Goal: Transaction & Acquisition: Book appointment/travel/reservation

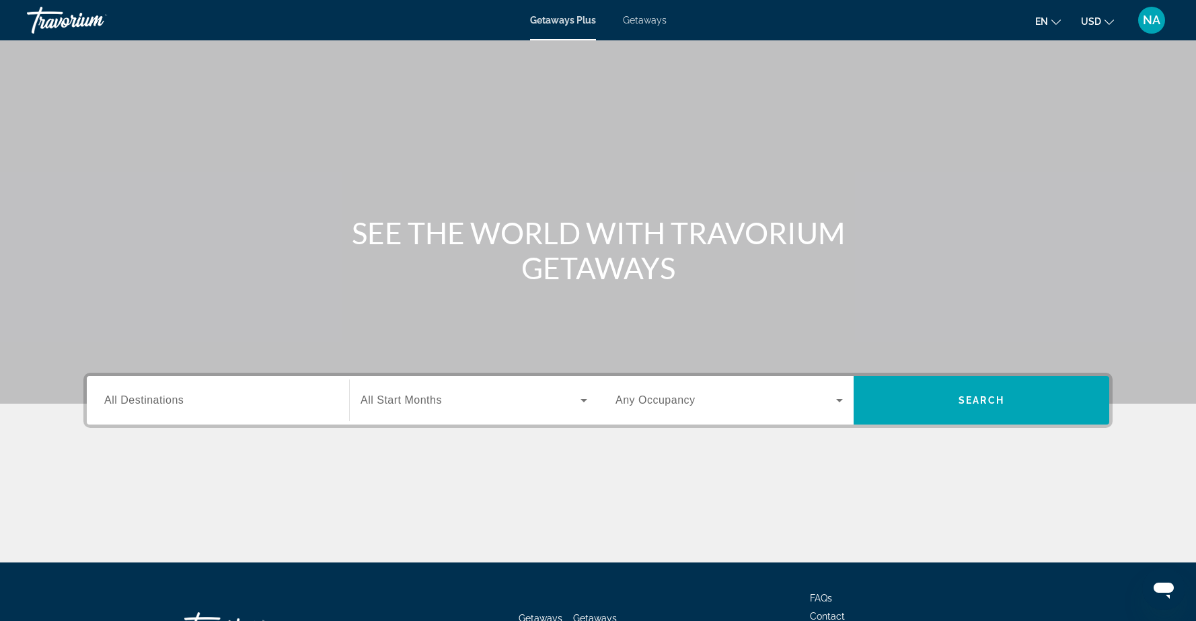
click at [645, 20] on span "Getaways" at bounding box center [645, 20] width 44 height 11
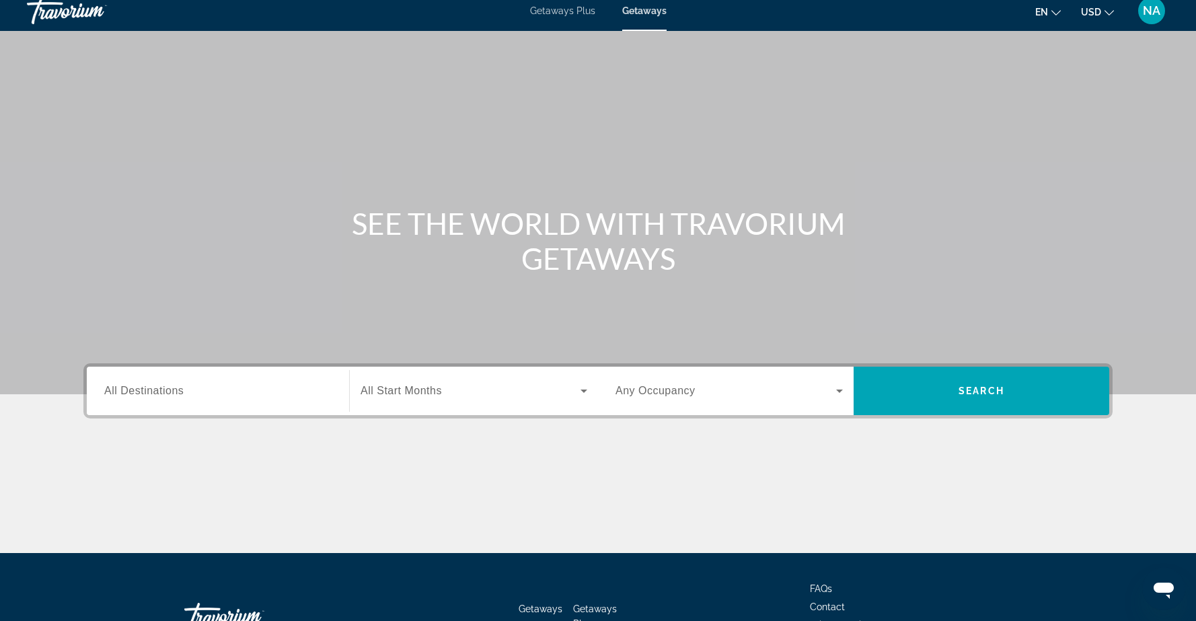
scroll to position [4, 0]
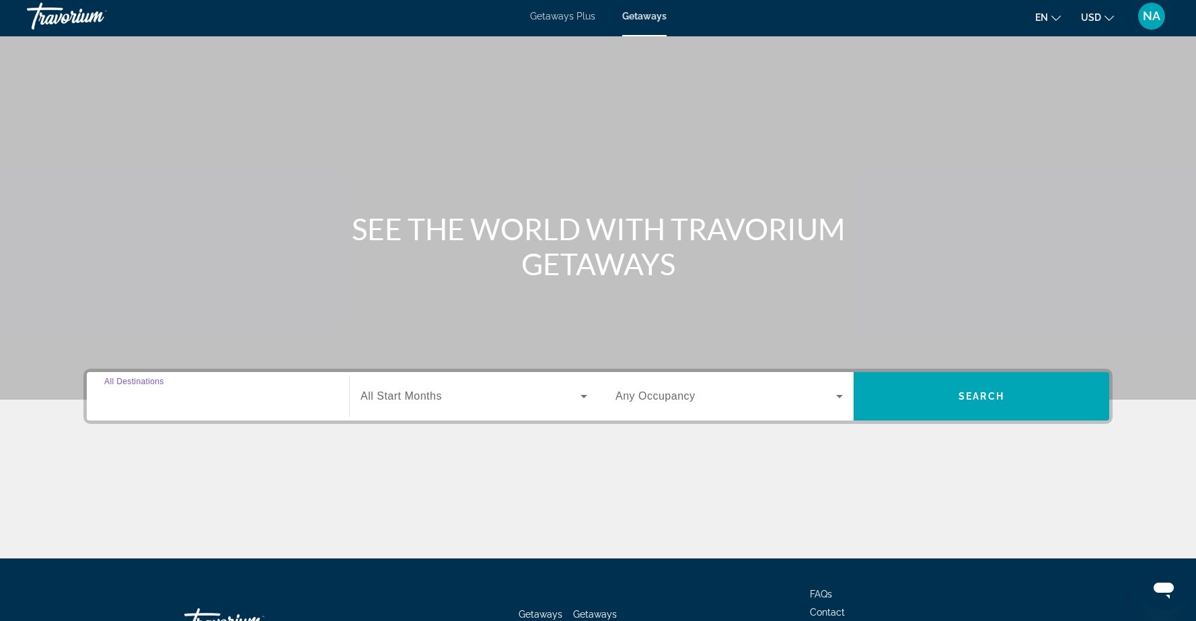
click at [307, 402] on input "Destination All Destinations" at bounding box center [217, 397] width 227 height 16
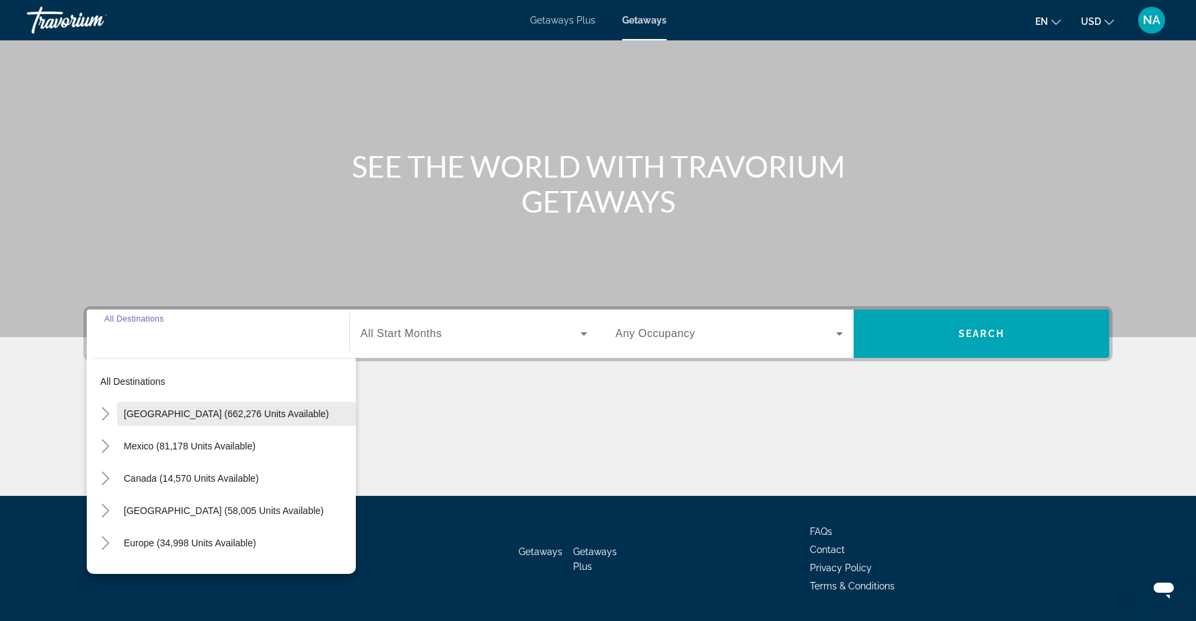
scroll to position [66, 0]
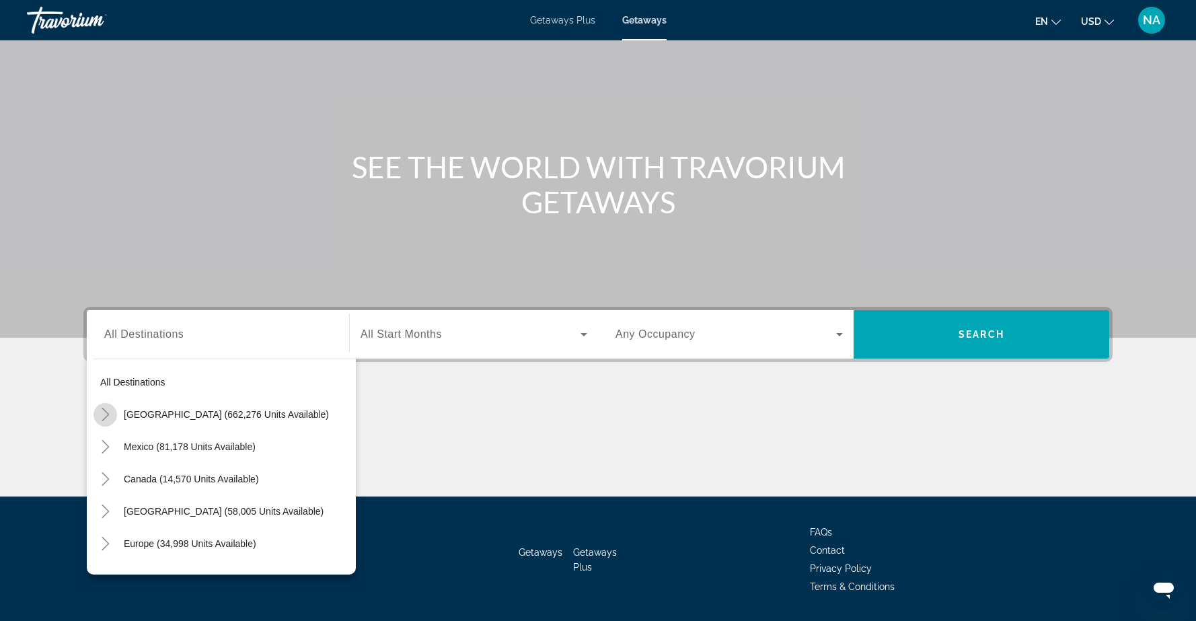
click at [106, 412] on icon "Toggle United States (662,276 units available)" at bounding box center [105, 414] width 7 height 13
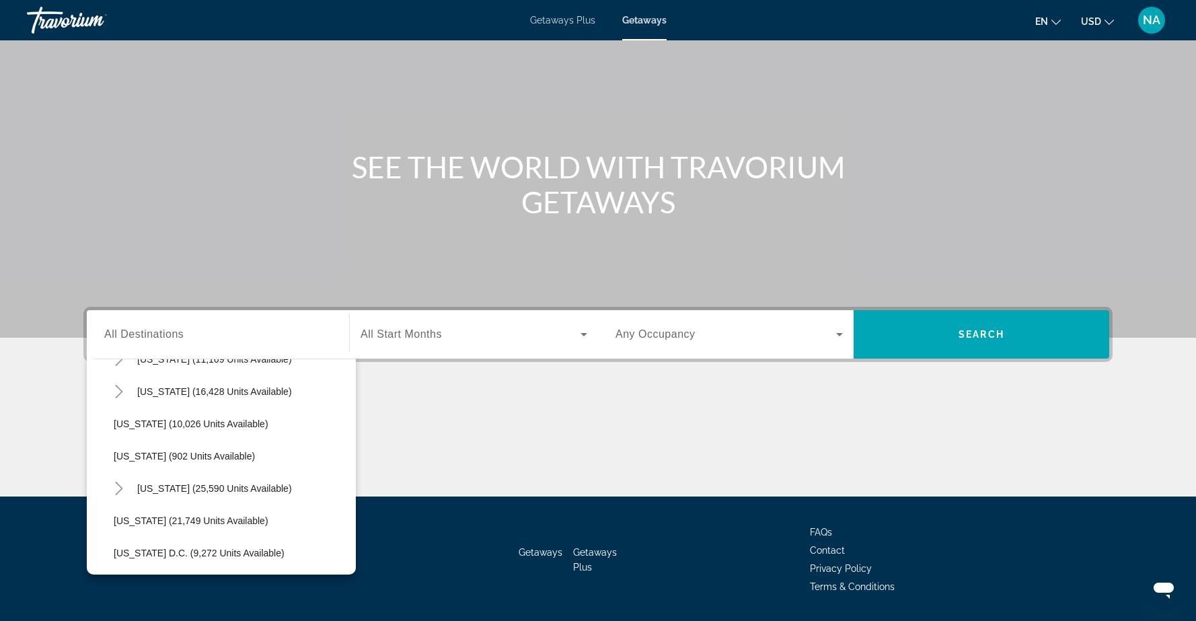
scroll to position [1251, 0]
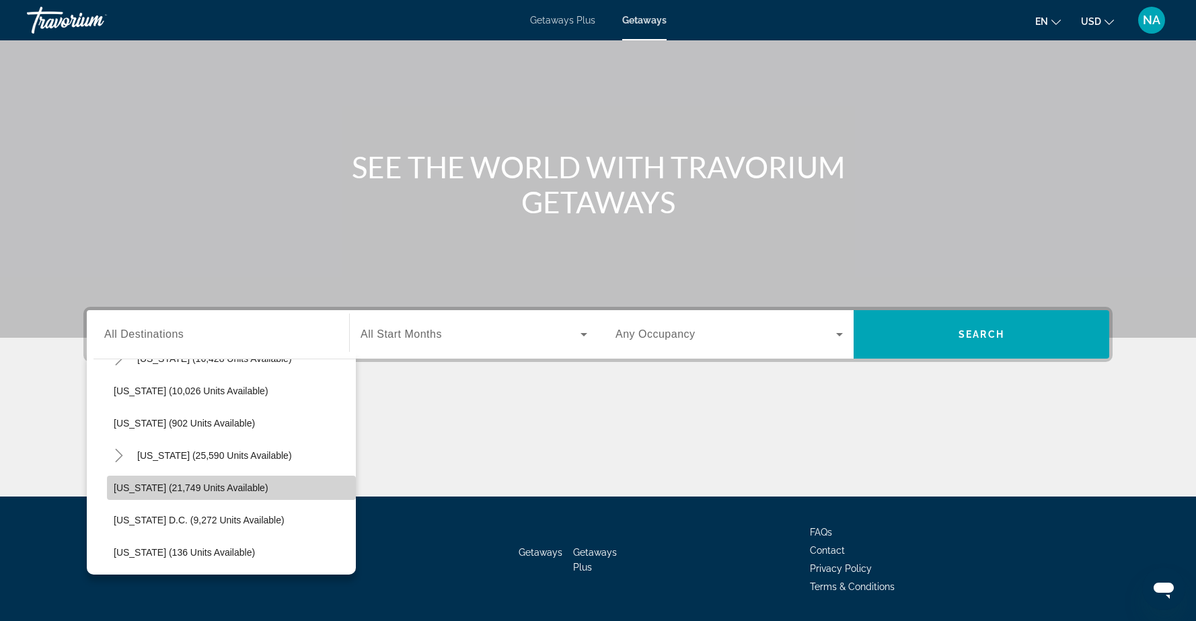
click at [139, 485] on span "[US_STATE] (21,749 units available)" at bounding box center [191, 487] width 155 height 11
type input "**********"
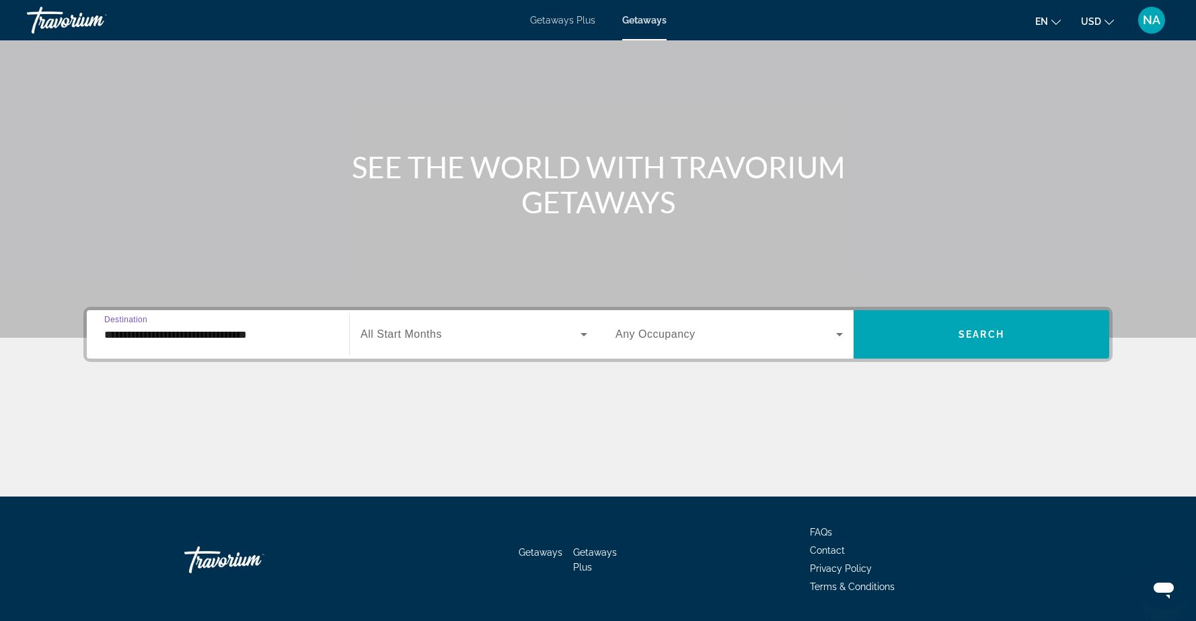
scroll to position [106, 0]
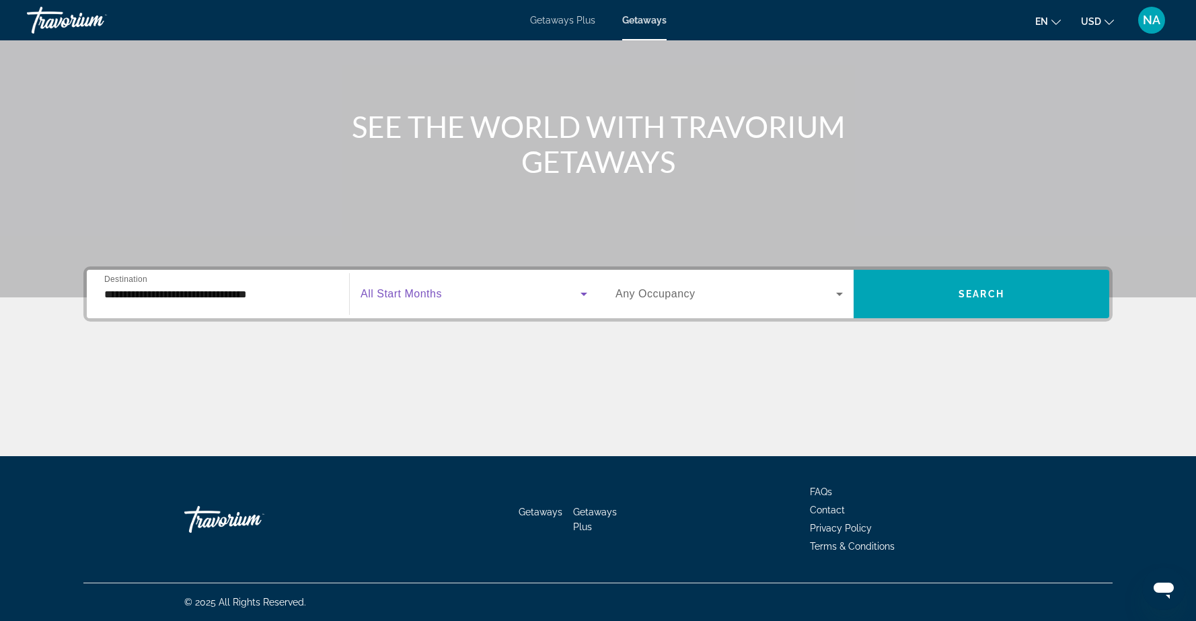
click at [584, 295] on icon "Search widget" at bounding box center [584, 294] width 7 height 3
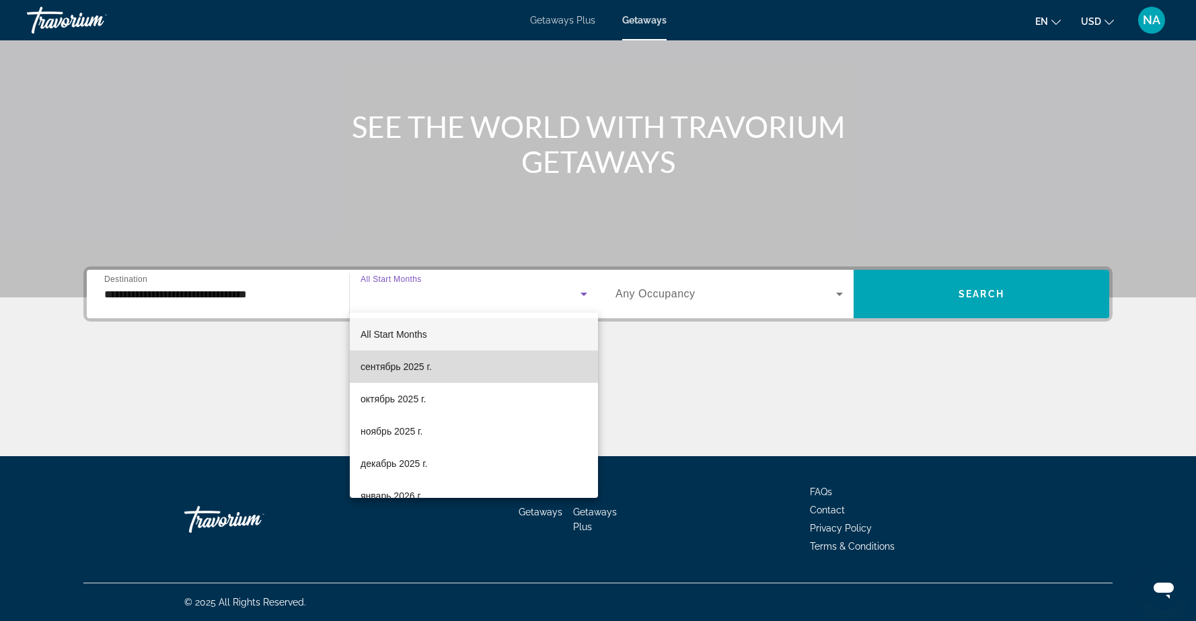
click at [445, 369] on mat-option "сентябрь 2025 г." at bounding box center [474, 367] width 248 height 32
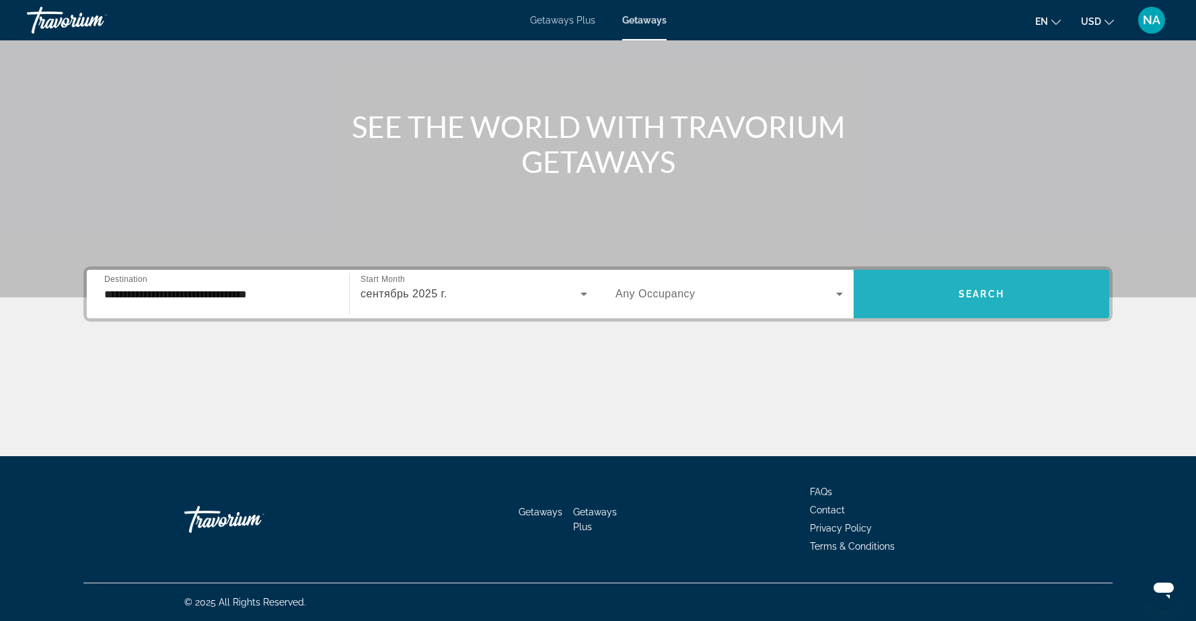
click at [941, 285] on span "Search widget" at bounding box center [982, 294] width 256 height 32
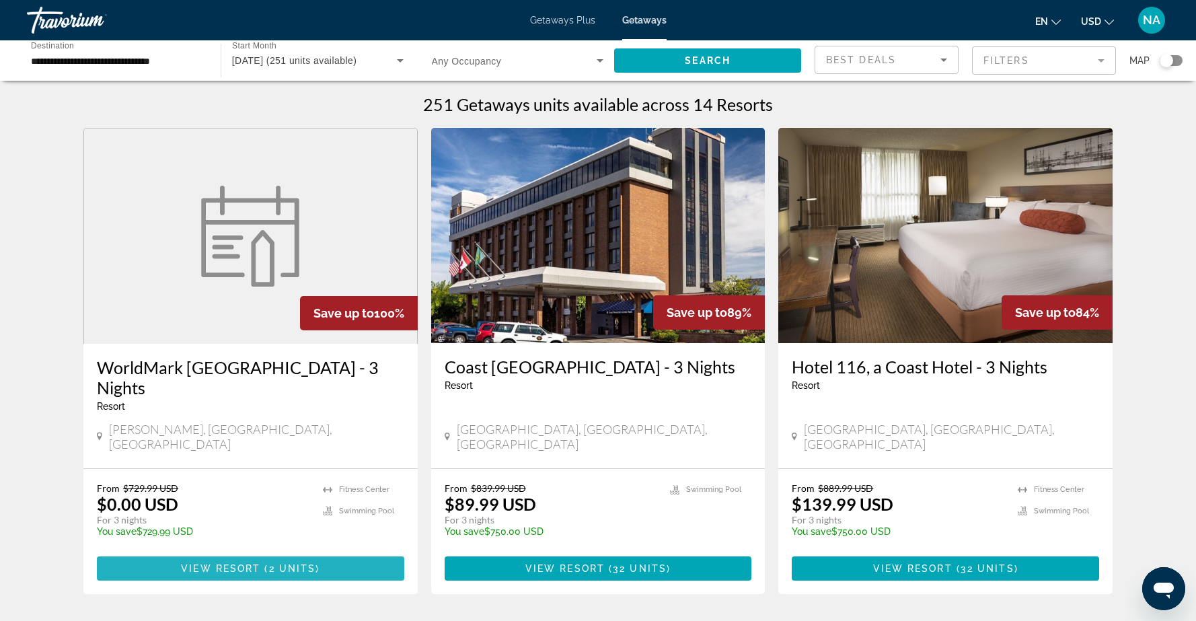
click at [187, 563] on span "View Resort" at bounding box center [220, 568] width 79 height 11
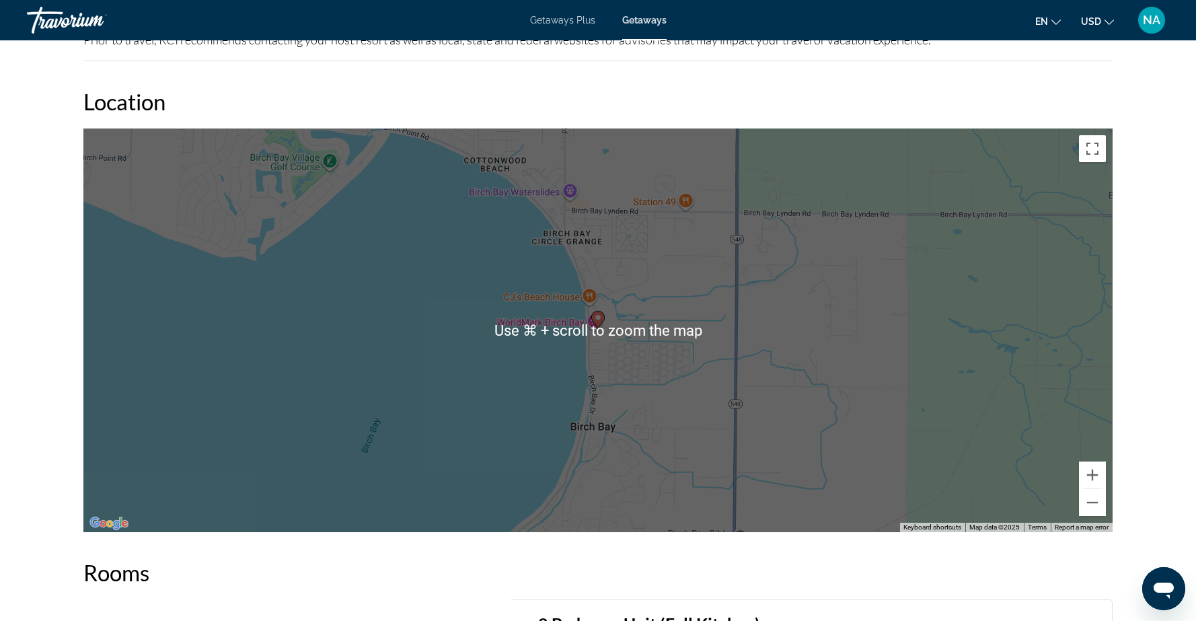
scroll to position [2026, 0]
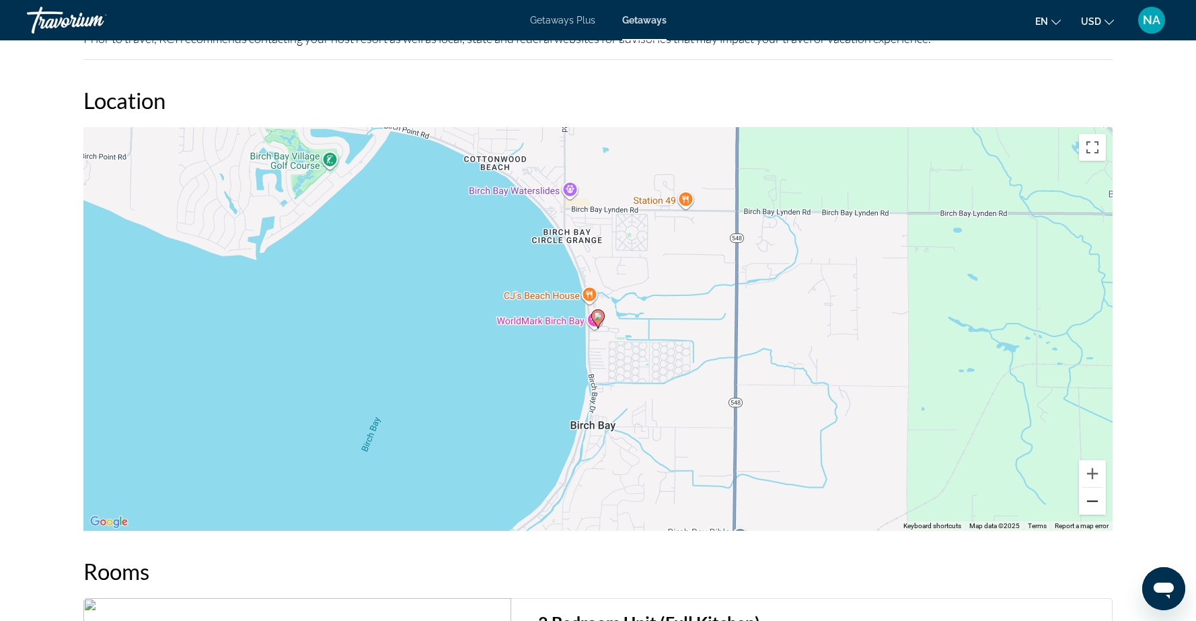
click at [1090, 502] on button "Zoom out" at bounding box center [1092, 501] width 27 height 27
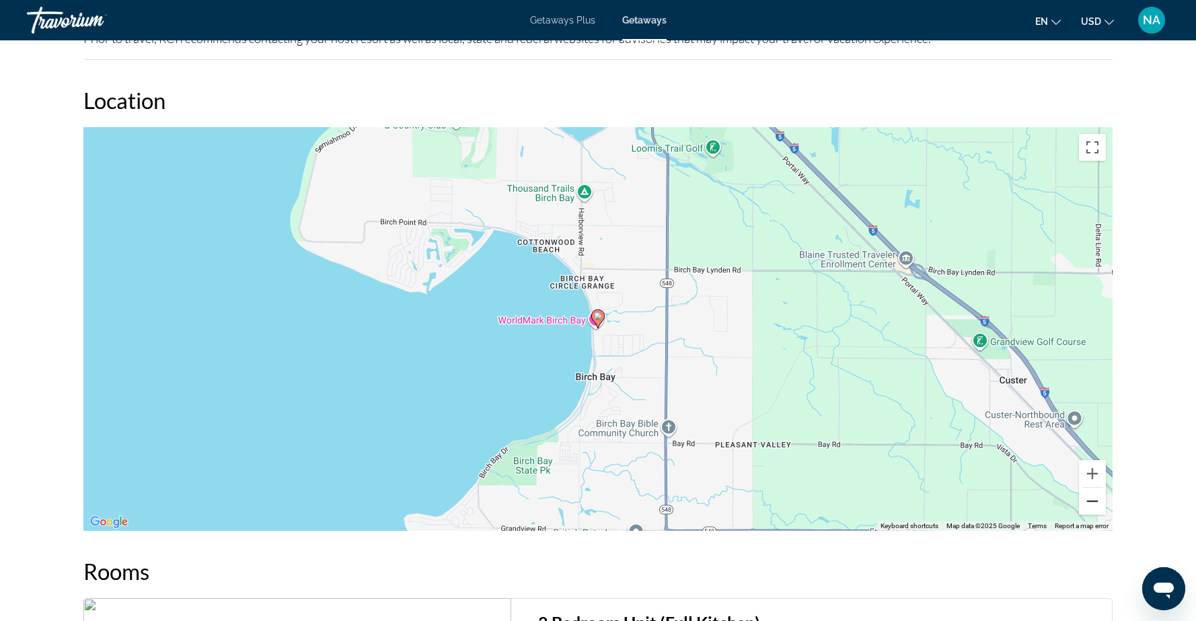
click at [1090, 502] on button "Zoom out" at bounding box center [1092, 501] width 27 height 27
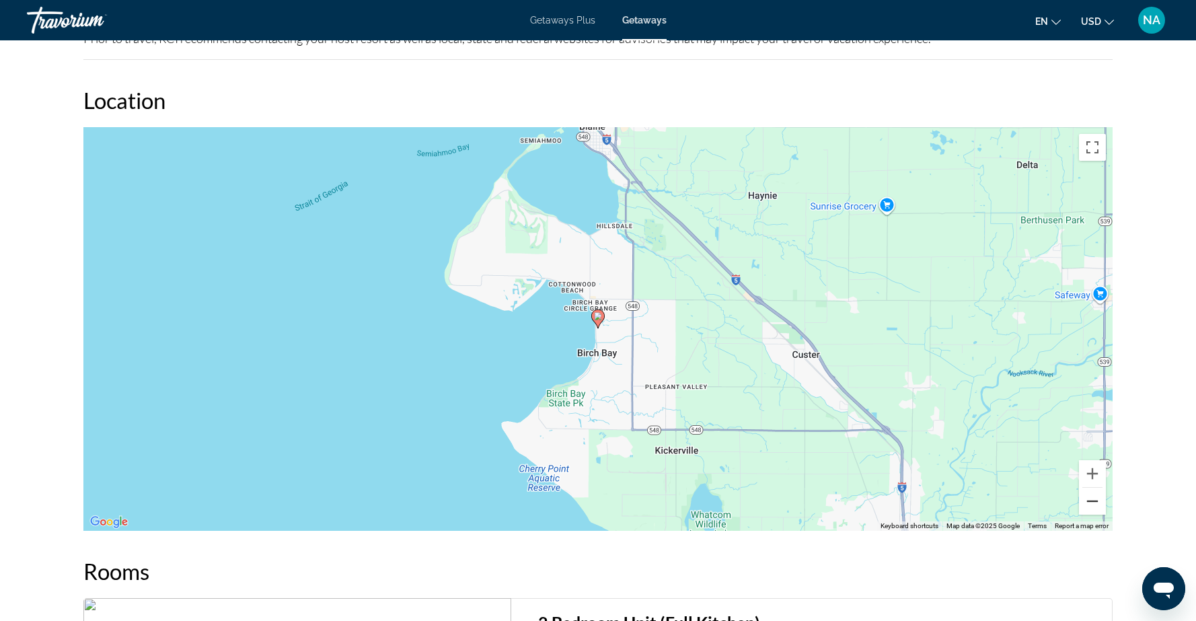
click at [1090, 502] on button "Zoom out" at bounding box center [1092, 501] width 27 height 27
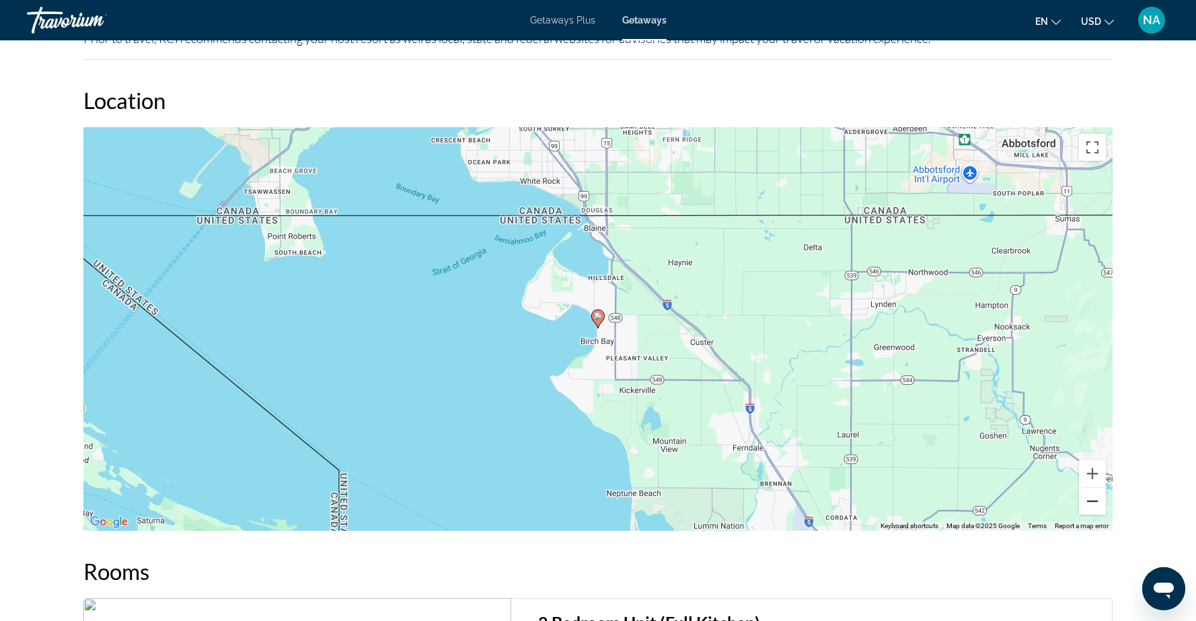
click at [1100, 501] on button "Zoom out" at bounding box center [1092, 501] width 27 height 27
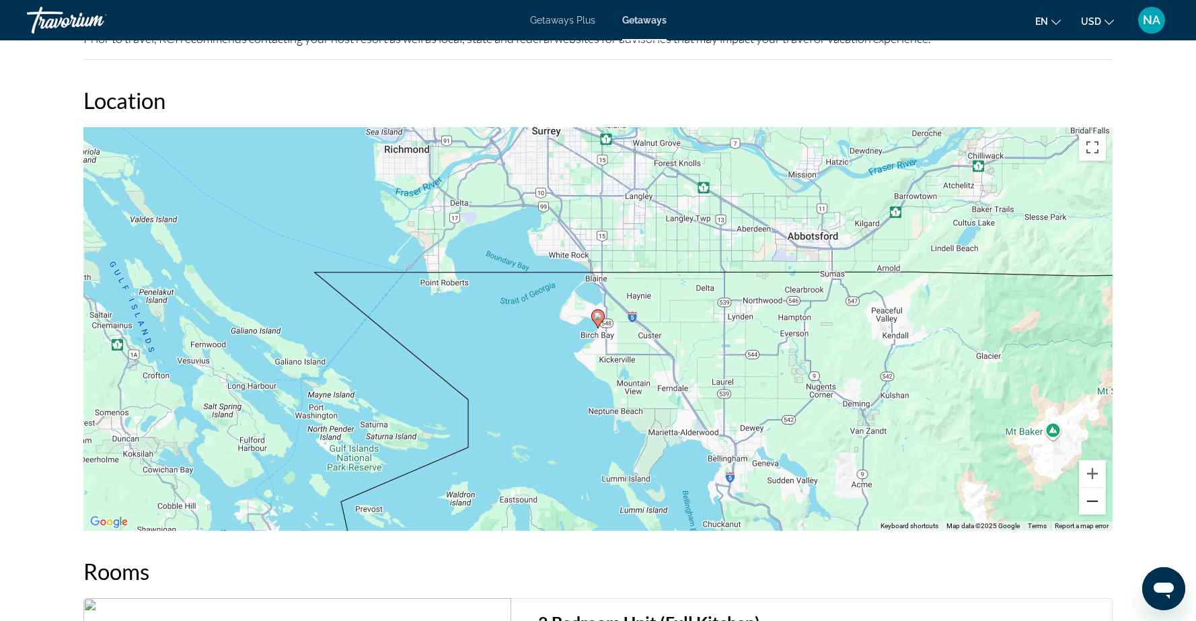
click at [1100, 501] on button "Zoom out" at bounding box center [1092, 501] width 27 height 27
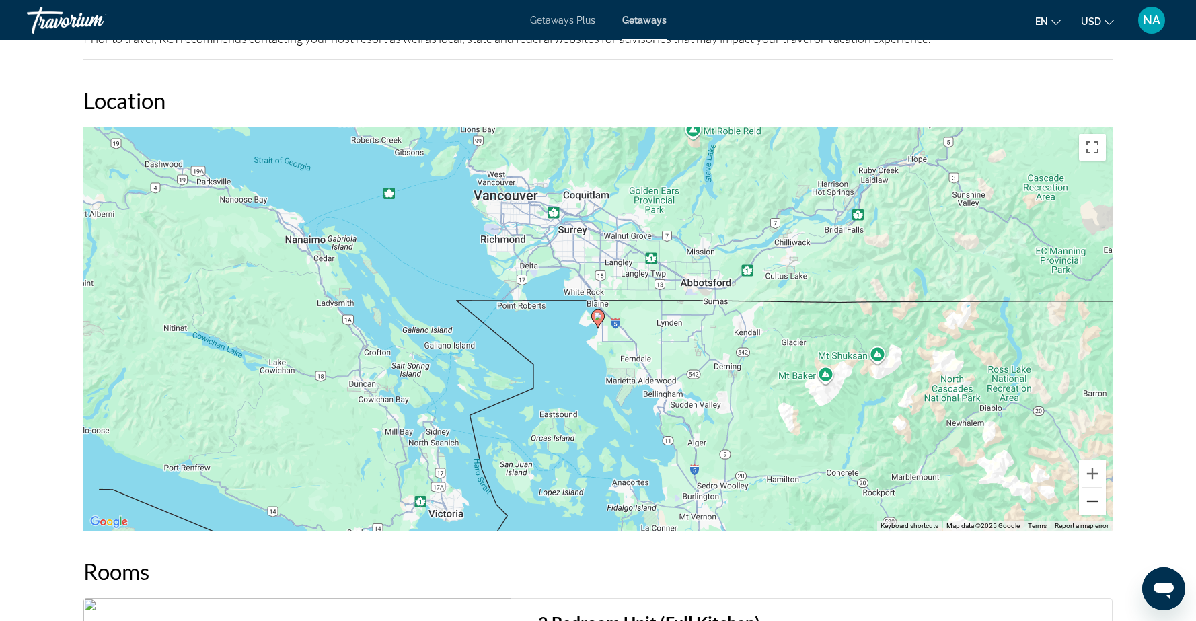
click at [1100, 501] on button "Zoom out" at bounding box center [1092, 501] width 27 height 27
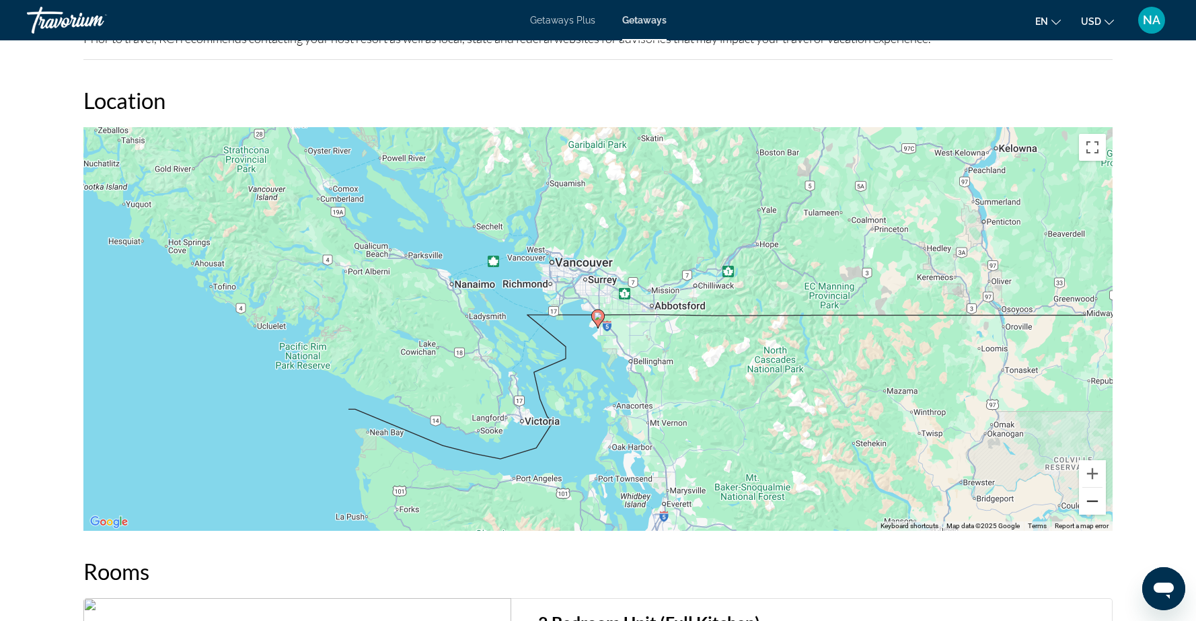
click at [1093, 505] on button "Zoom out" at bounding box center [1092, 501] width 27 height 27
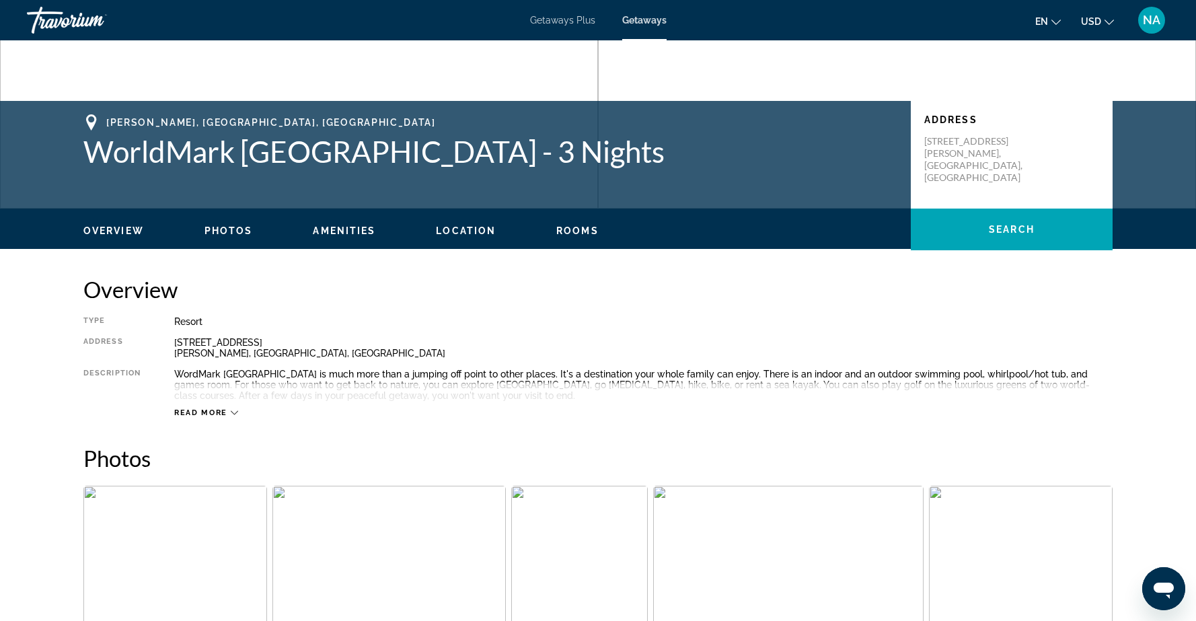
scroll to position [0, 0]
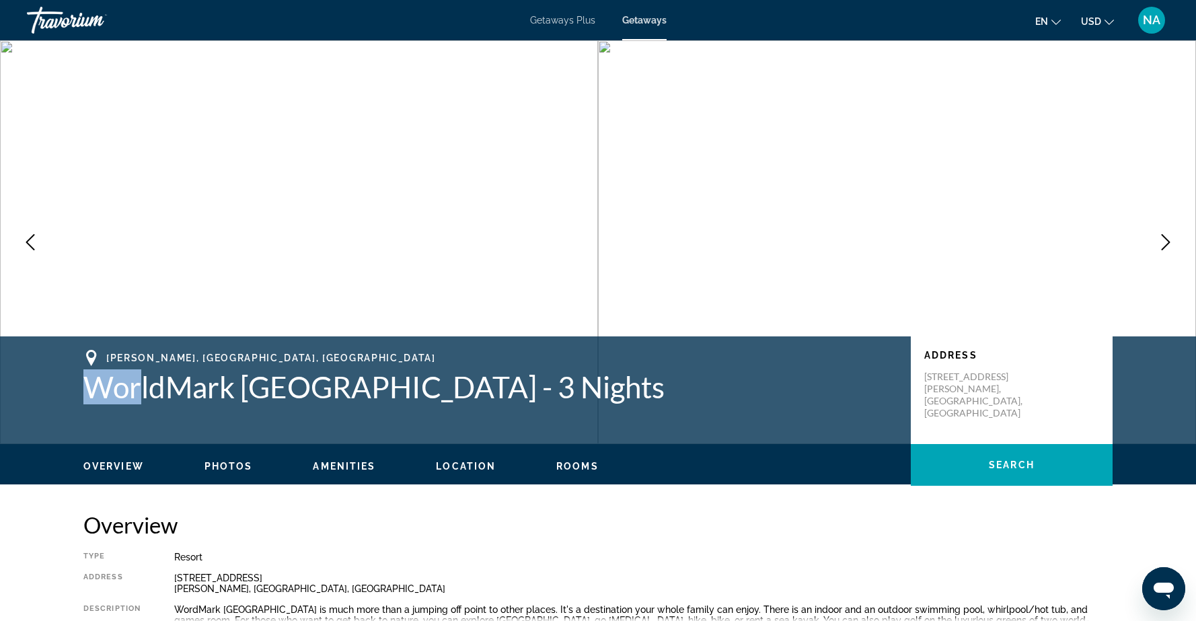
drag, startPoint x: 85, startPoint y: 387, endPoint x: 140, endPoint y: 388, distance: 55.2
click at [140, 388] on h1 "WorldMark [GEOGRAPHIC_DATA] - 3 Nights" at bounding box center [490, 386] width 814 height 35
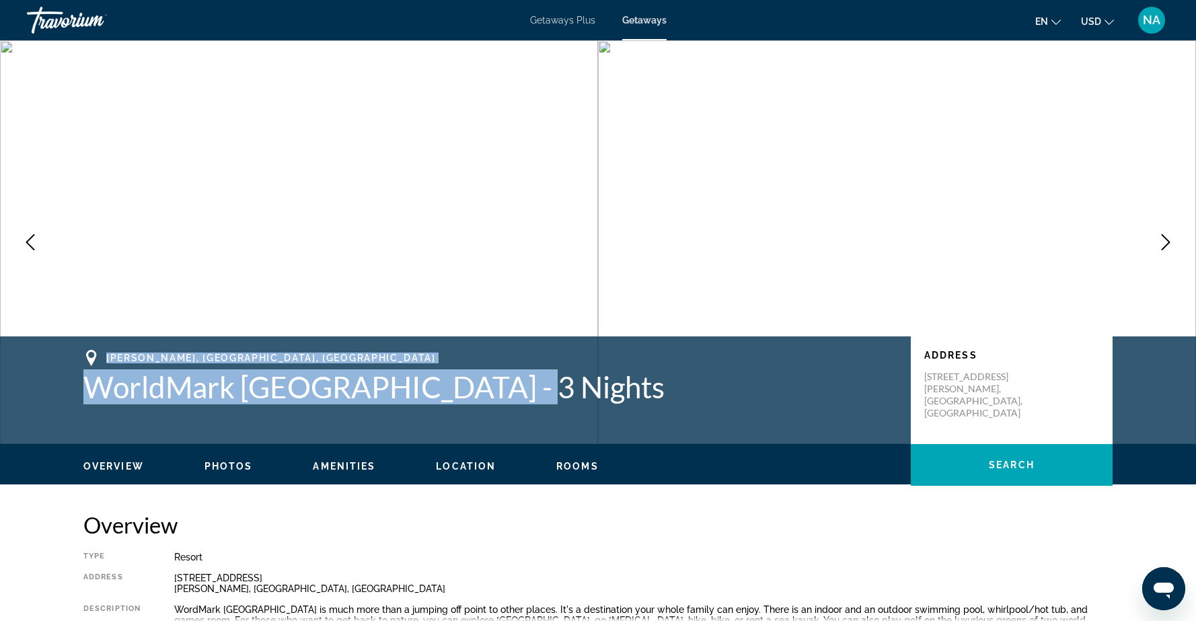
drag, startPoint x: 108, startPoint y: 358, endPoint x: 484, endPoint y: 406, distance: 379.8
click at [484, 406] on div "[GEOGRAPHIC_DATA], [GEOGRAPHIC_DATA], [GEOGRAPHIC_DATA] WorldMark [GEOGRAPHIC_D…" at bounding box center [598, 390] width 1083 height 81
copy div "[PERSON_NAME], [GEOGRAPHIC_DATA], [GEOGRAPHIC_DATA] WorldMark [GEOGRAPHIC_DATA]…"
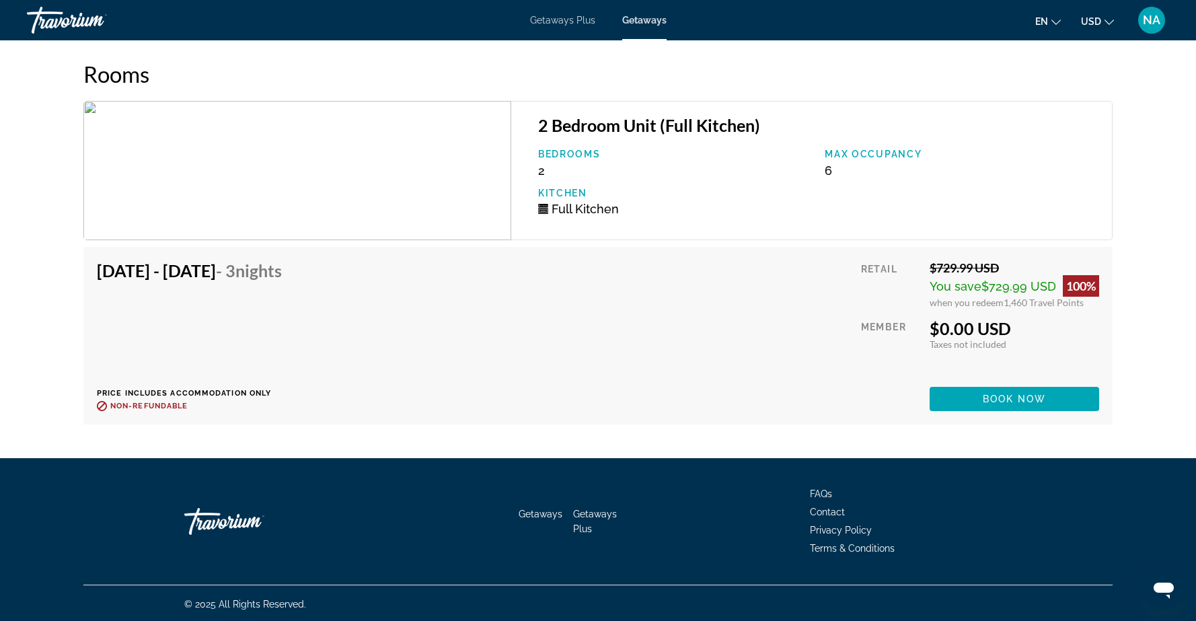
scroll to position [2525, 0]
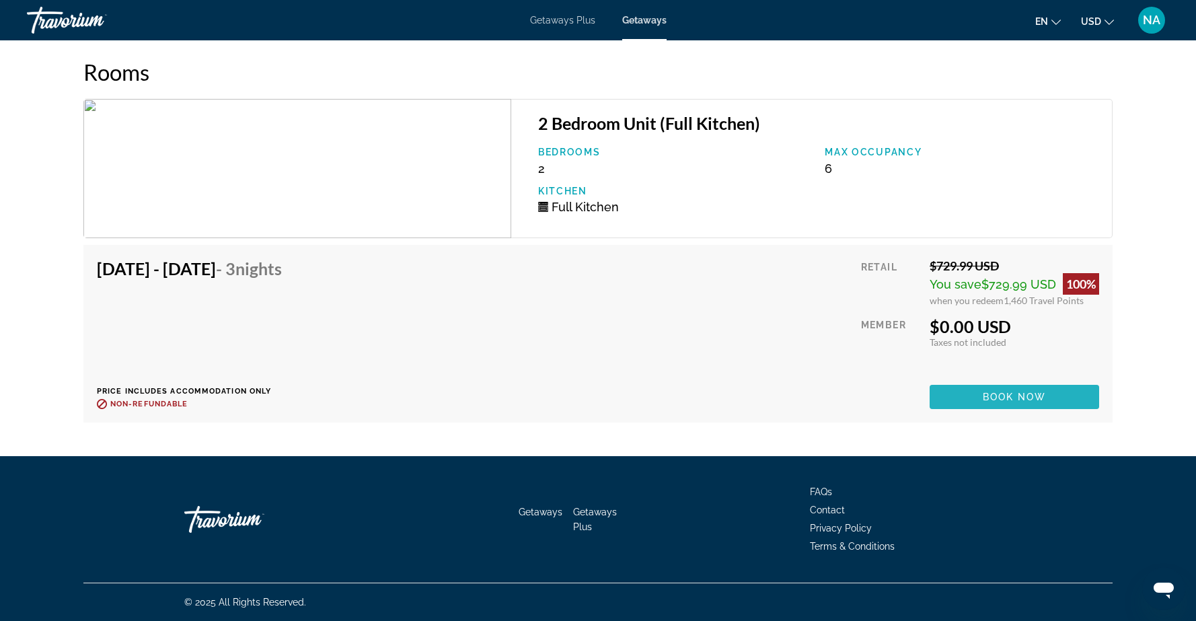
click at [1050, 400] on span "Main content" at bounding box center [1015, 397] width 170 height 32
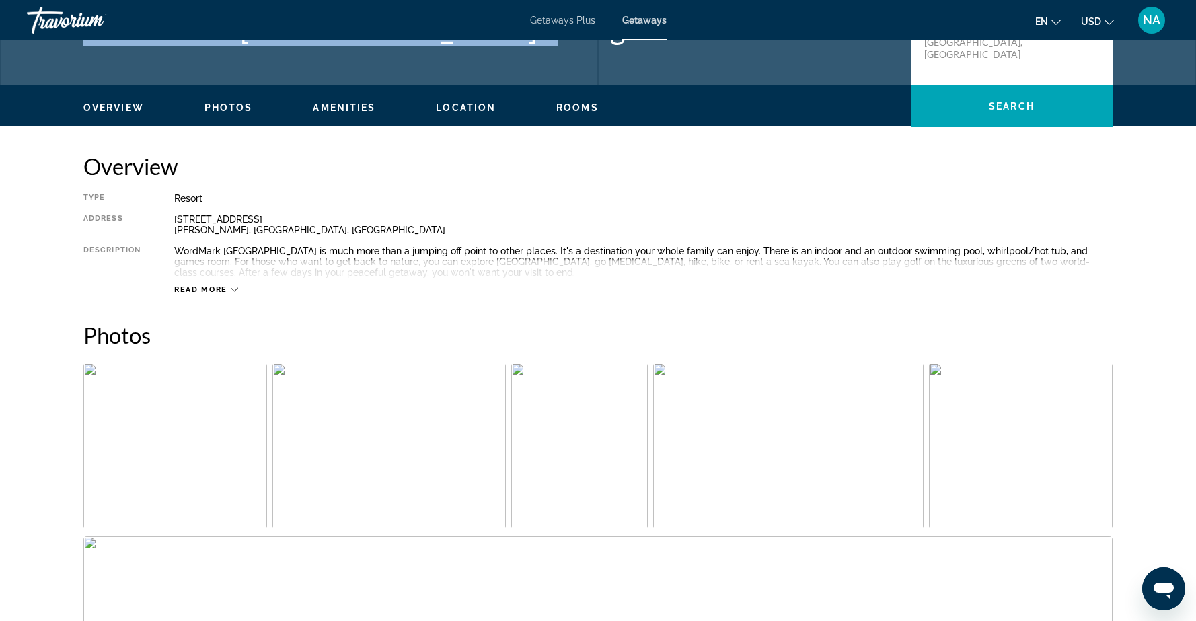
scroll to position [361, 0]
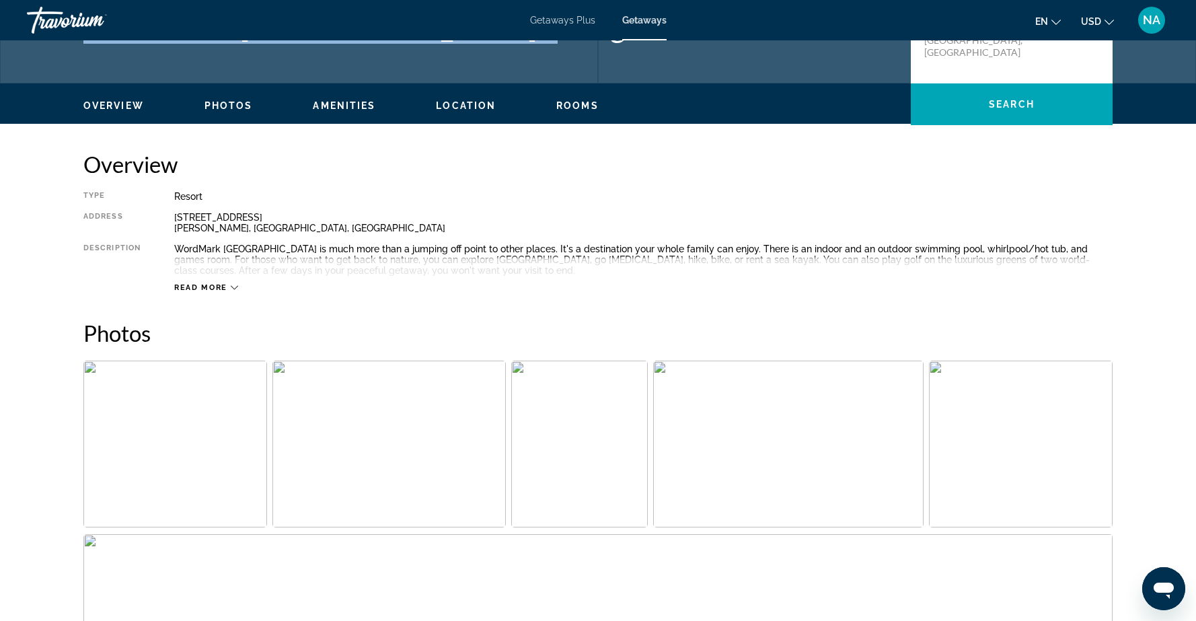
click at [234, 285] on icon "Main content" at bounding box center [234, 287] width 7 height 7
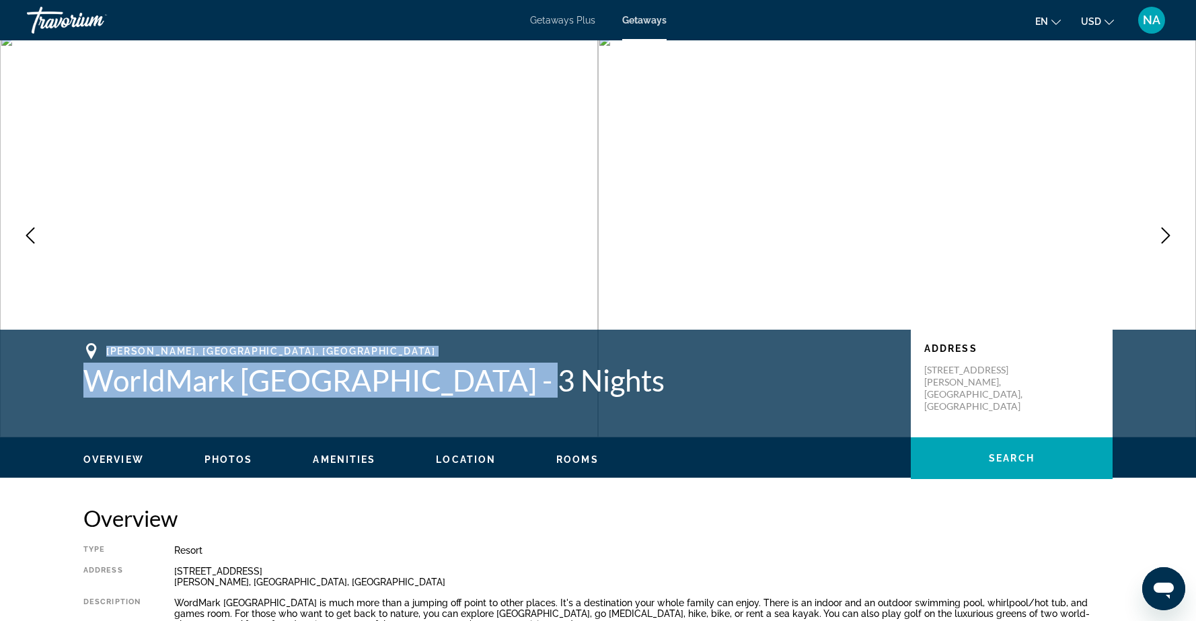
scroll to position [0, 0]
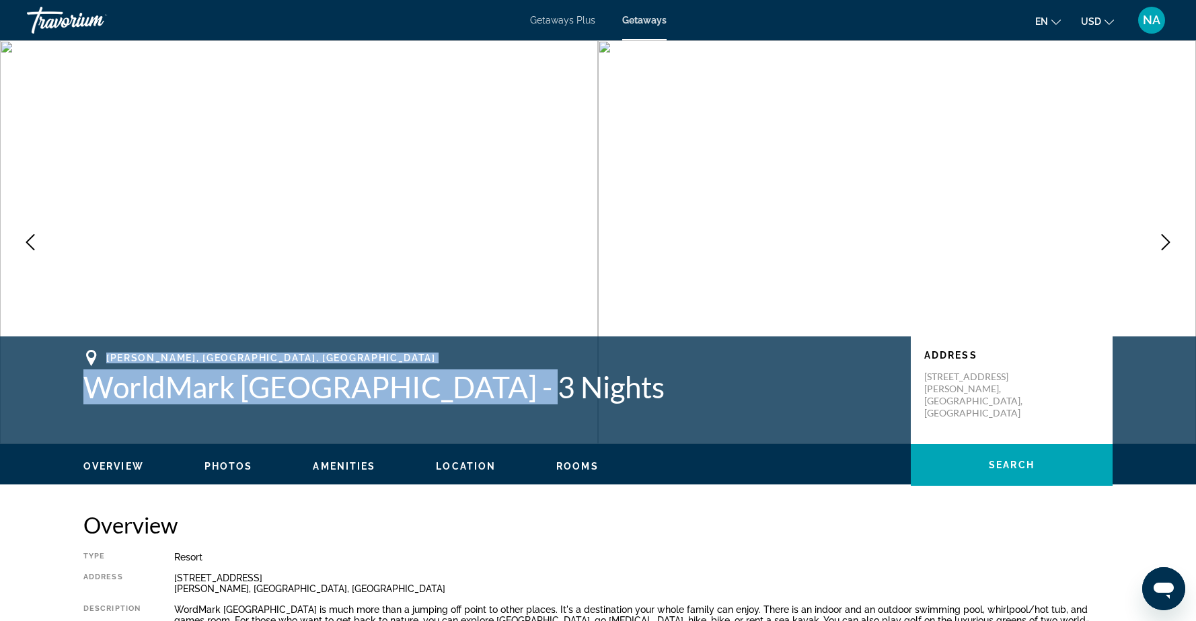
click at [229, 469] on span "Photos" at bounding box center [229, 466] width 48 height 11
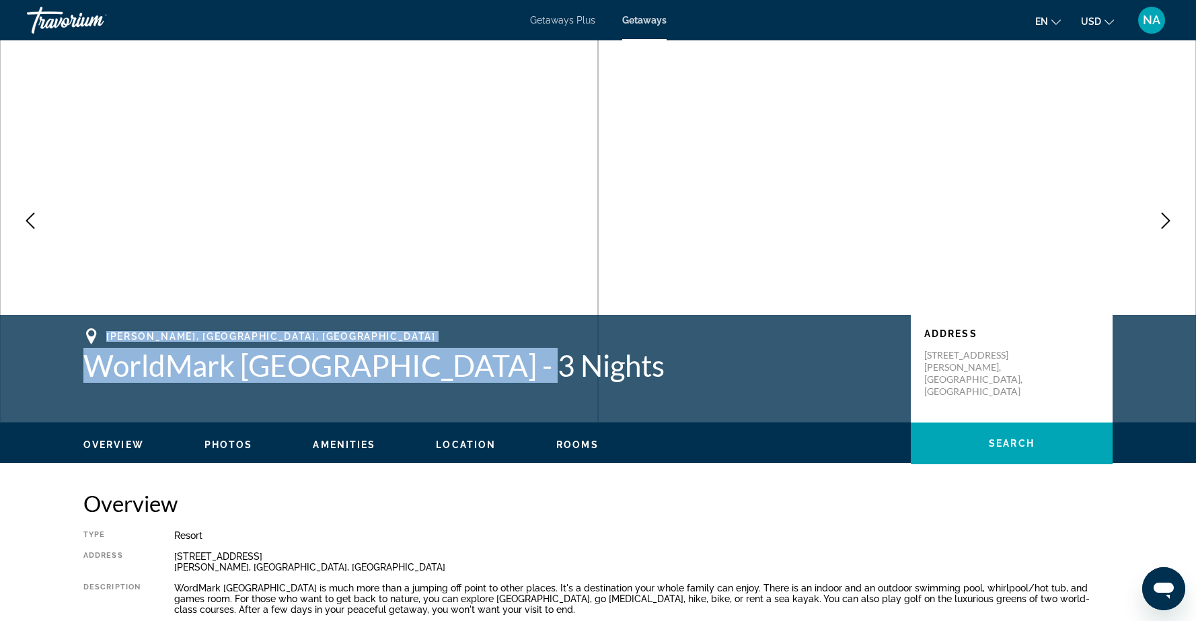
scroll to position [25, 0]
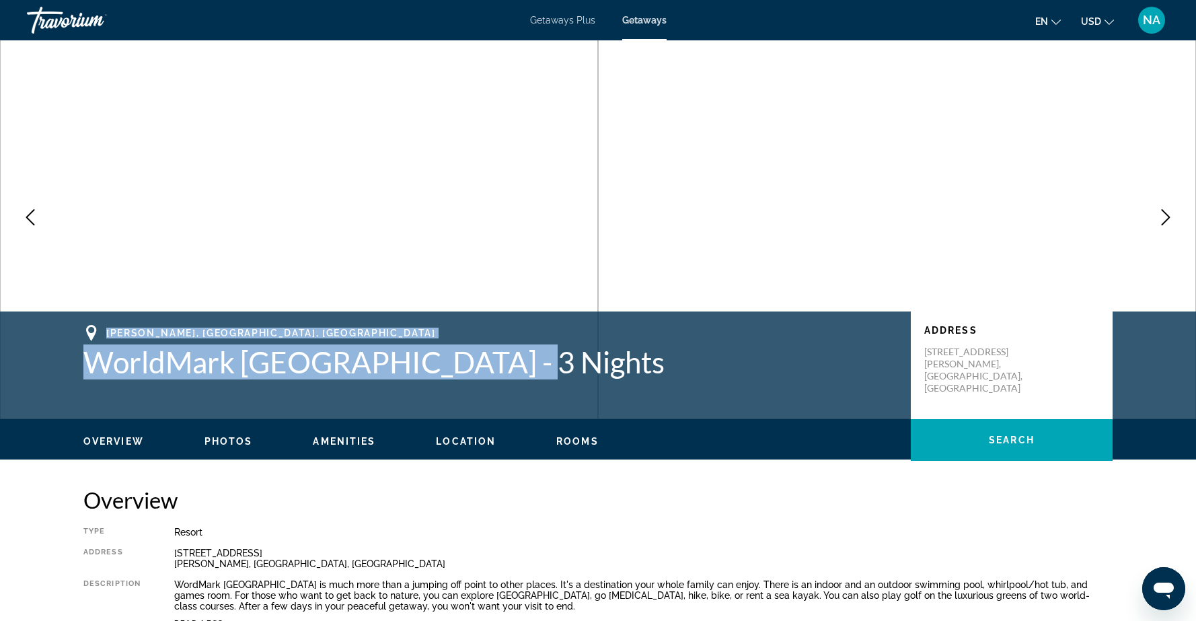
click at [580, 443] on span "Rooms" at bounding box center [577, 441] width 42 height 11
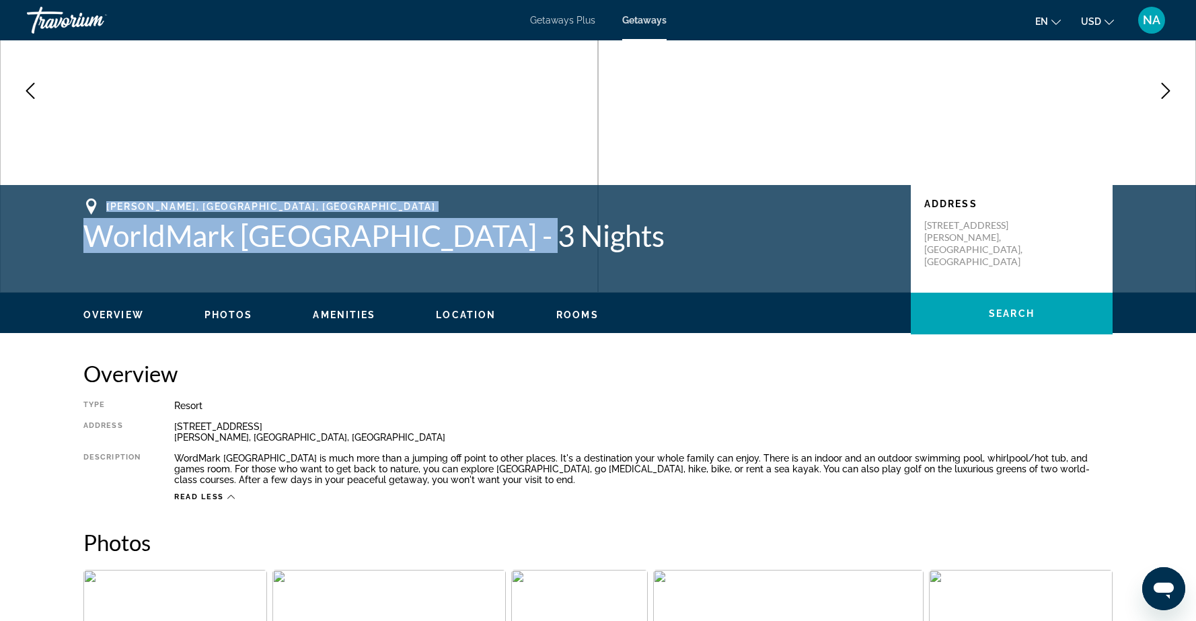
scroll to position [0, 0]
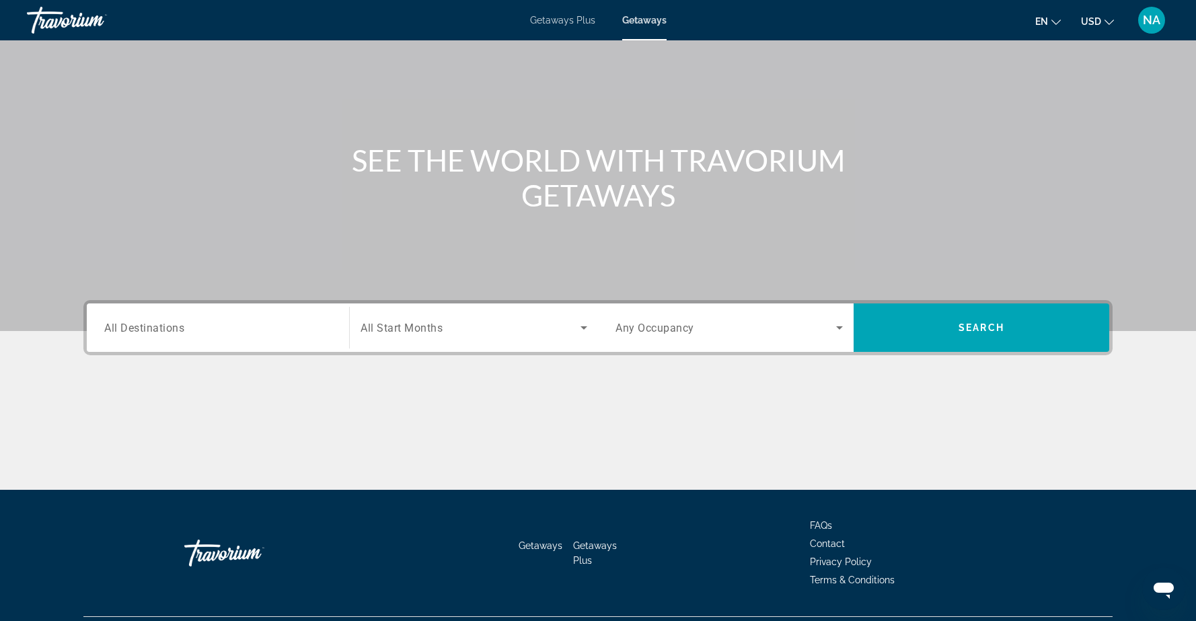
scroll to position [63, 0]
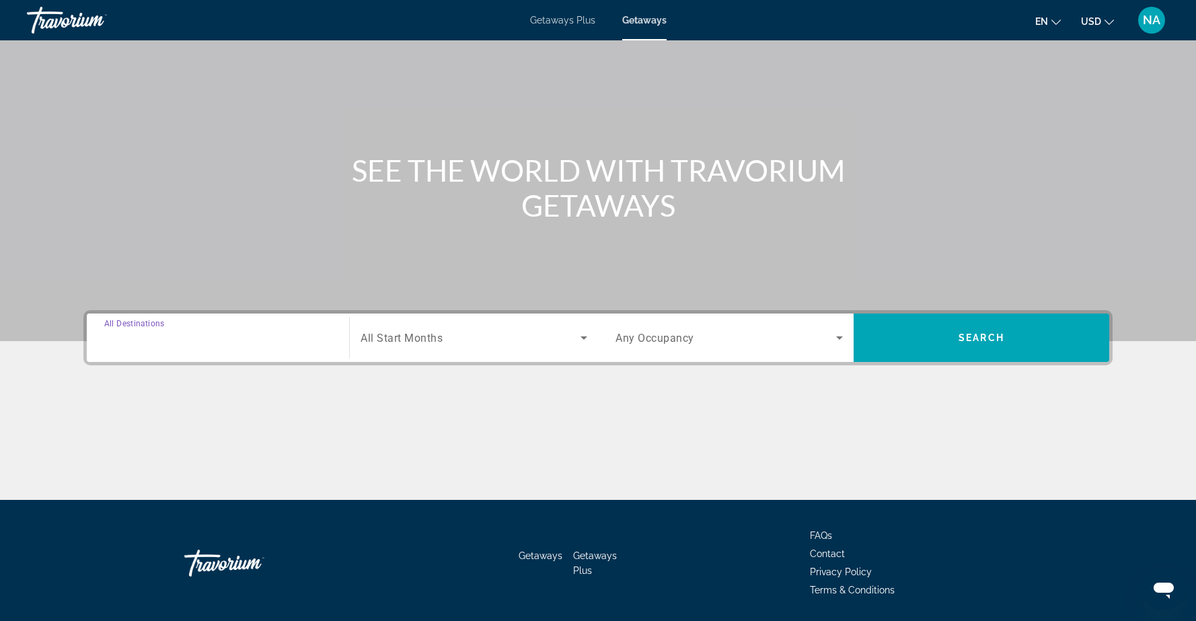
click at [303, 334] on input "Destination All Destinations" at bounding box center [217, 338] width 227 height 16
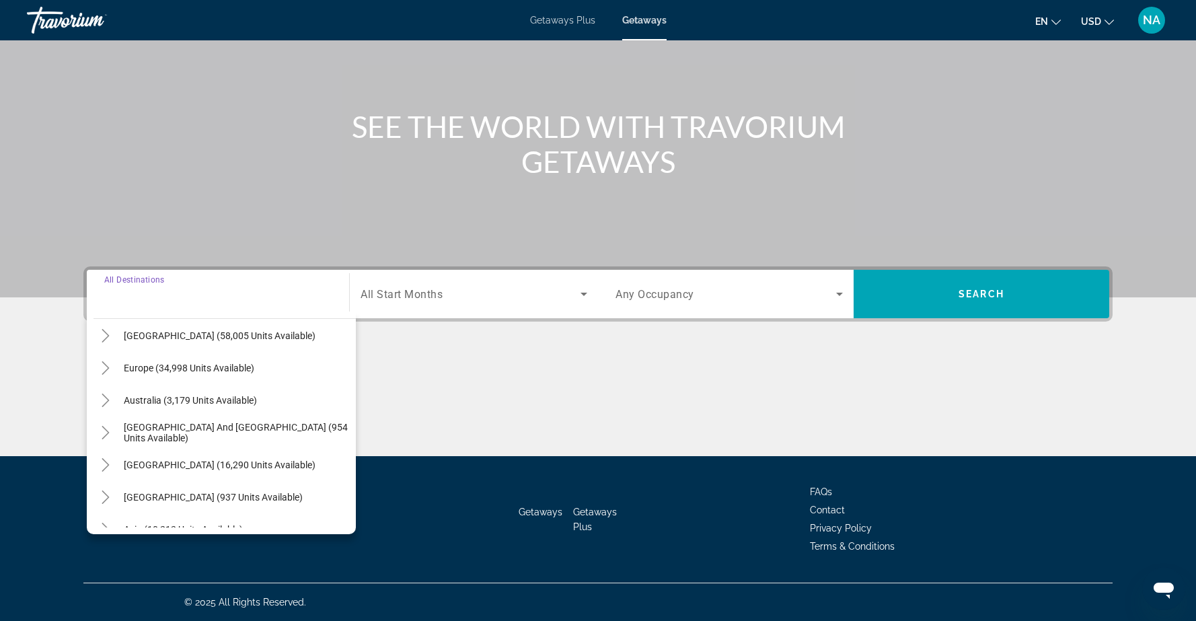
scroll to position [0, 0]
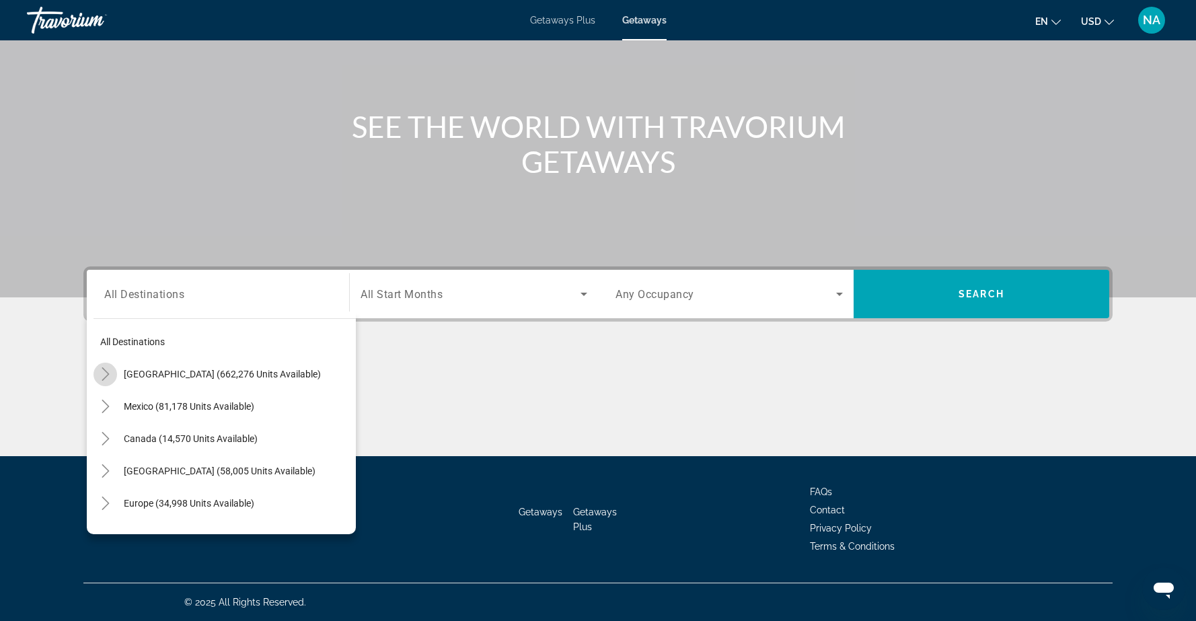
click at [104, 375] on icon "Toggle United States (662,276 units available)" at bounding box center [105, 373] width 13 height 13
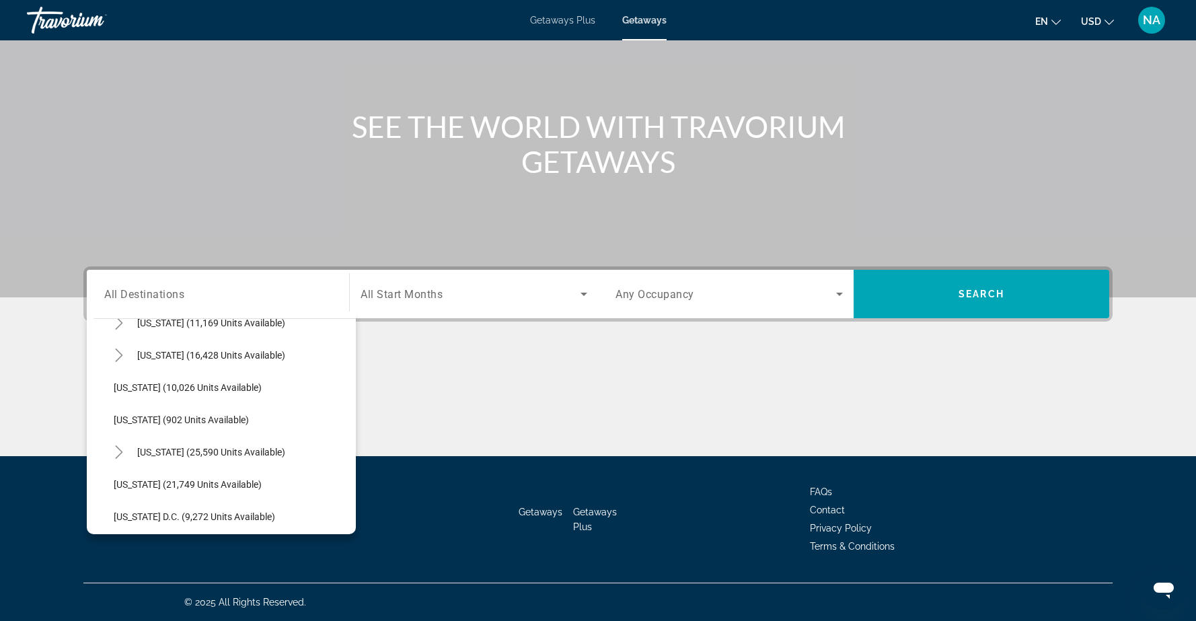
scroll to position [1256, 0]
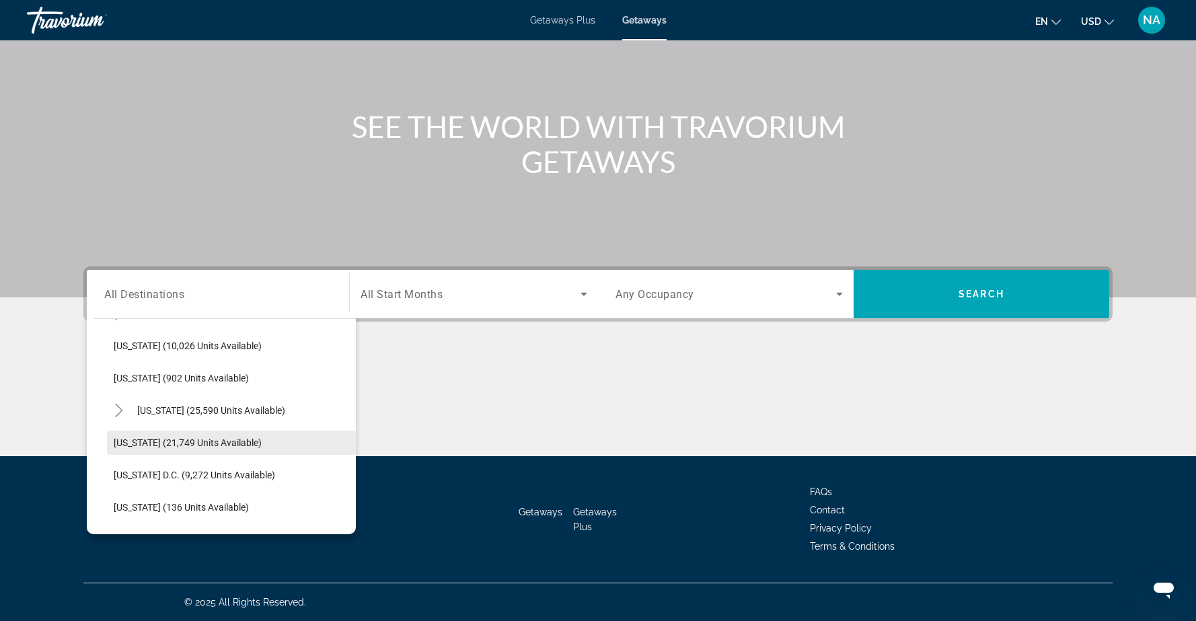
click at [182, 443] on span "[US_STATE] (21,749 units available)" at bounding box center [188, 442] width 148 height 11
type input "**********"
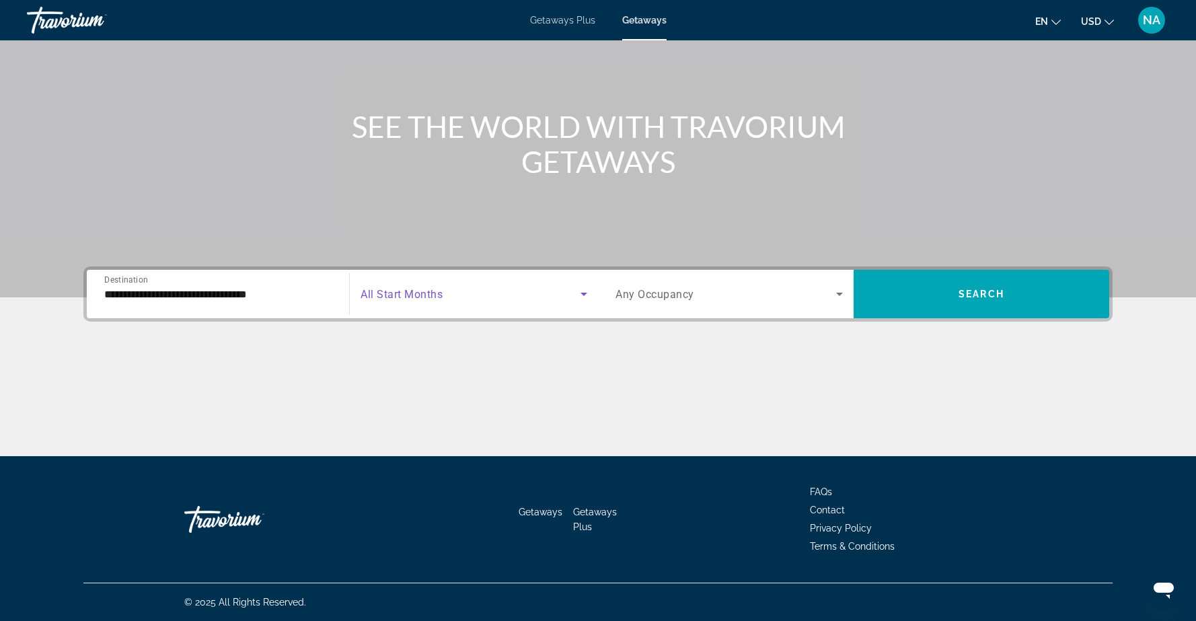
click at [581, 290] on icon "Search widget" at bounding box center [584, 294] width 16 height 16
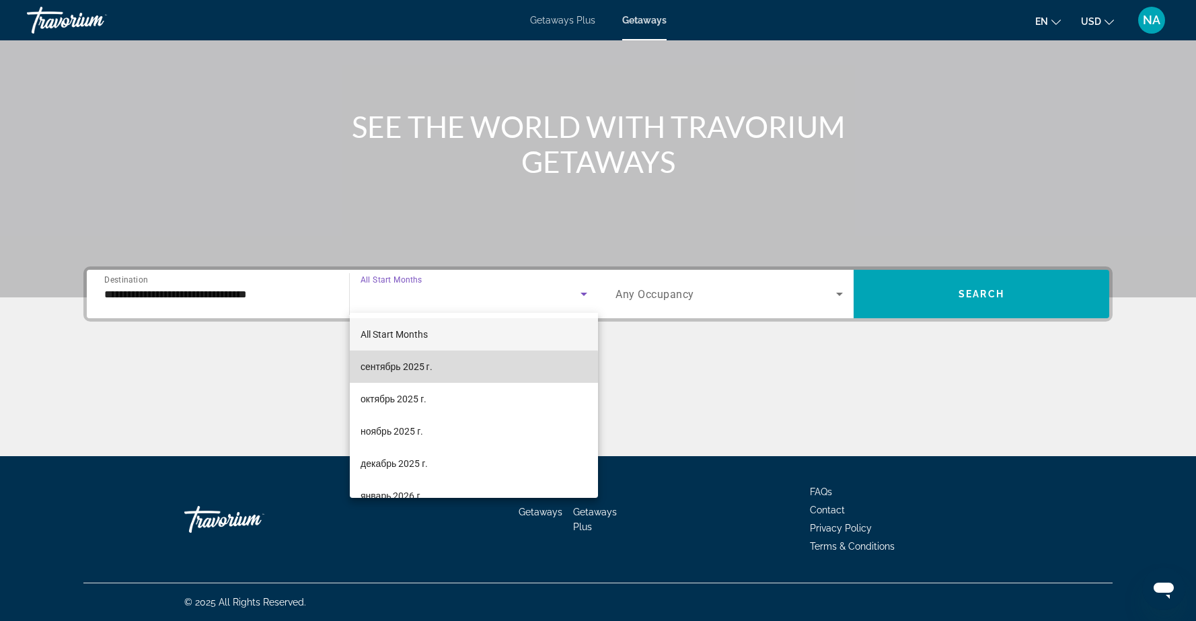
click at [454, 372] on mat-option "сентябрь 2025 г." at bounding box center [474, 367] width 248 height 32
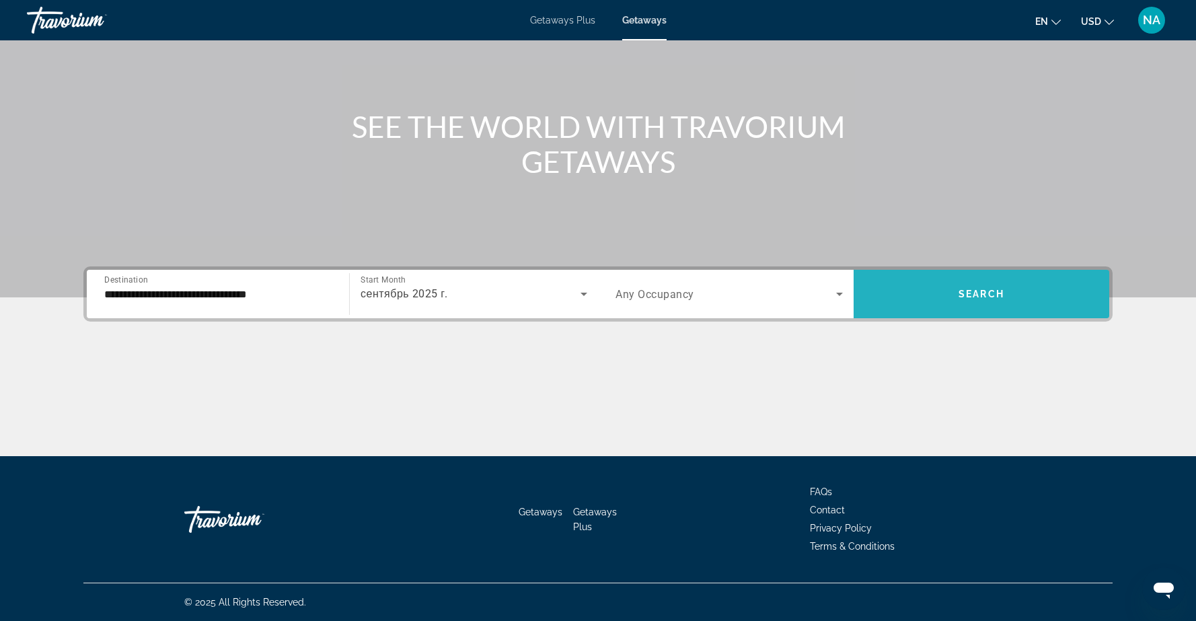
click at [924, 297] on span "Search widget" at bounding box center [982, 294] width 256 height 32
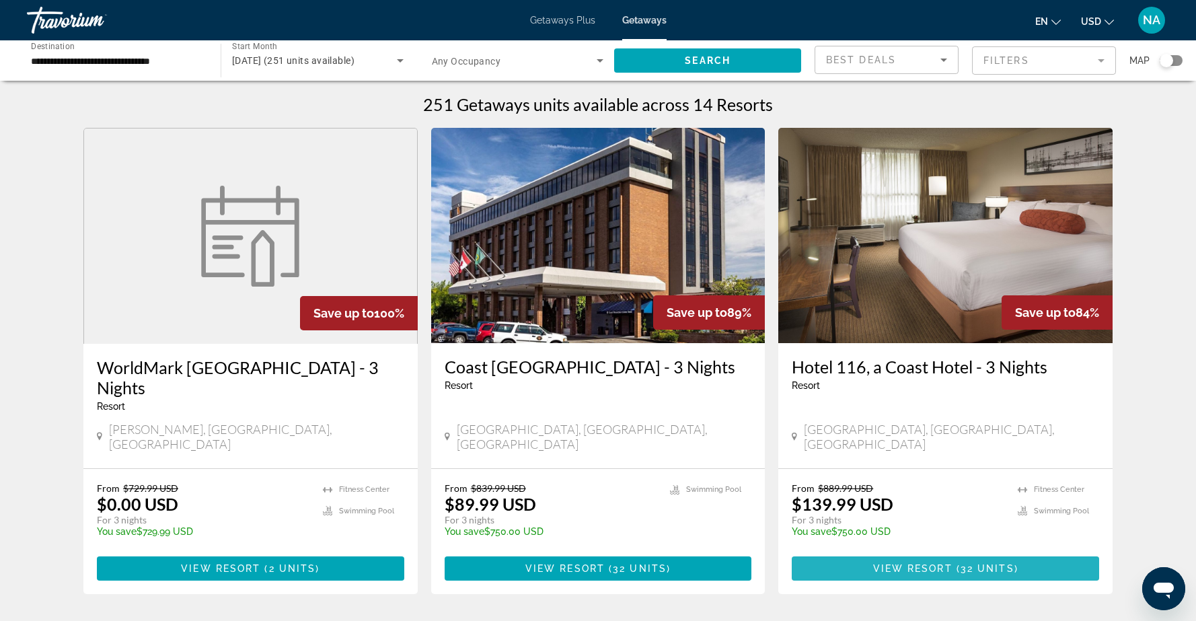
click at [894, 563] on span "View Resort" at bounding box center [912, 568] width 79 height 11
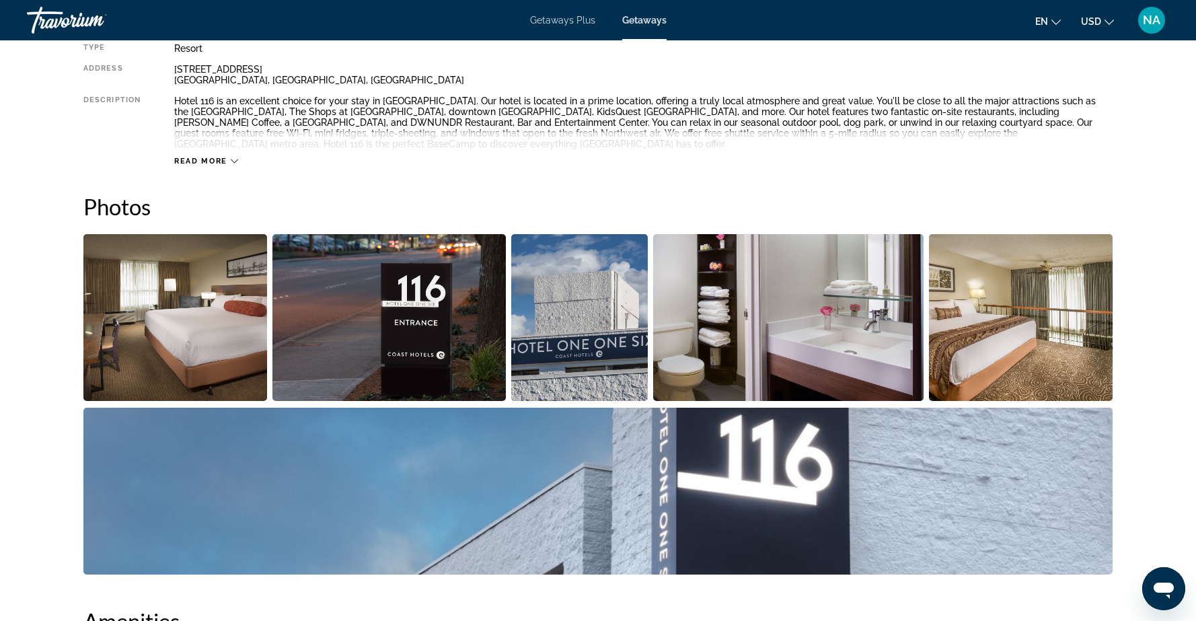
scroll to position [521, 0]
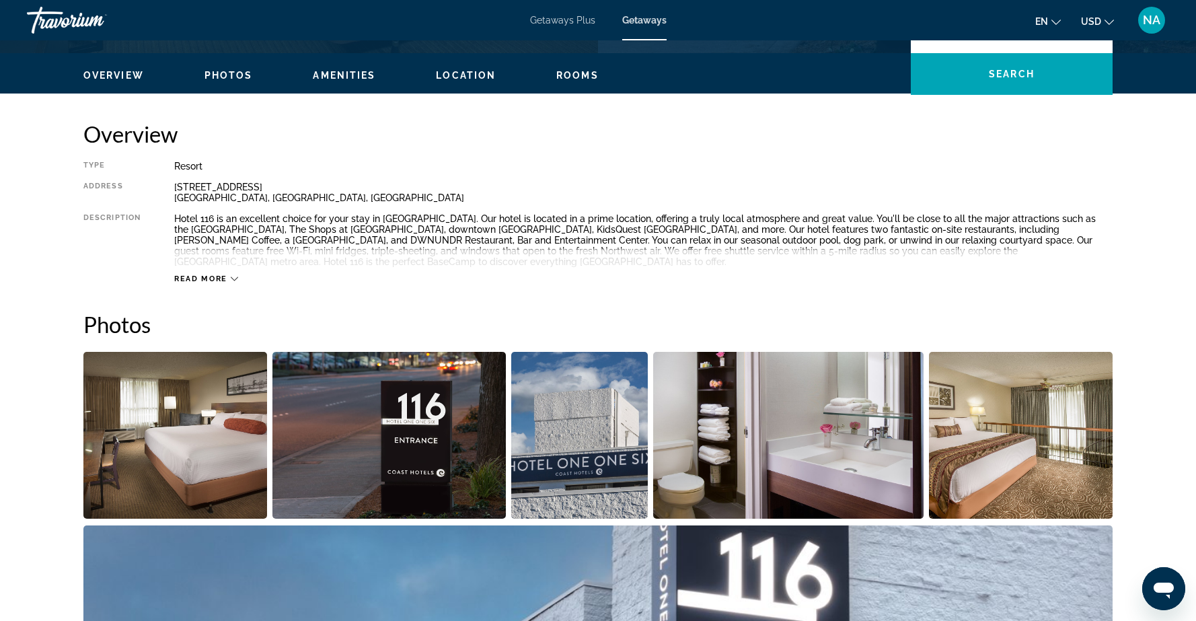
scroll to position [394, 0]
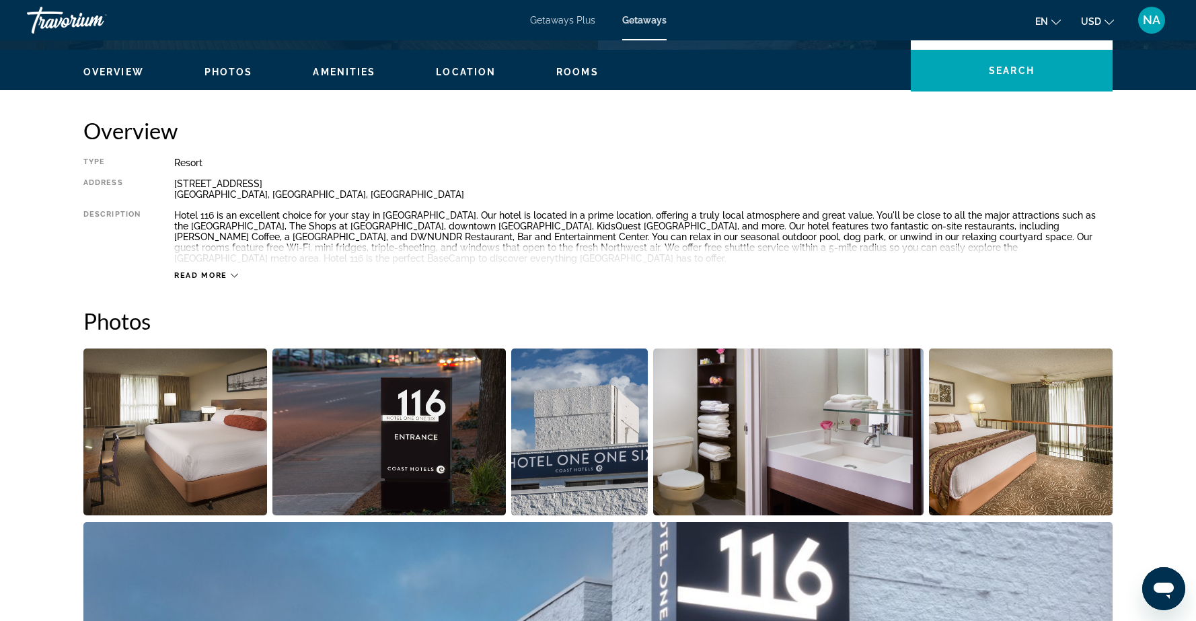
click at [1155, 587] on icon "Open messaging window" at bounding box center [1164, 591] width 20 height 16
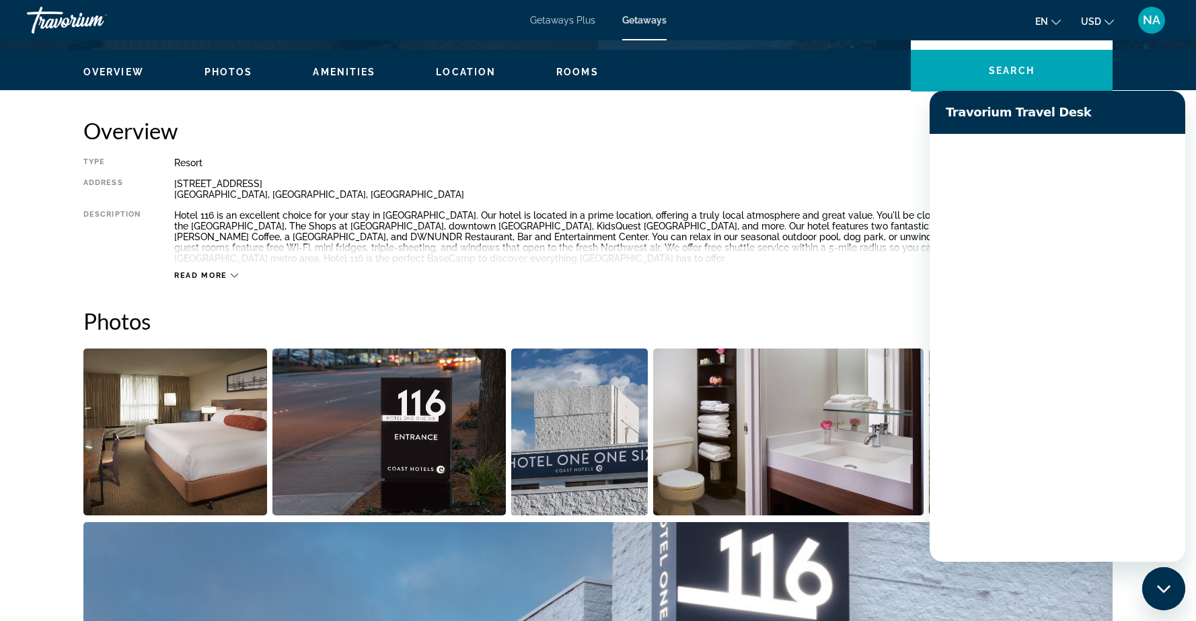
scroll to position [0, 0]
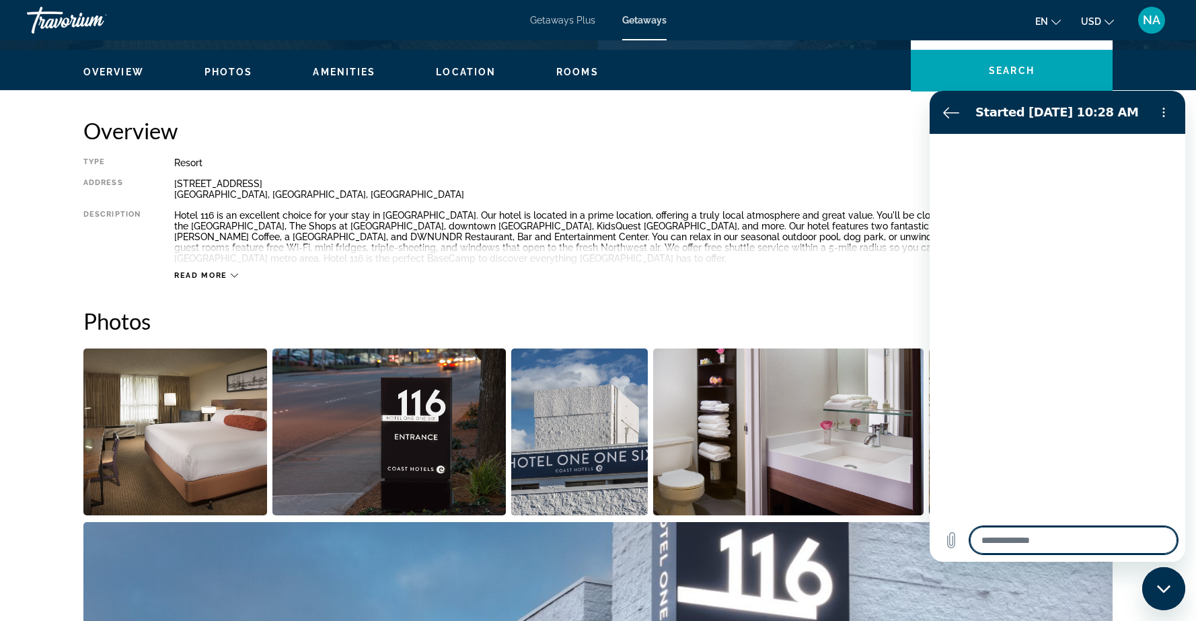
type textarea "*"
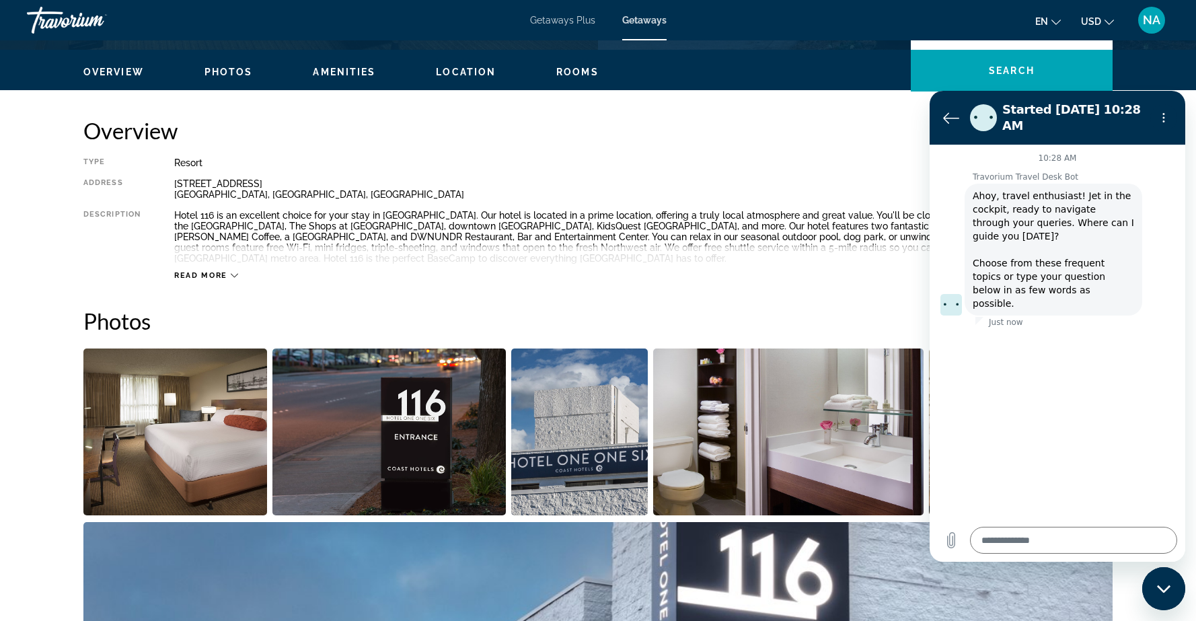
click at [853, 139] on h2 "Overview" at bounding box center [597, 130] width 1029 height 27
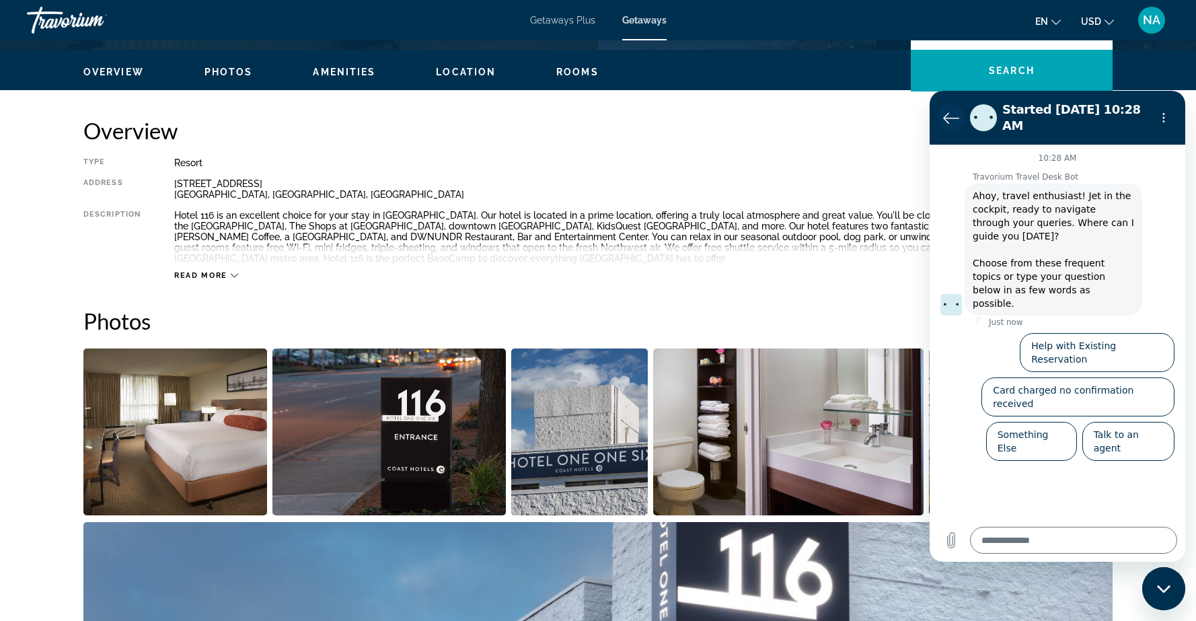
click at [952, 117] on icon "Back to the conversation list" at bounding box center [951, 118] width 16 height 16
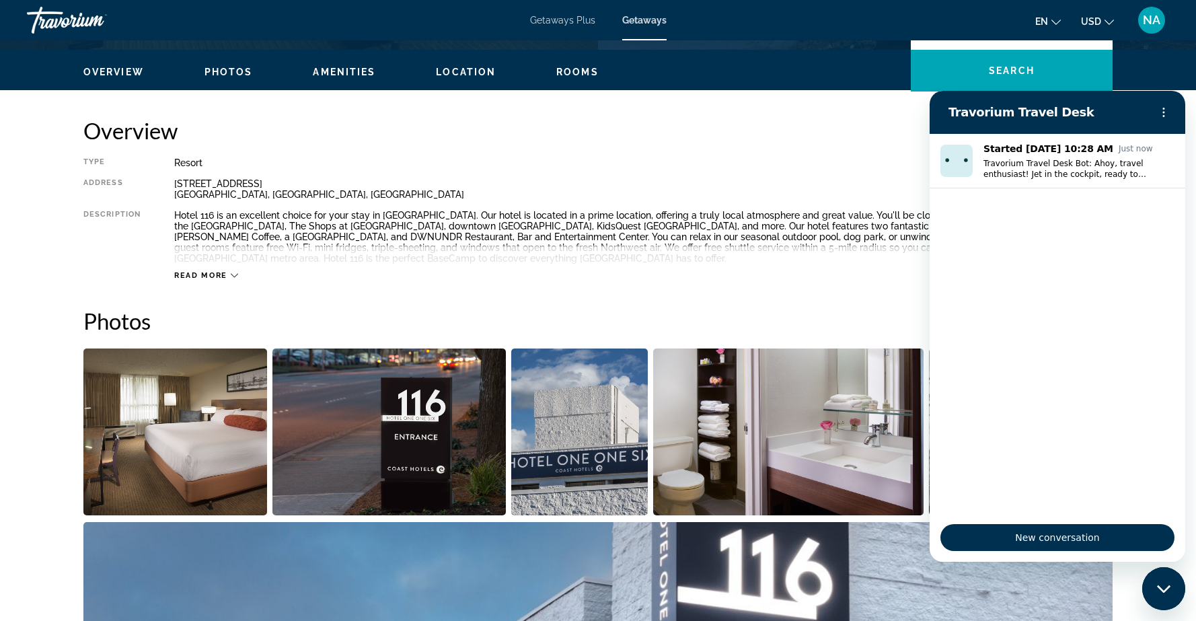
click at [845, 155] on div "Overview Type Resort All-Inclusive No All-Inclusive Address [STREET_ADDRESS] De…" at bounding box center [597, 199] width 1029 height 164
click at [1155, 582] on div "Close messaging window" at bounding box center [1164, 589] width 40 height 40
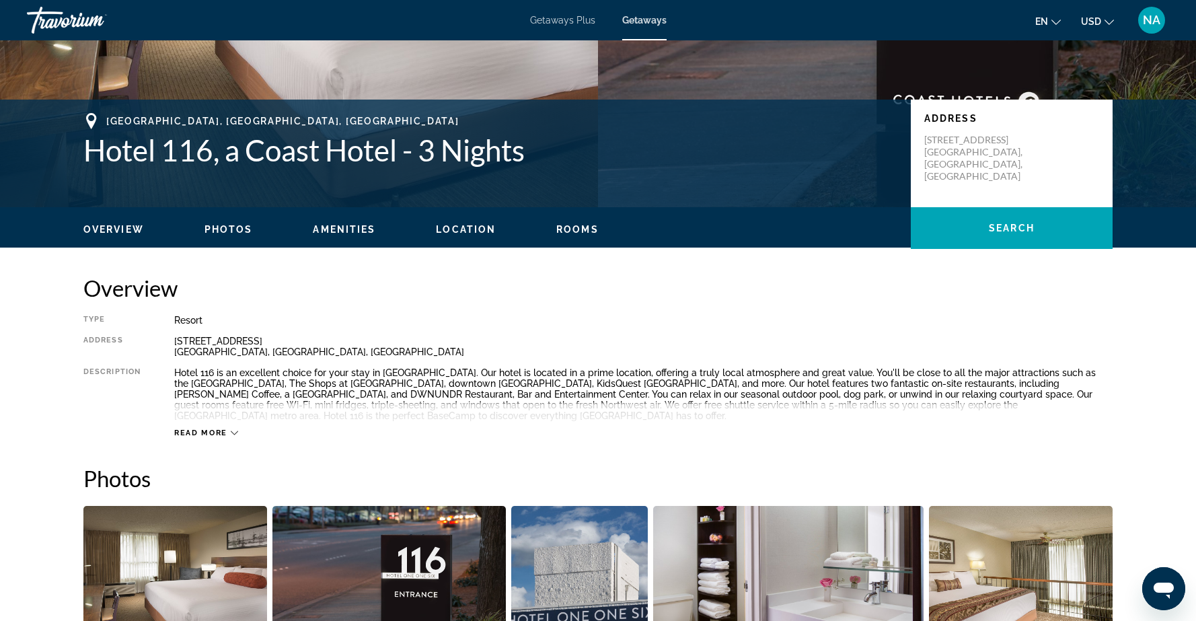
scroll to position [274, 0]
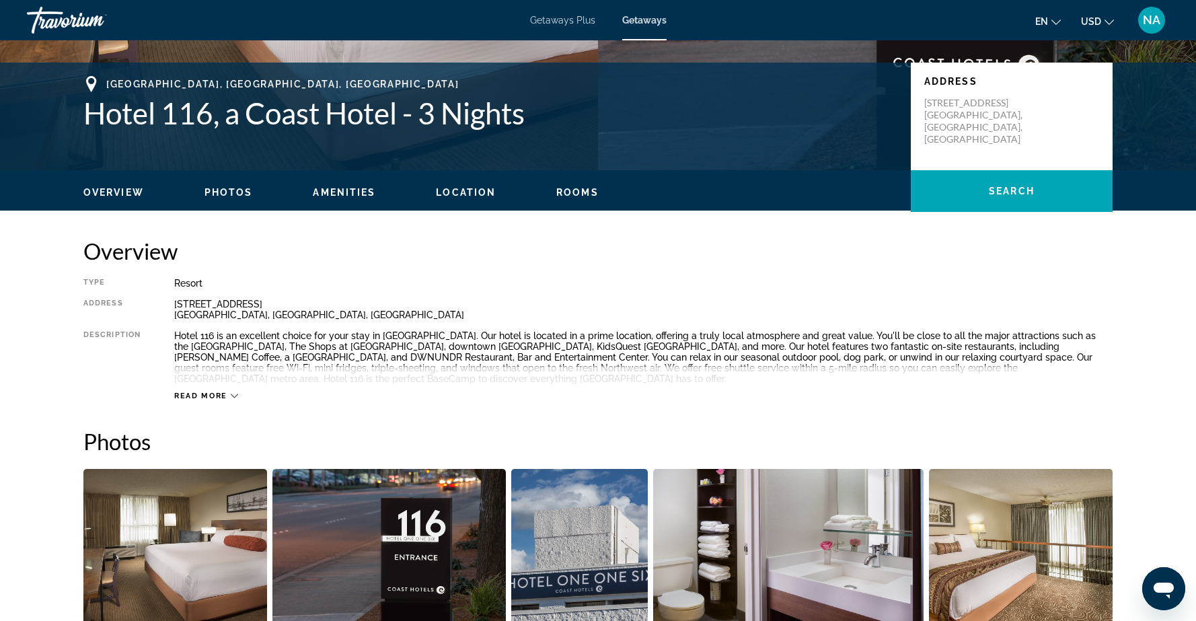
click at [183, 552] on img "Open full-screen image slider" at bounding box center [175, 552] width 184 height 167
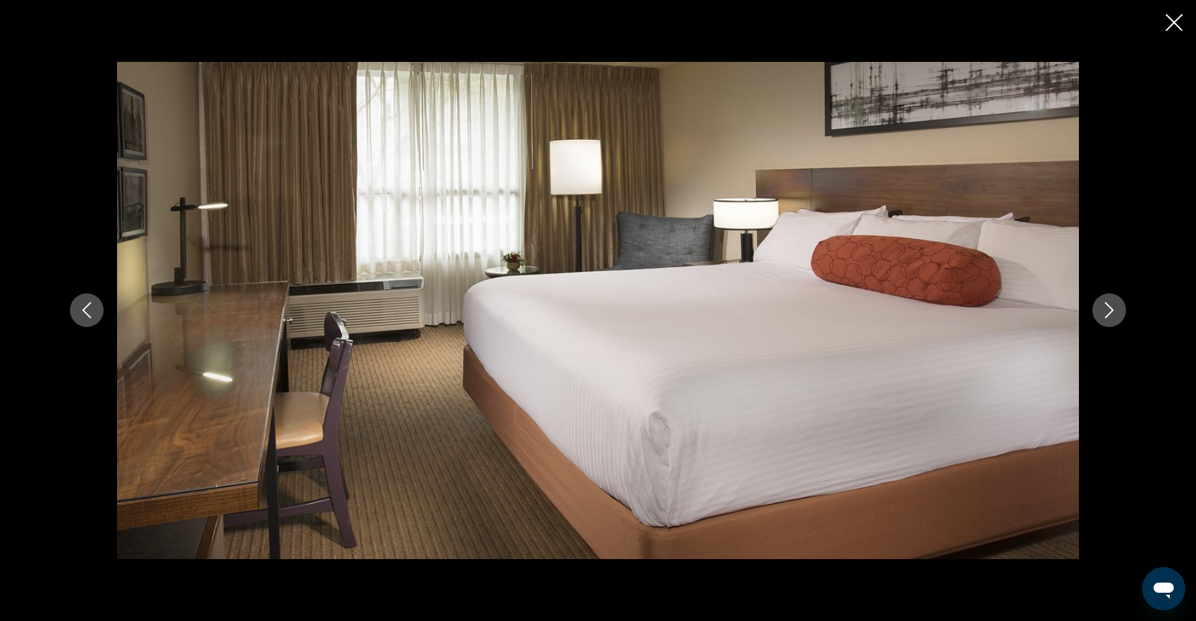
click at [1110, 311] on icon "Next image" at bounding box center [1109, 310] width 16 height 16
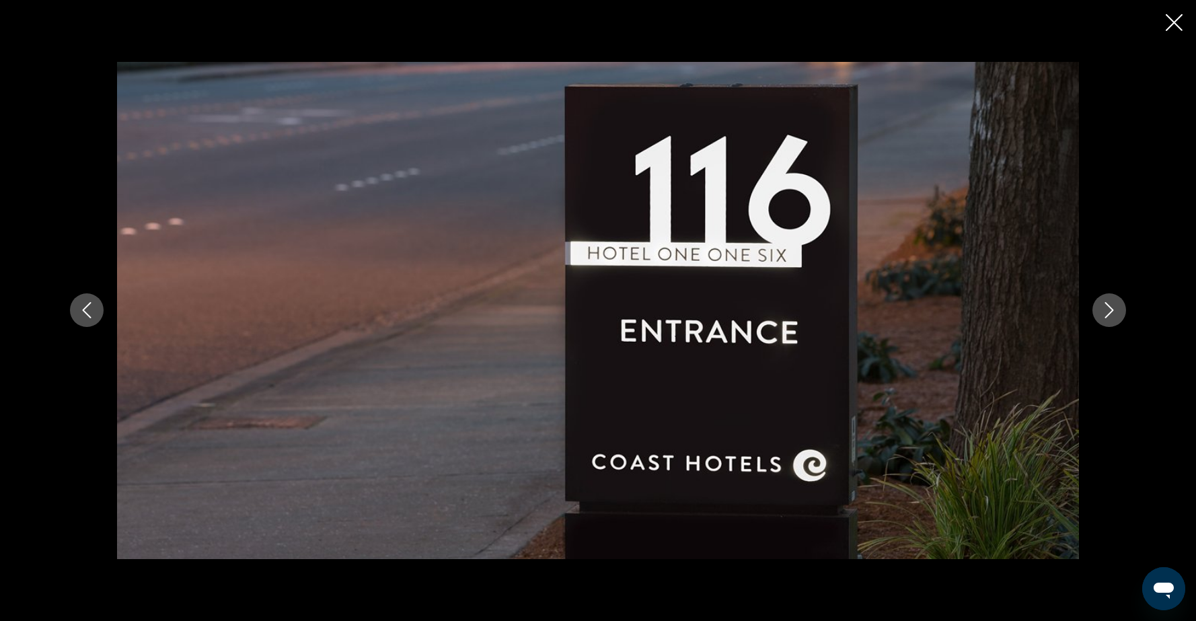
click at [1110, 311] on icon "Next image" at bounding box center [1109, 310] width 16 height 16
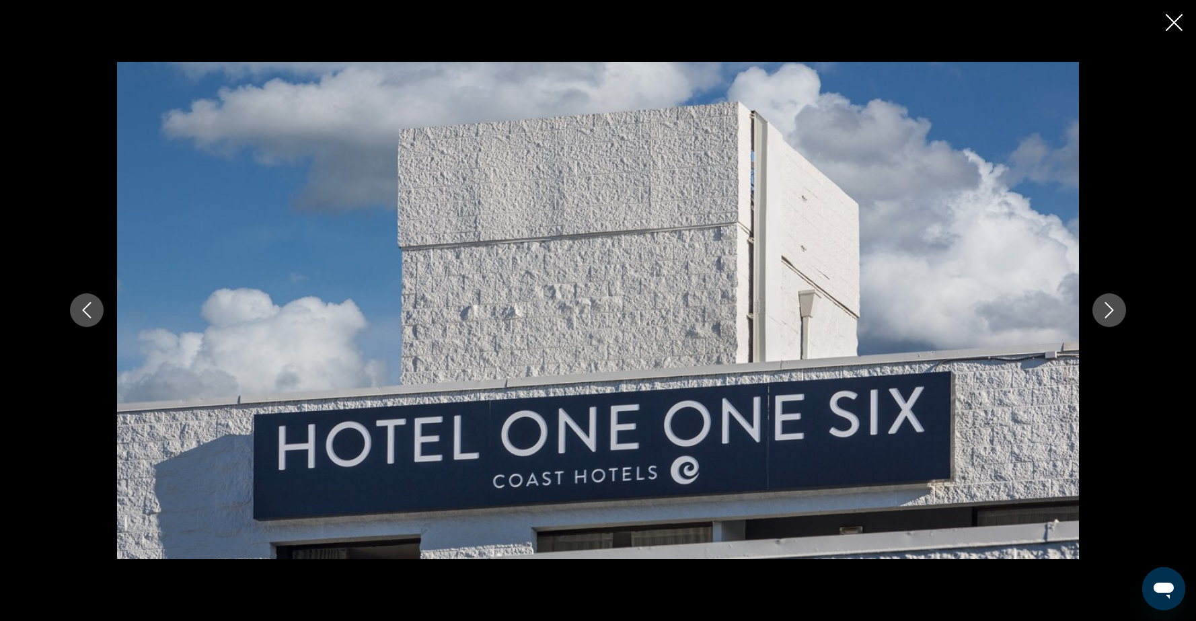
click at [1110, 311] on icon "Next image" at bounding box center [1109, 310] width 16 height 16
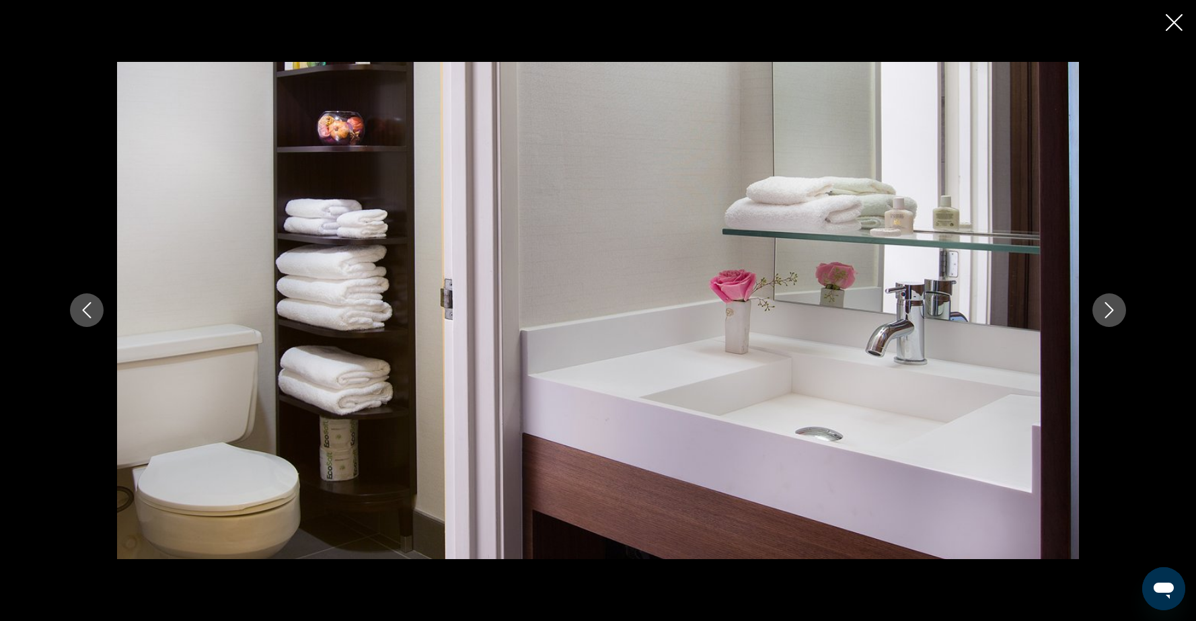
click at [1110, 311] on icon "Next image" at bounding box center [1109, 310] width 16 height 16
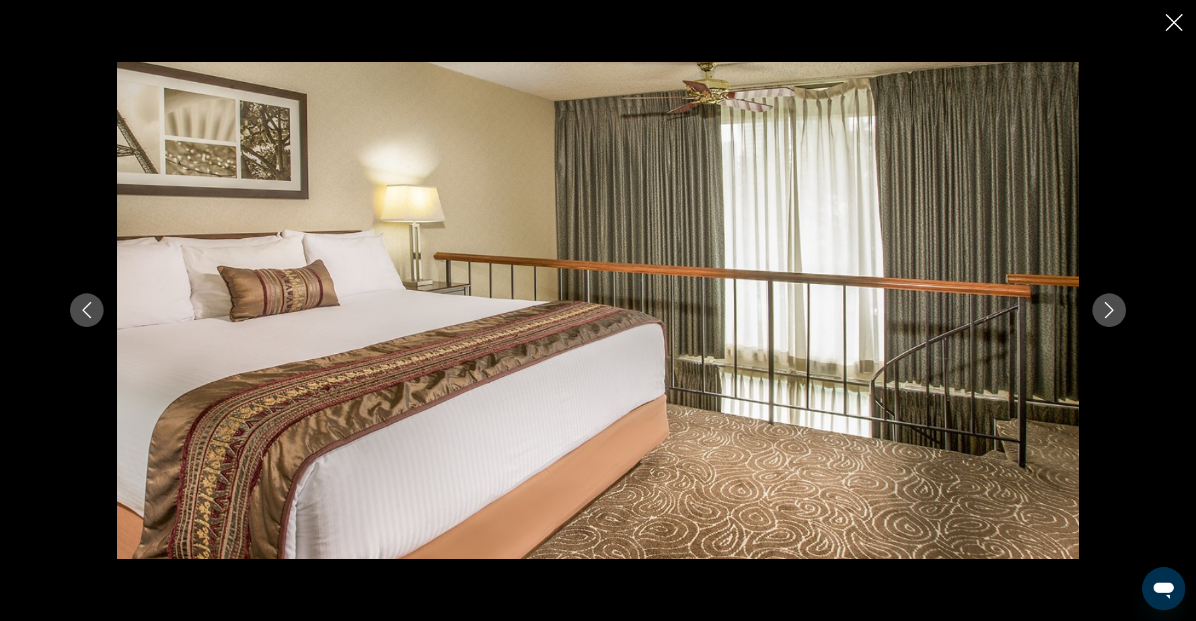
click at [1110, 311] on icon "Next image" at bounding box center [1109, 310] width 16 height 16
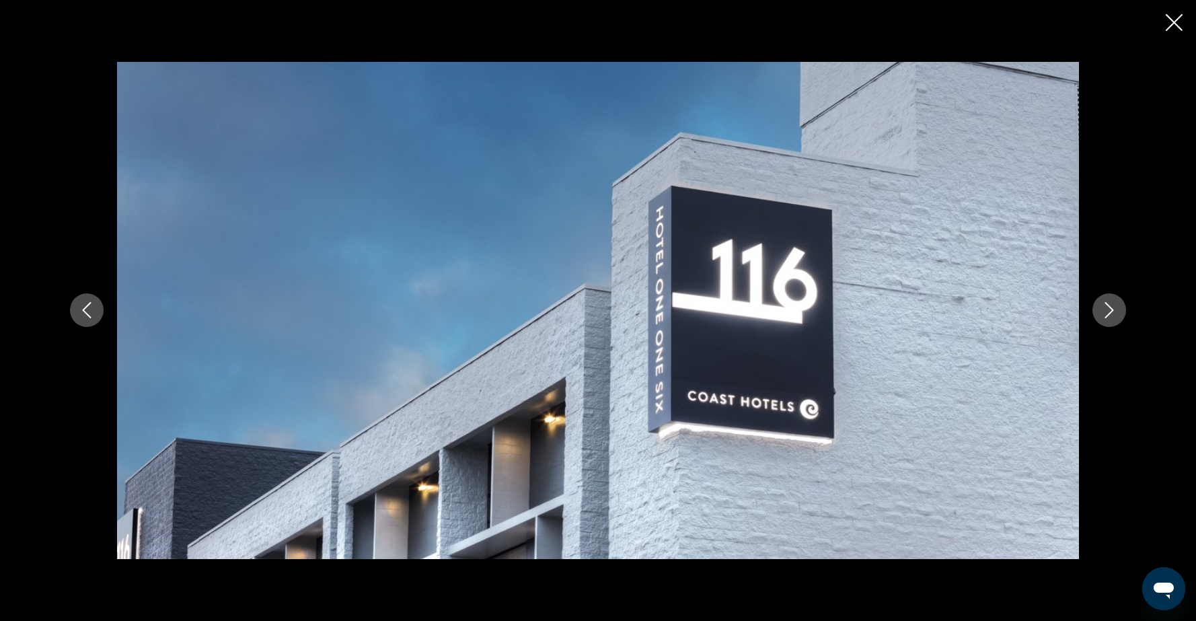
click at [1110, 311] on icon "Next image" at bounding box center [1109, 310] width 16 height 16
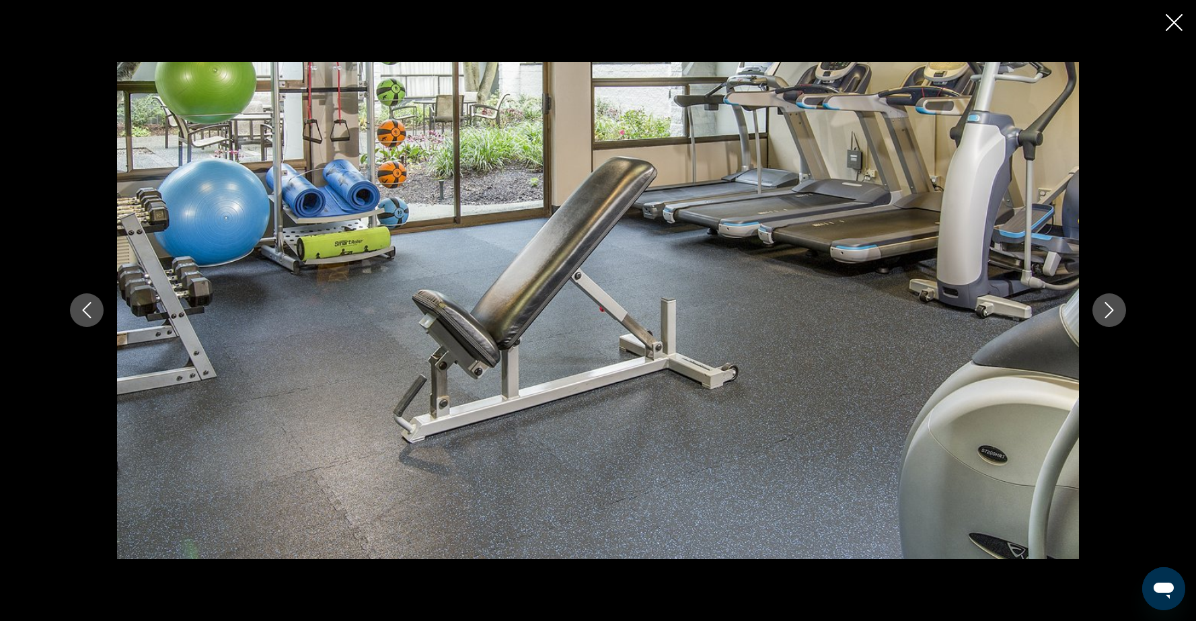
click at [1110, 311] on icon "Next image" at bounding box center [1109, 310] width 16 height 16
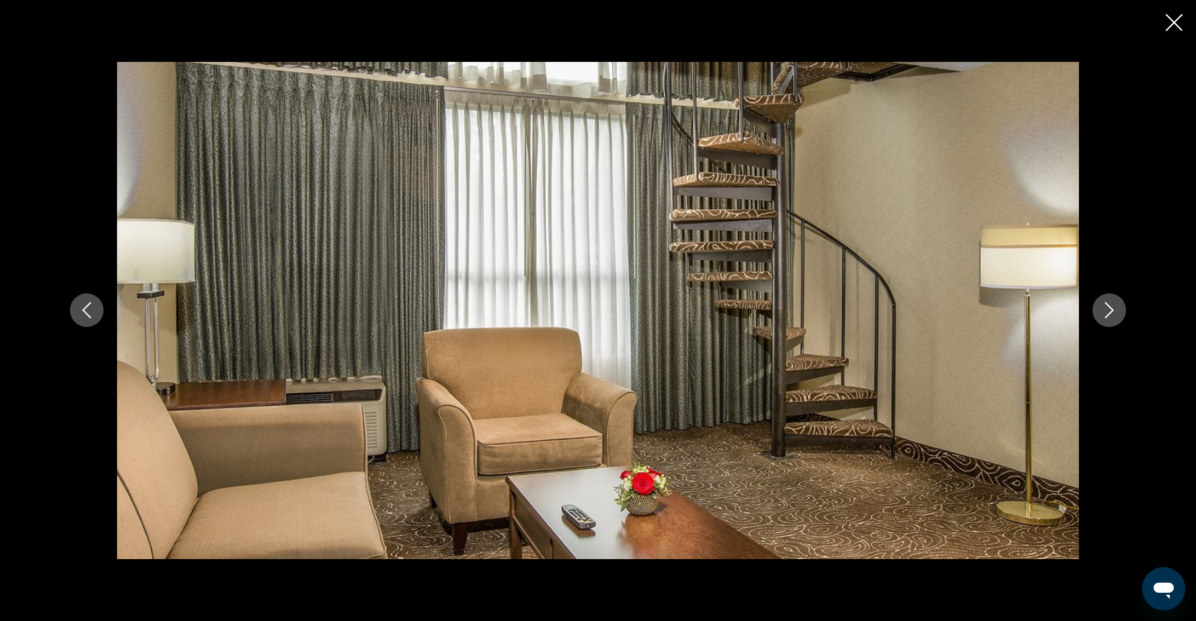
click at [1110, 311] on icon "Next image" at bounding box center [1109, 310] width 16 height 16
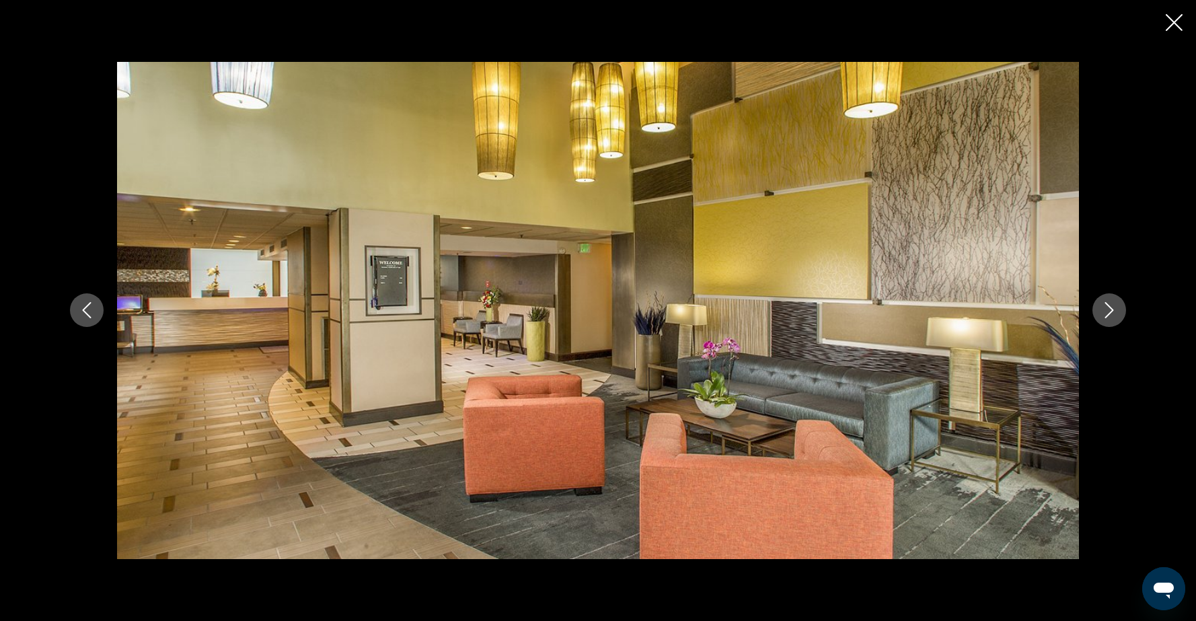
click at [1110, 311] on icon "Next image" at bounding box center [1109, 310] width 16 height 16
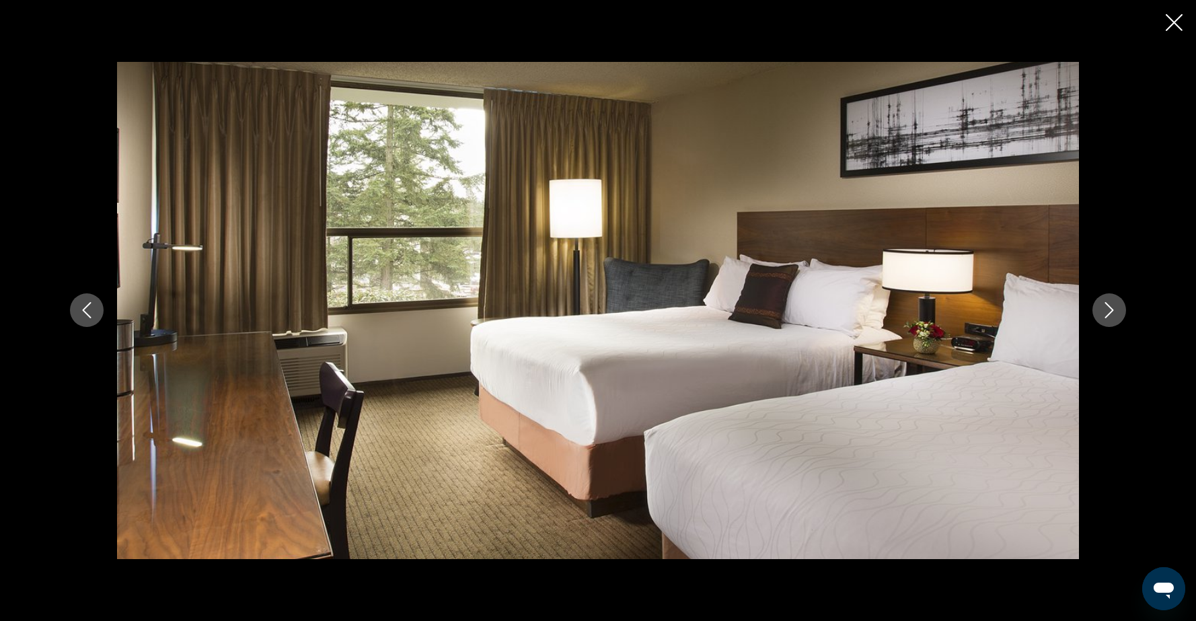
click at [1104, 310] on icon "Next image" at bounding box center [1109, 310] width 16 height 16
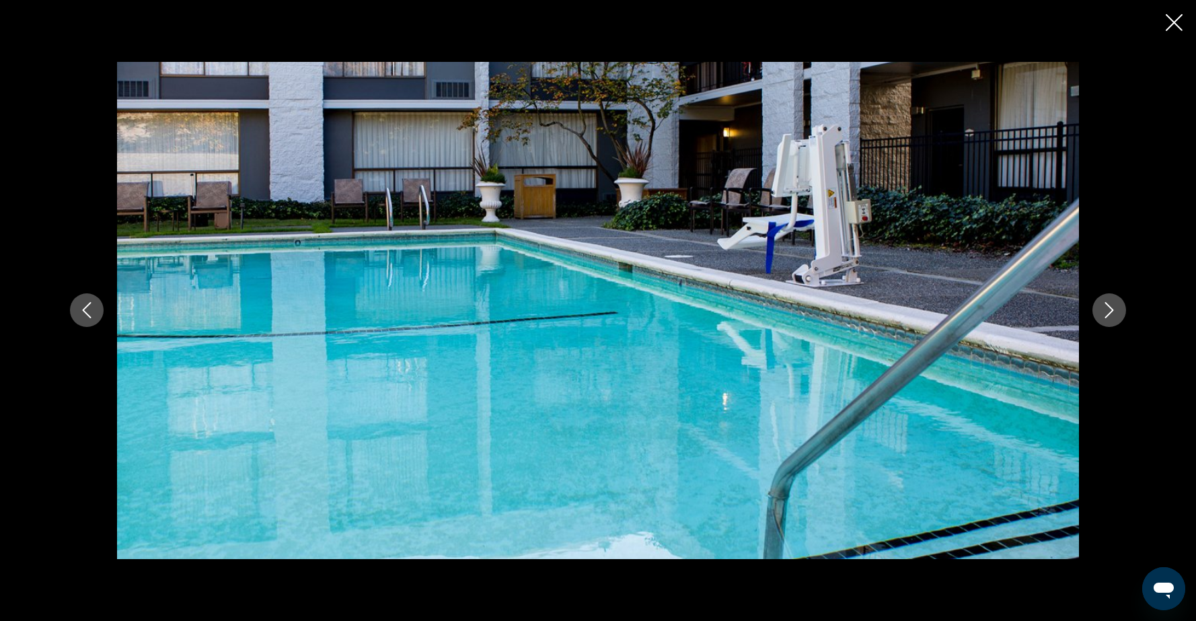
click at [1104, 311] on icon "Next image" at bounding box center [1109, 310] width 16 height 16
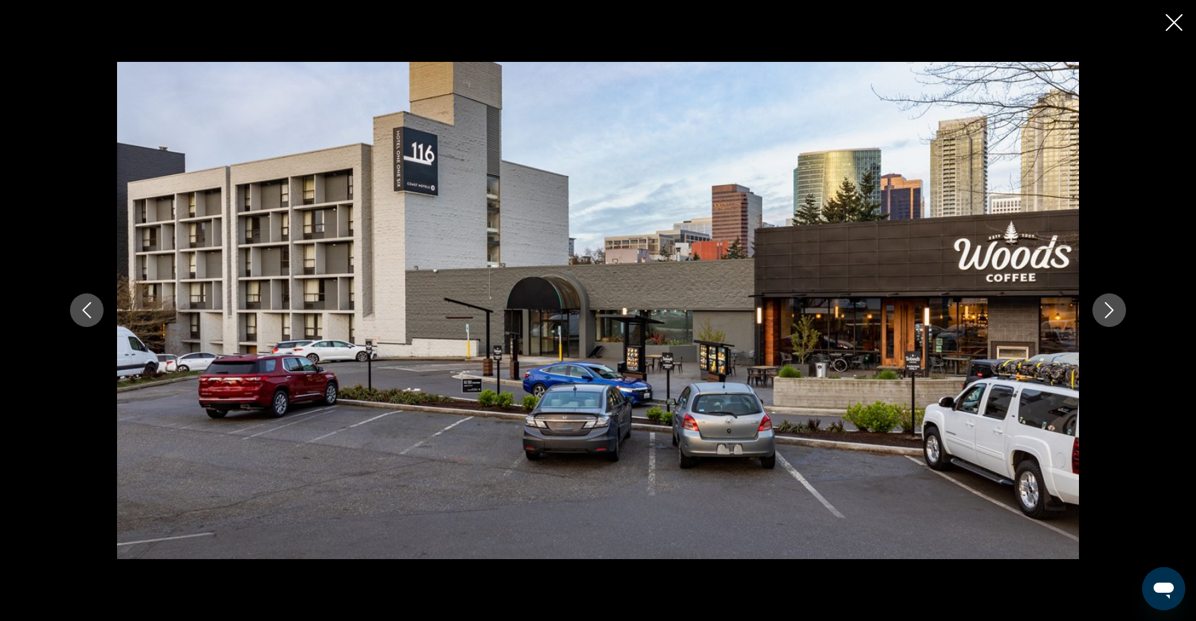
click at [1105, 312] on icon "Next image" at bounding box center [1109, 310] width 16 height 16
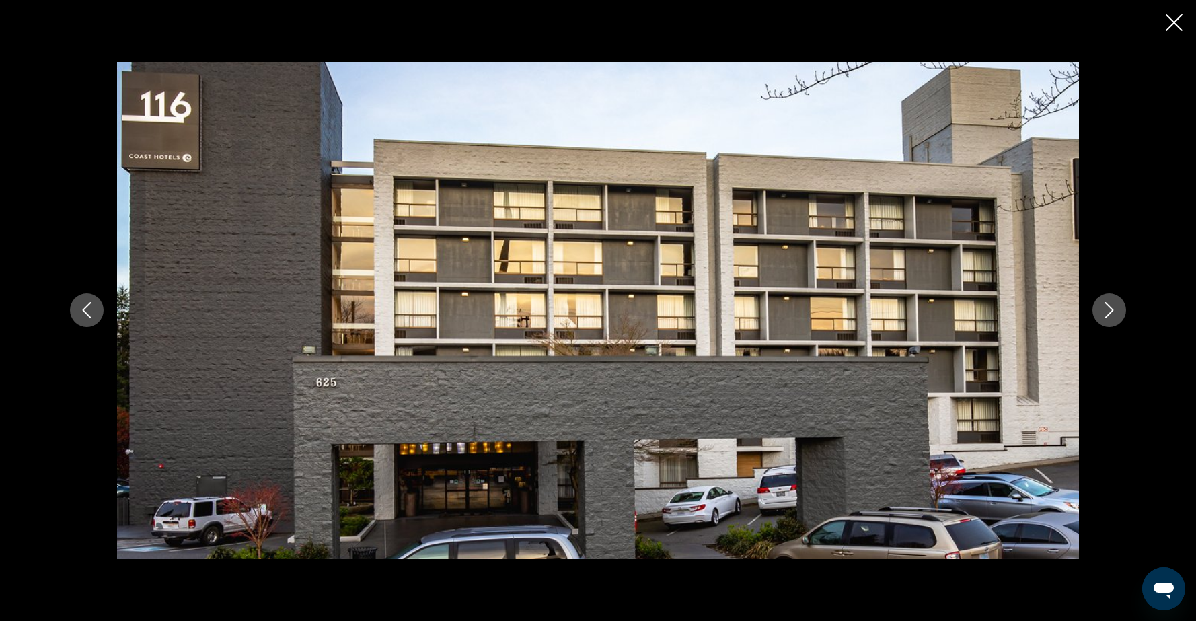
click at [1105, 312] on icon "Next image" at bounding box center [1109, 310] width 16 height 16
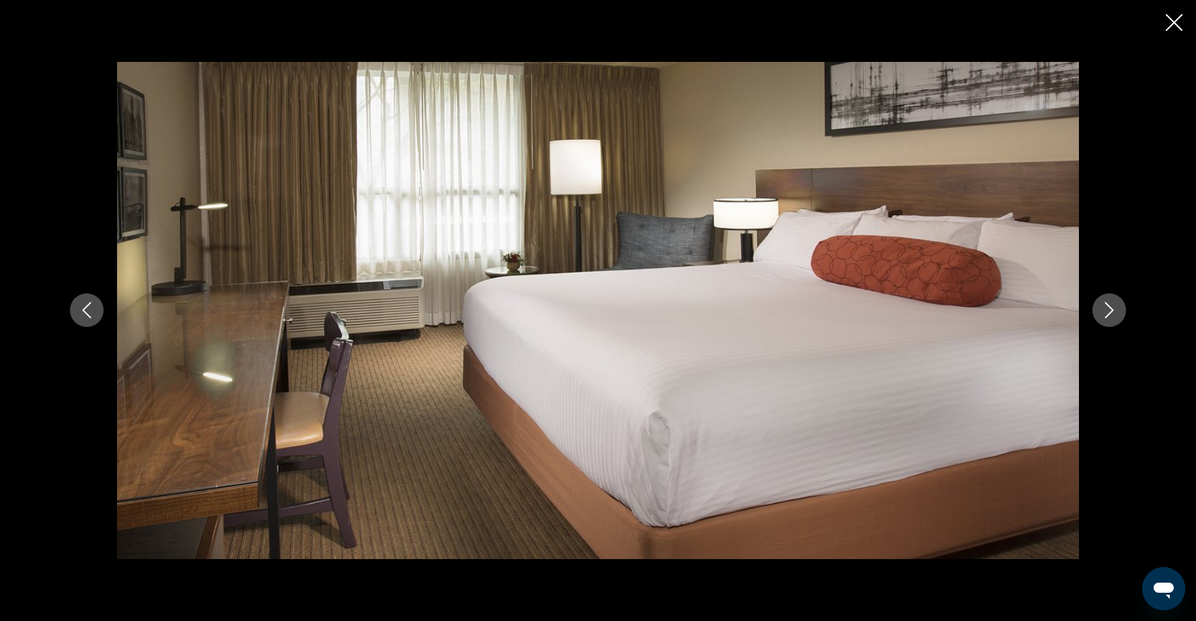
click at [1105, 314] on icon "Next image" at bounding box center [1109, 310] width 16 height 16
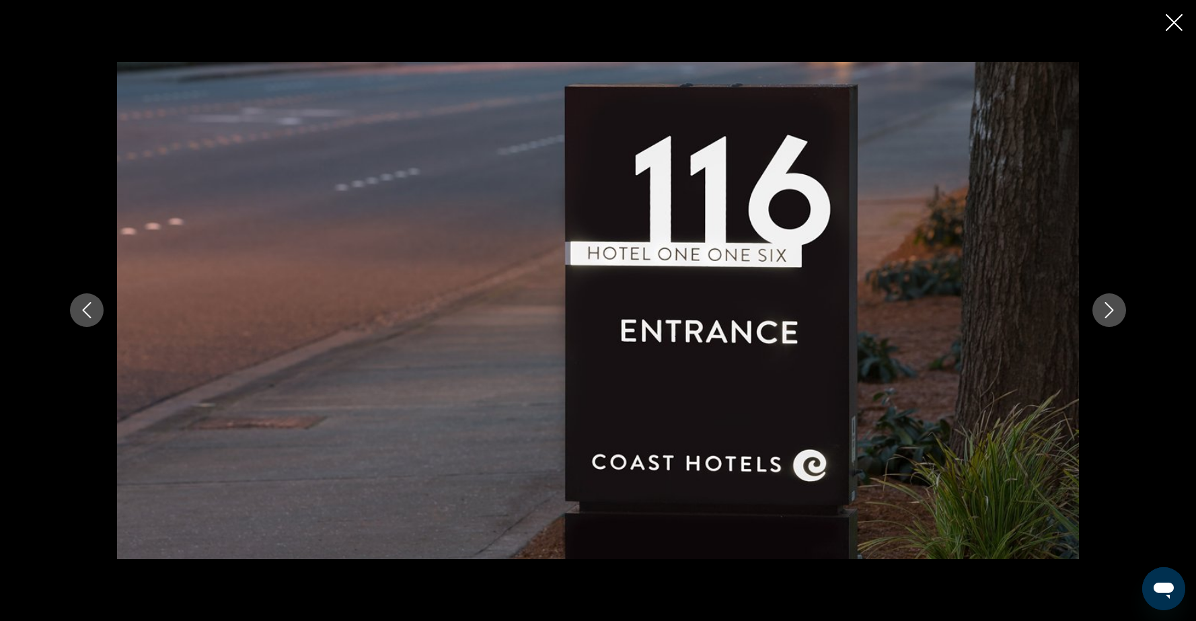
click at [1105, 315] on icon "Next image" at bounding box center [1109, 310] width 16 height 16
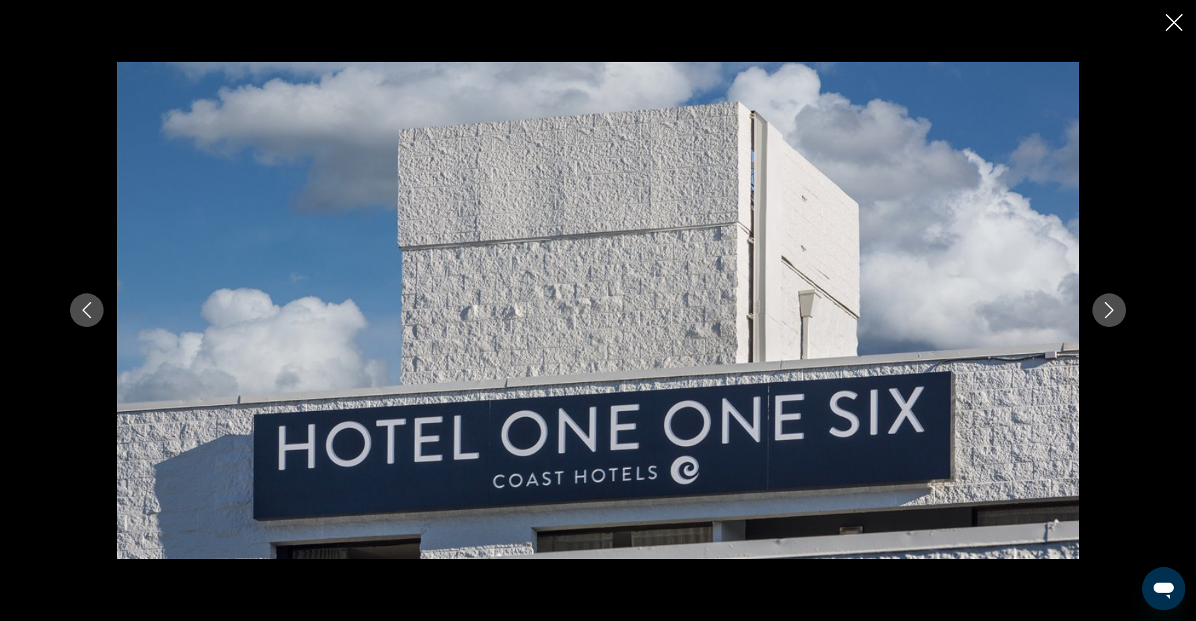
click at [1105, 316] on icon "Next image" at bounding box center [1109, 310] width 16 height 16
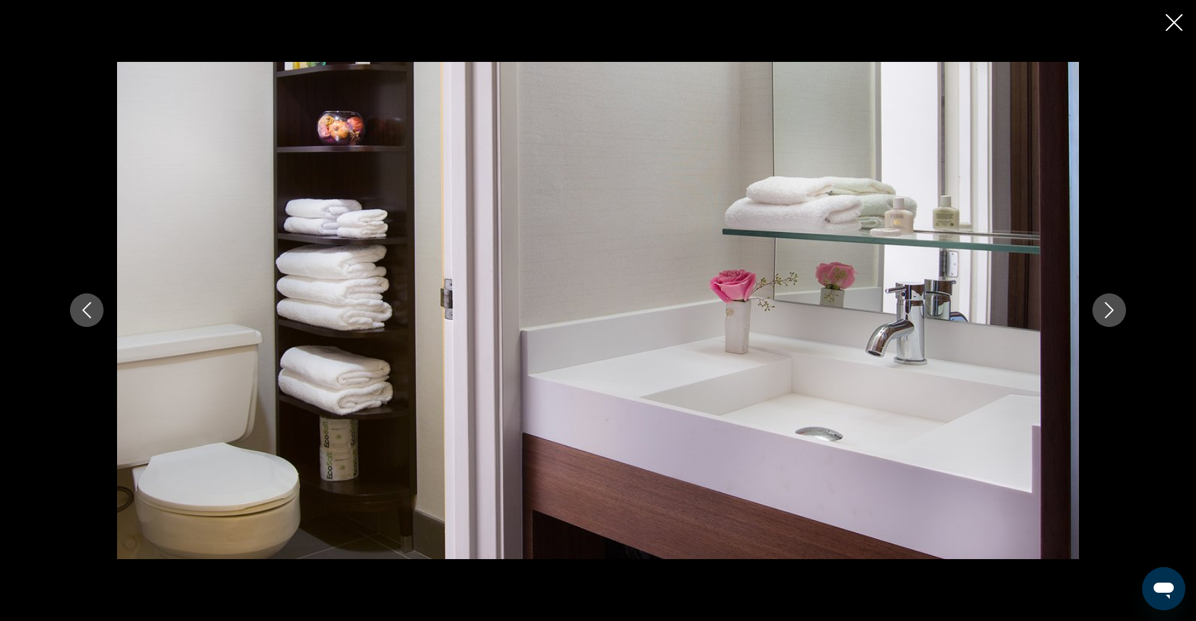
click at [1105, 318] on icon "Next image" at bounding box center [1109, 311] width 9 height 16
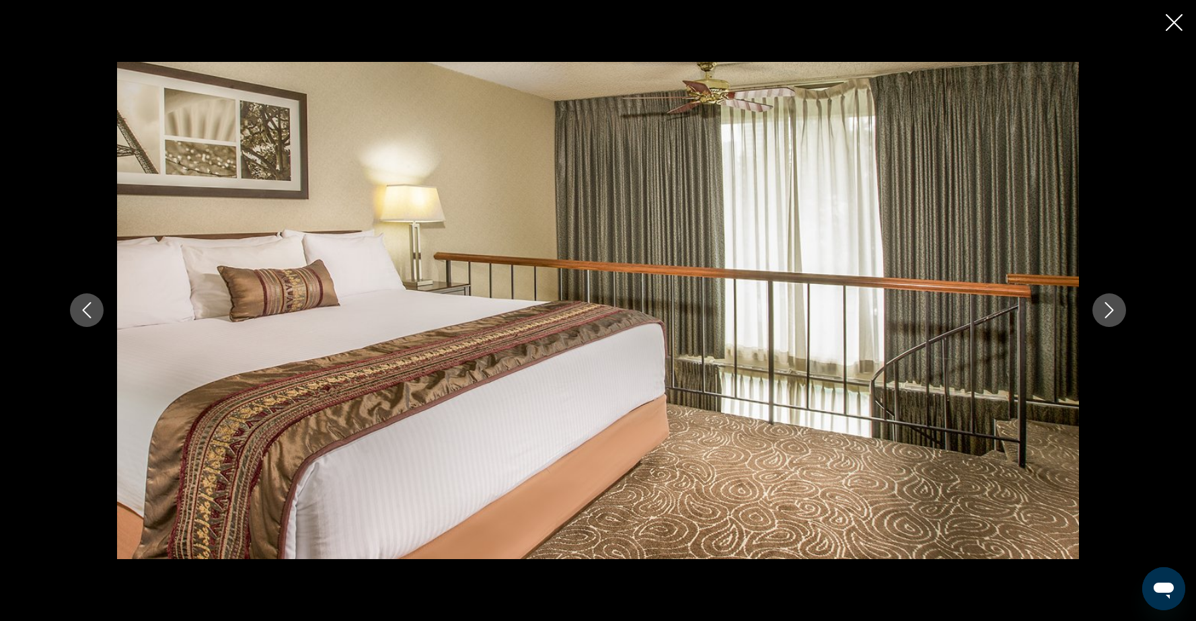
click at [1105, 319] on button "Next image" at bounding box center [1110, 310] width 34 height 34
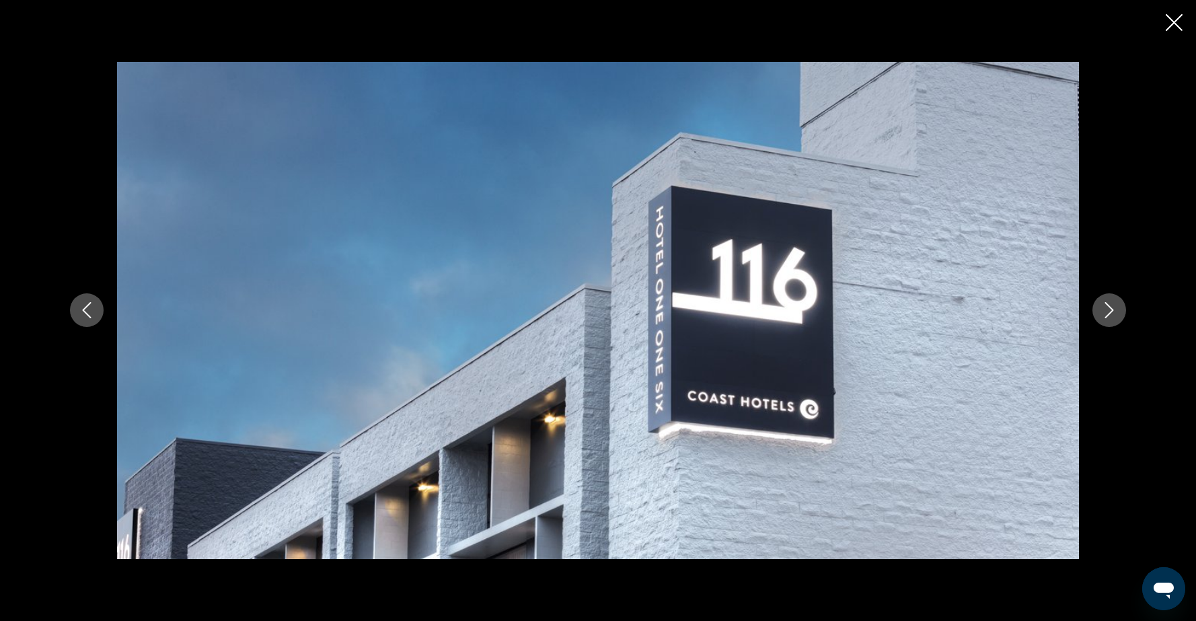
click at [1173, 28] on icon "Close slideshow" at bounding box center [1174, 22] width 17 height 17
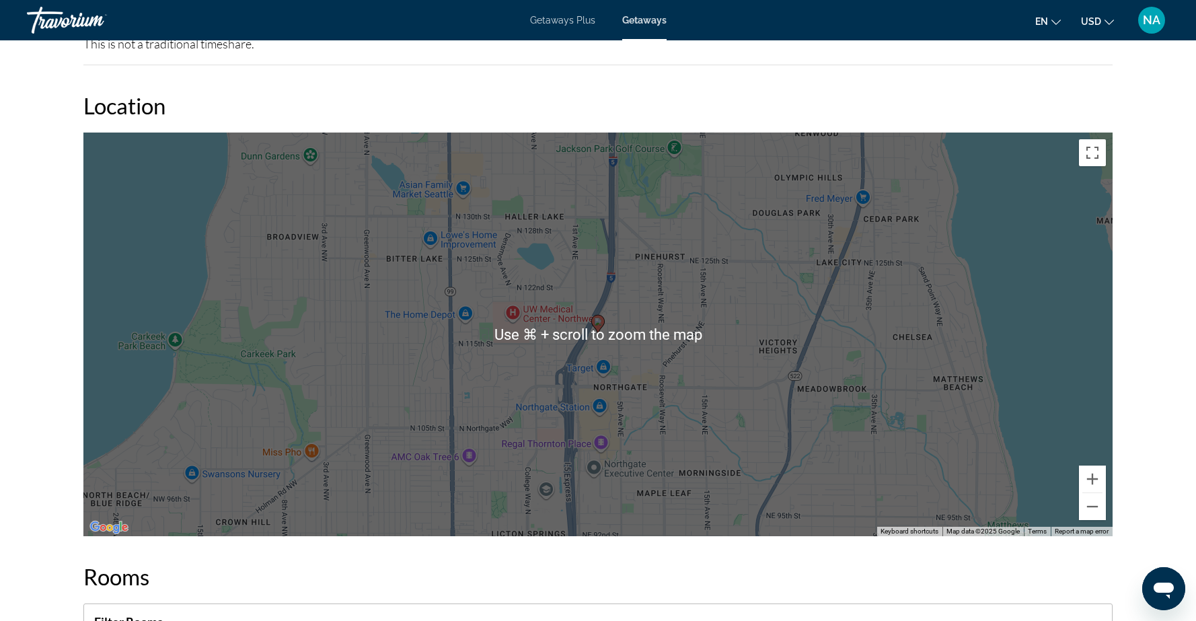
scroll to position [1438, 0]
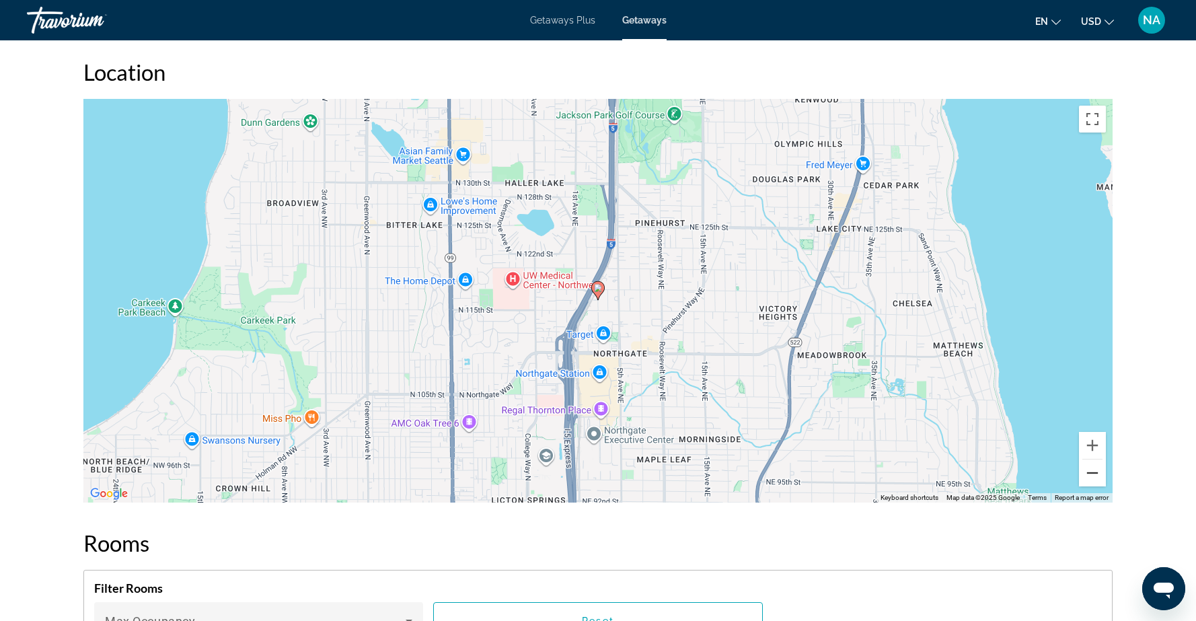
click at [1094, 476] on button "Zoom out" at bounding box center [1092, 473] width 27 height 27
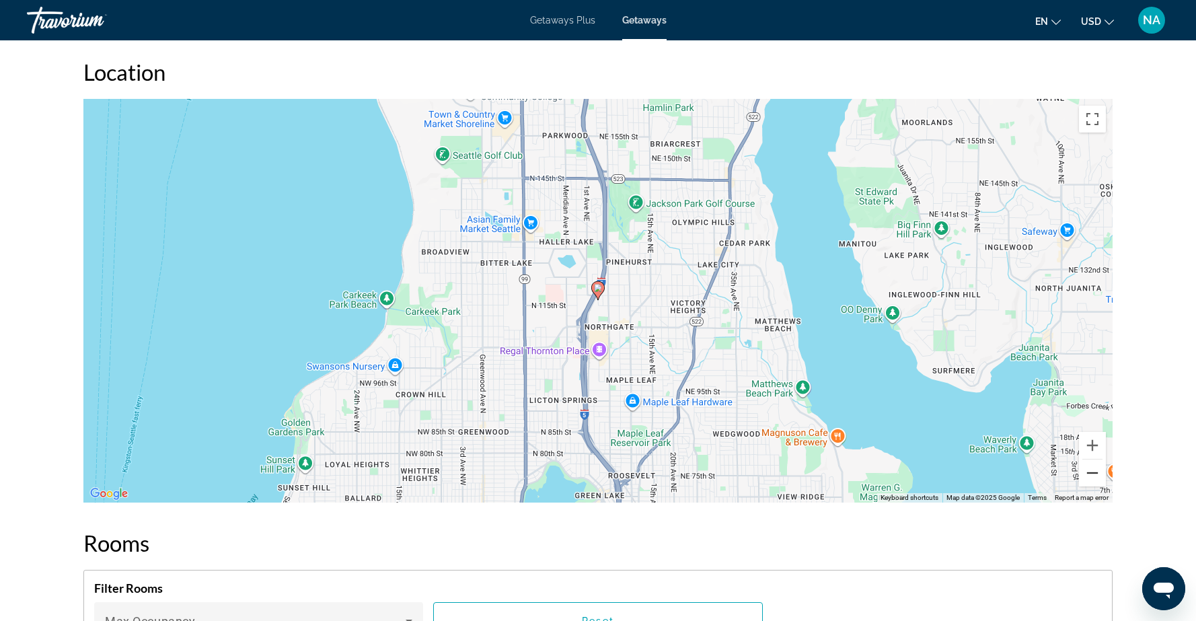
click at [1091, 472] on button "Zoom out" at bounding box center [1092, 473] width 27 height 27
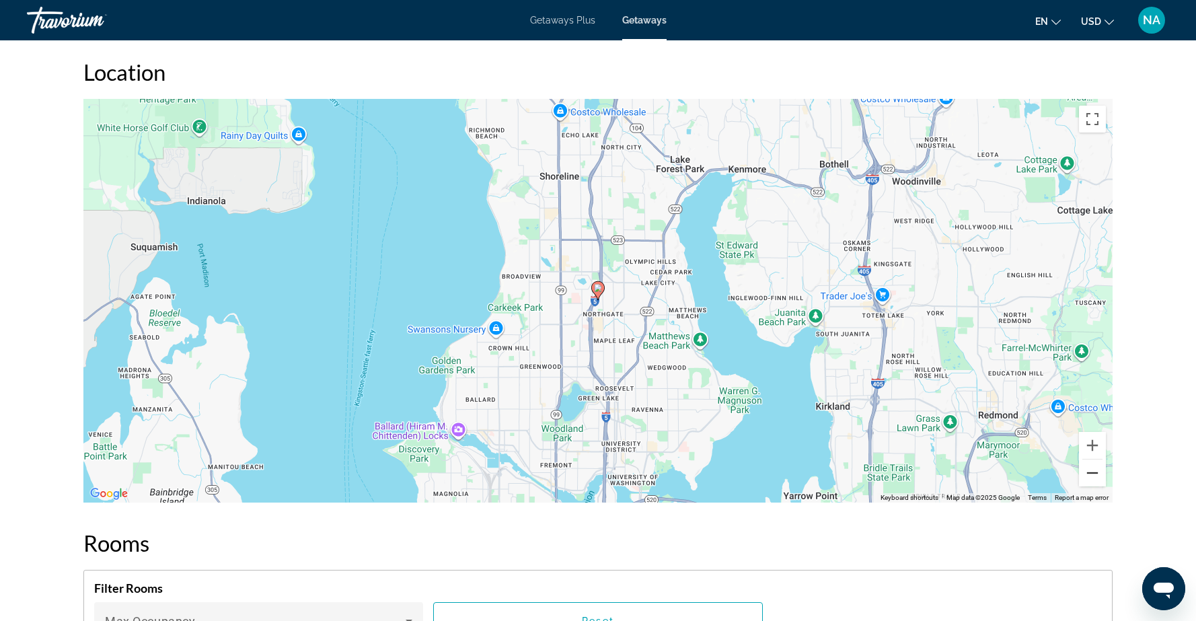
click at [1091, 472] on button "Zoom out" at bounding box center [1092, 473] width 27 height 27
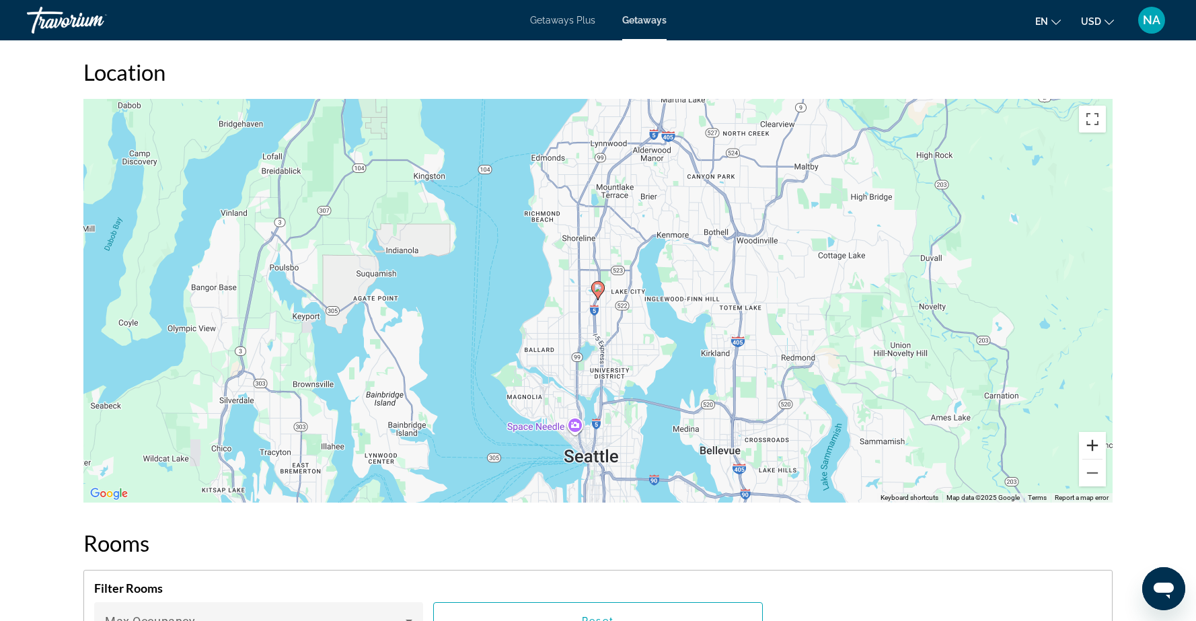
click at [1091, 444] on button "Zoom in" at bounding box center [1092, 445] width 27 height 27
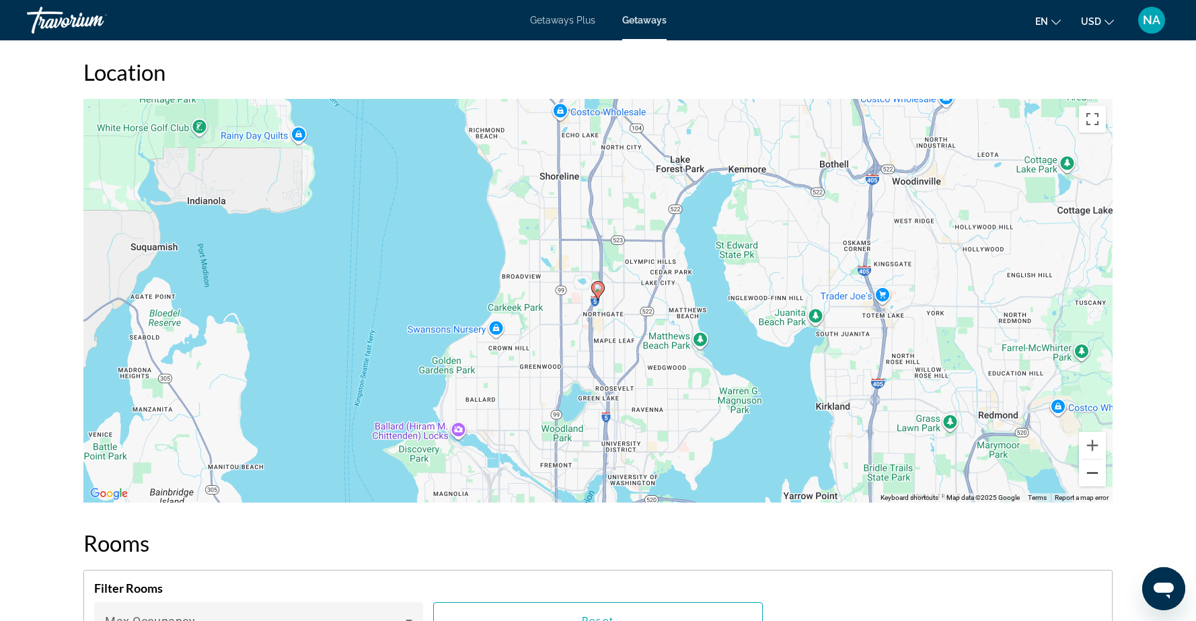
click at [1097, 476] on button "Zoom out" at bounding box center [1092, 473] width 27 height 27
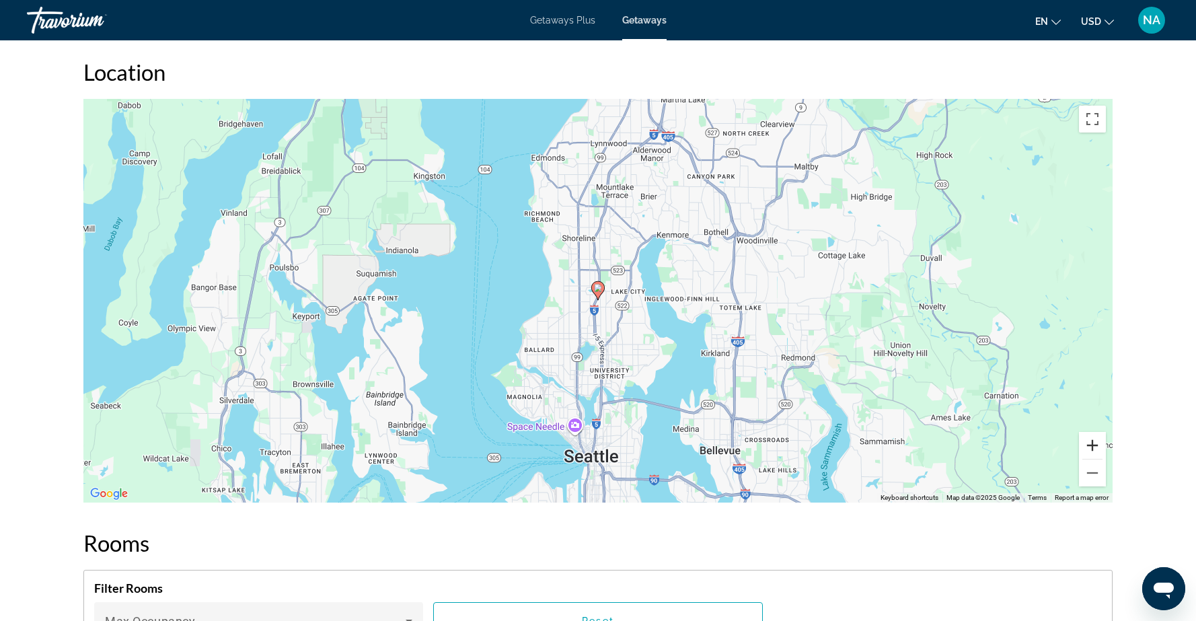
click at [1091, 442] on button "Zoom in" at bounding box center [1092, 445] width 27 height 27
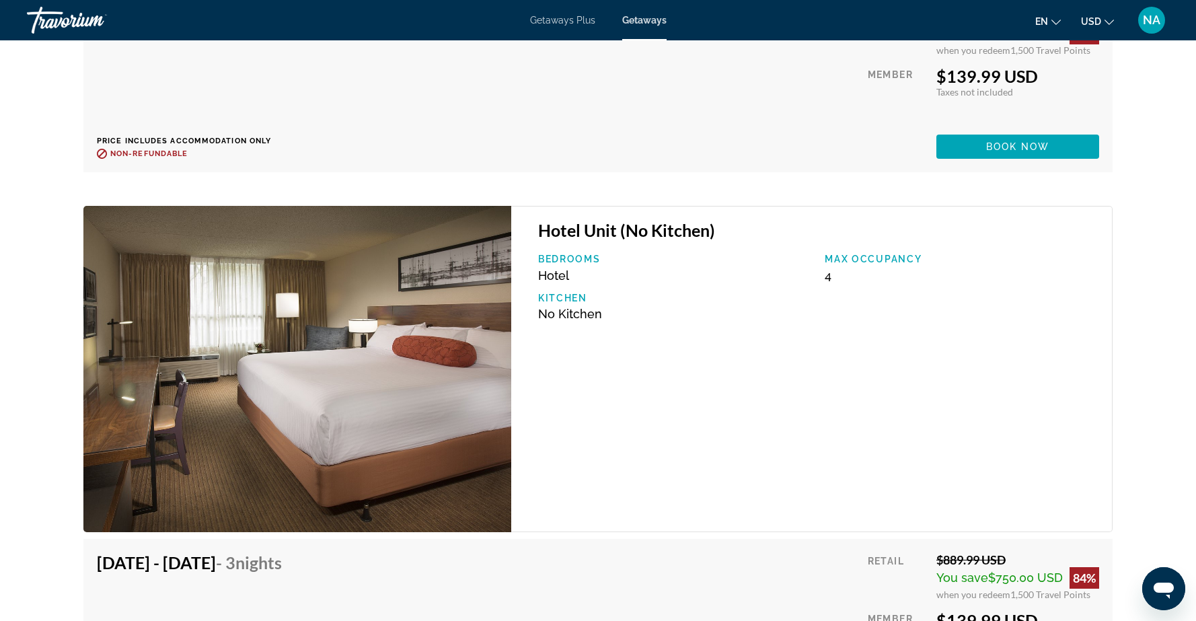
scroll to position [2996, 0]
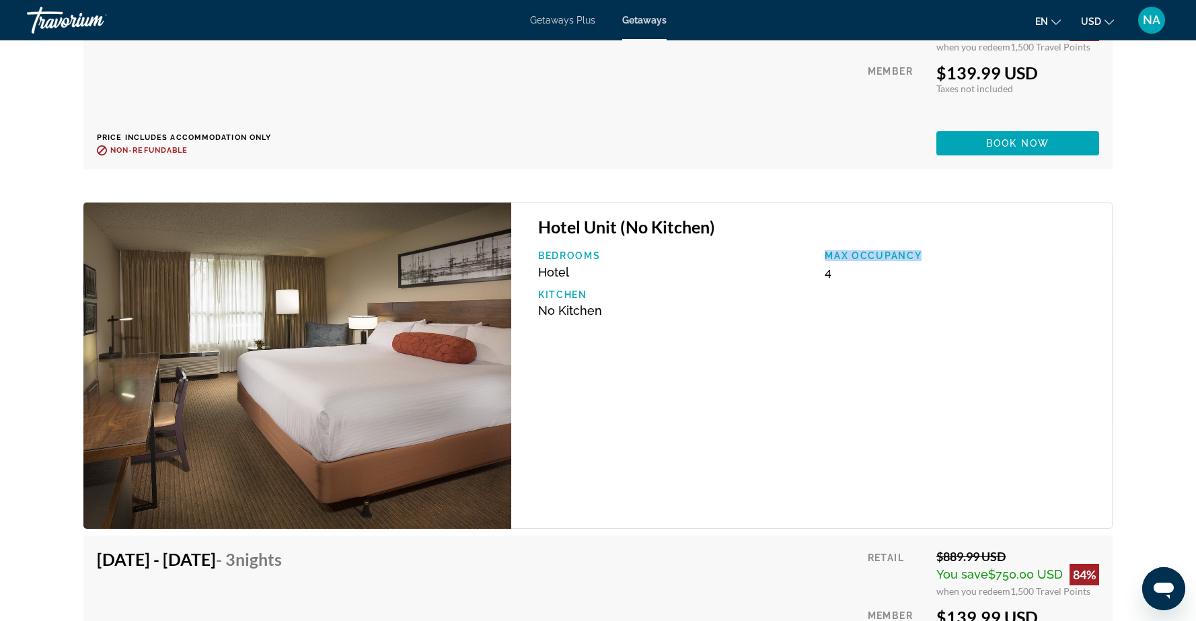
drag, startPoint x: 826, startPoint y: 255, endPoint x: 931, endPoint y: 248, distance: 105.2
click at [931, 248] on div "Hotel Unit (No Kitchen) Bedrooms Hotel Max Occupancy 4 Kitchen No Kitchen" at bounding box center [812, 366] width 602 height 326
drag, startPoint x: 922, startPoint y: 256, endPoint x: 823, endPoint y: 258, distance: 98.9
click at [823, 258] on div "Max Occupancy 4" at bounding box center [961, 264] width 287 height 29
drag, startPoint x: 859, startPoint y: 314, endPoint x: 854, endPoint y: 306, distance: 9.3
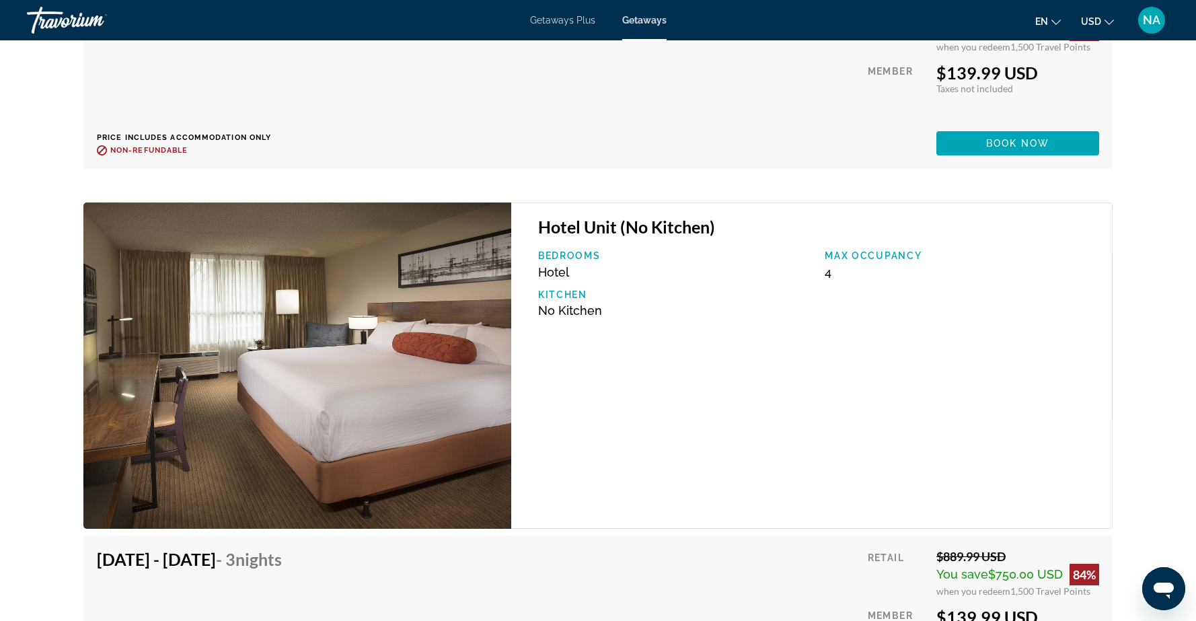
click at [859, 314] on div "Bedrooms Hotel Max Occupancy 4 Kitchen No Kitchen" at bounding box center [819, 288] width 574 height 77
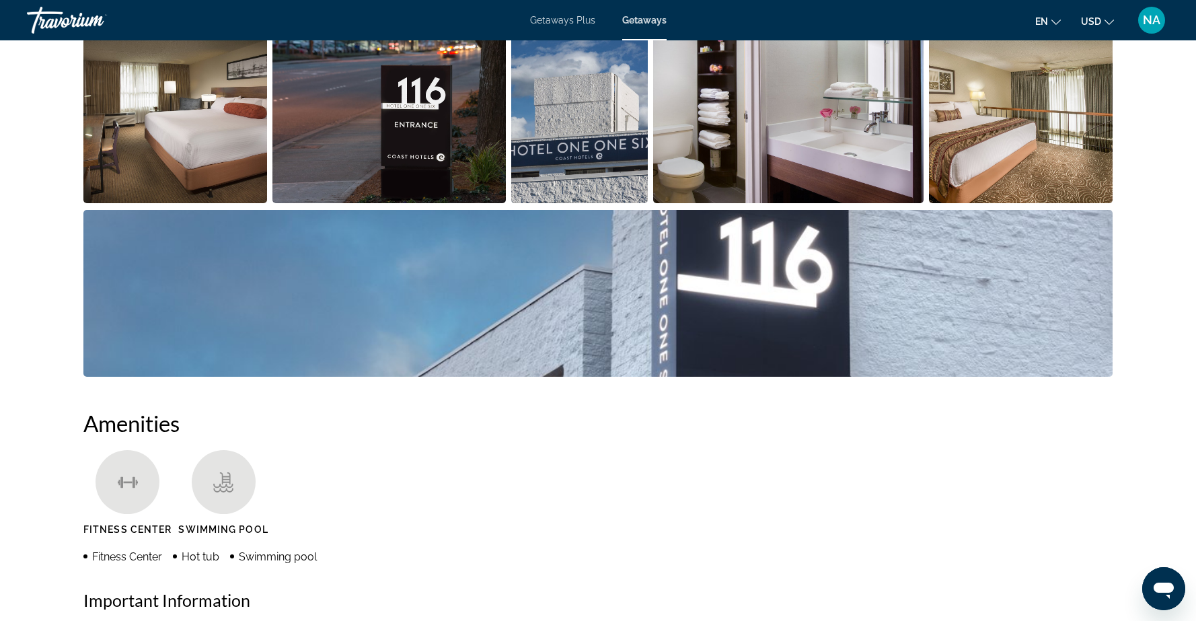
scroll to position [0, 0]
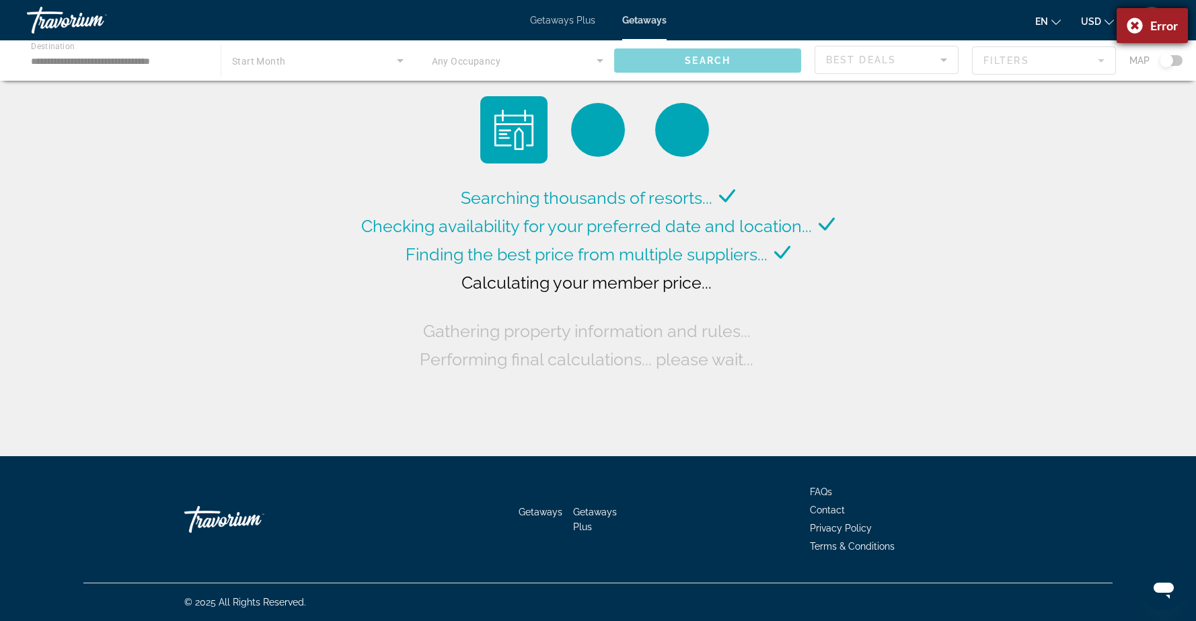
click at [1134, 26] on div "Error" at bounding box center [1152, 25] width 71 height 35
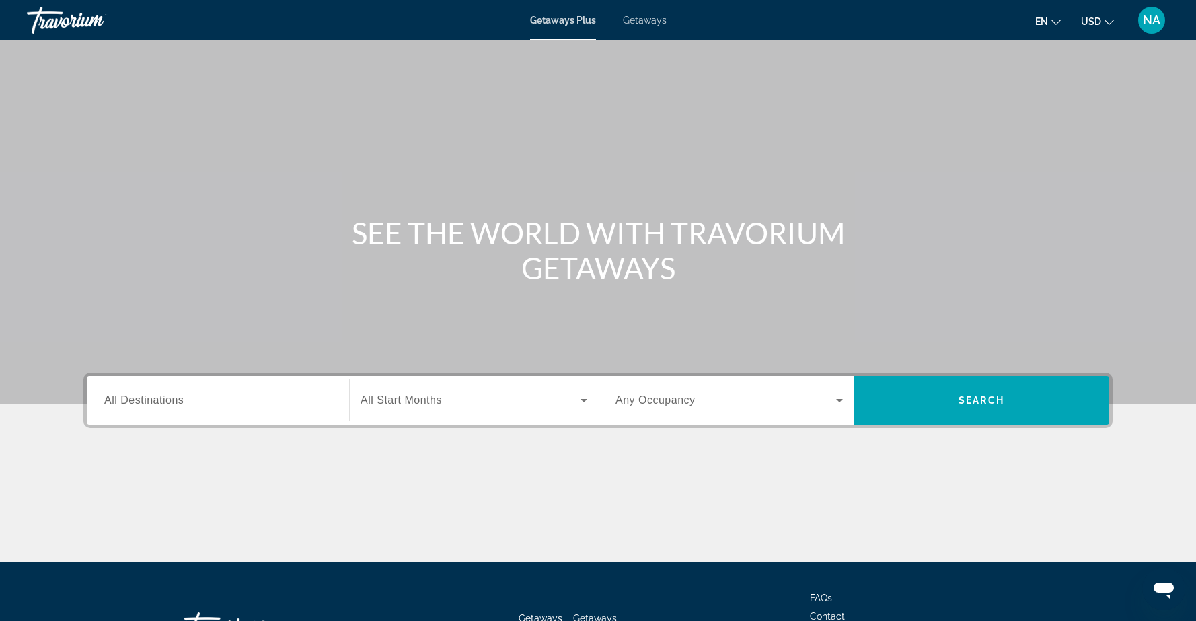
click at [643, 19] on span "Getaways" at bounding box center [645, 20] width 44 height 11
click at [281, 406] on input "Destination All Destinations" at bounding box center [217, 401] width 227 height 16
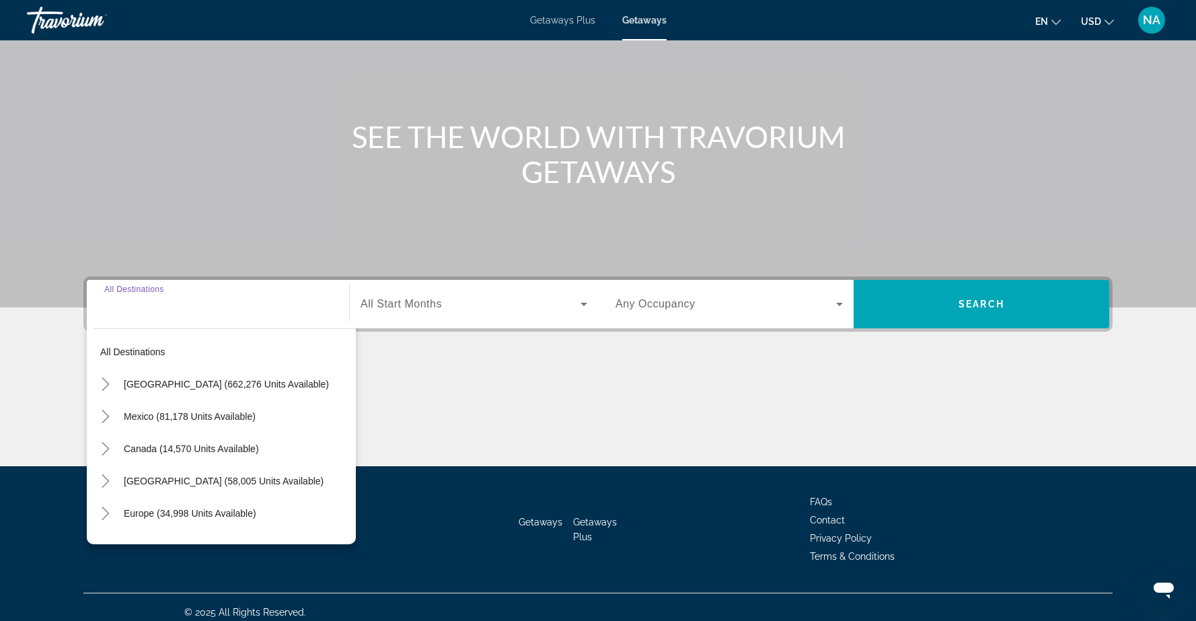
scroll to position [106, 0]
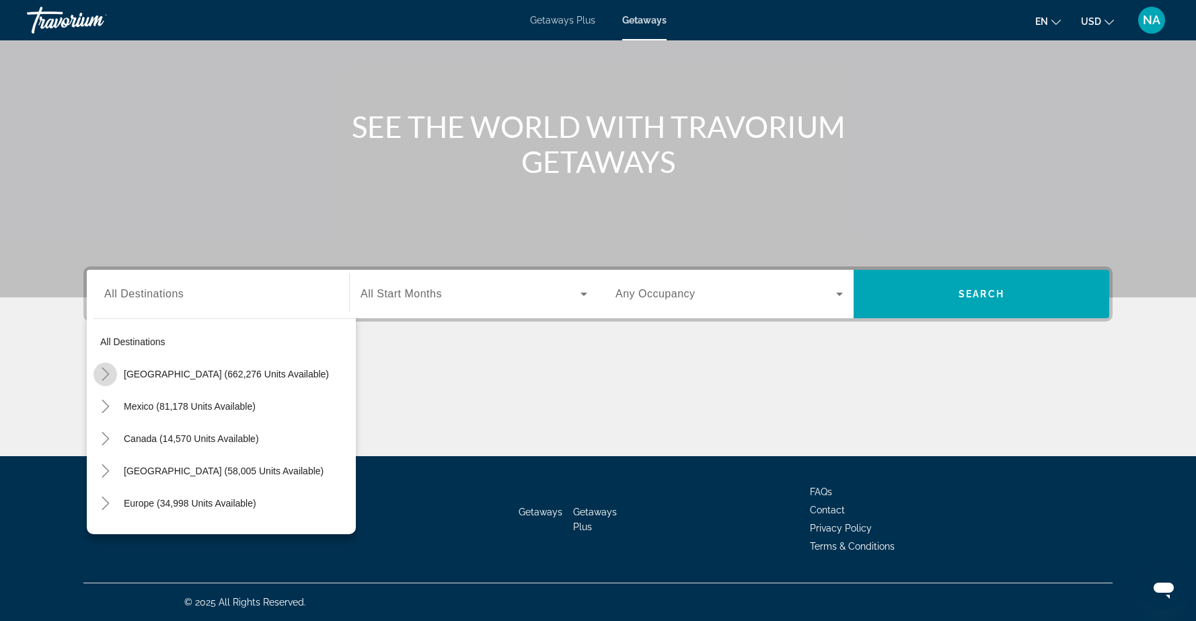
click at [103, 374] on icon "Toggle United States (662,276 units available)" at bounding box center [105, 373] width 13 height 13
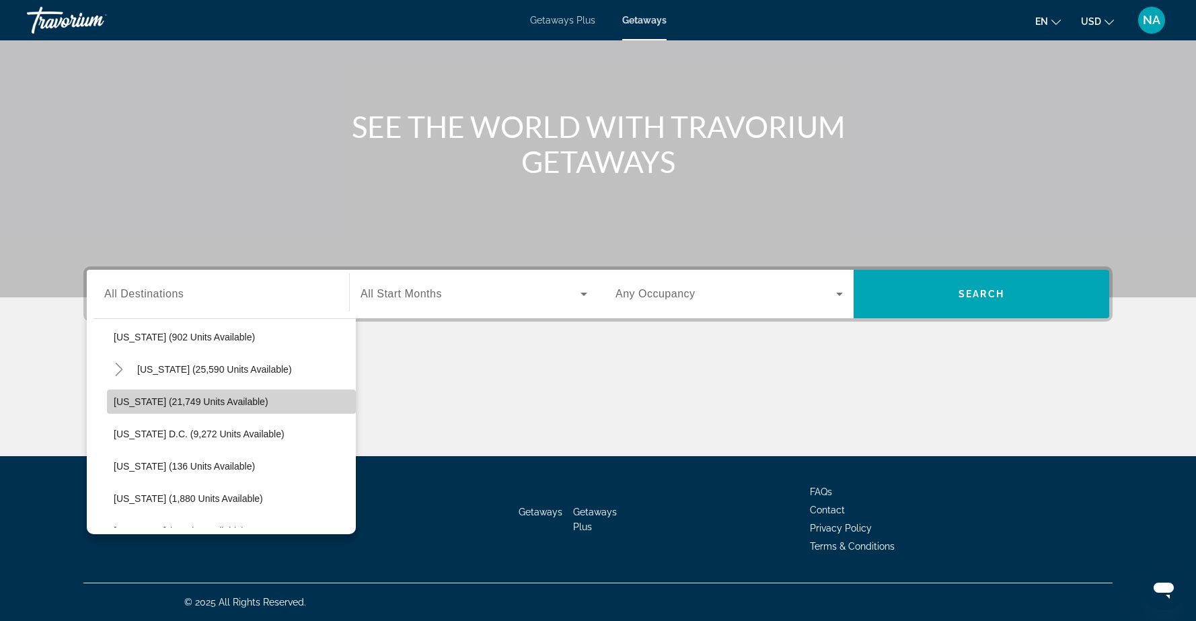
click at [182, 401] on span "[US_STATE] (21,749 units available)" at bounding box center [191, 401] width 155 height 11
type input "**********"
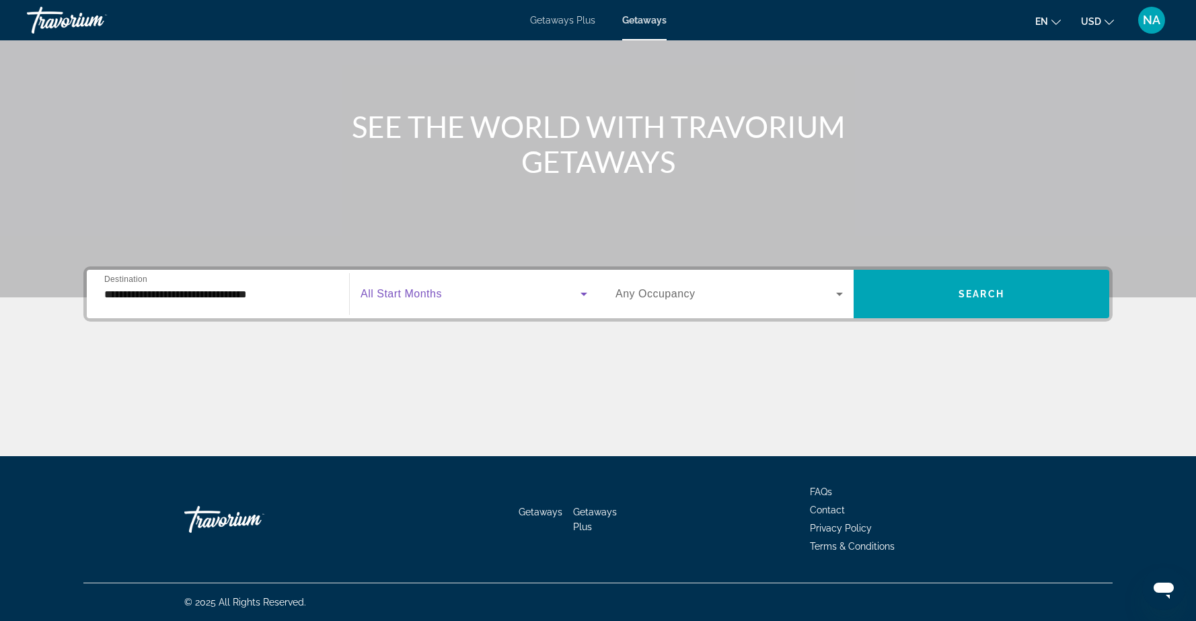
click at [582, 292] on icon "Search widget" at bounding box center [584, 294] width 16 height 16
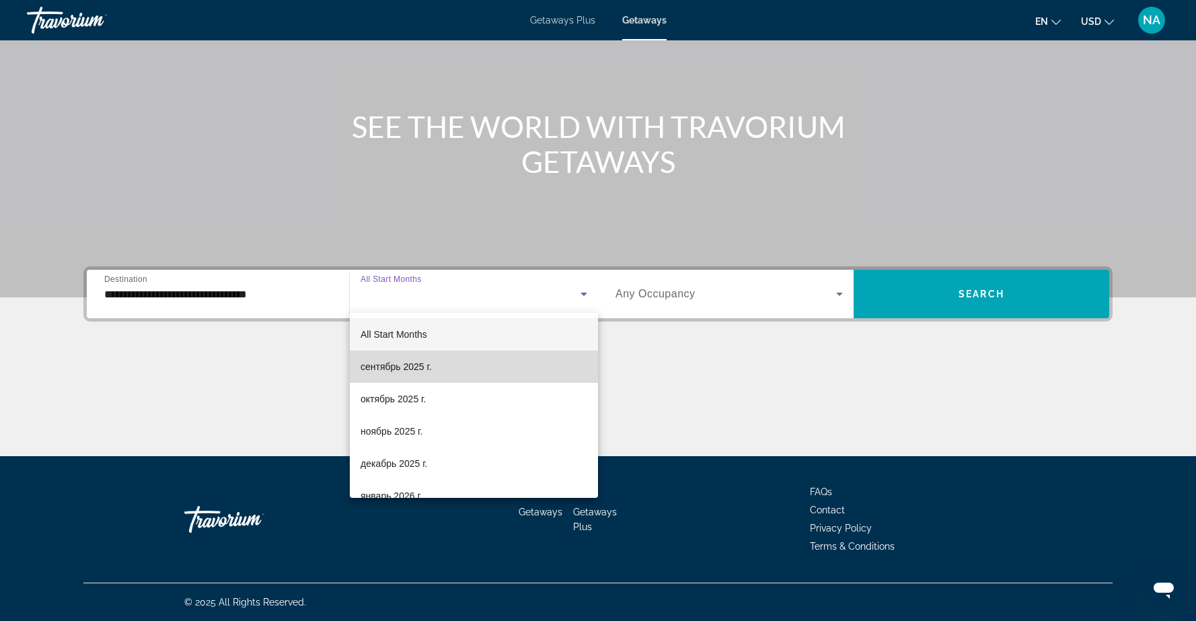
click at [451, 369] on mat-option "сентябрь 2025 г." at bounding box center [474, 367] width 248 height 32
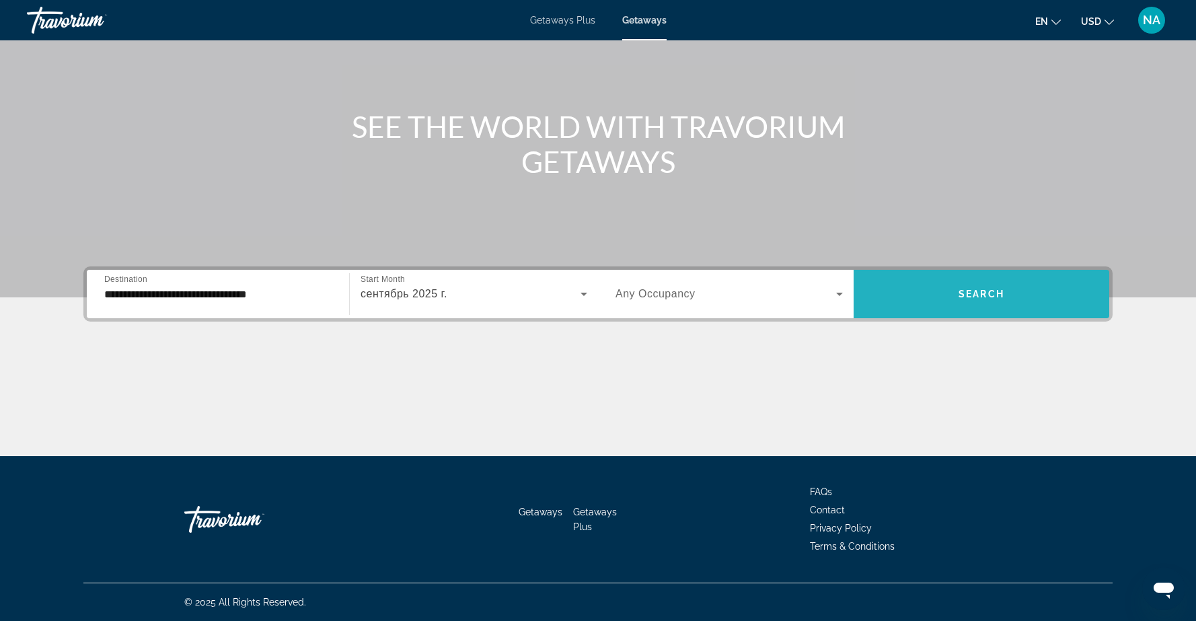
click at [976, 290] on span "Search" at bounding box center [982, 294] width 46 height 11
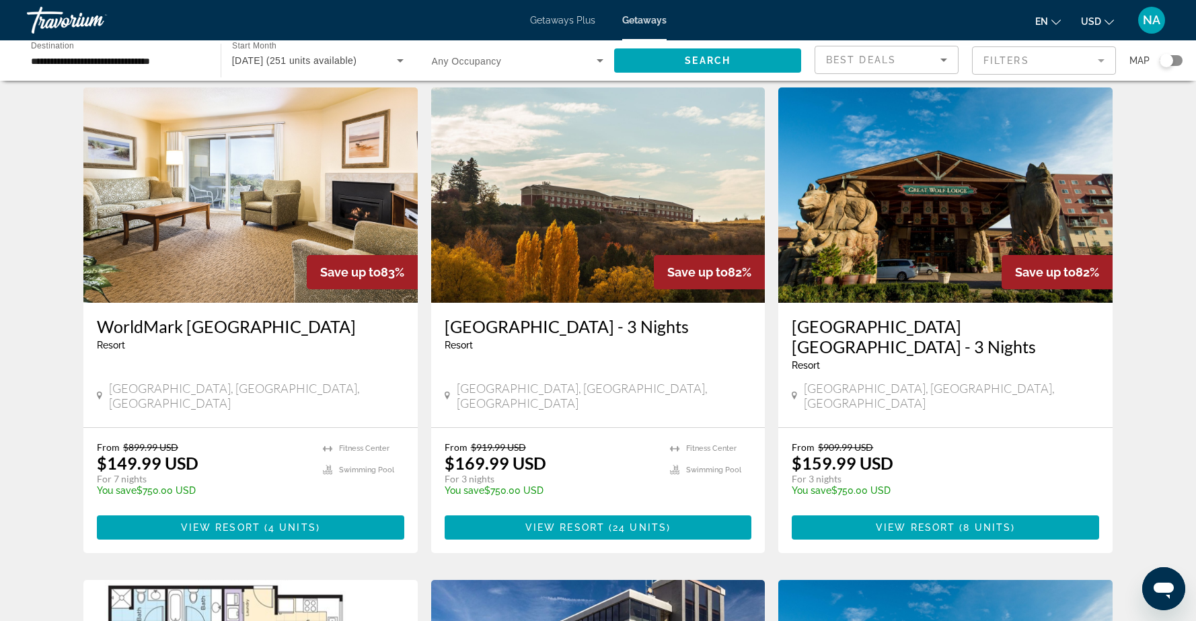
scroll to position [532, 0]
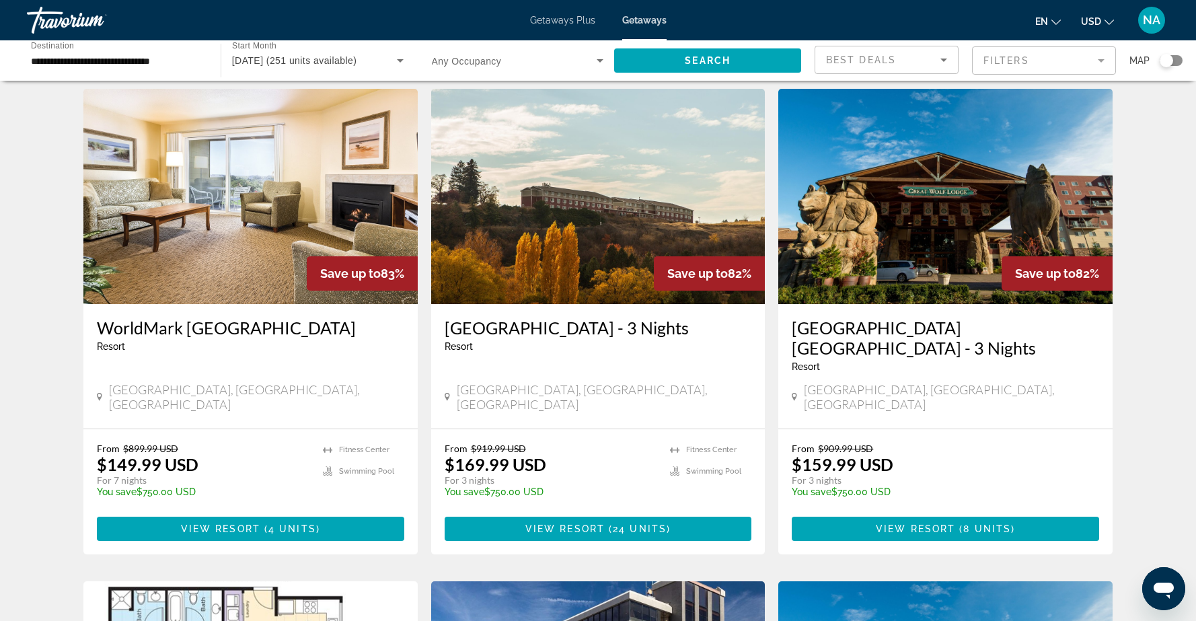
click at [292, 211] on img "Main content" at bounding box center [250, 196] width 334 height 215
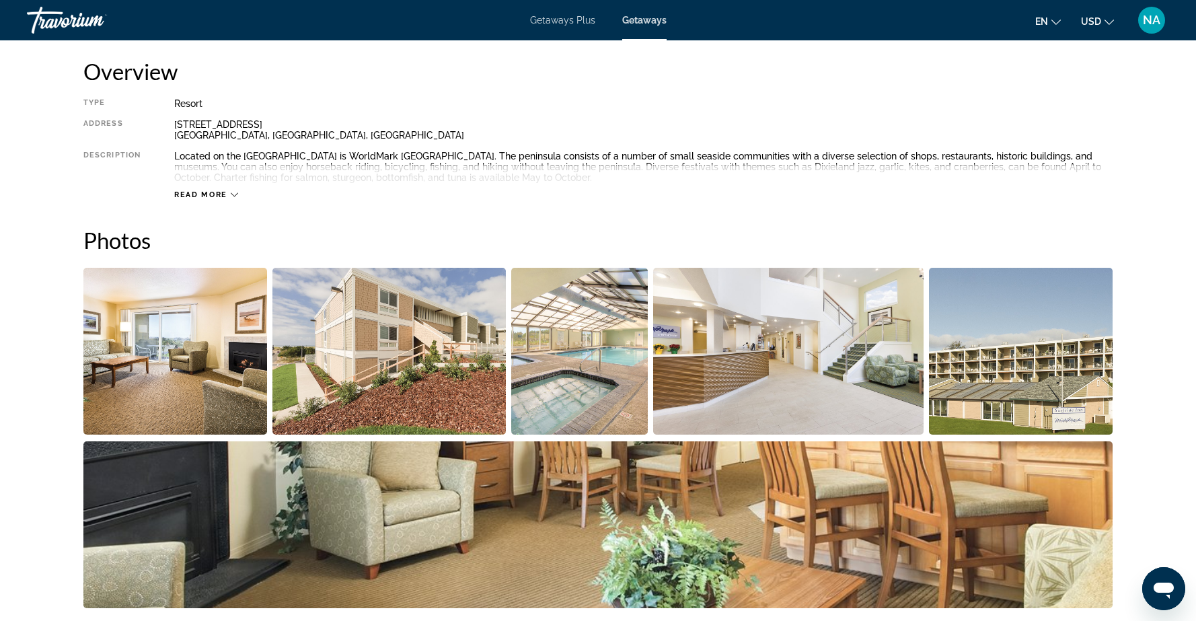
scroll to position [454, 0]
click at [163, 342] on img "Open full-screen image slider" at bounding box center [175, 350] width 184 height 167
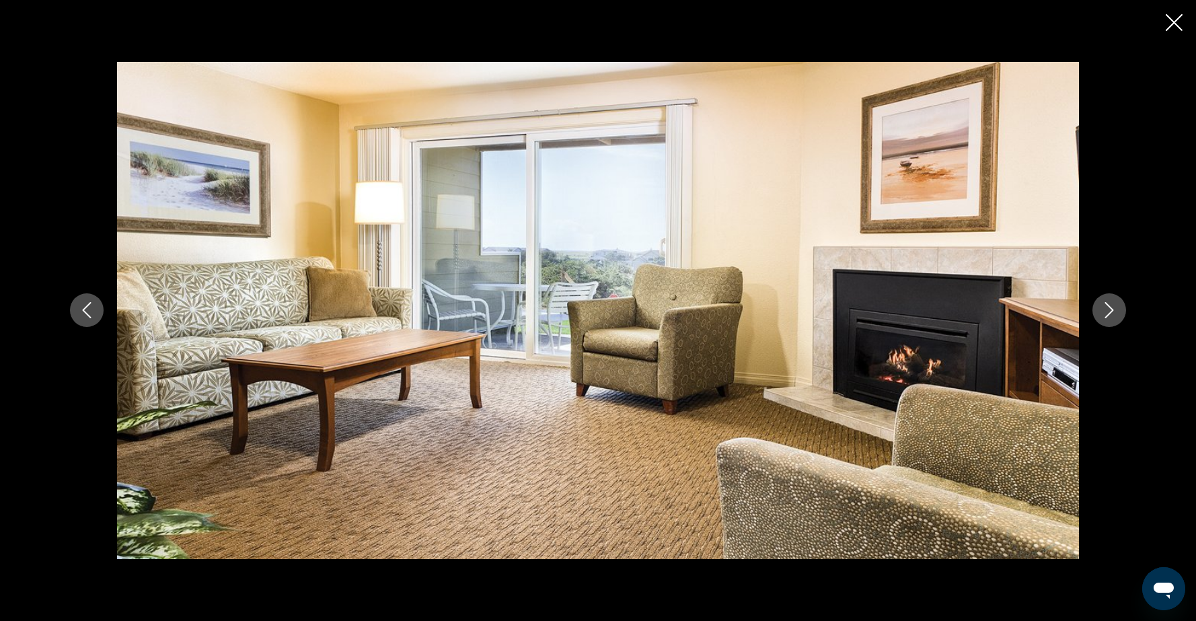
click at [1115, 318] on button "Next image" at bounding box center [1110, 310] width 34 height 34
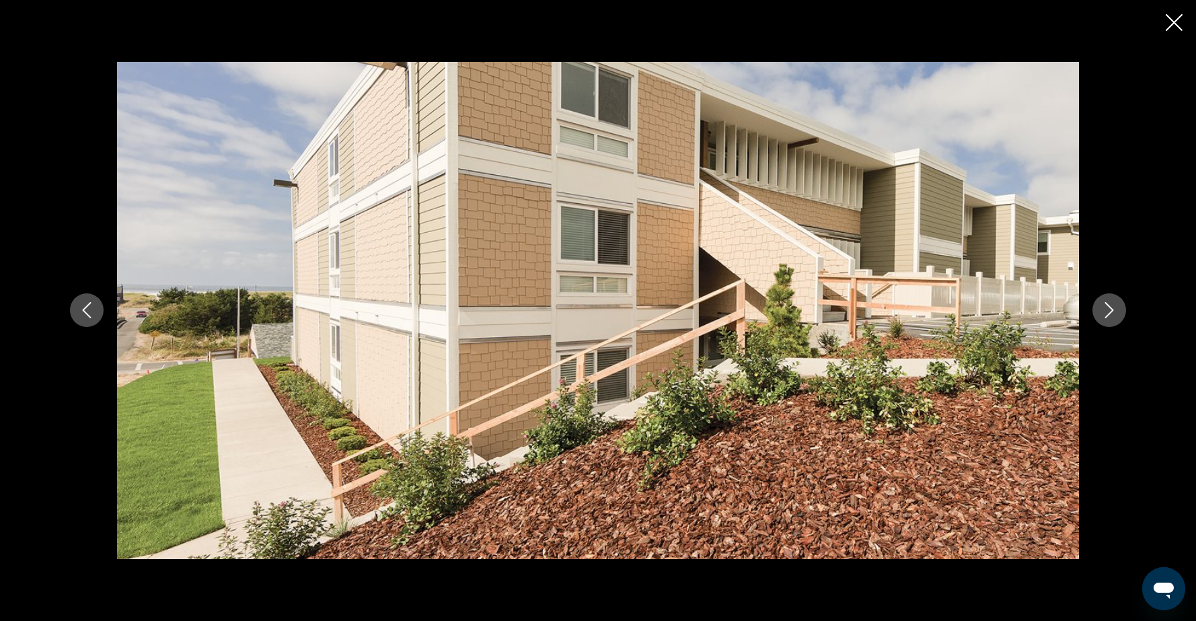
click at [1115, 318] on button "Next image" at bounding box center [1110, 310] width 34 height 34
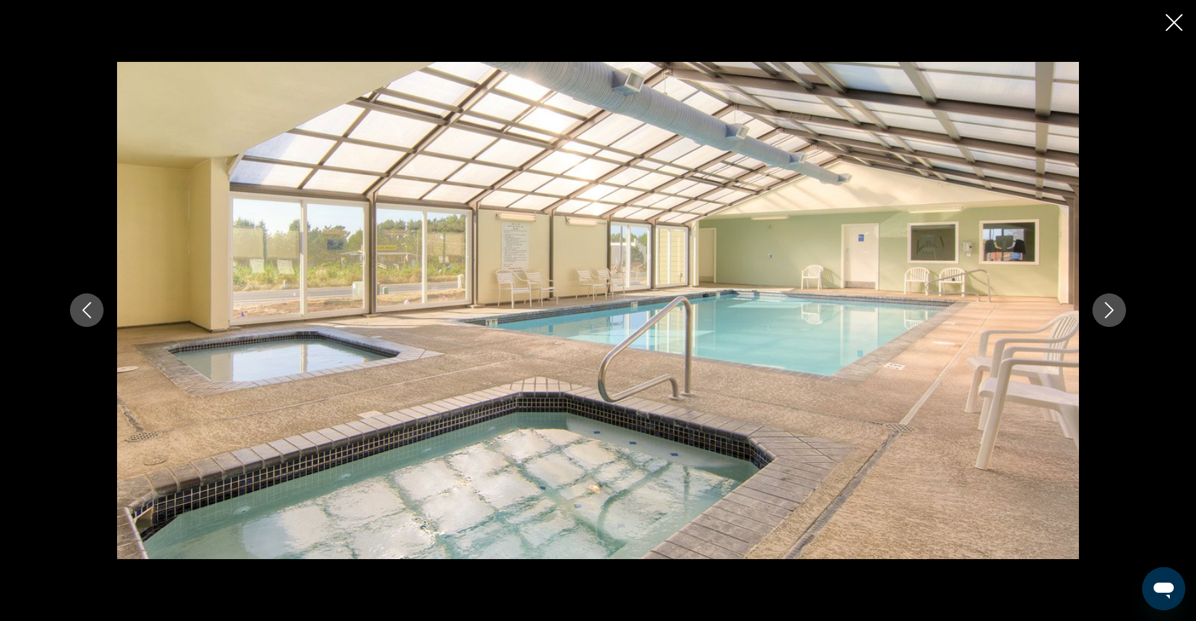
click at [1115, 319] on button "Next image" at bounding box center [1110, 310] width 34 height 34
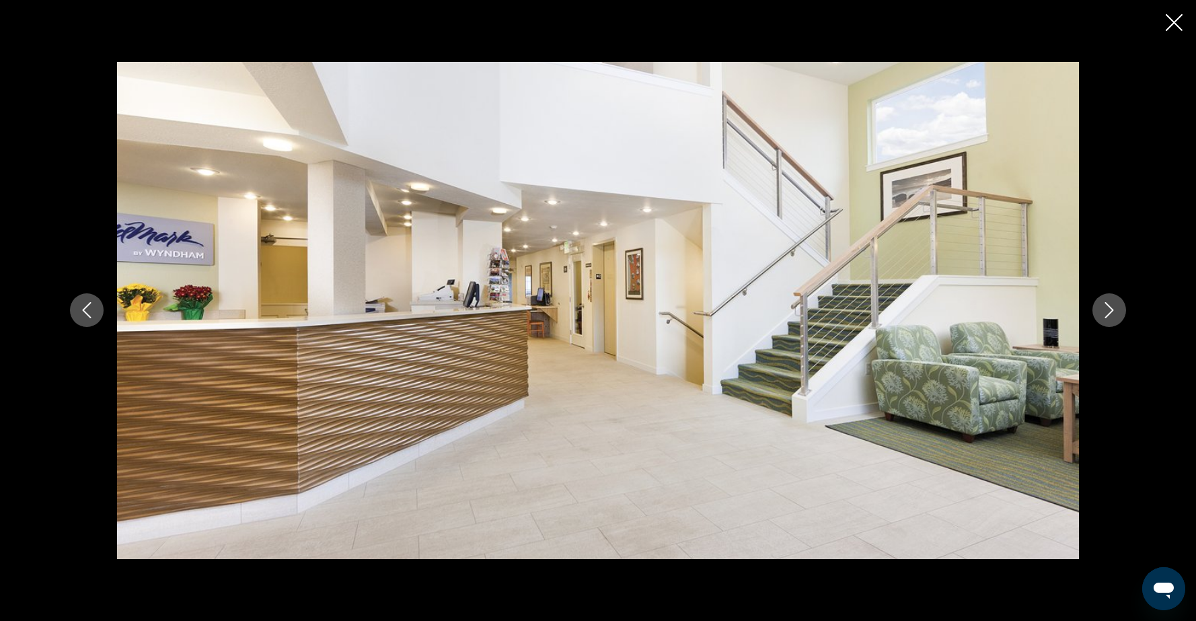
click at [1115, 320] on button "Next image" at bounding box center [1110, 310] width 34 height 34
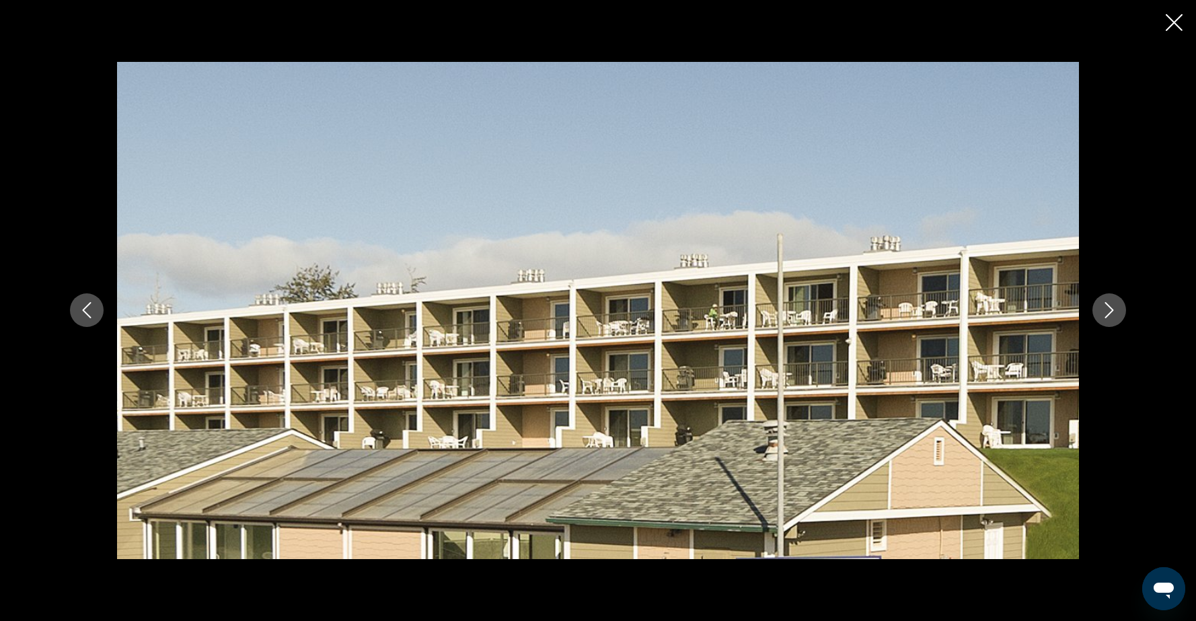
click at [1115, 320] on button "Next image" at bounding box center [1110, 310] width 34 height 34
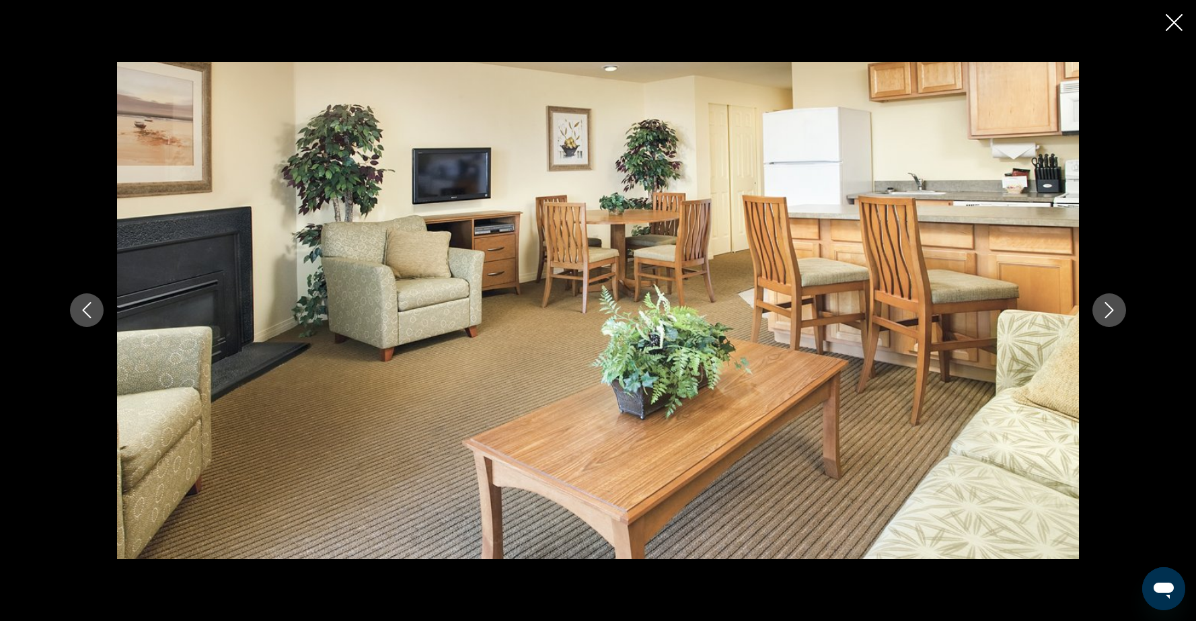
click at [1115, 322] on button "Next image" at bounding box center [1110, 310] width 34 height 34
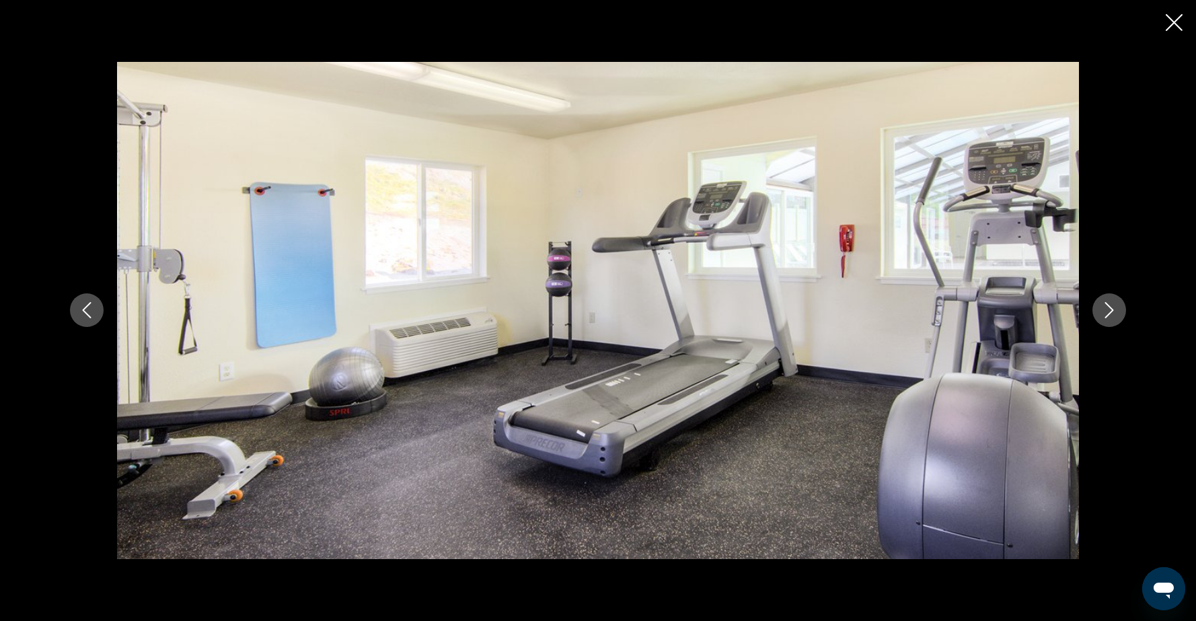
click at [1178, 20] on icon "Close slideshow" at bounding box center [1174, 22] width 17 height 17
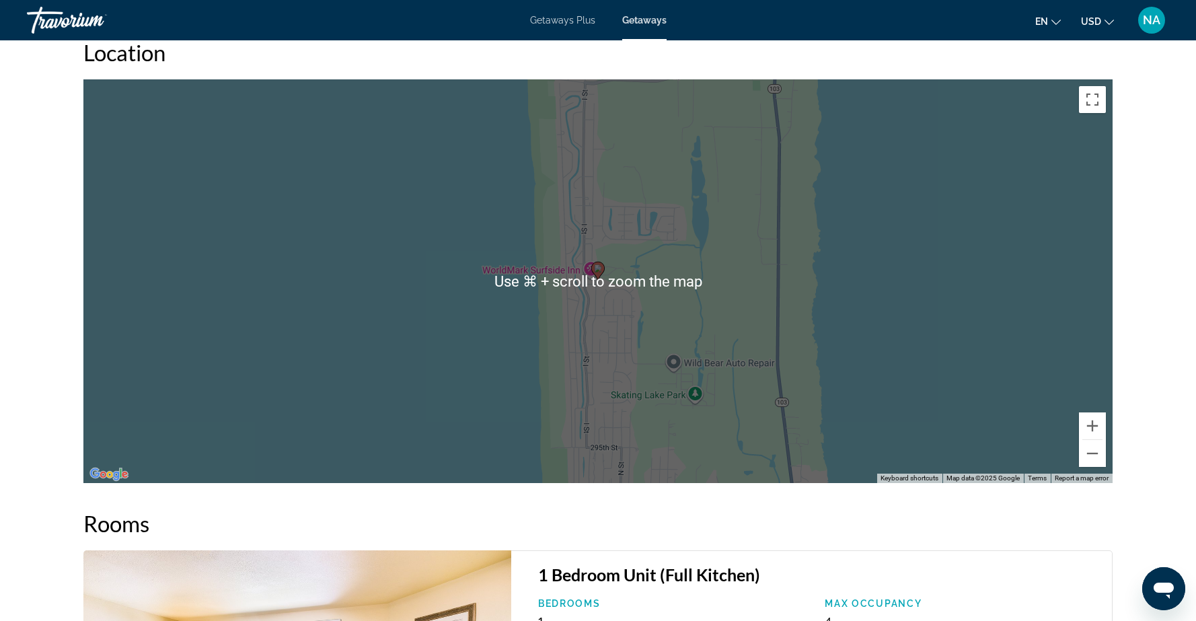
scroll to position [1992, 0]
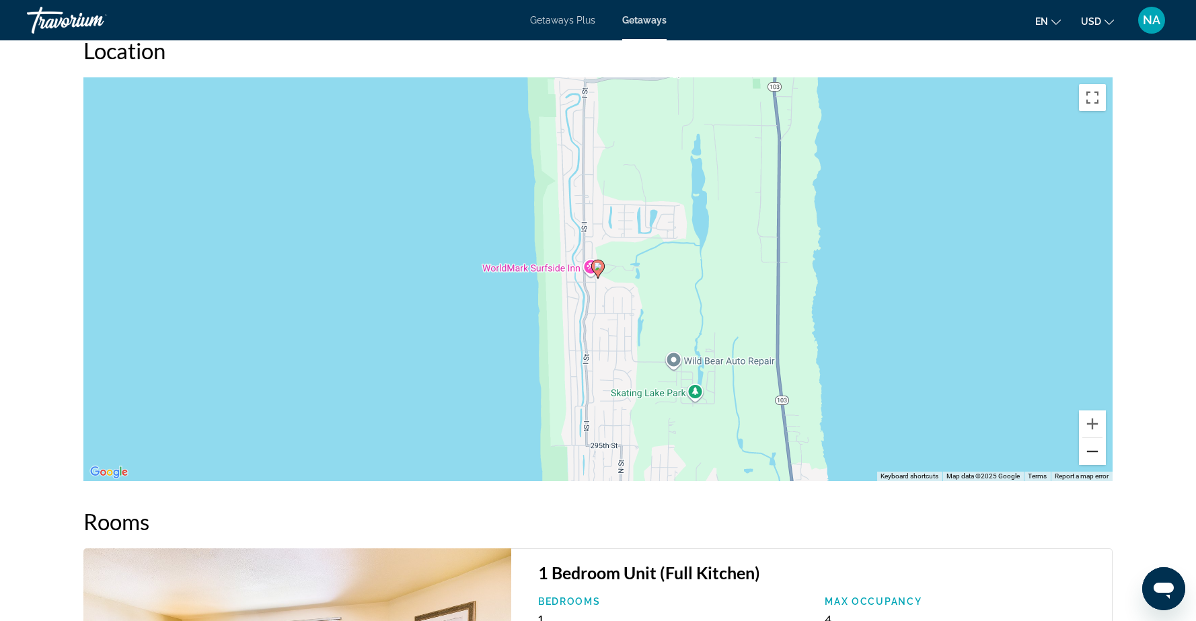
click at [1093, 445] on button "Zoom out" at bounding box center [1092, 451] width 27 height 27
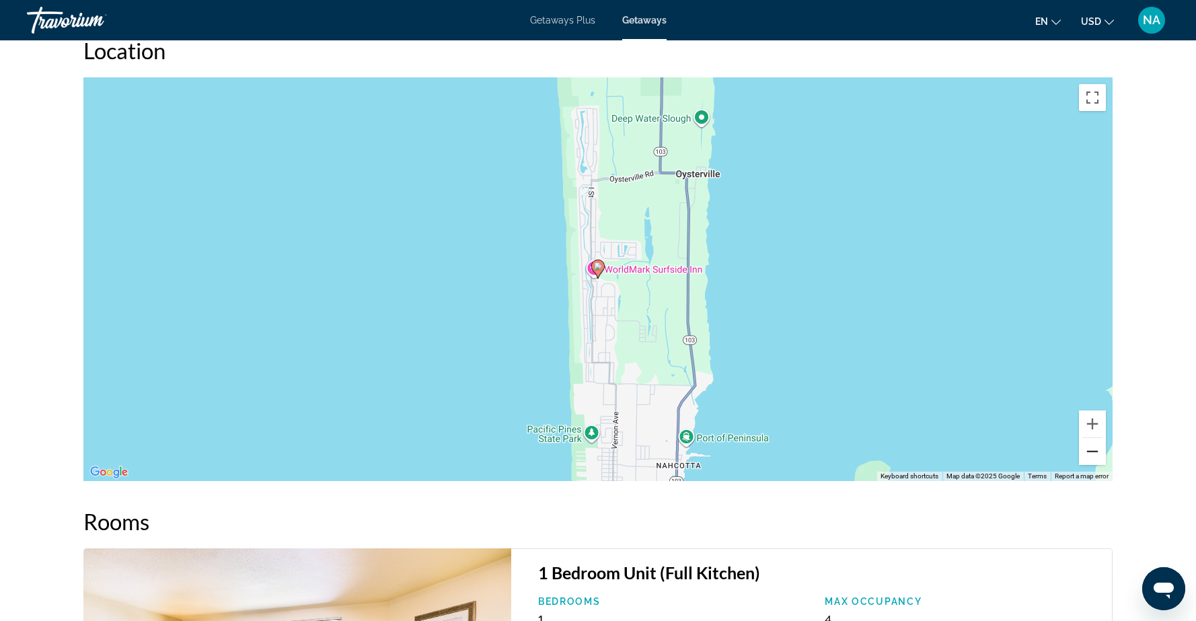
click at [1093, 445] on button "Zoom out" at bounding box center [1092, 451] width 27 height 27
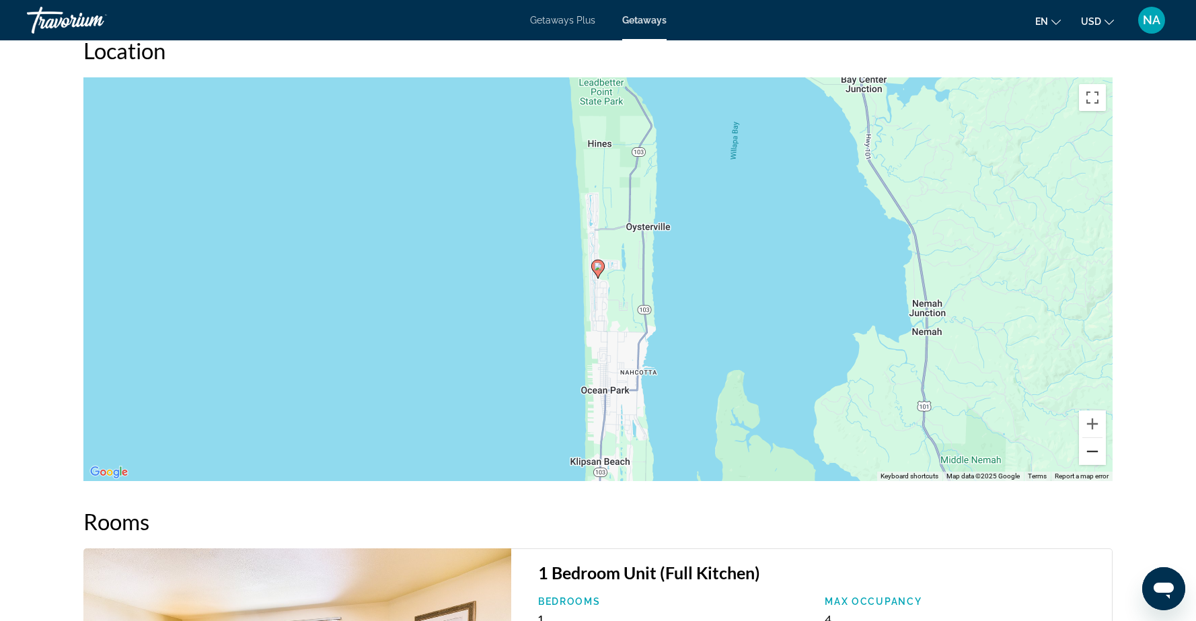
click at [1093, 445] on button "Zoom out" at bounding box center [1092, 451] width 27 height 27
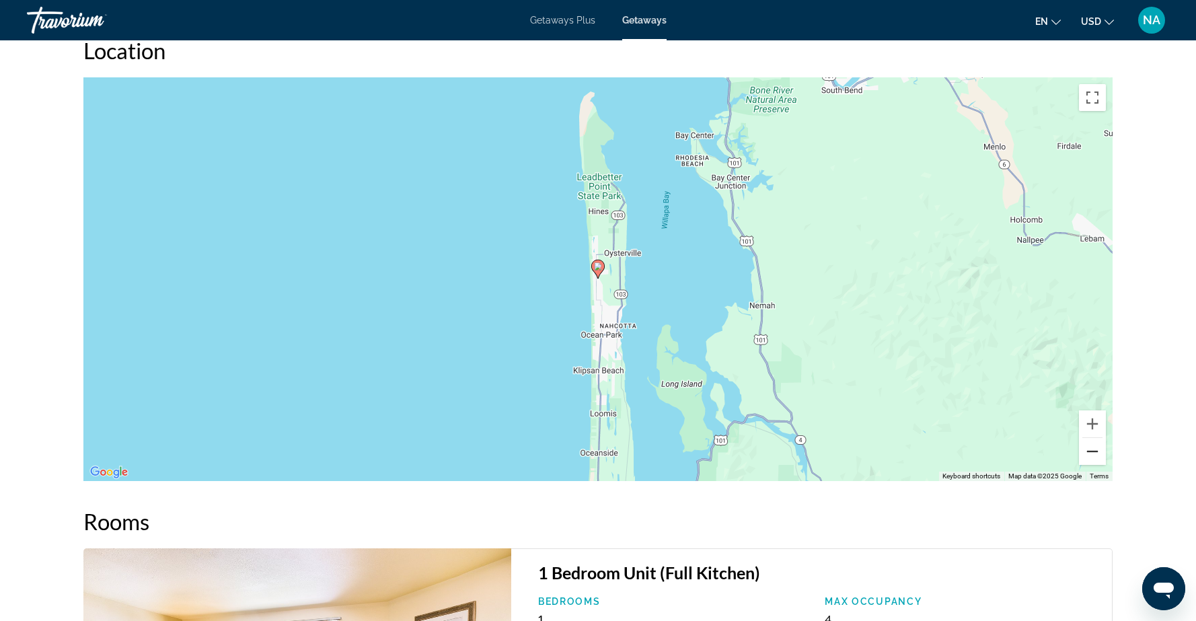
click at [1093, 445] on button "Zoom out" at bounding box center [1092, 451] width 27 height 27
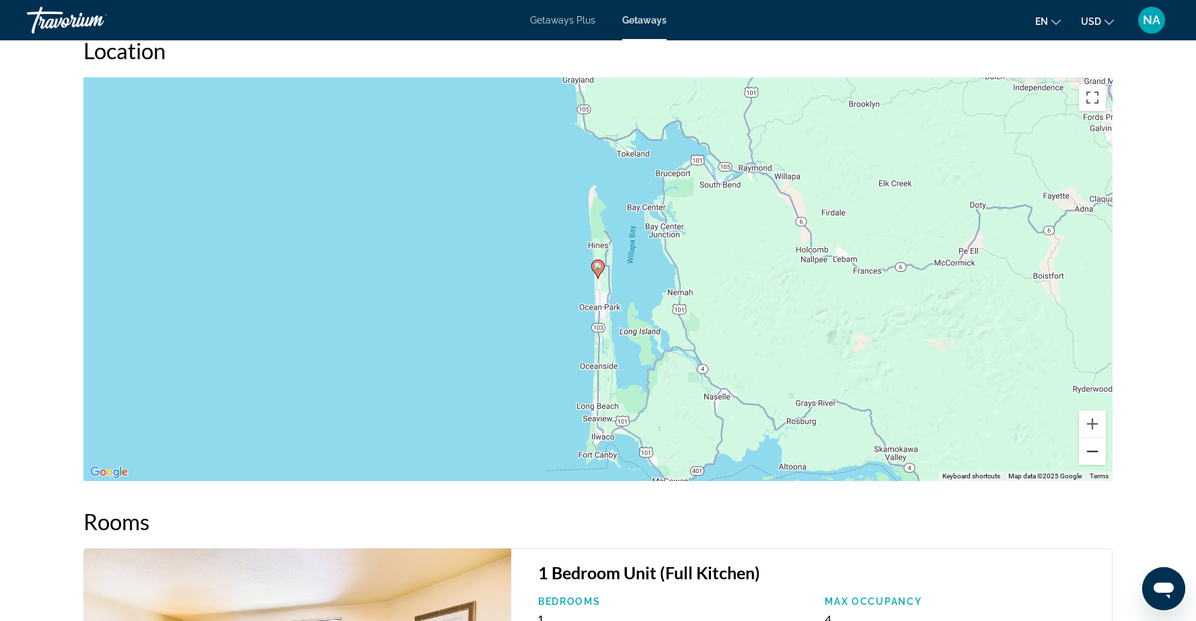
click at [1093, 445] on button "Zoom out" at bounding box center [1092, 451] width 27 height 27
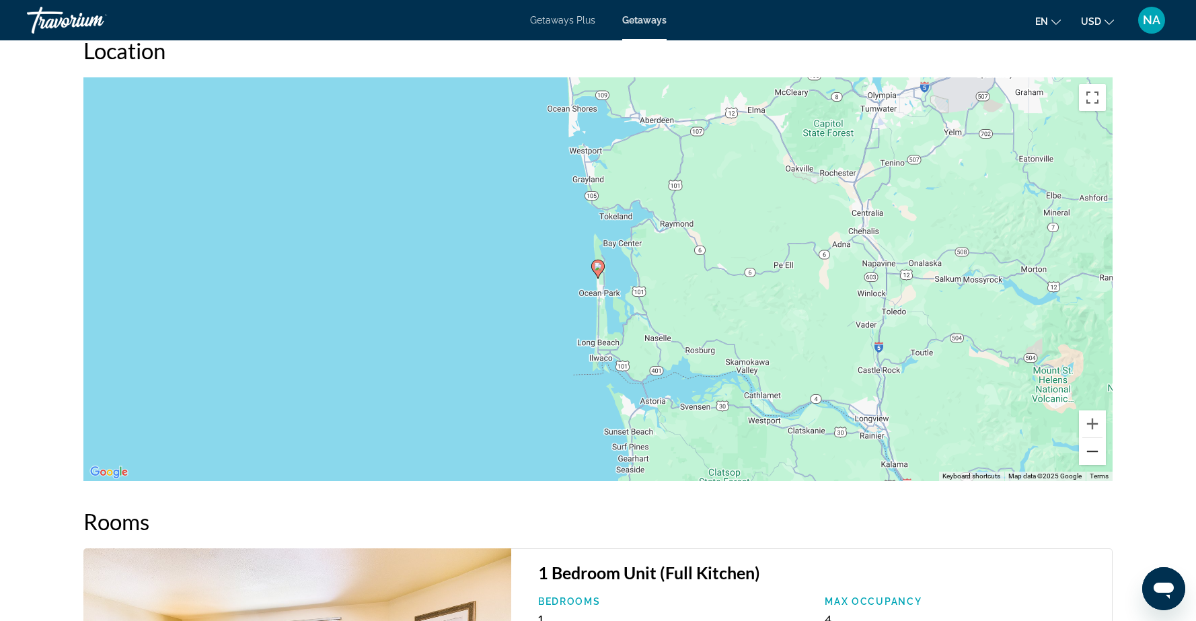
click at [1093, 445] on button "Zoom out" at bounding box center [1092, 451] width 27 height 27
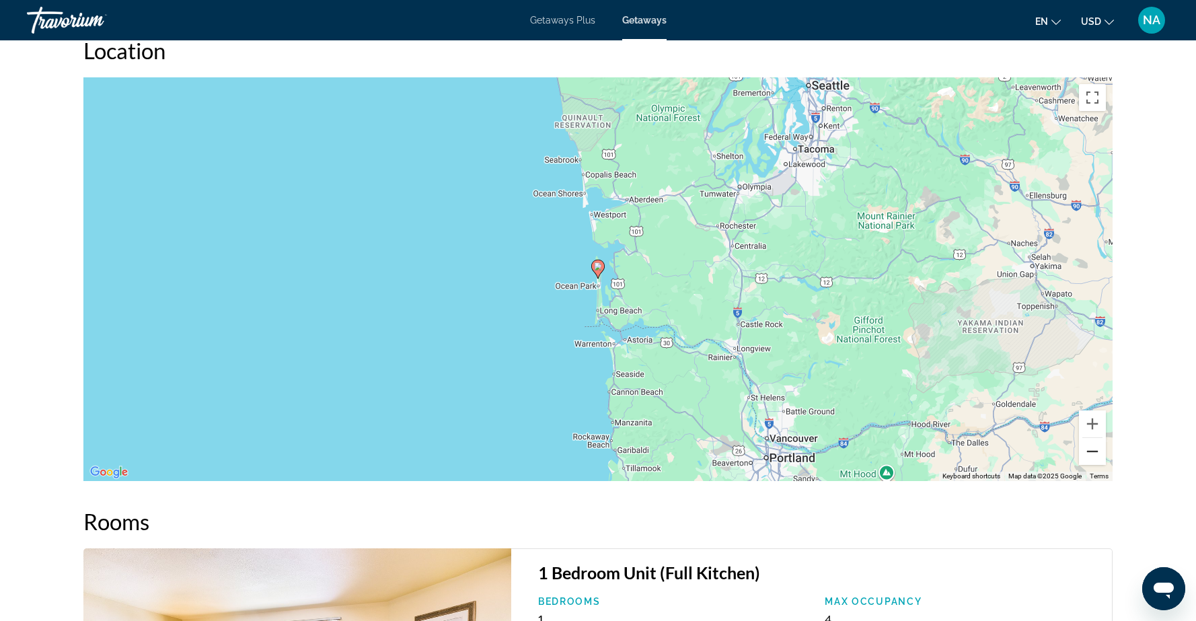
click at [1093, 445] on button "Zoom out" at bounding box center [1092, 451] width 27 height 27
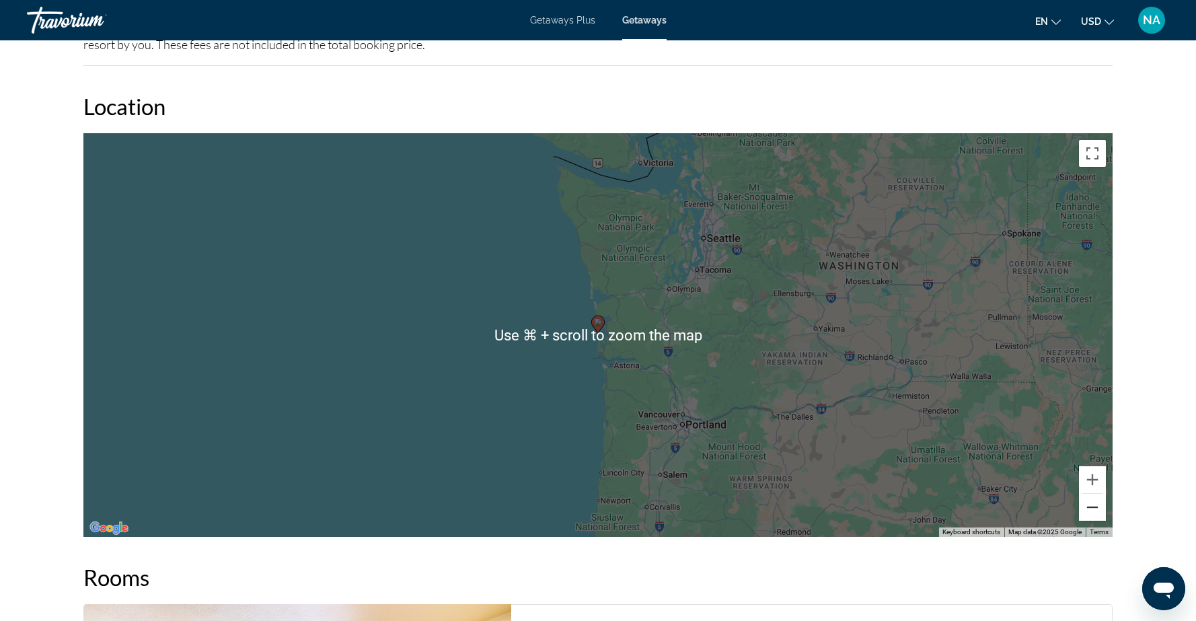
scroll to position [1937, 0]
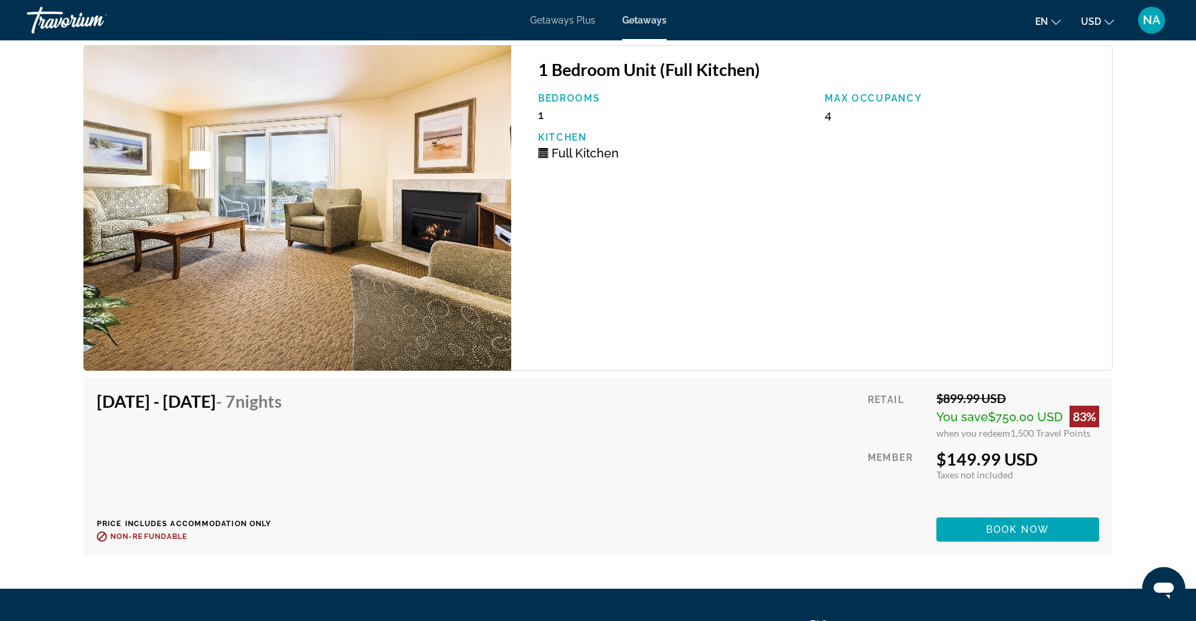
scroll to position [2518, 0]
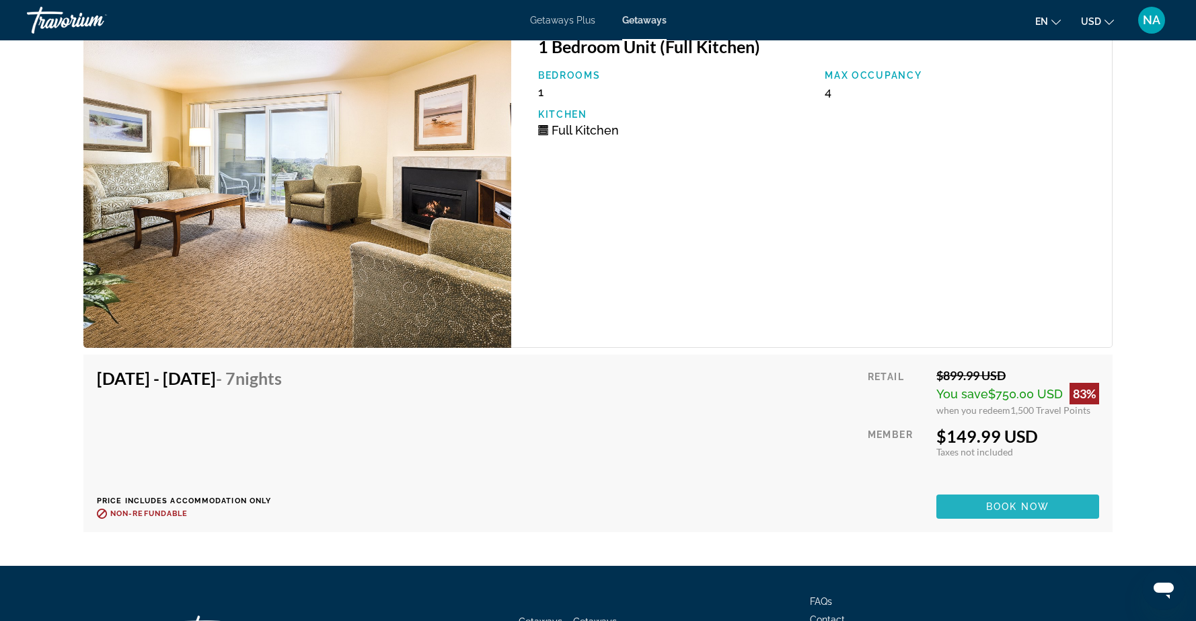
click at [997, 501] on span "Book now" at bounding box center [1018, 506] width 64 height 11
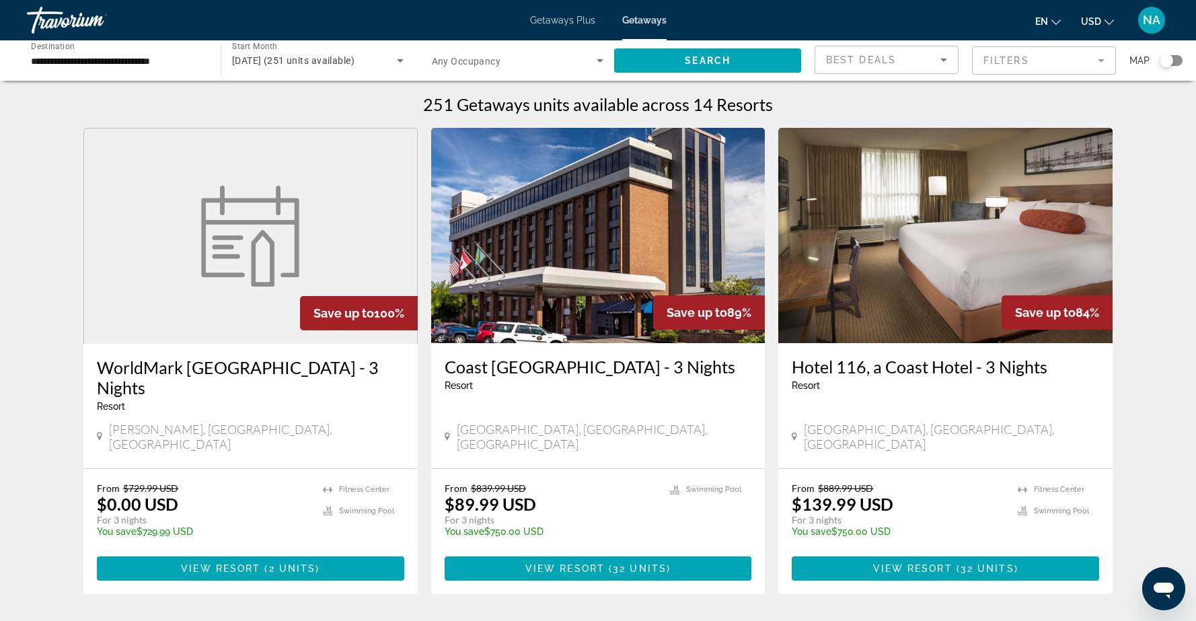
click at [1179, 60] on div "Search widget" at bounding box center [1171, 60] width 23 height 11
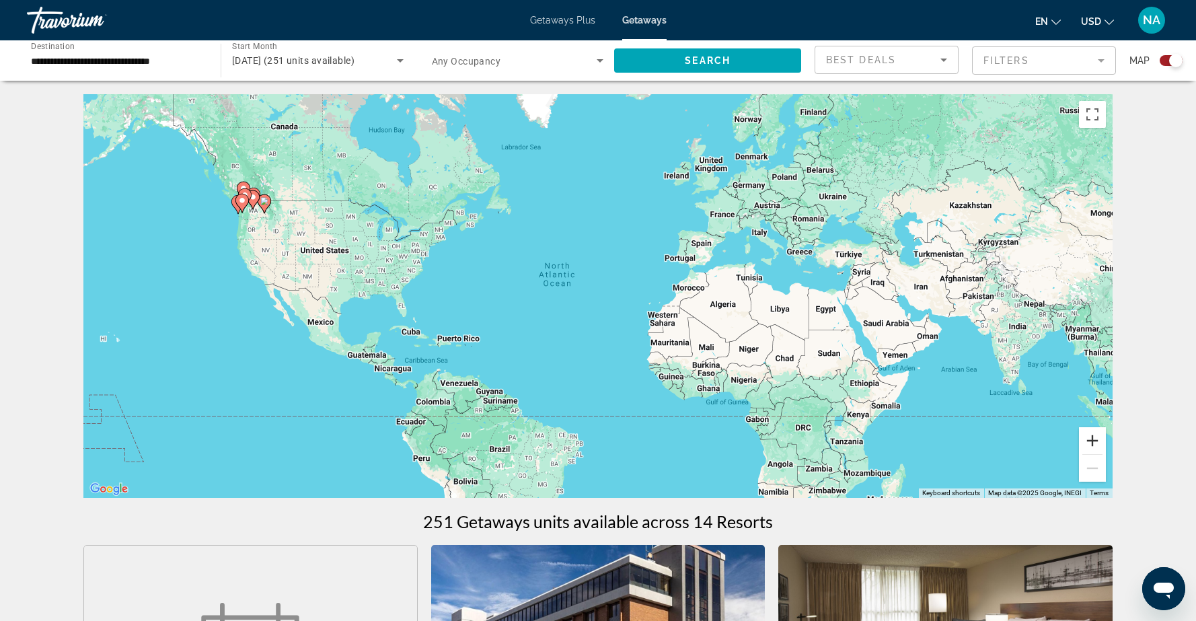
click at [1094, 443] on button "Zoom in" at bounding box center [1092, 440] width 27 height 27
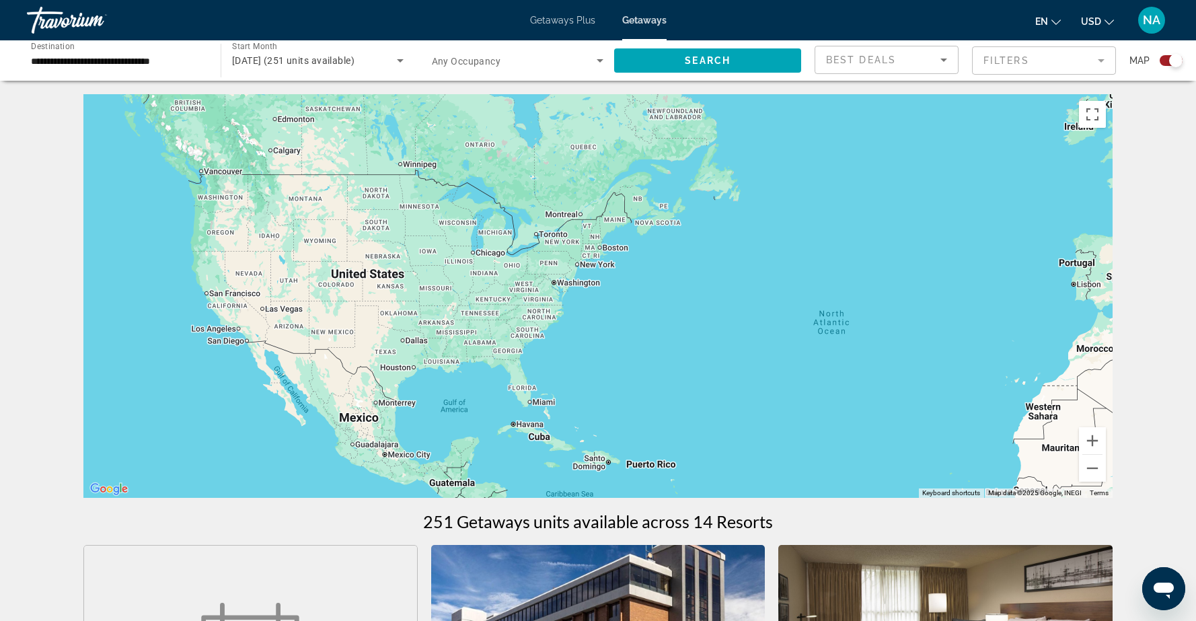
drag, startPoint x: 730, startPoint y: 304, endPoint x: 1050, endPoint y: 373, distance: 327.0
click at [1050, 373] on div "Main content" at bounding box center [597, 296] width 1029 height 404
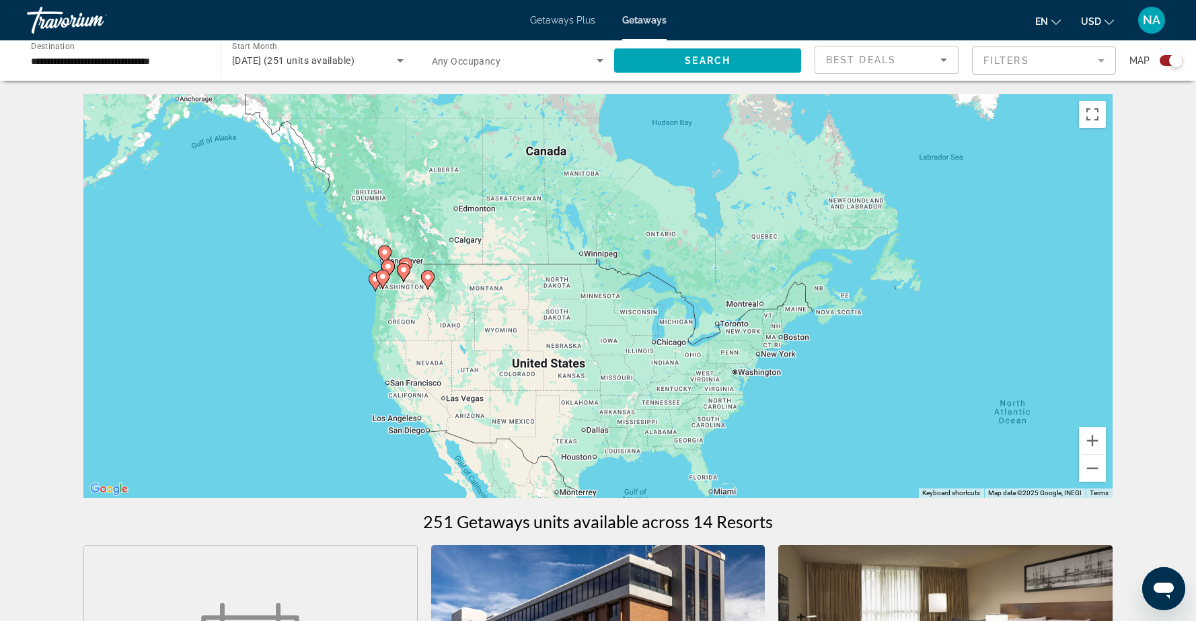
drag, startPoint x: 523, startPoint y: 299, endPoint x: 705, endPoint y: 386, distance: 202.2
click at [705, 386] on div "To activate drag with keyboard, press Alt + Enter. Once in keyboard drag state,…" at bounding box center [597, 296] width 1029 height 404
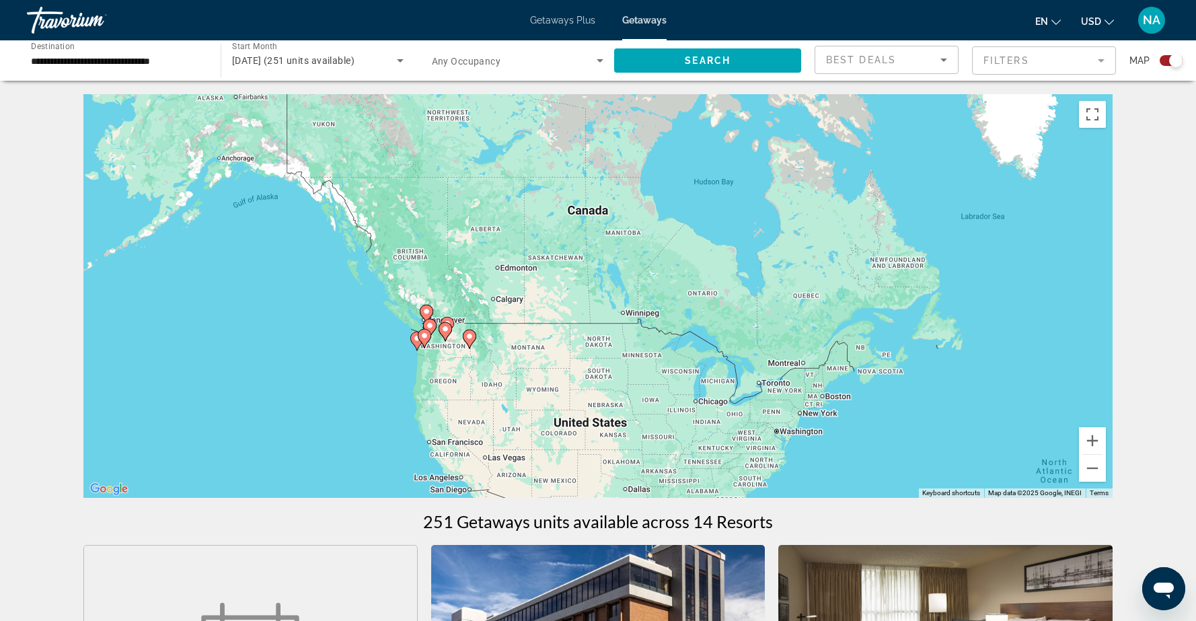
drag, startPoint x: 517, startPoint y: 317, endPoint x: 564, endPoint y: 388, distance: 85.5
click at [564, 388] on div "To activate drag with keyboard, press Alt + Enter. Once in keyboard drag state,…" at bounding box center [597, 296] width 1029 height 404
click at [1097, 440] on button "Zoom in" at bounding box center [1092, 440] width 27 height 27
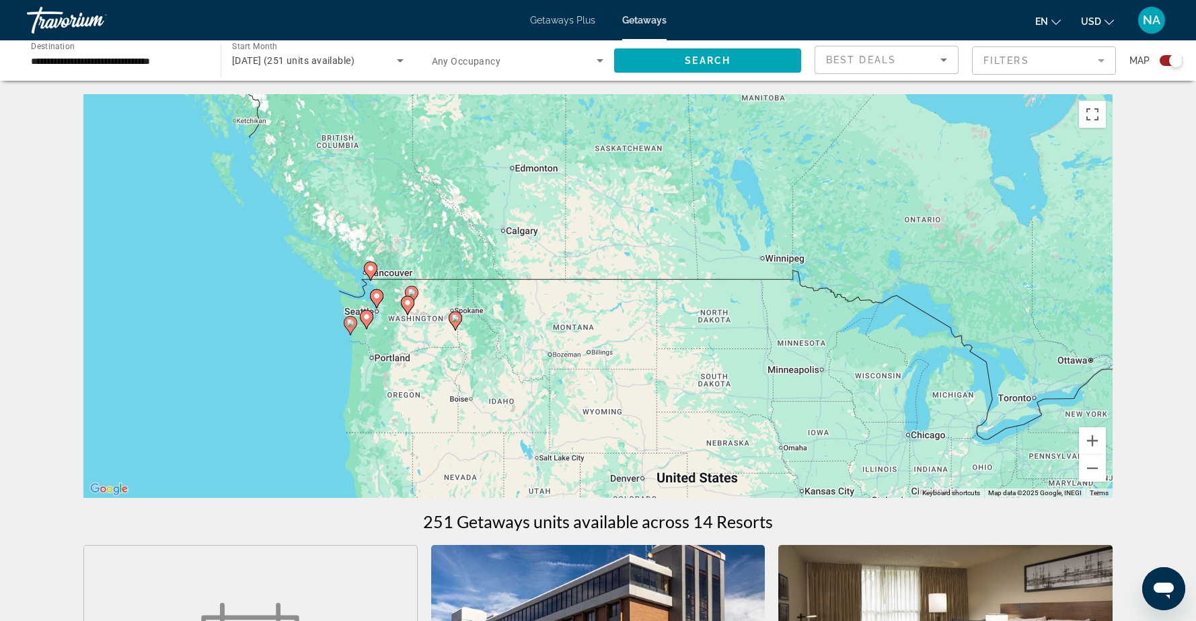
drag, startPoint x: 448, startPoint y: 318, endPoint x: 567, endPoint y: 244, distance: 139.3
click at [567, 244] on div "To activate drag with keyboard, press Alt + Enter. Once in keyboard drag state,…" at bounding box center [597, 296] width 1029 height 404
click at [1100, 437] on button "Zoom in" at bounding box center [1092, 440] width 27 height 27
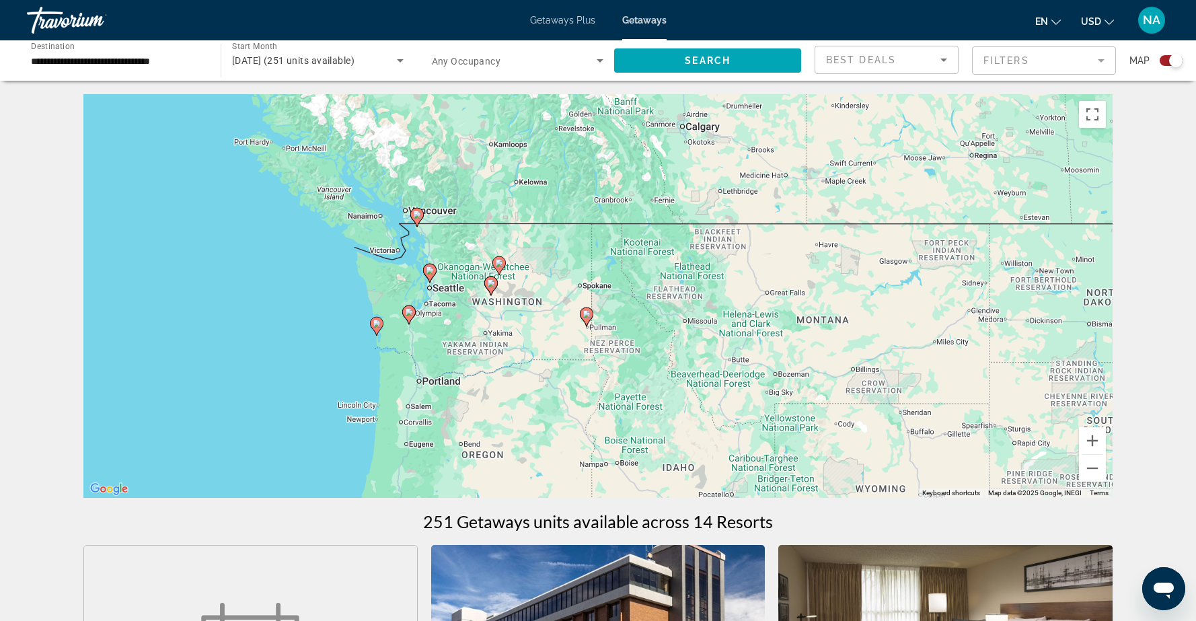
drag, startPoint x: 564, startPoint y: 287, endPoint x: 836, endPoint y: 251, distance: 274.2
click at [836, 251] on div "To activate drag with keyboard, press Alt + Enter. Once in keyboard drag state,…" at bounding box center [597, 296] width 1029 height 404
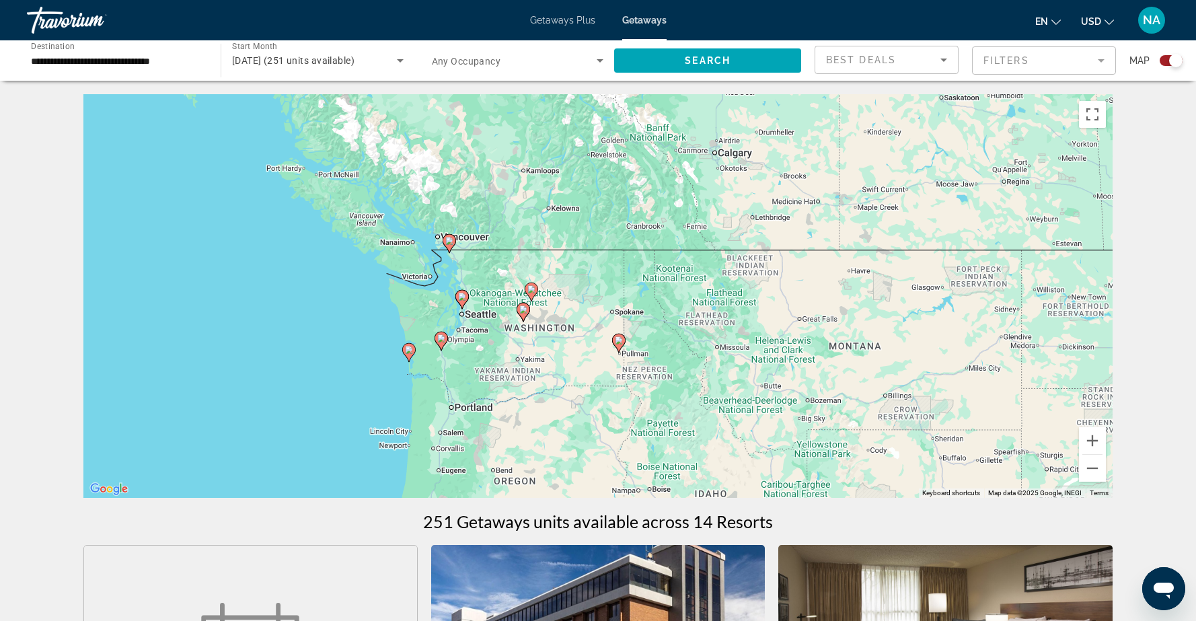
drag, startPoint x: 433, startPoint y: 316, endPoint x: 467, endPoint y: 345, distance: 44.5
click at [467, 345] on div "To activate drag with keyboard, press Alt + Enter. Once in keyboard drag state,…" at bounding box center [597, 296] width 1029 height 404
click at [1090, 444] on button "Zoom in" at bounding box center [1092, 440] width 27 height 27
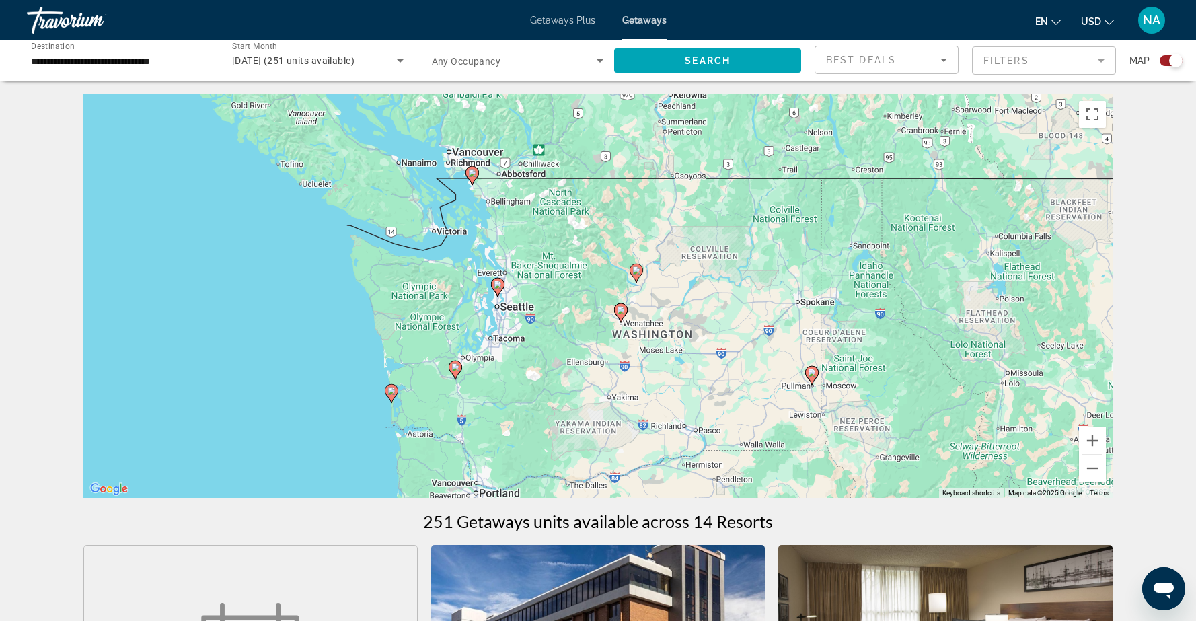
drag, startPoint x: 570, startPoint y: 367, endPoint x: 741, endPoint y: 340, distance: 173.6
click at [741, 340] on div "To activate drag with keyboard, press Alt + Enter. Once in keyboard drag state,…" at bounding box center [597, 296] width 1029 height 404
click at [456, 367] on image "Main content" at bounding box center [455, 367] width 8 height 8
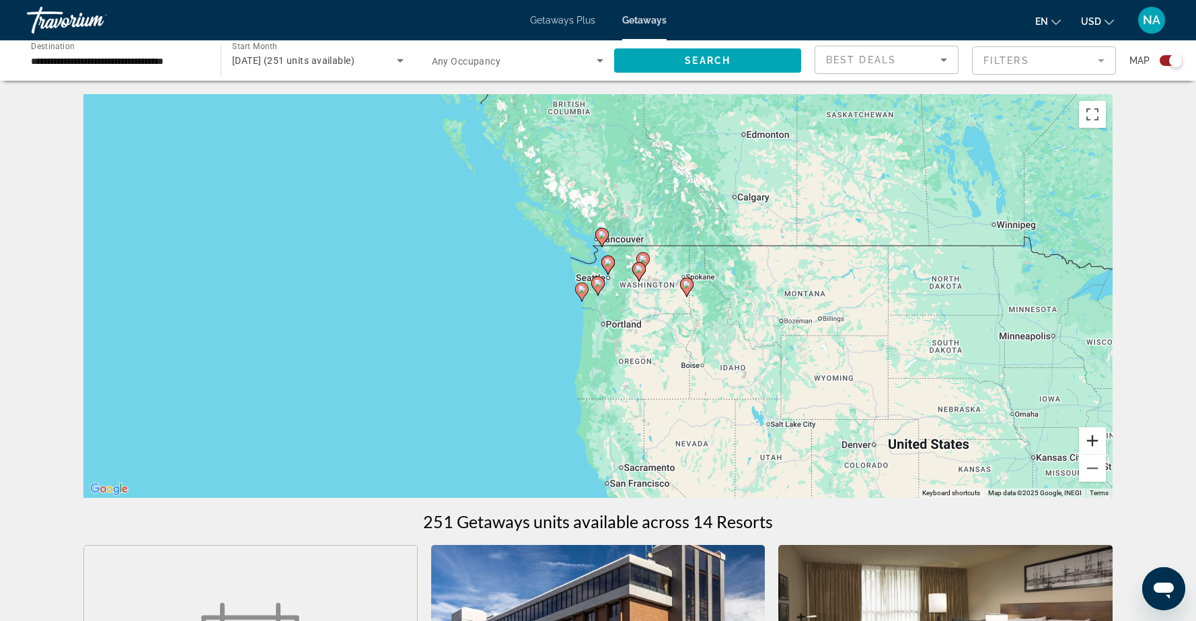
click at [1088, 438] on button "Zoom in" at bounding box center [1092, 440] width 27 height 27
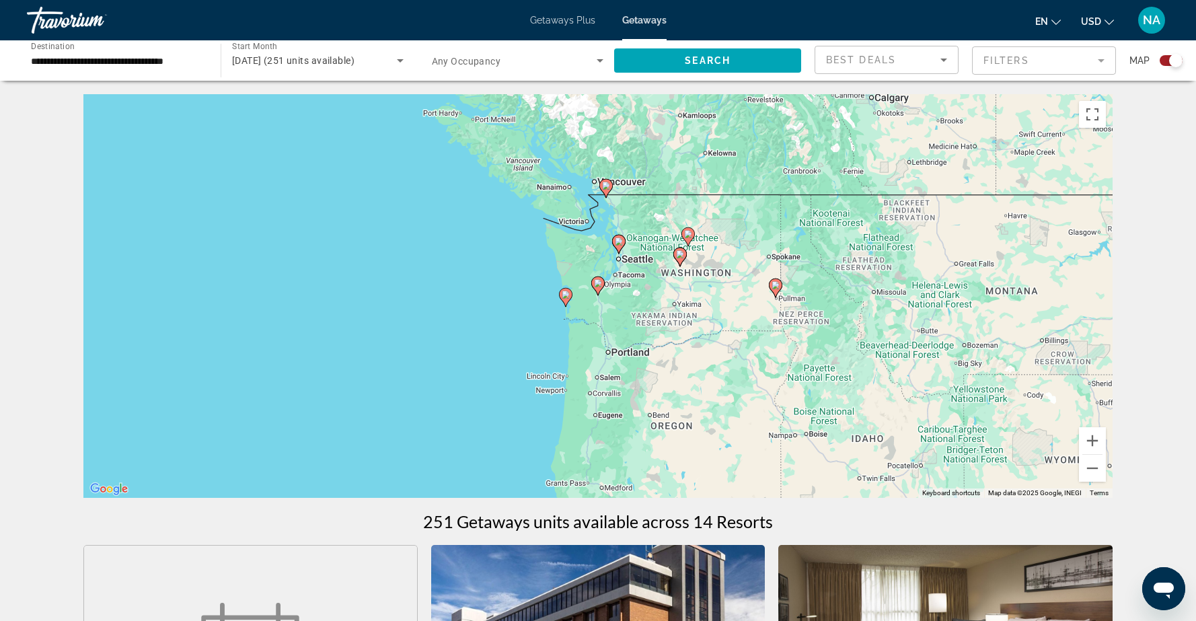
click at [597, 283] on image "Main content" at bounding box center [598, 283] width 8 height 8
type input "**********"
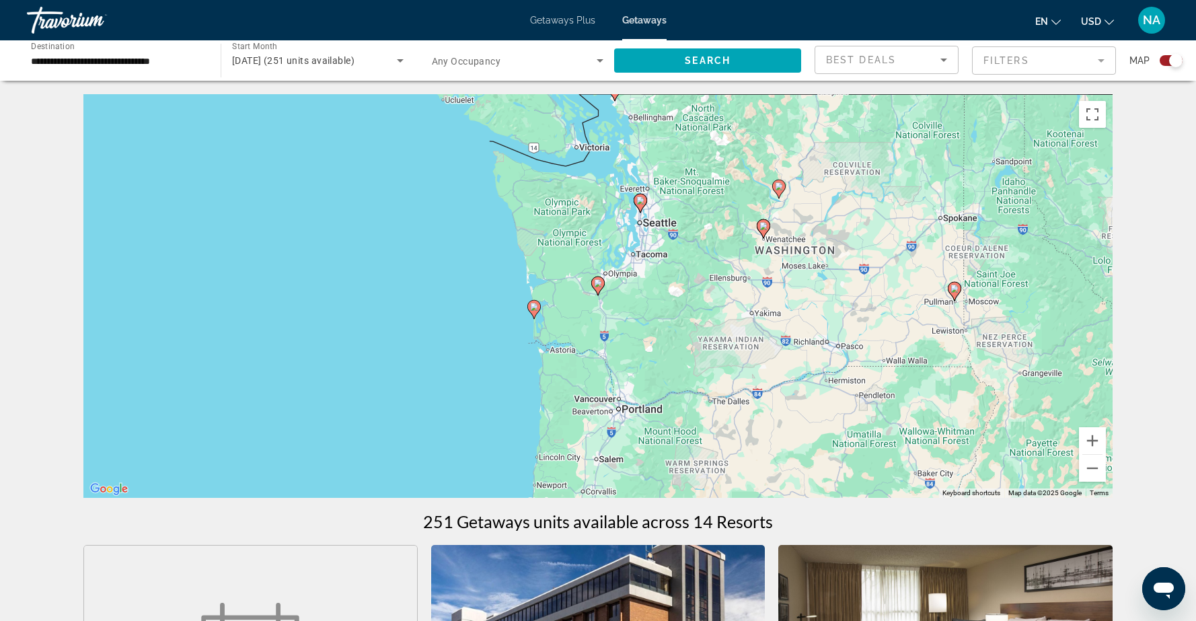
click at [599, 287] on icon "Main content" at bounding box center [598, 285] width 12 height 17
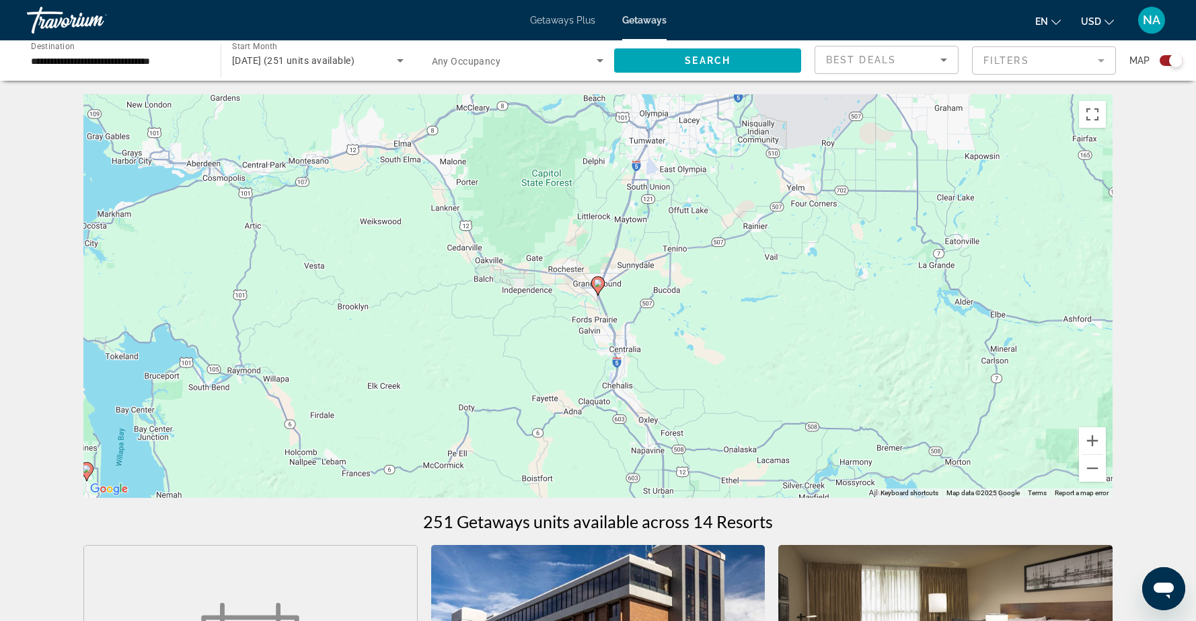
click at [599, 283] on image "Main content" at bounding box center [598, 283] width 8 height 8
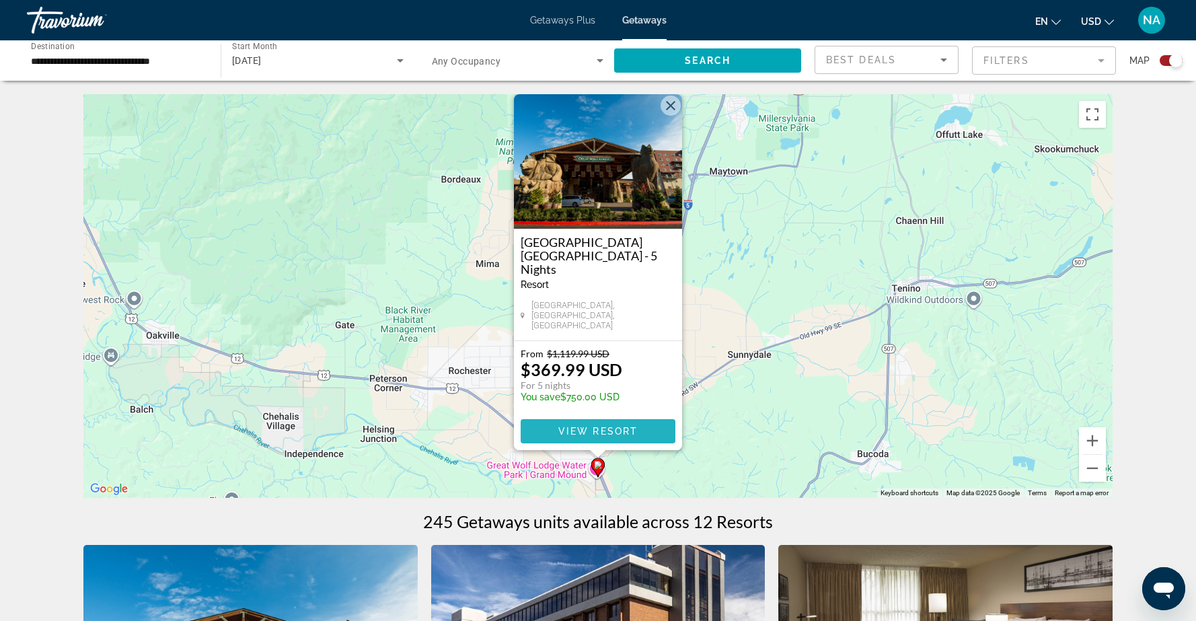
click at [565, 431] on span "View Resort" at bounding box center [597, 431] width 79 height 11
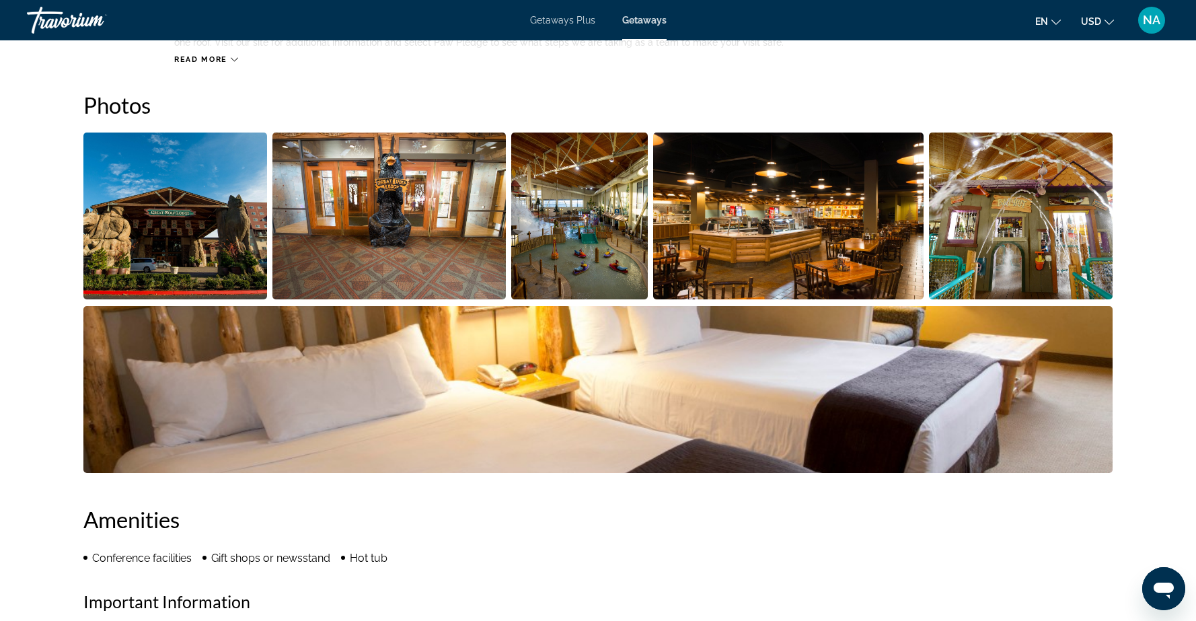
scroll to position [586, 0]
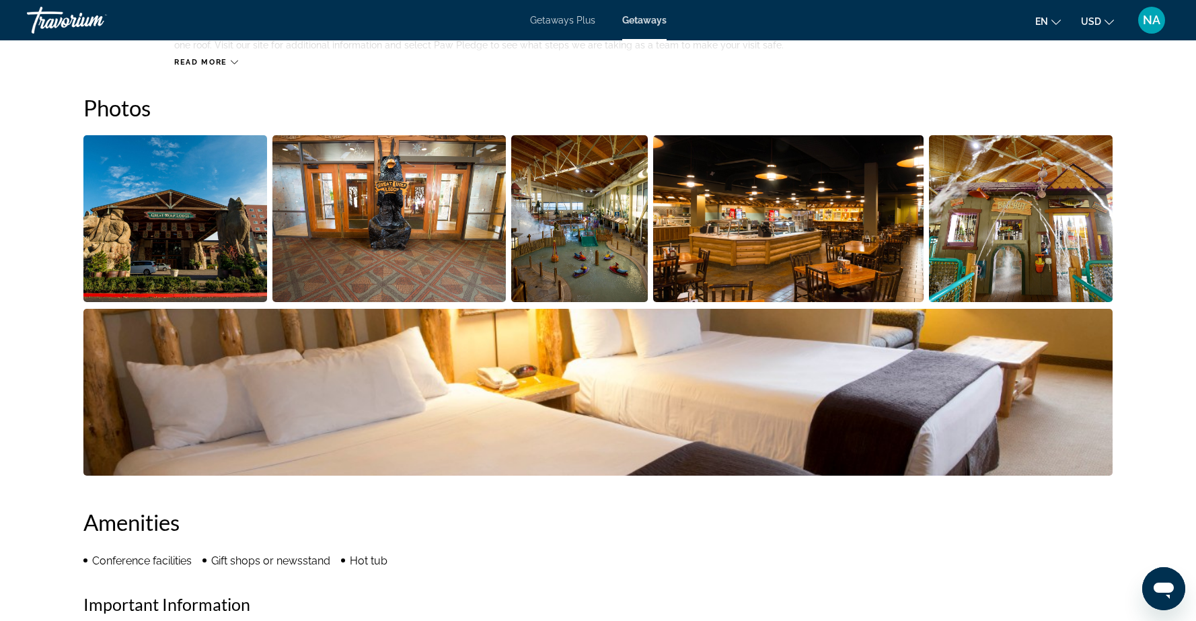
click at [207, 229] on img "Open full-screen image slider" at bounding box center [175, 218] width 184 height 167
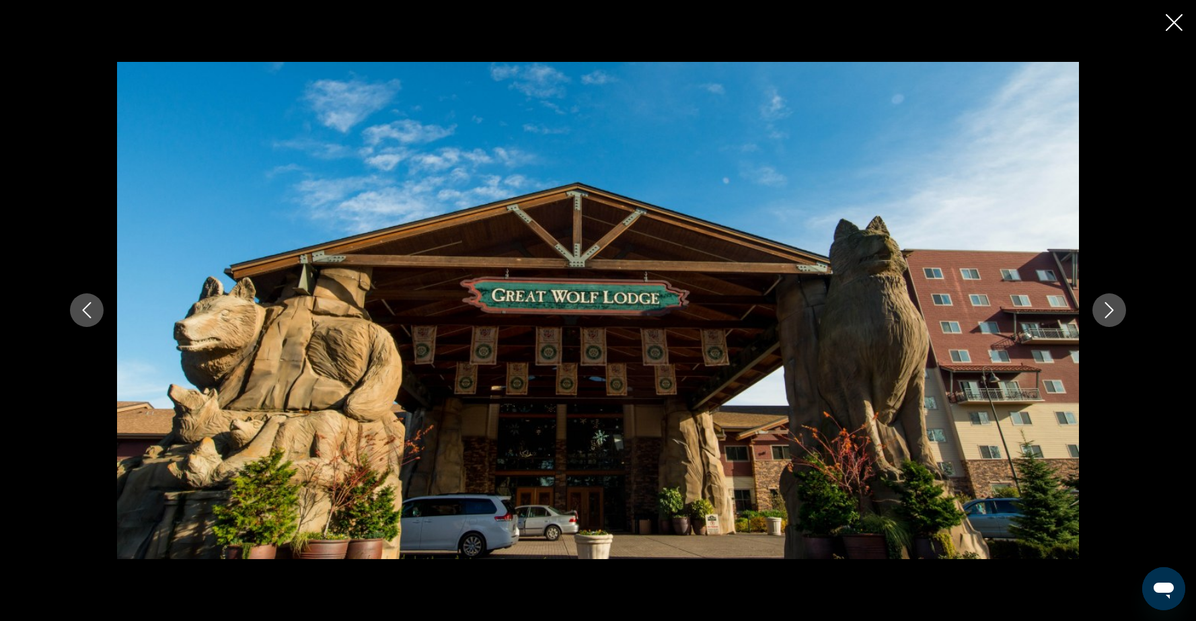
click at [1108, 314] on icon "Next image" at bounding box center [1109, 310] width 16 height 16
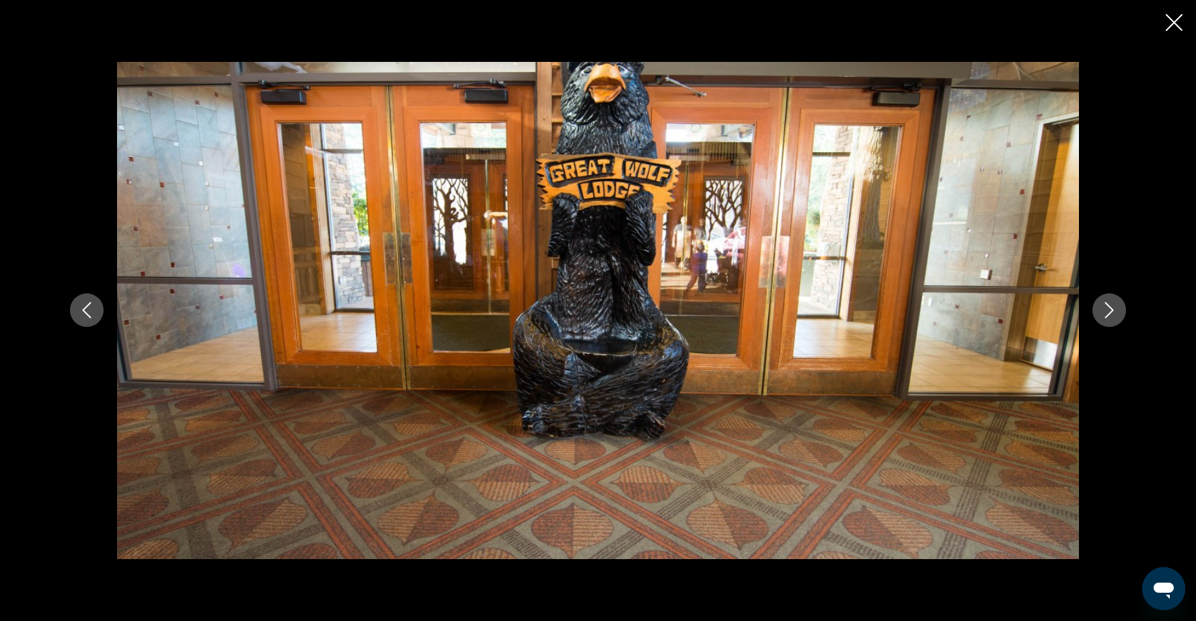
click at [1108, 314] on icon "Next image" at bounding box center [1109, 310] width 16 height 16
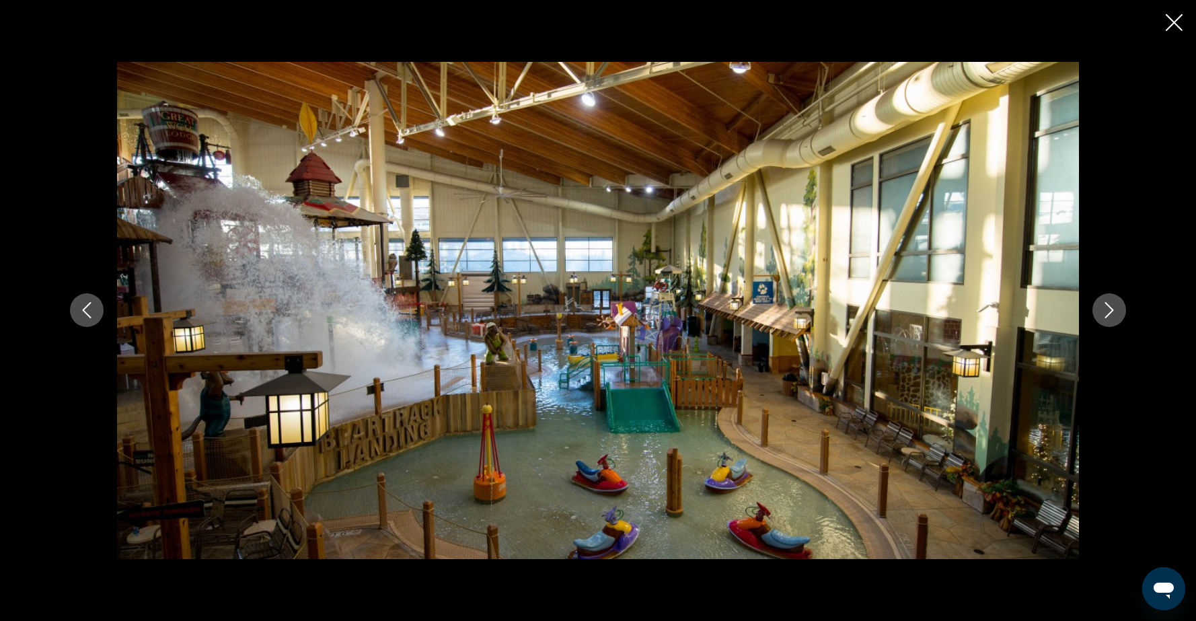
click at [1108, 314] on icon "Next image" at bounding box center [1109, 310] width 16 height 16
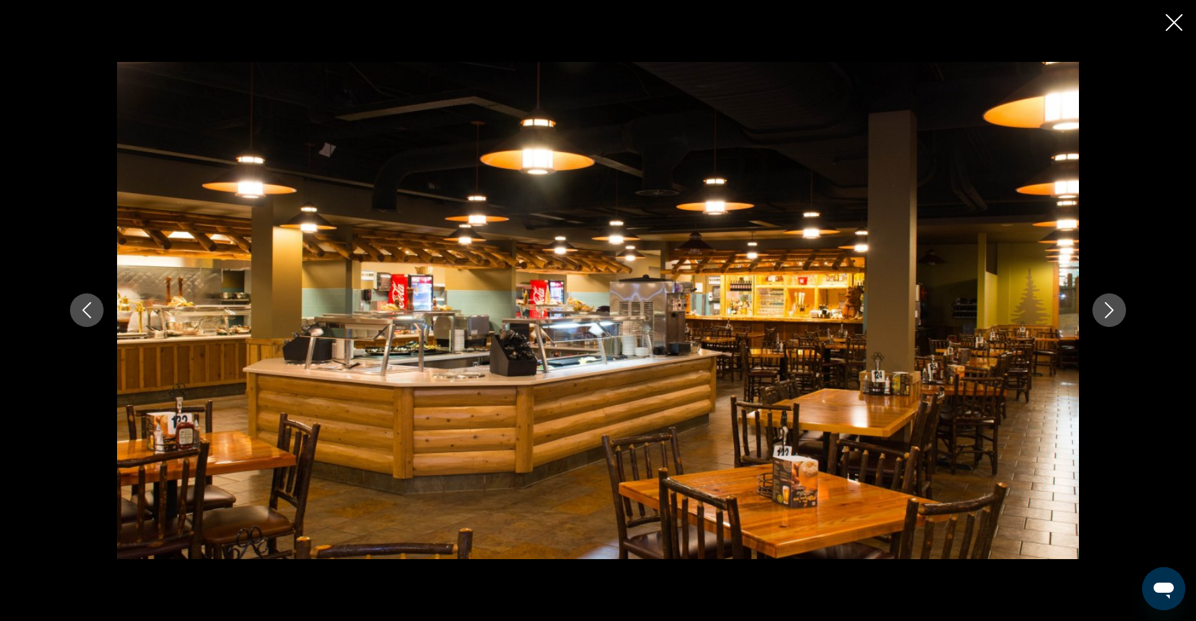
click at [1108, 314] on icon "Next image" at bounding box center [1109, 310] width 16 height 16
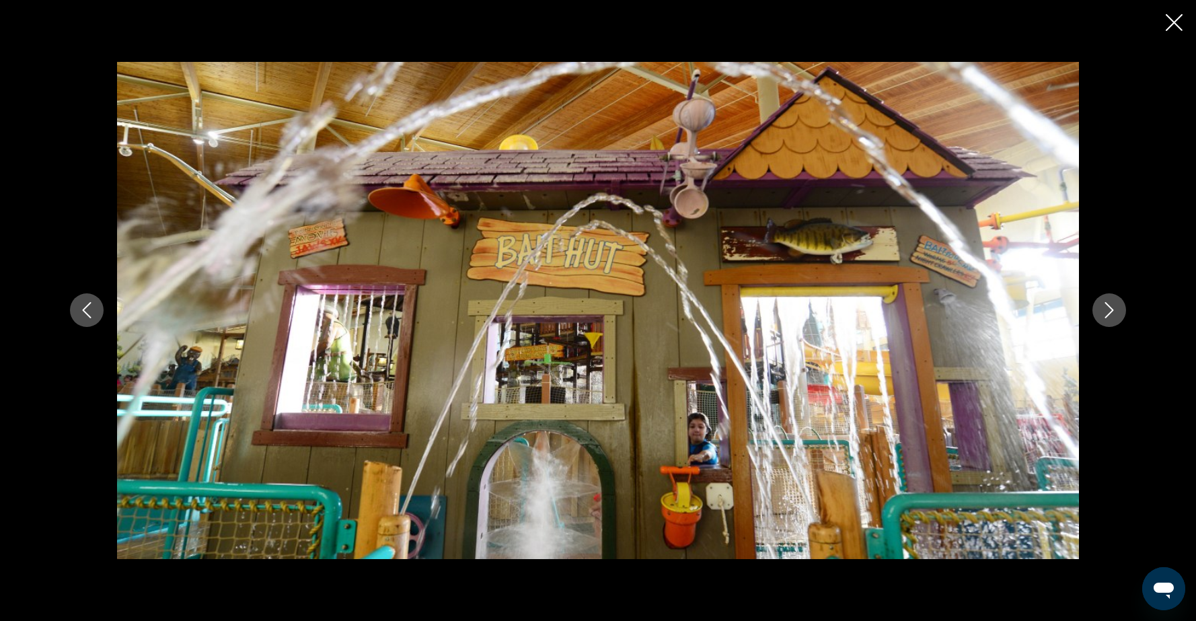
click at [1108, 315] on icon "Next image" at bounding box center [1109, 311] width 9 height 16
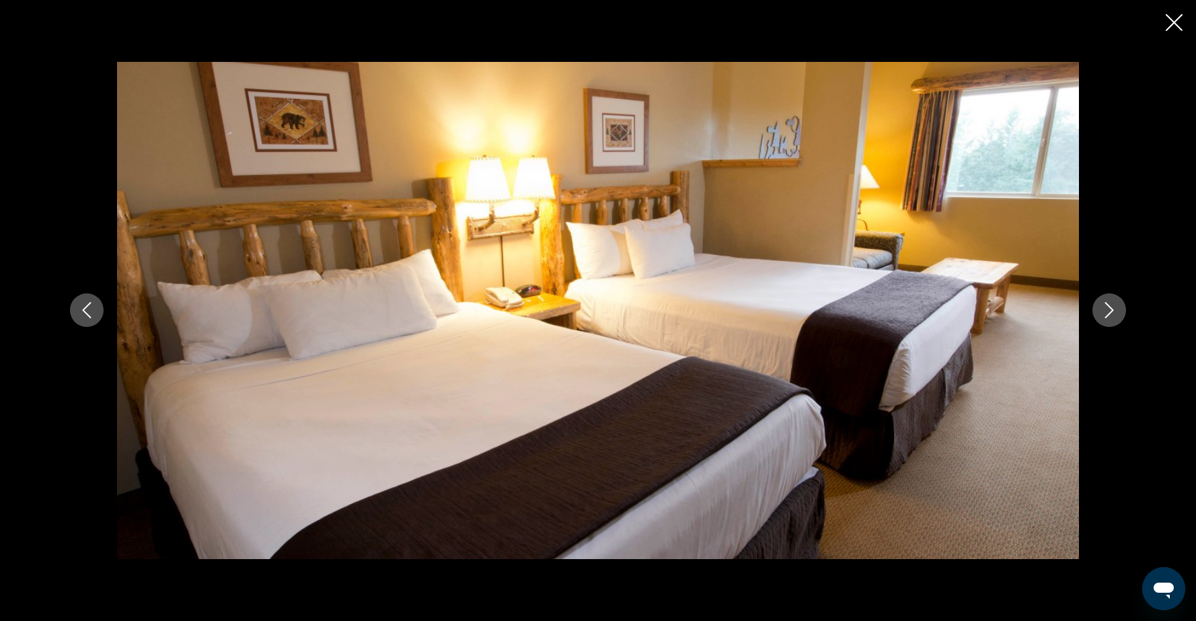
click at [1108, 315] on icon "Next image" at bounding box center [1109, 311] width 9 height 16
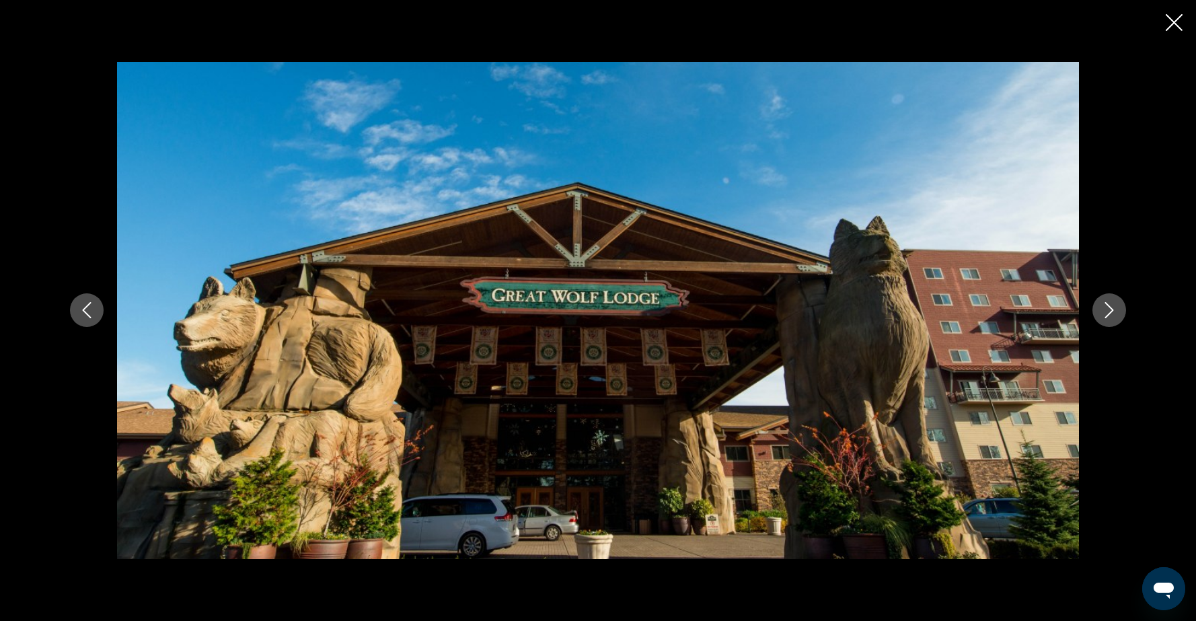
click at [1108, 316] on icon "Next image" at bounding box center [1109, 311] width 9 height 16
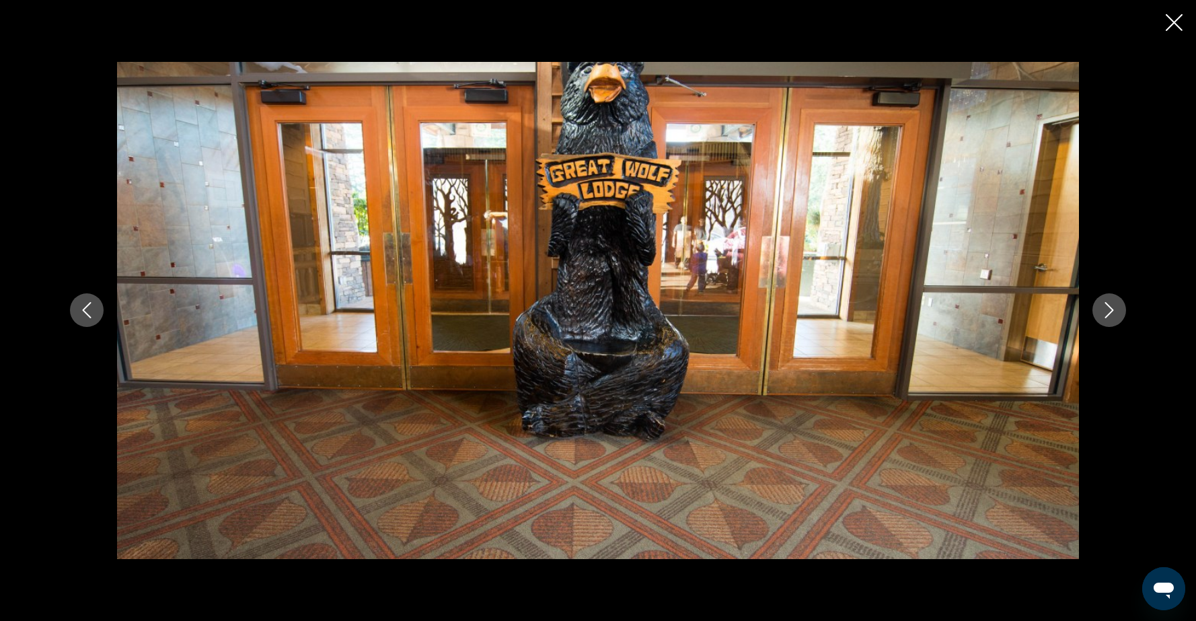
click at [1108, 316] on icon "Next image" at bounding box center [1109, 311] width 9 height 16
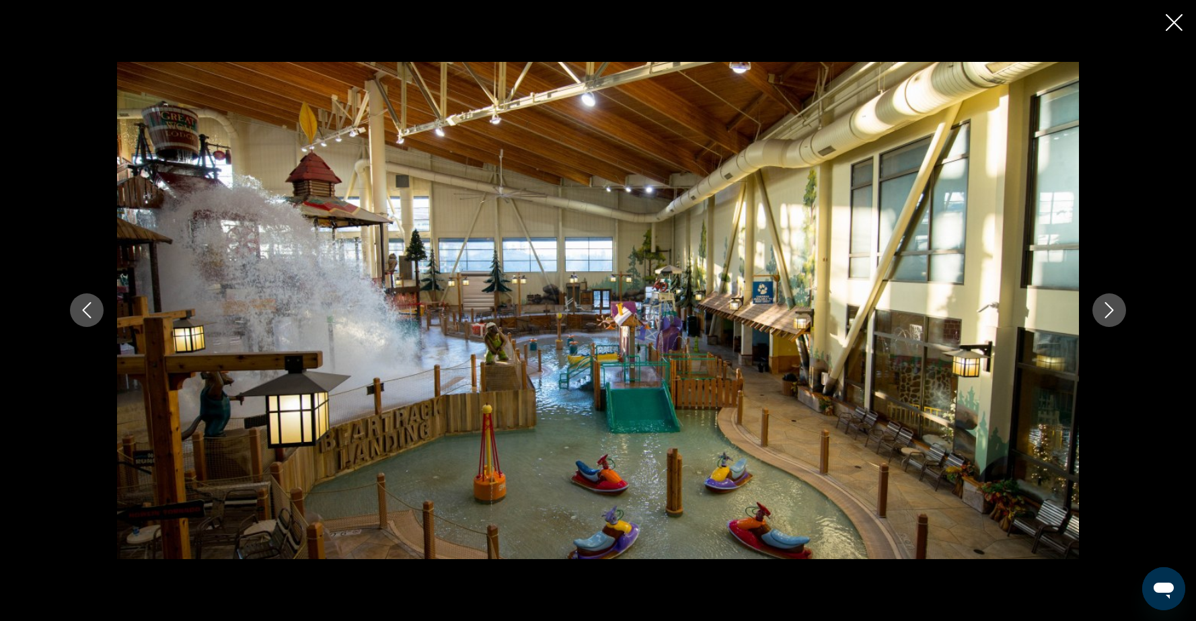
click at [1108, 316] on icon "Next image" at bounding box center [1109, 311] width 9 height 16
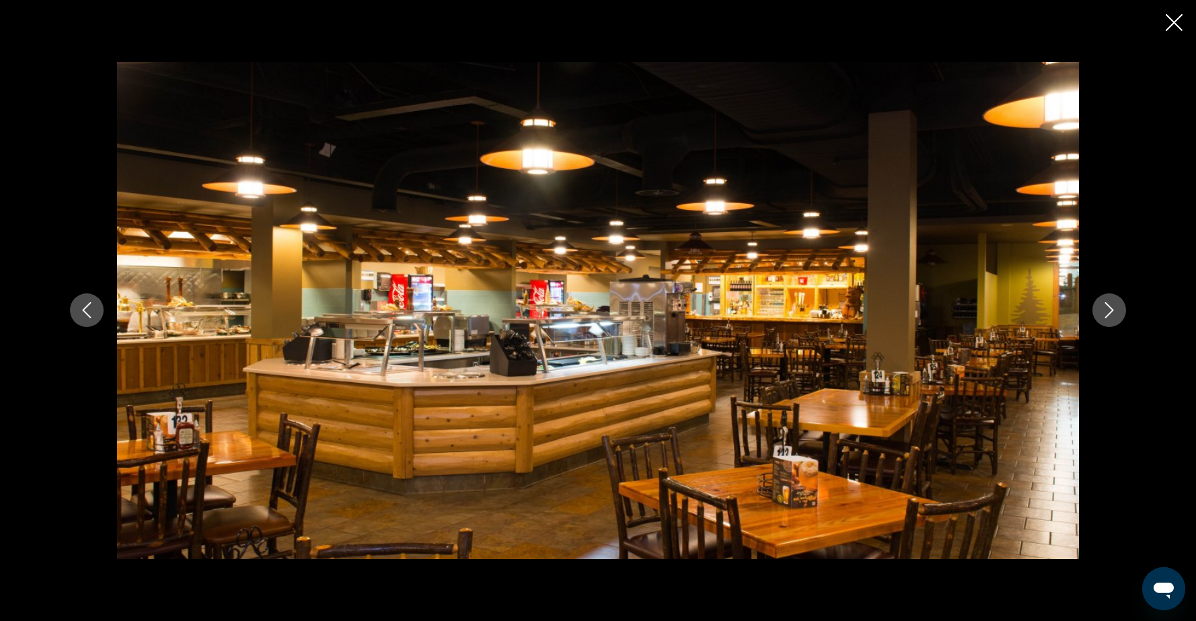
click at [1108, 316] on icon "Next image" at bounding box center [1109, 311] width 9 height 16
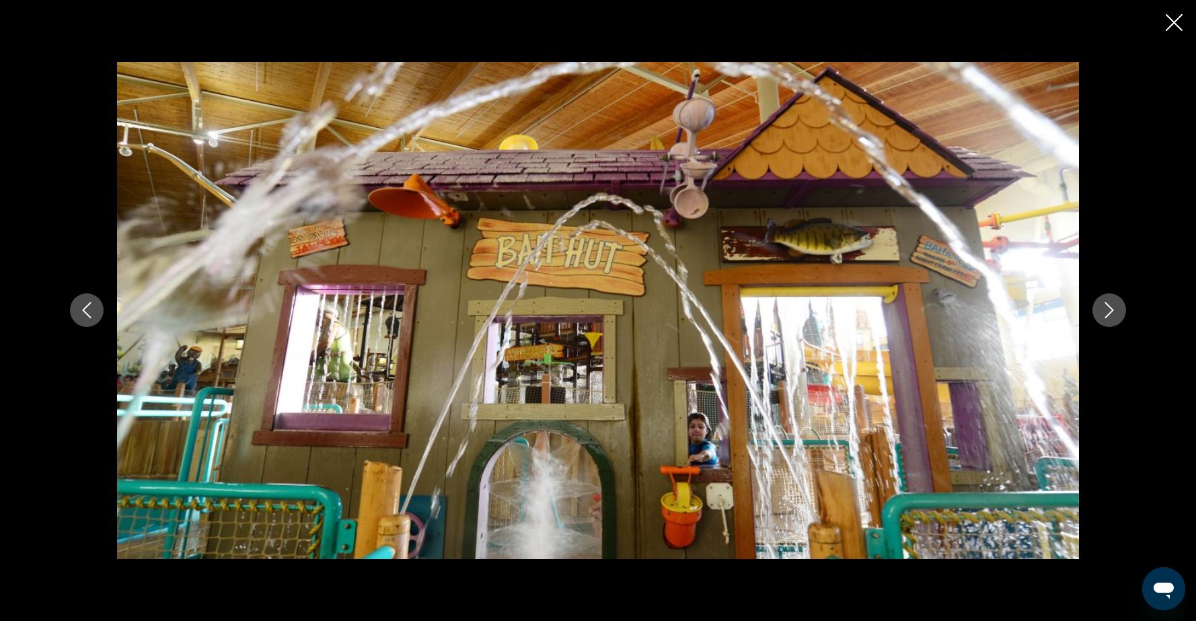
click at [1108, 316] on icon "Next image" at bounding box center [1109, 311] width 9 height 16
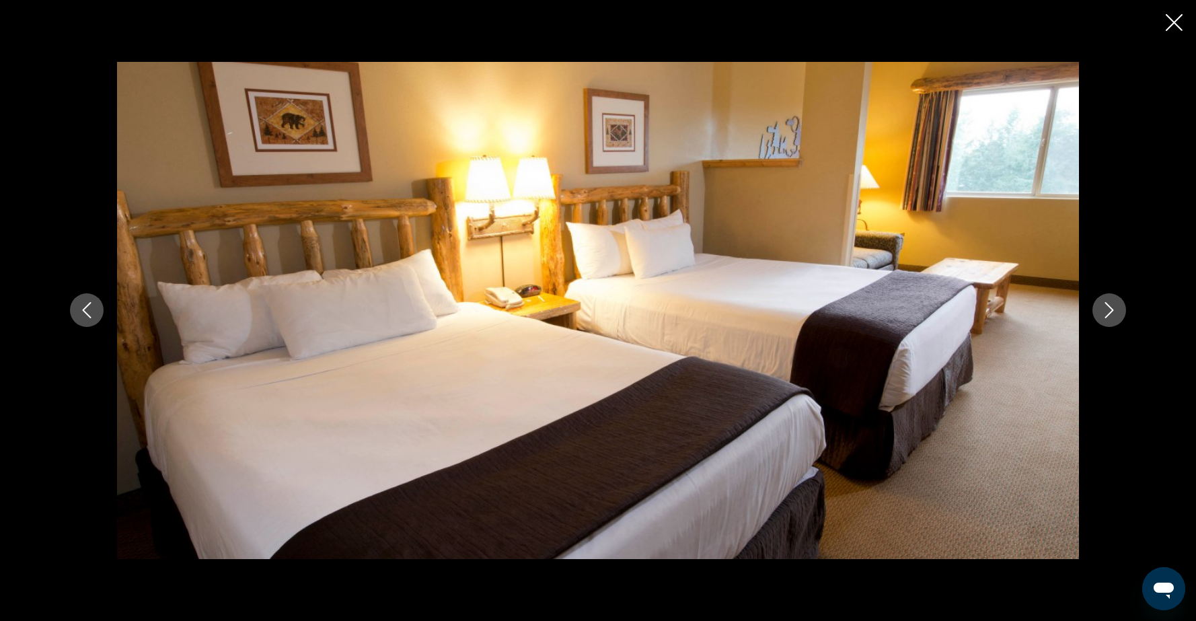
click at [1108, 317] on icon "Next image" at bounding box center [1109, 310] width 16 height 16
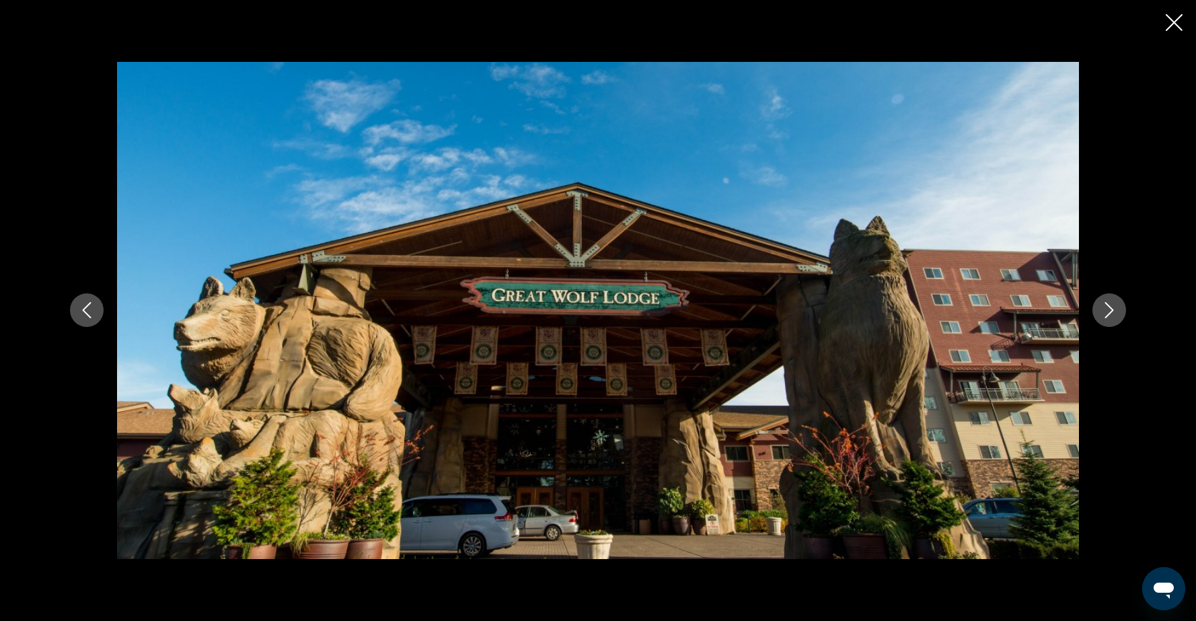
click at [1108, 318] on icon "Next image" at bounding box center [1109, 310] width 16 height 16
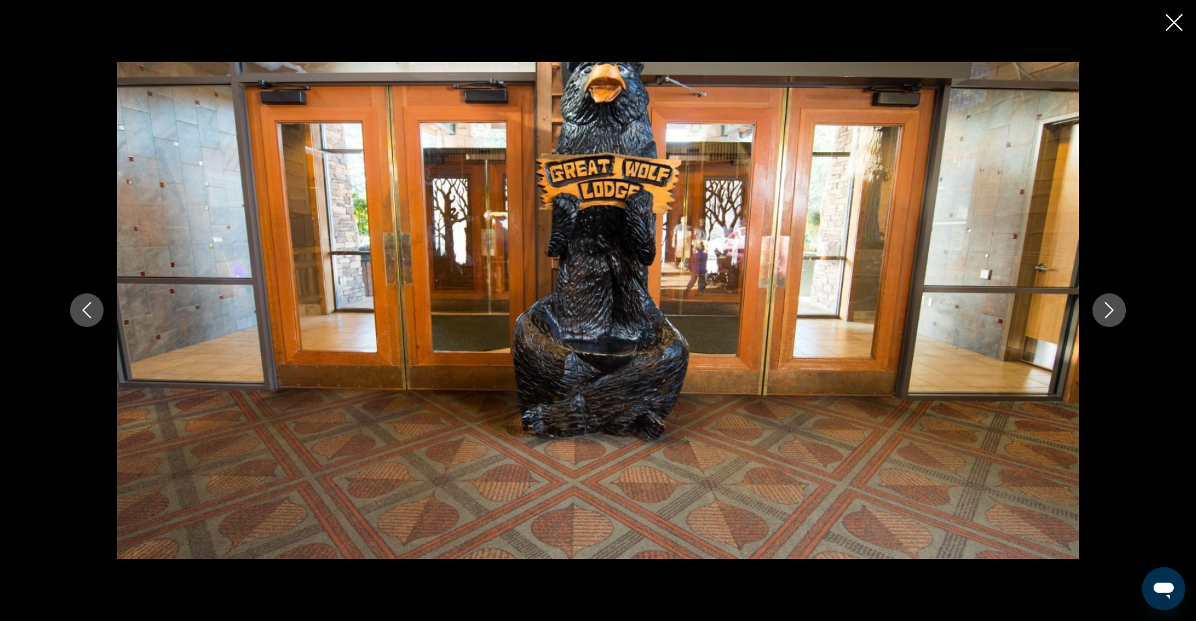
click at [1175, 26] on icon "Close slideshow" at bounding box center [1174, 22] width 17 height 17
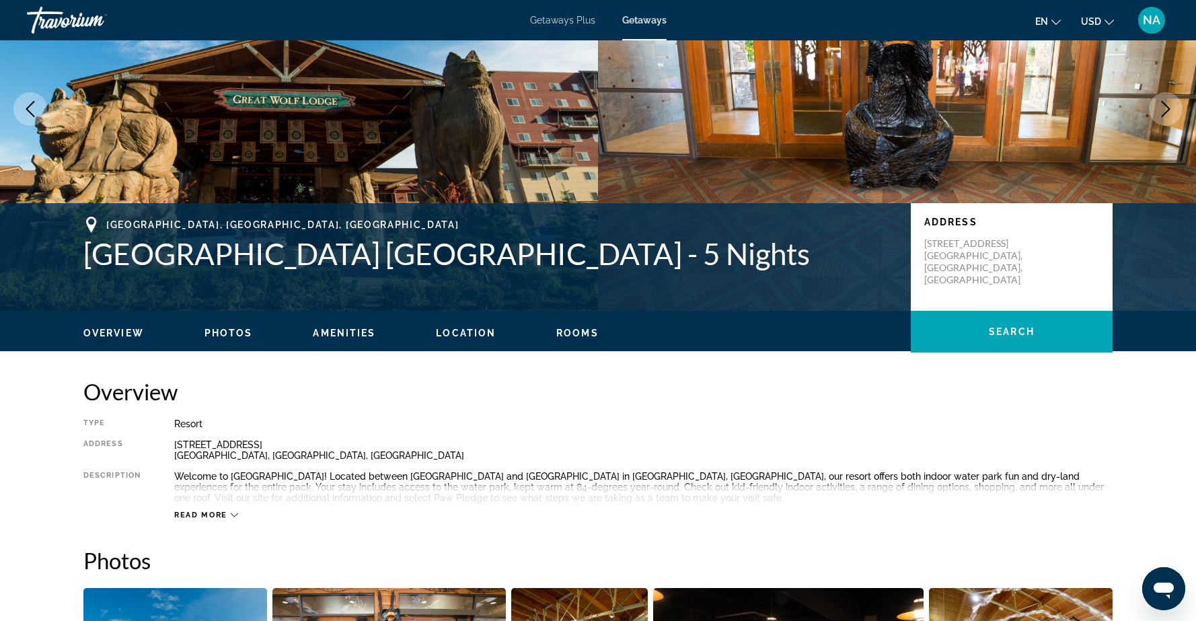
scroll to position [0, 0]
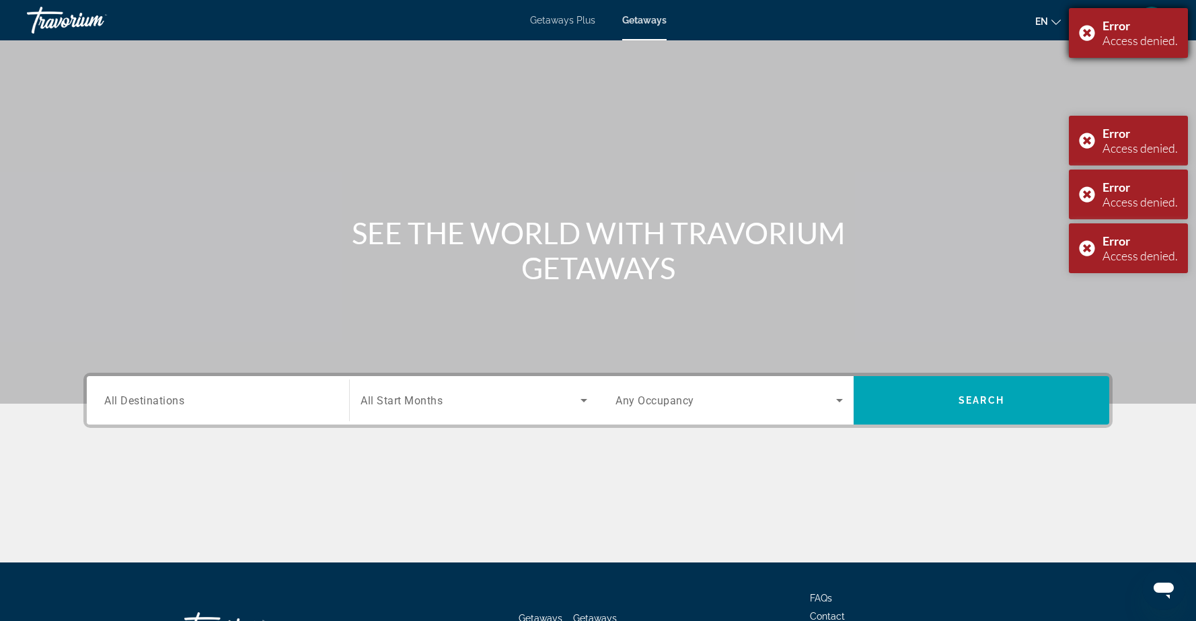
click at [1087, 36] on div "Error Access denied." at bounding box center [1128, 33] width 119 height 50
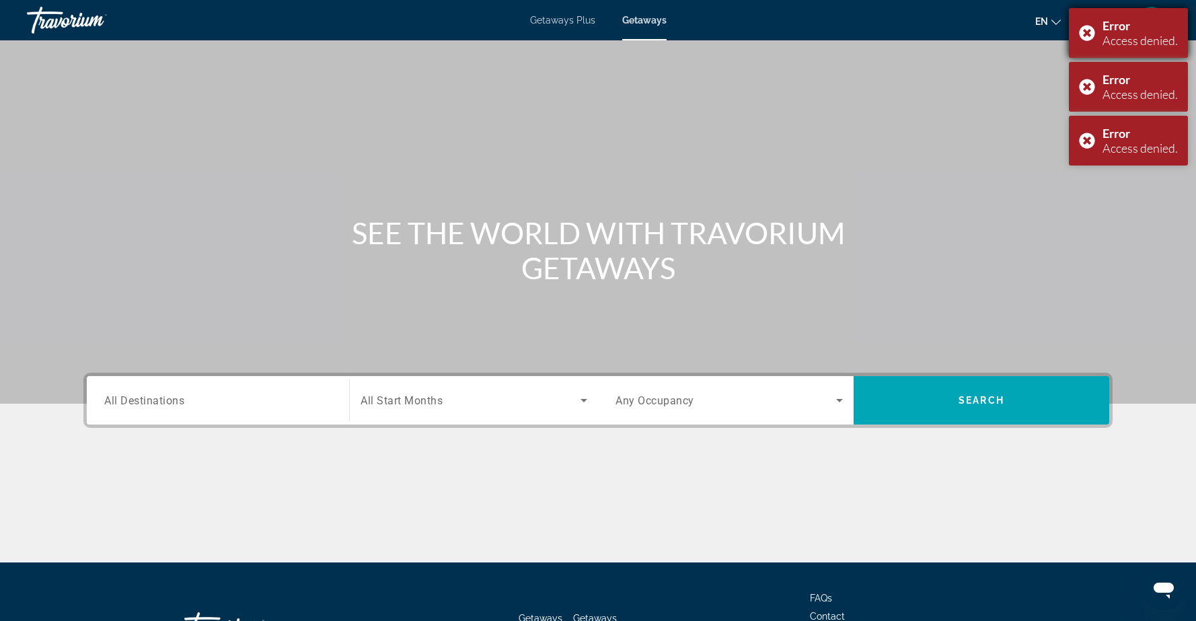
click at [1089, 32] on div "Error Access denied." at bounding box center [1128, 33] width 119 height 50
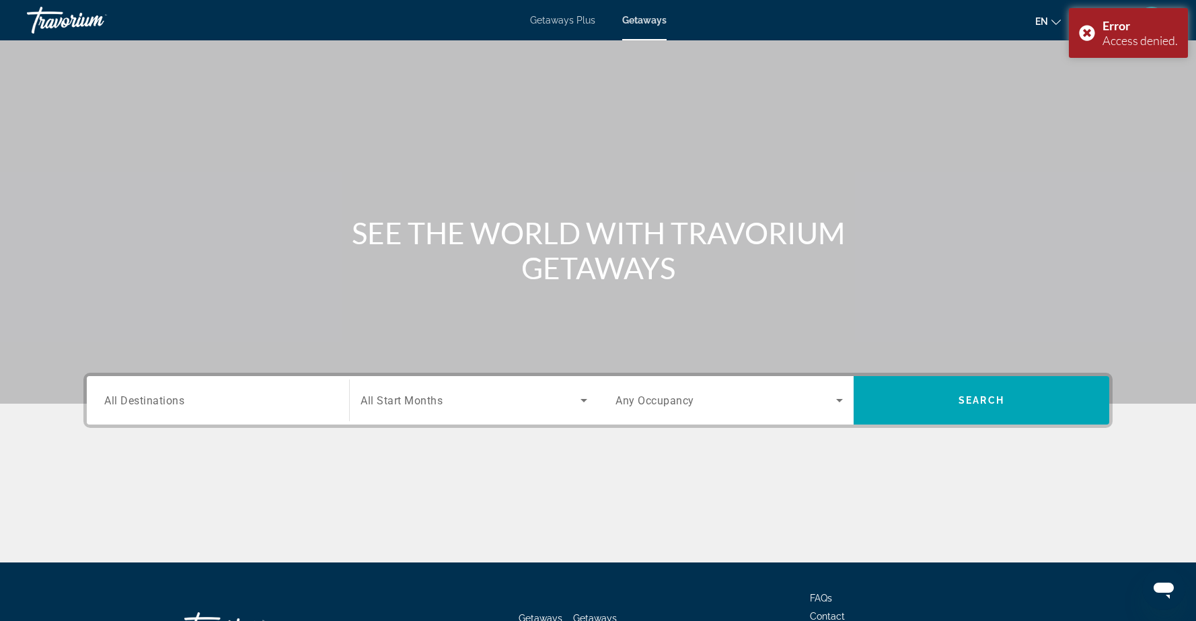
click at [1089, 32] on div "Error Access denied." at bounding box center [1128, 33] width 119 height 50
click at [1091, 28] on div "Error Access denied." at bounding box center [1128, 33] width 119 height 50
click at [643, 21] on span "Getaways" at bounding box center [644, 20] width 44 height 11
click at [1087, 33] on div "Error Access denied." at bounding box center [1128, 33] width 119 height 50
click at [1085, 31] on div "Error Access denied." at bounding box center [1128, 33] width 119 height 50
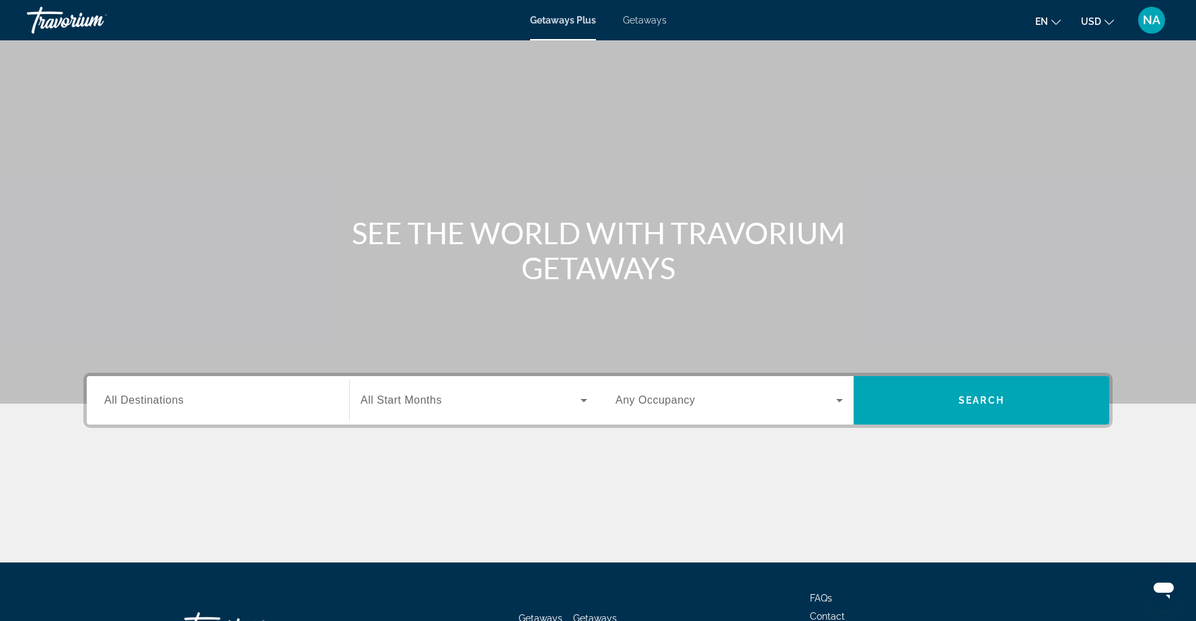
scroll to position [106, 0]
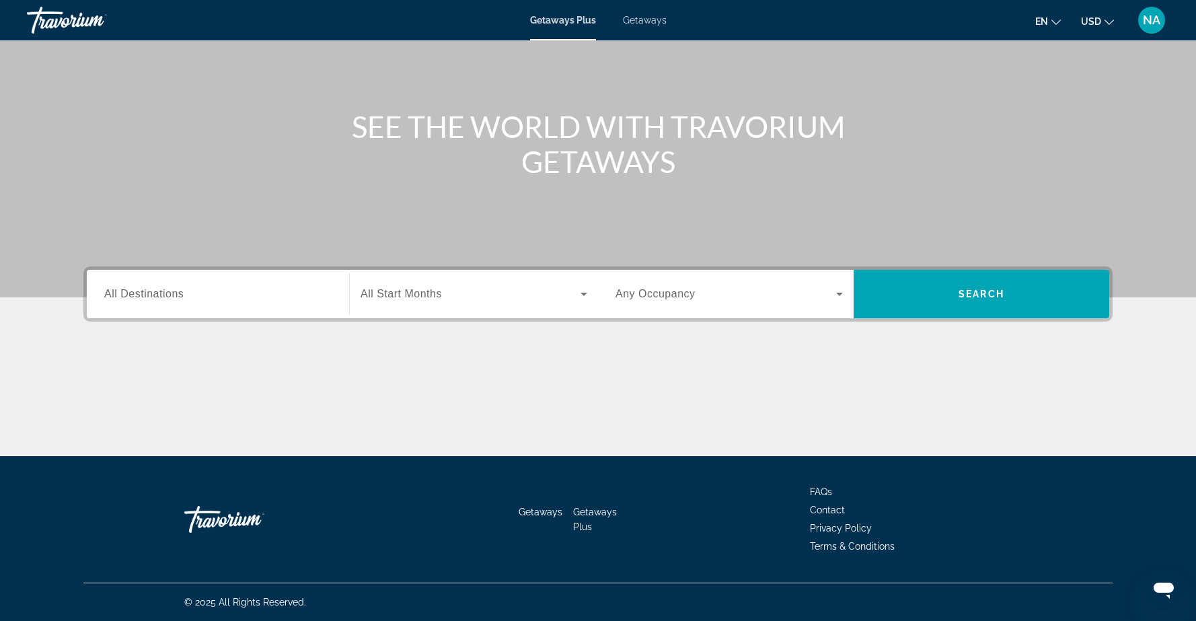
click at [217, 305] on div "Search widget" at bounding box center [217, 294] width 227 height 38
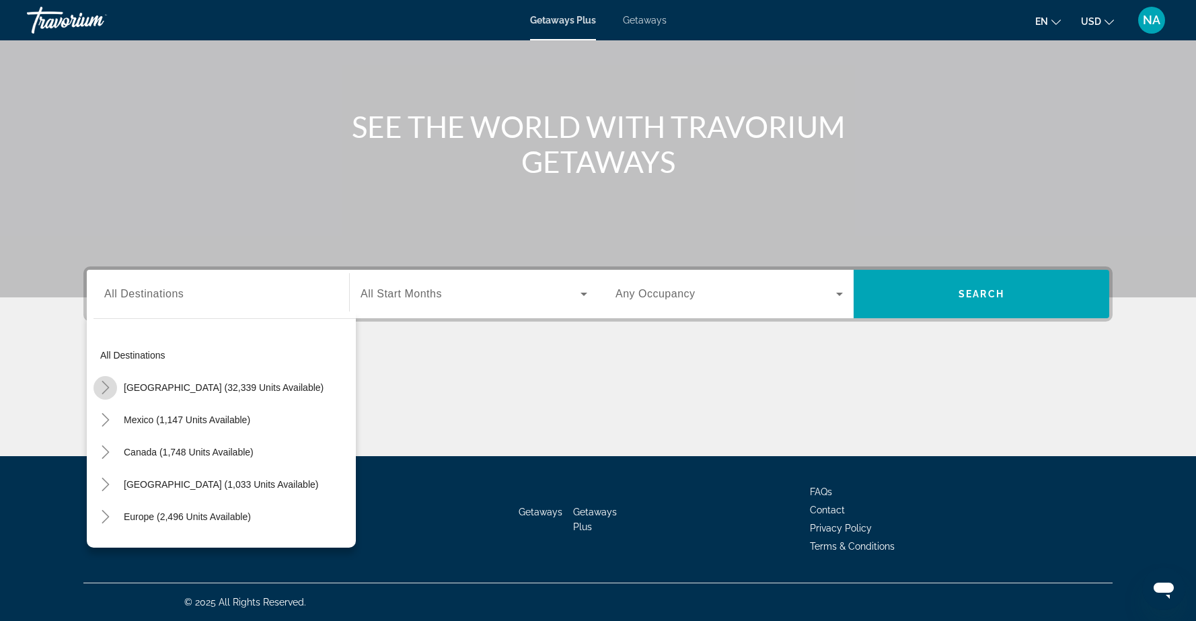
click at [101, 387] on icon "Toggle United States (32,339 units available)" at bounding box center [105, 387] width 13 height 13
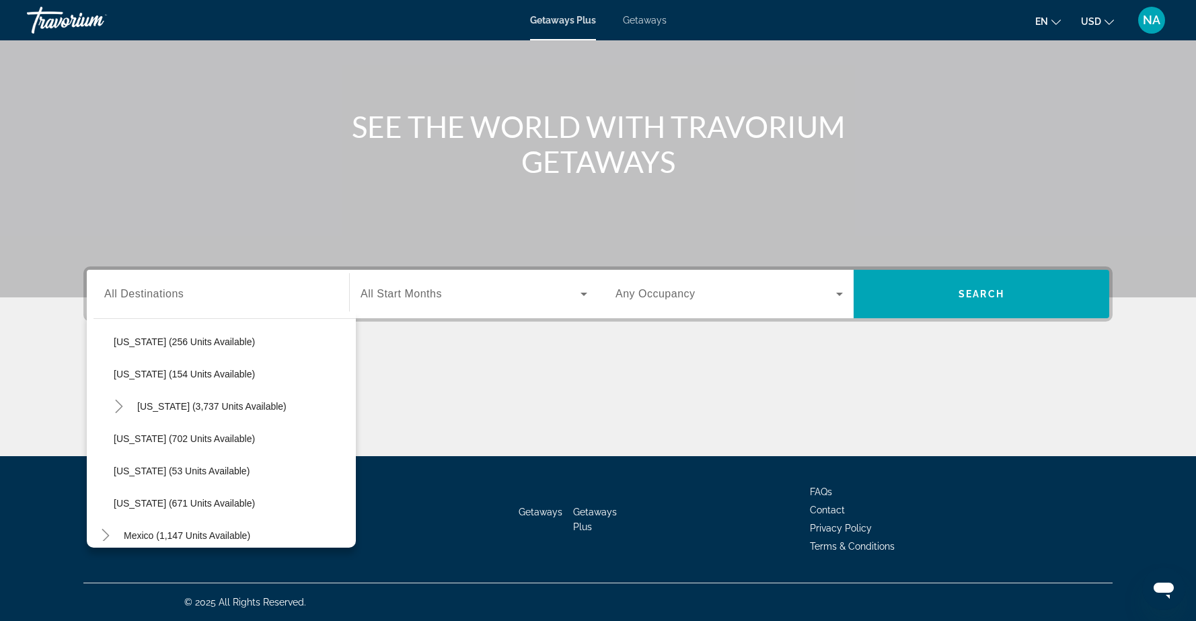
scroll to position [1145, 0]
click at [204, 438] on span "Washington (702 units available)" at bounding box center [184, 437] width 141 height 11
type input "**********"
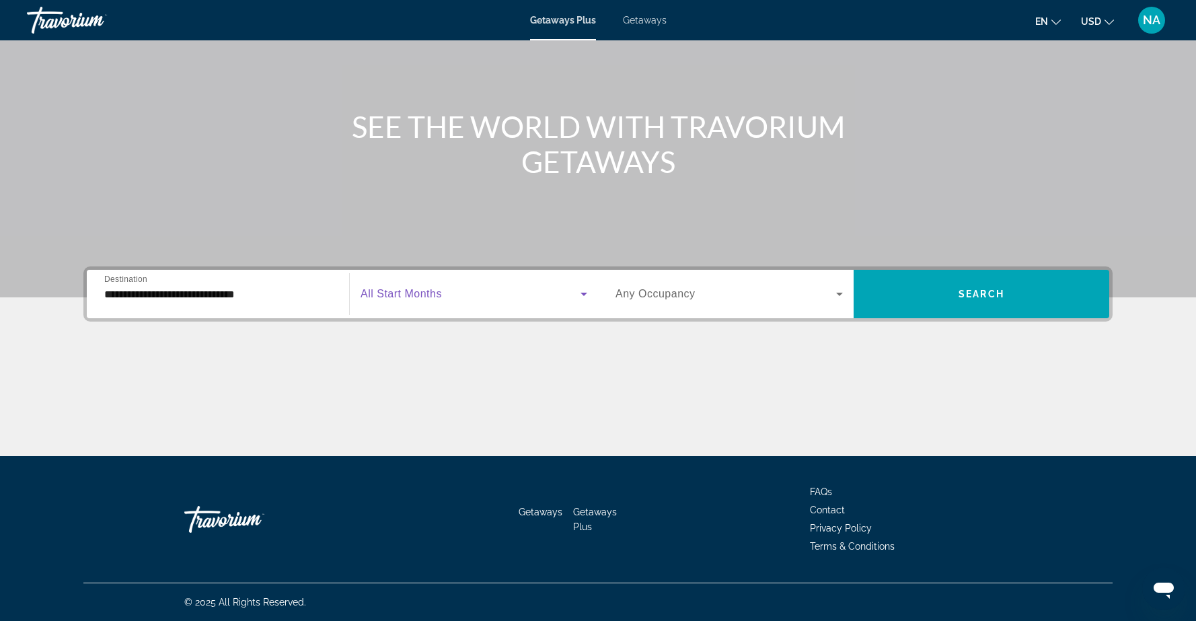
click at [588, 287] on icon "Search widget" at bounding box center [584, 294] width 16 height 16
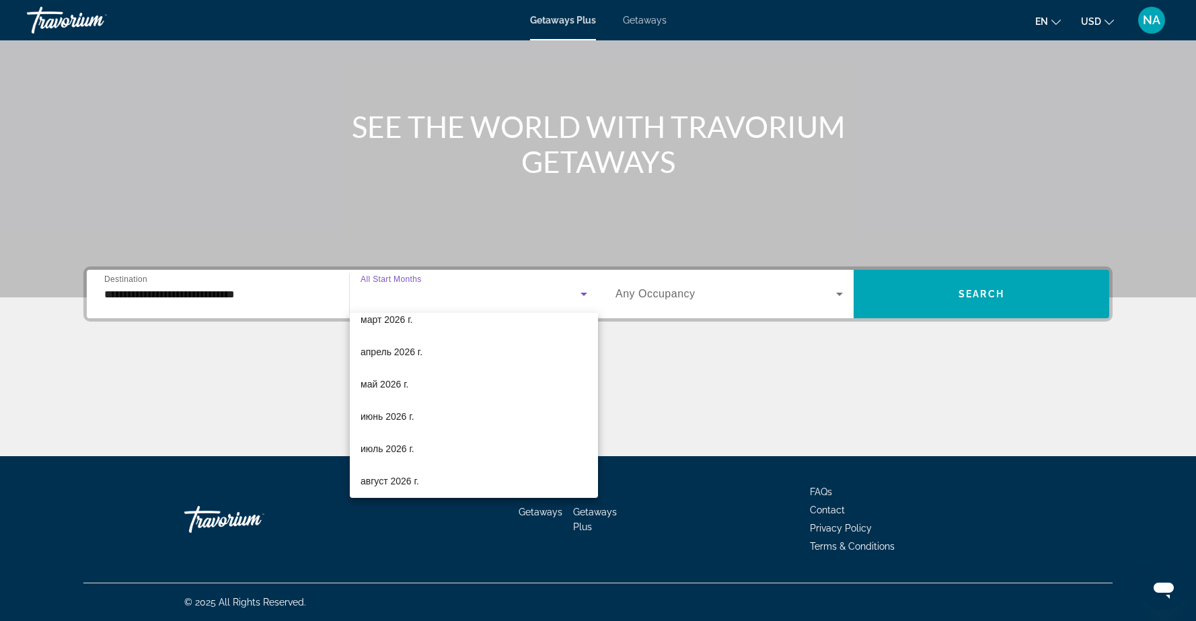
scroll to position [270, 0]
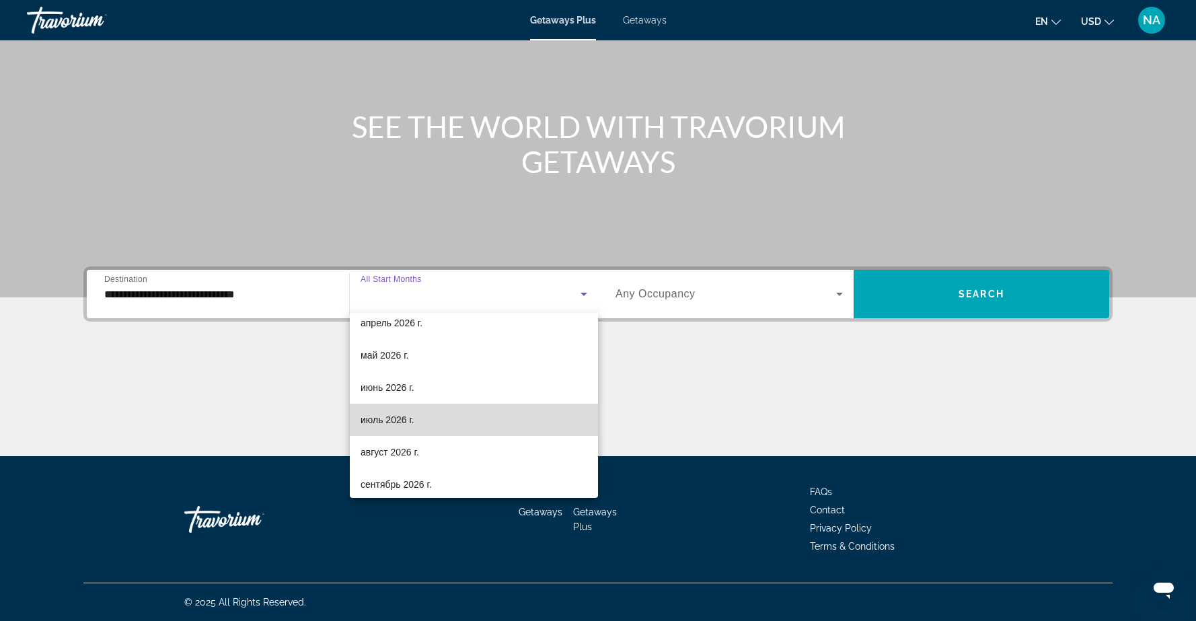
click at [423, 423] on mat-option "июль 2026 г." at bounding box center [474, 420] width 248 height 32
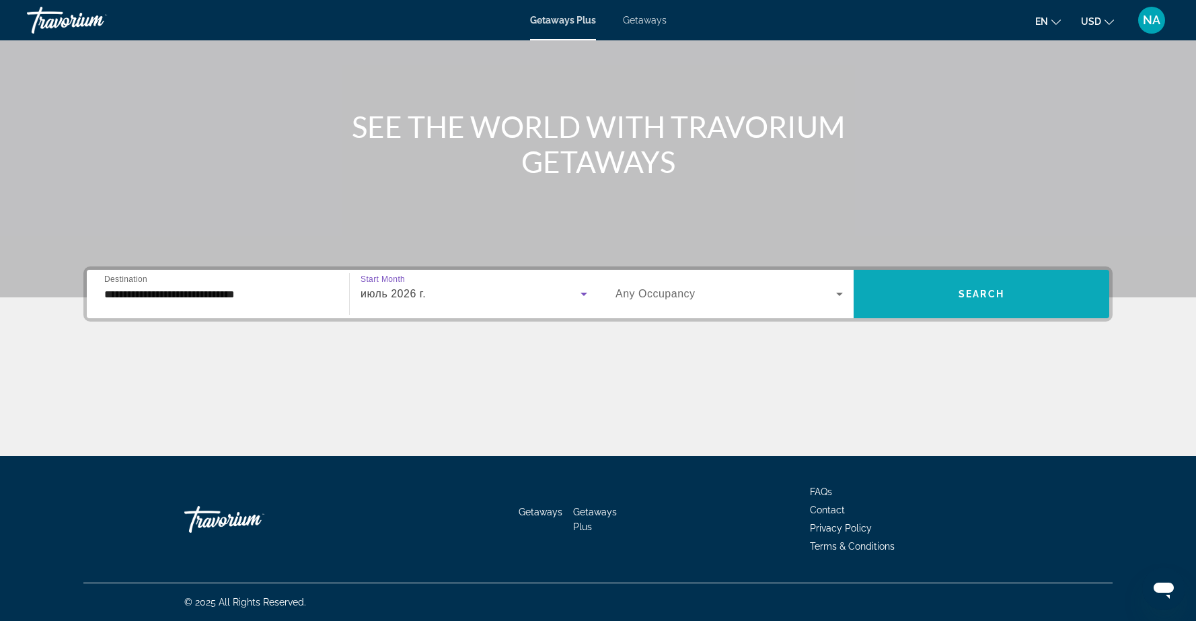
click at [1009, 289] on span "Search widget" at bounding box center [982, 294] width 256 height 32
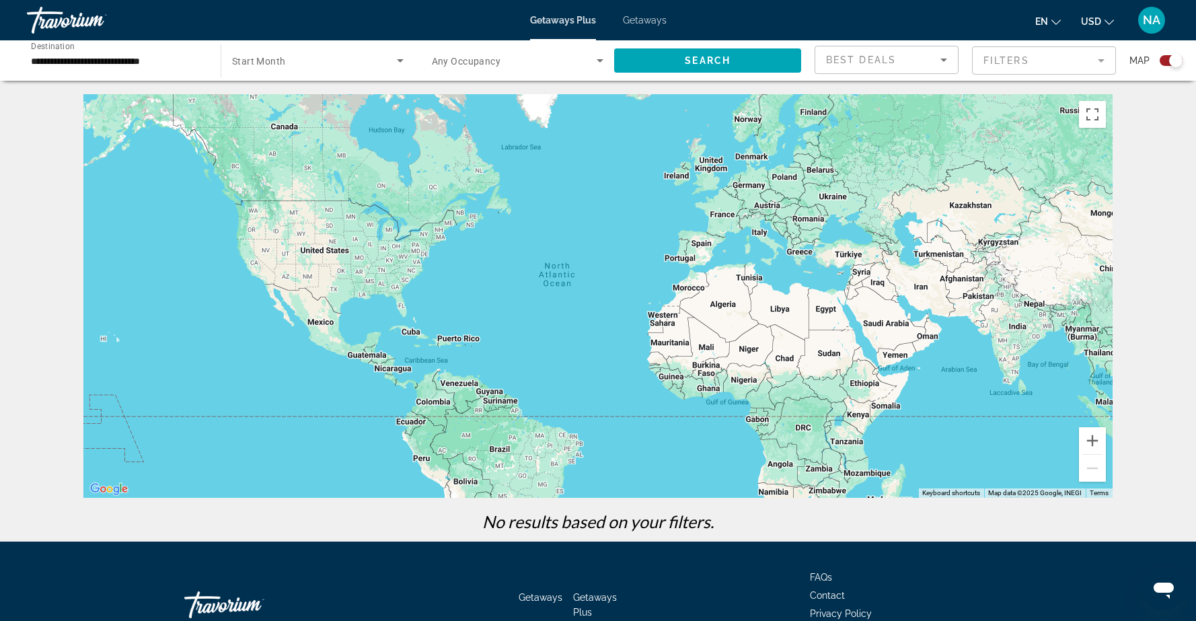
click at [649, 19] on span "Getaways" at bounding box center [645, 20] width 44 height 11
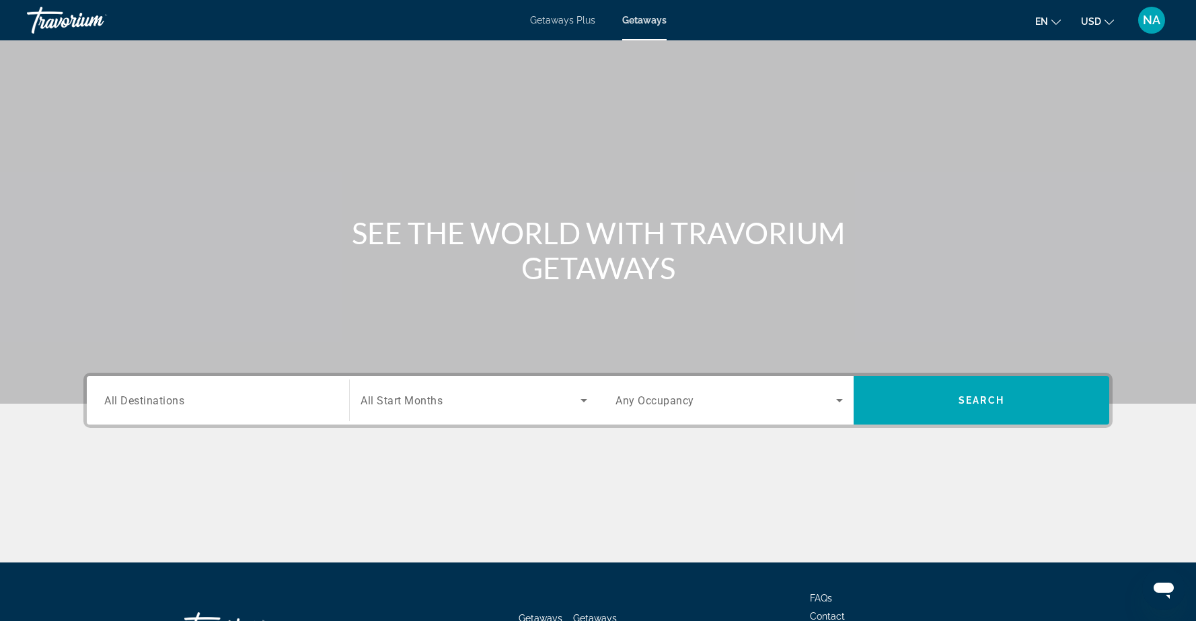
click at [283, 400] on input "Destination All Destinations" at bounding box center [217, 401] width 227 height 16
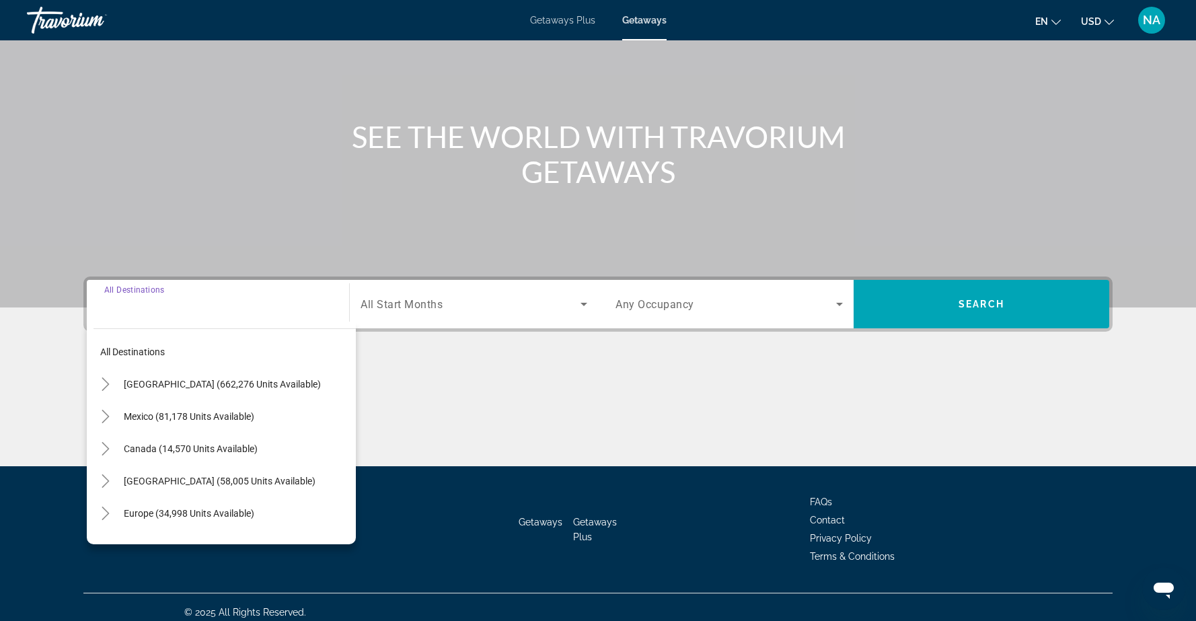
scroll to position [106, 0]
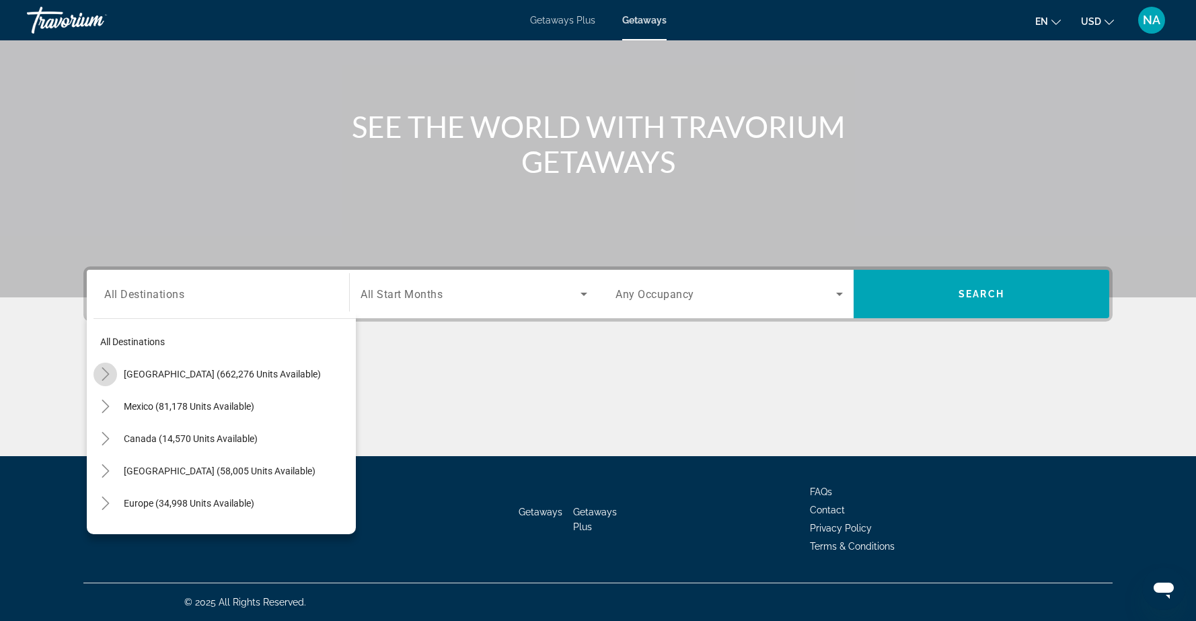
click at [104, 373] on icon "Toggle United States (662,276 units available)" at bounding box center [105, 373] width 13 height 13
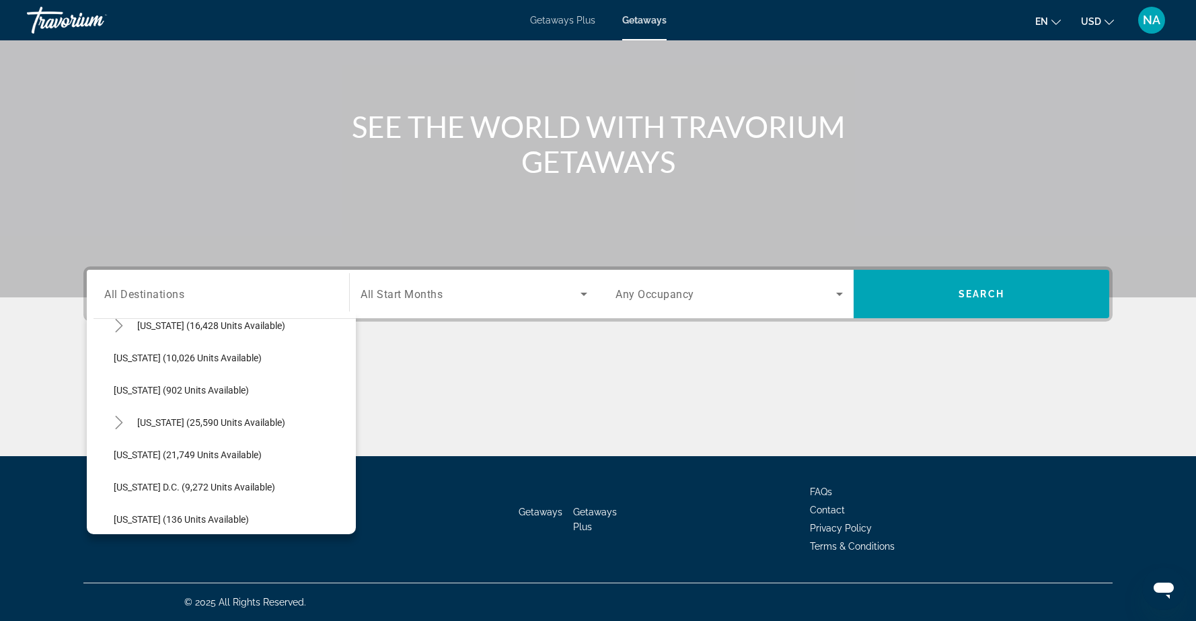
scroll to position [1244, 0]
click at [157, 457] on span "Washington (21,749 units available)" at bounding box center [188, 454] width 148 height 11
type input "**********"
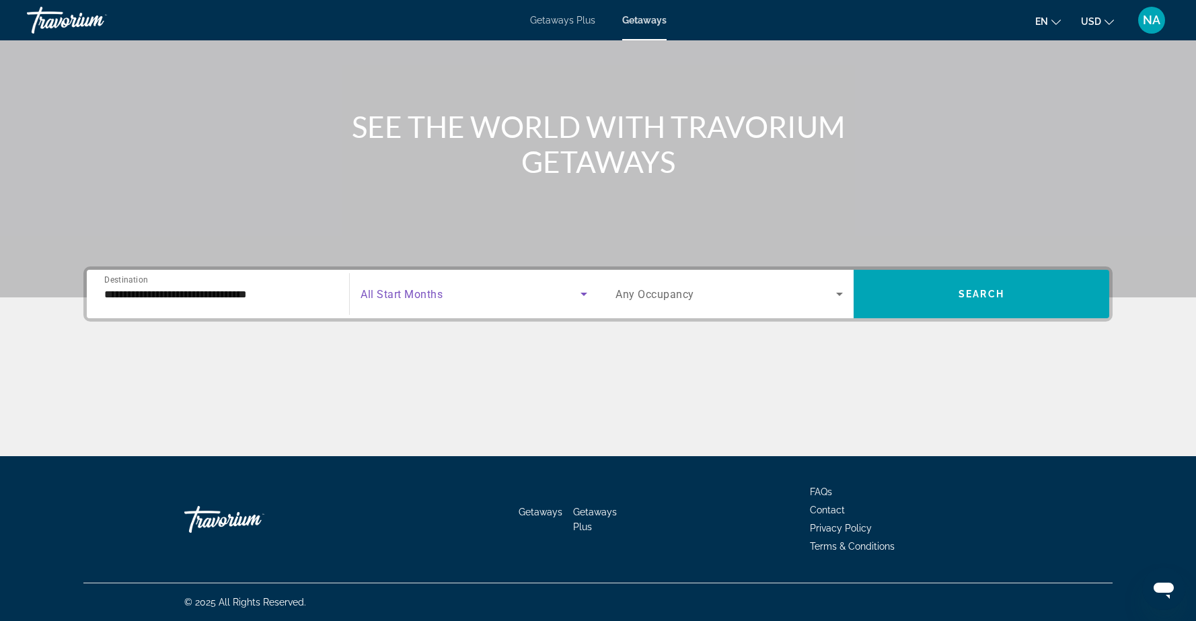
click at [587, 287] on icon "Search widget" at bounding box center [584, 294] width 16 height 16
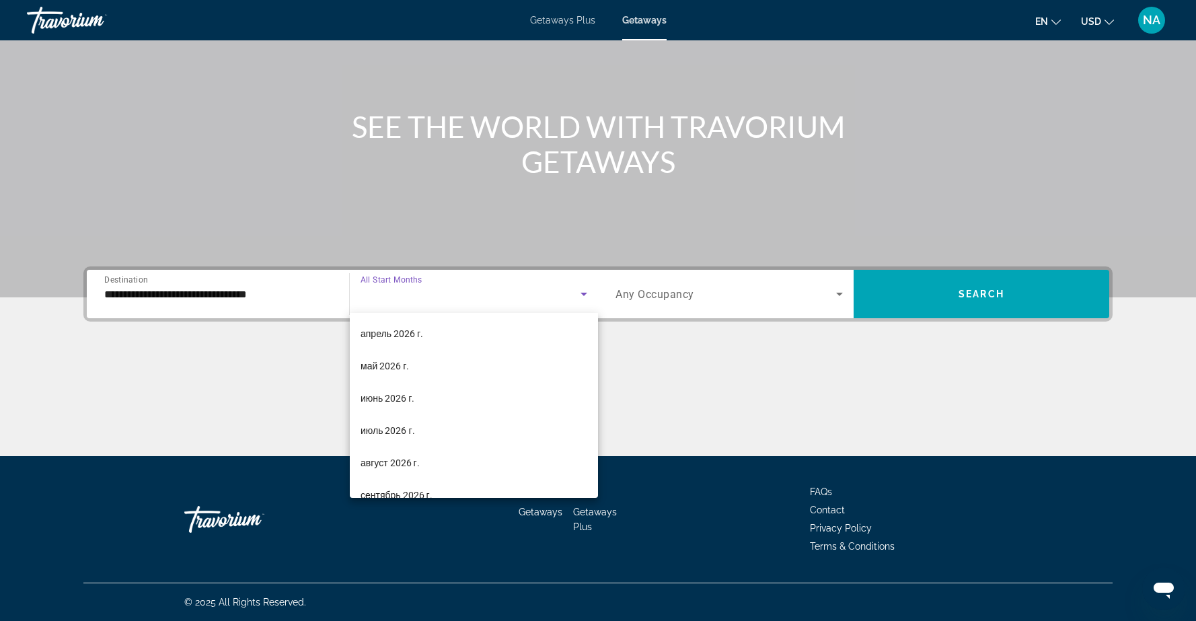
scroll to position [278, 0]
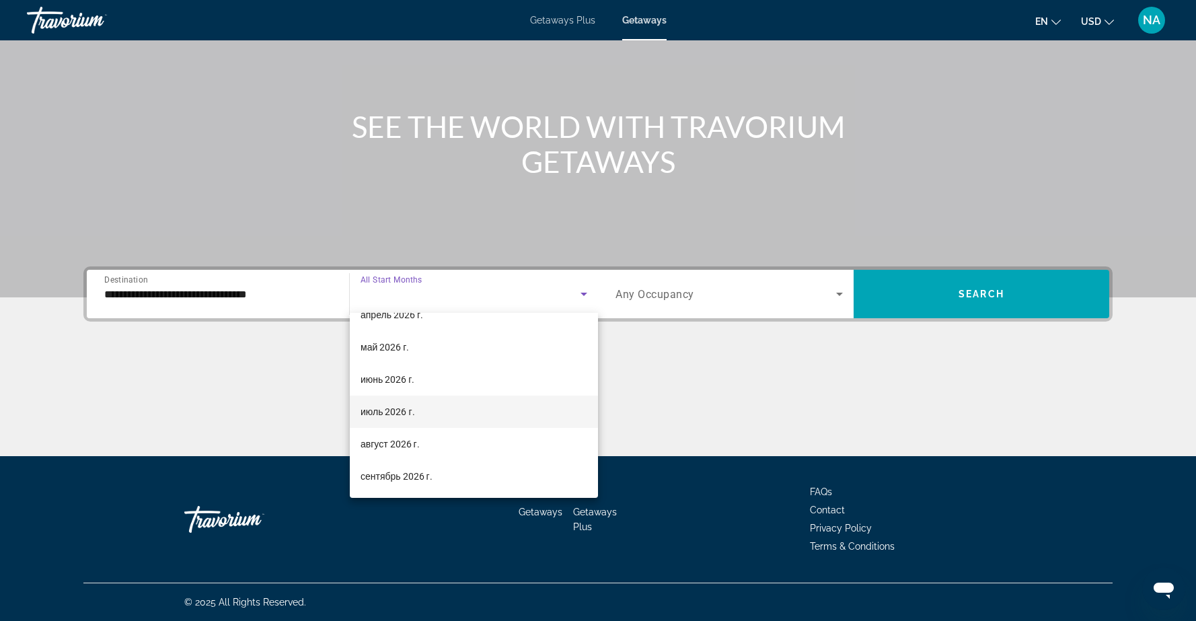
click at [446, 410] on mat-option "июль 2026 г." at bounding box center [474, 412] width 248 height 32
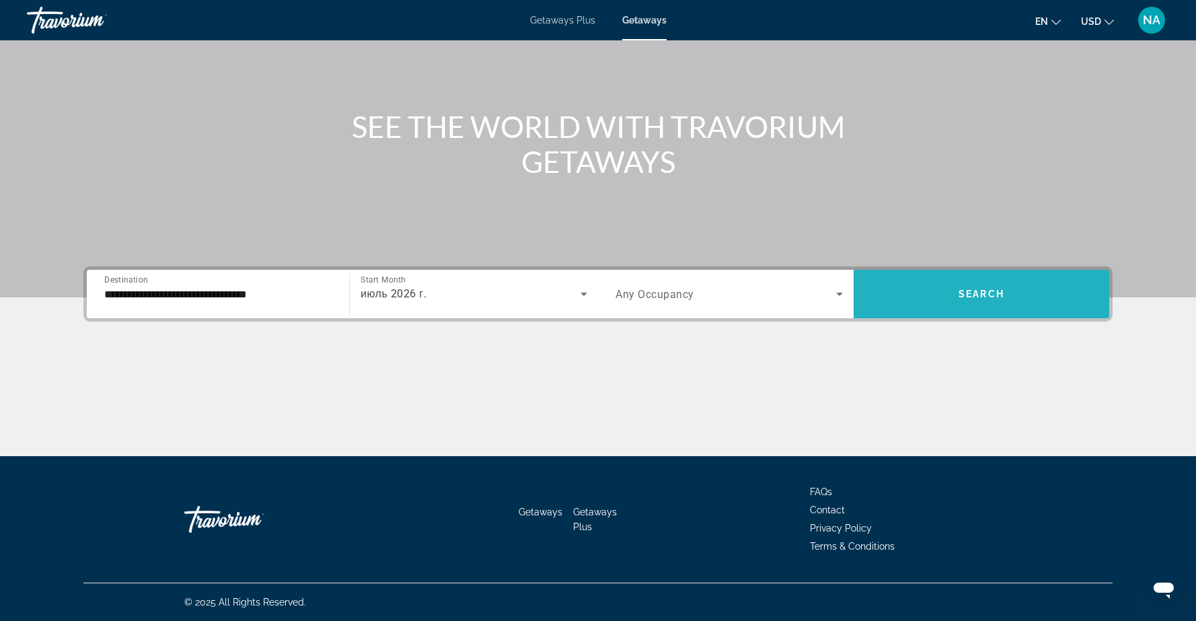
click at [949, 291] on span "Search widget" at bounding box center [982, 294] width 256 height 32
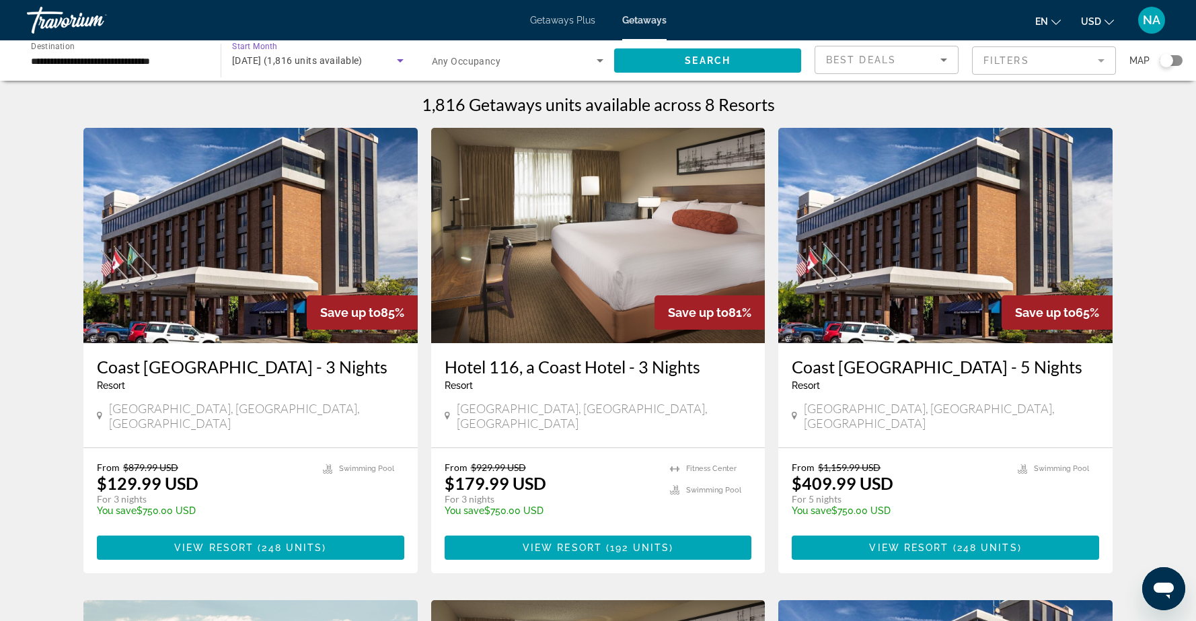
click at [398, 57] on icon "Search widget" at bounding box center [400, 60] width 16 height 16
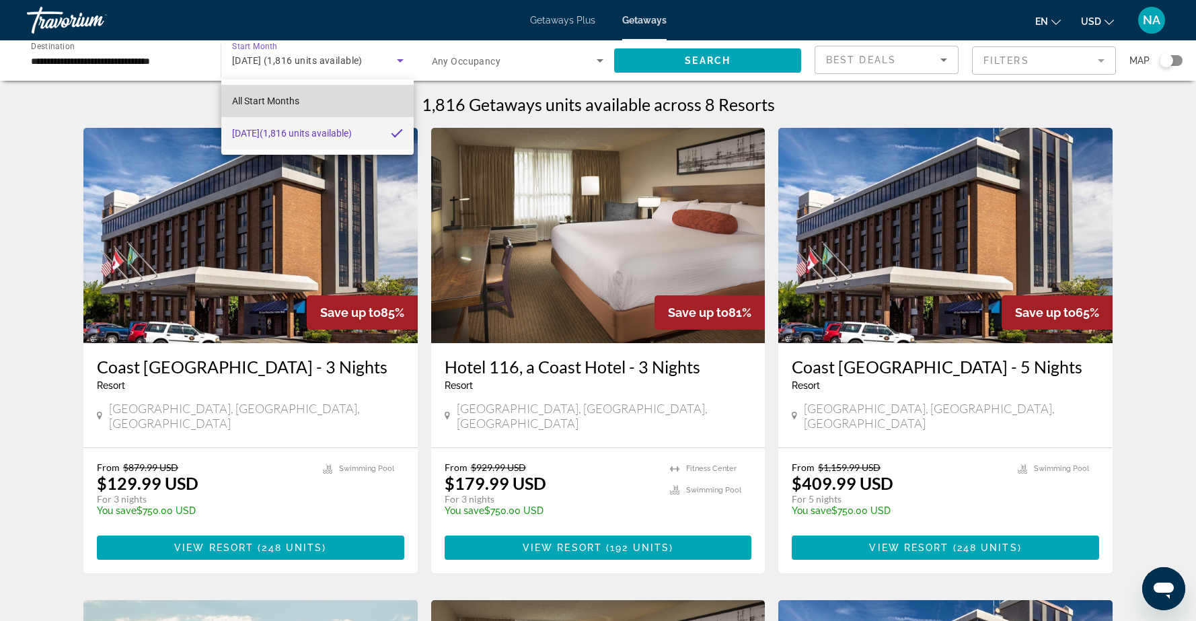
click at [364, 102] on mat-option "All Start Months" at bounding box center [317, 101] width 193 height 32
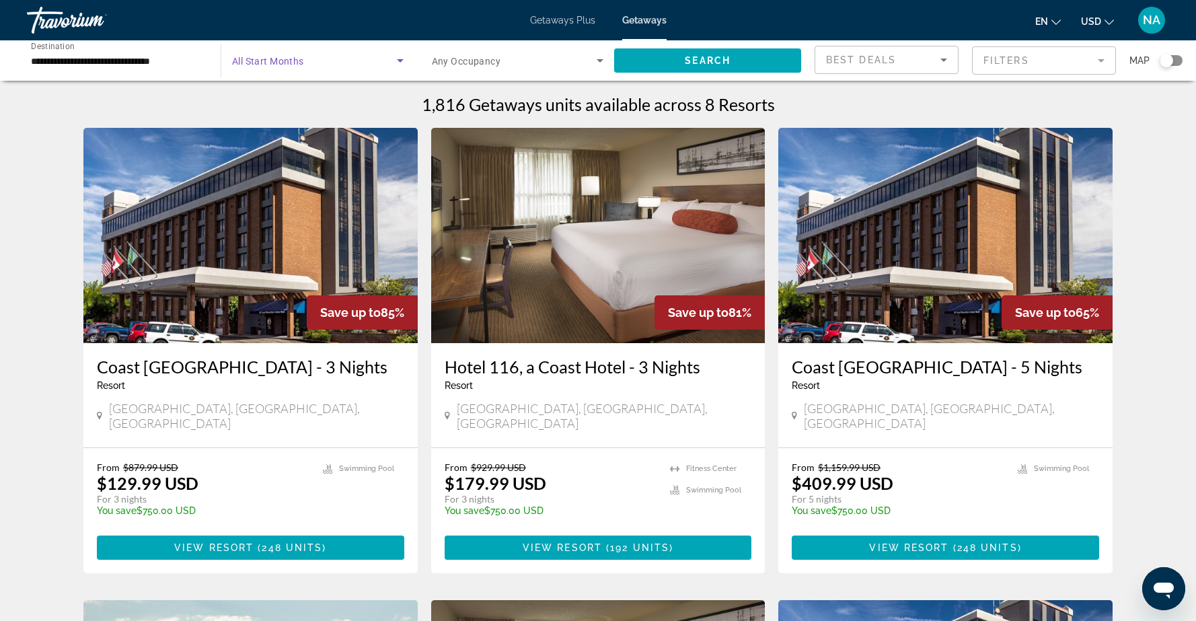
click at [397, 59] on icon "Search widget" at bounding box center [400, 60] width 16 height 16
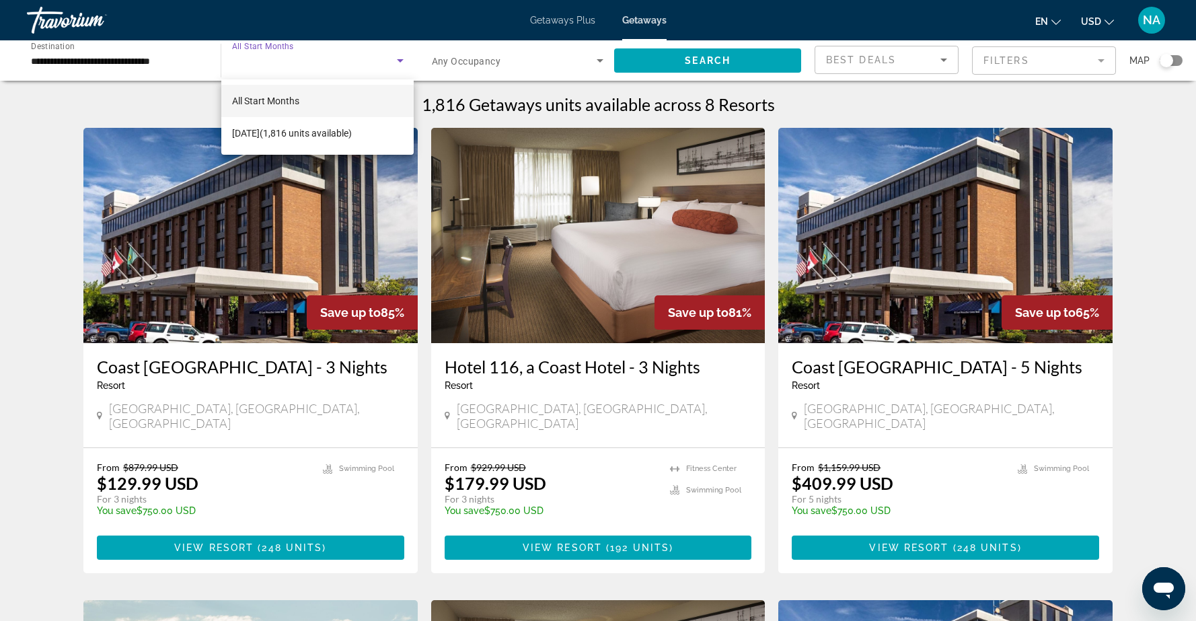
click at [319, 104] on mat-option "All Start Months" at bounding box center [317, 101] width 193 height 32
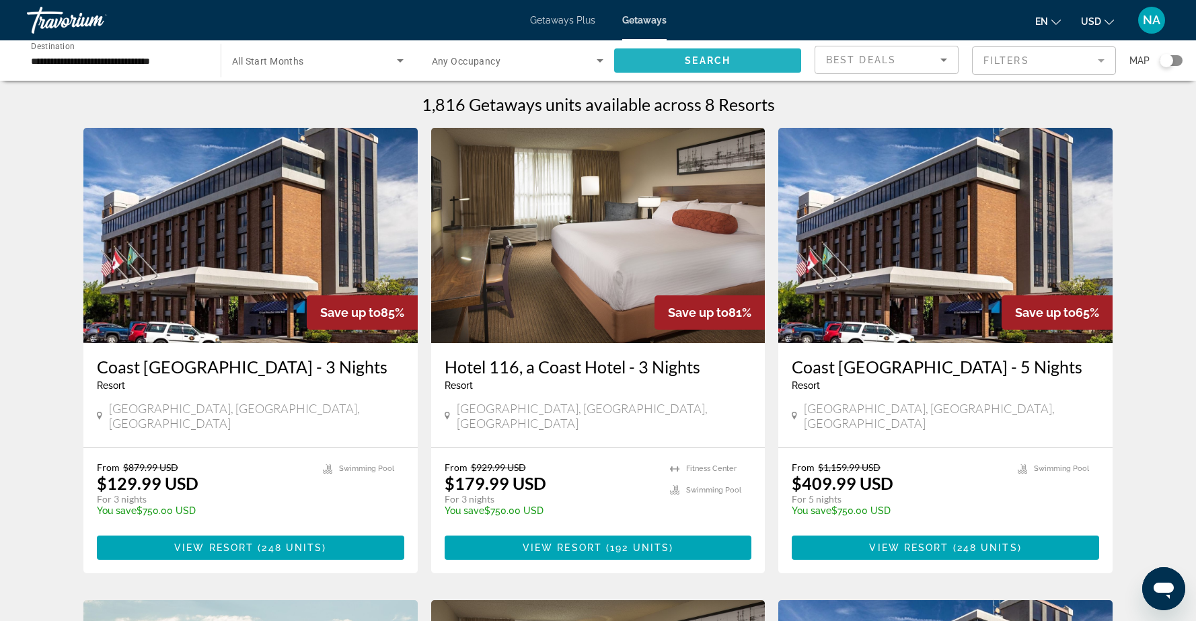
click at [678, 61] on span "Search widget" at bounding box center [707, 60] width 187 height 32
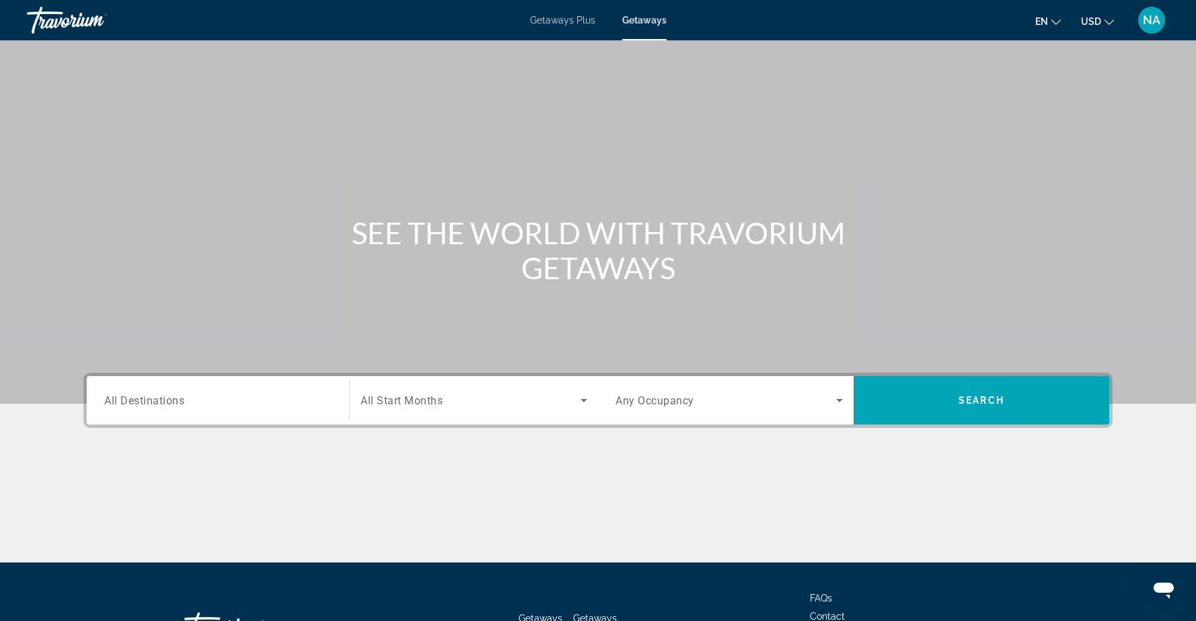
click at [113, 404] on span "All Destinations" at bounding box center [144, 400] width 80 height 13
click at [113, 404] on input "Destination All Destinations" at bounding box center [217, 401] width 227 height 16
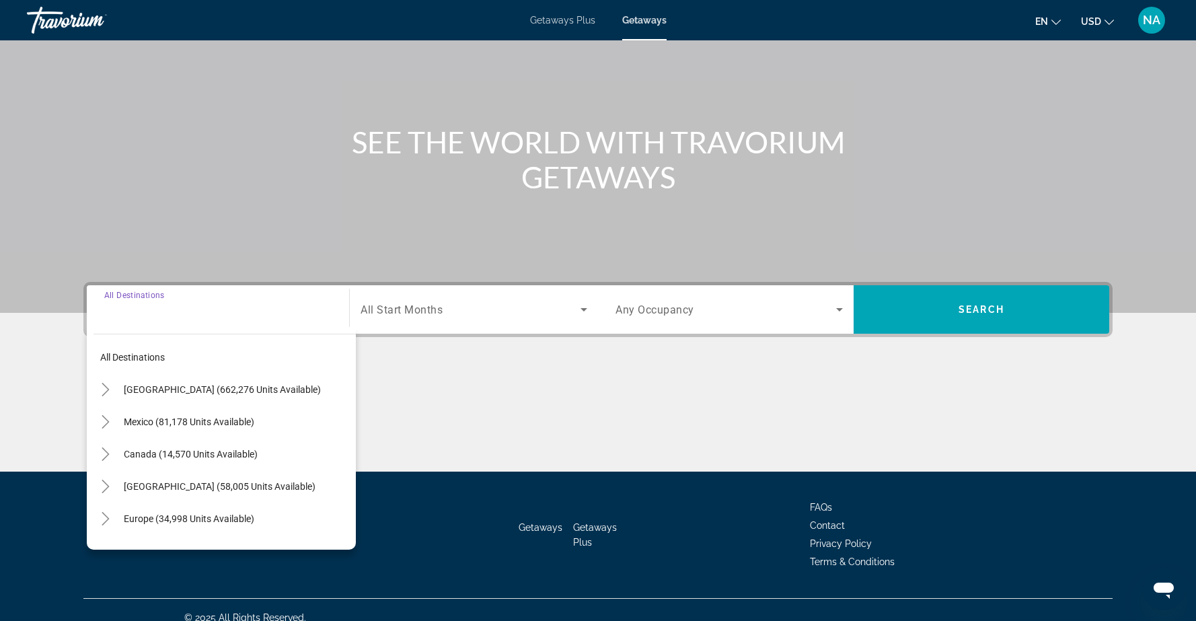
scroll to position [106, 0]
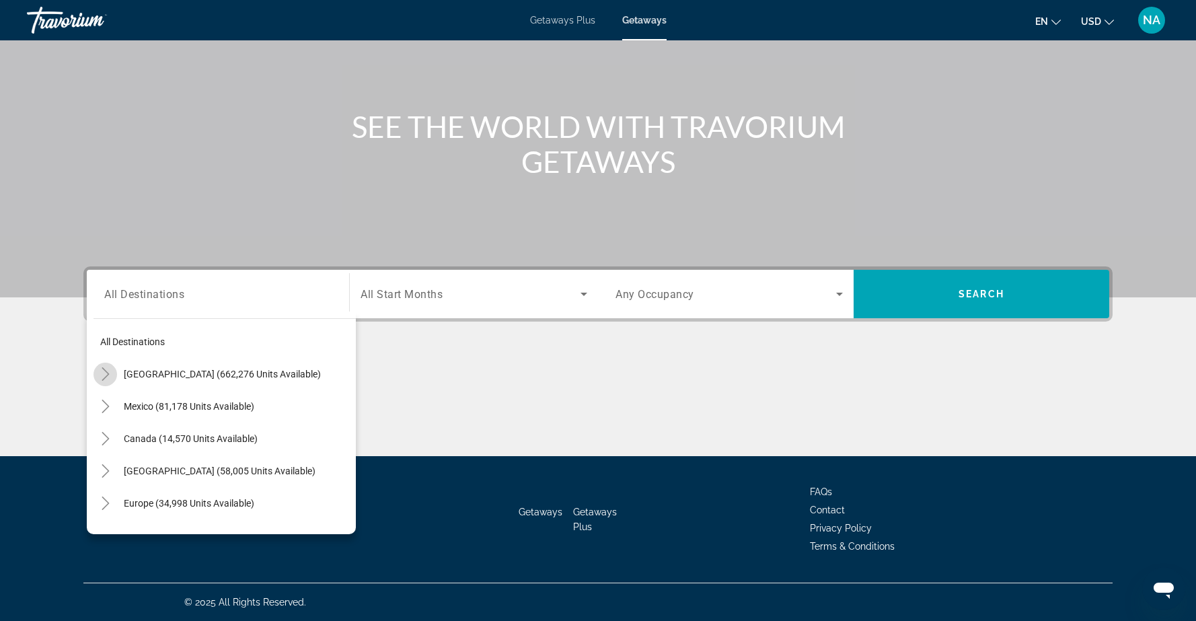
click at [102, 373] on icon "Toggle United States (662,276 units available)" at bounding box center [105, 373] width 13 height 13
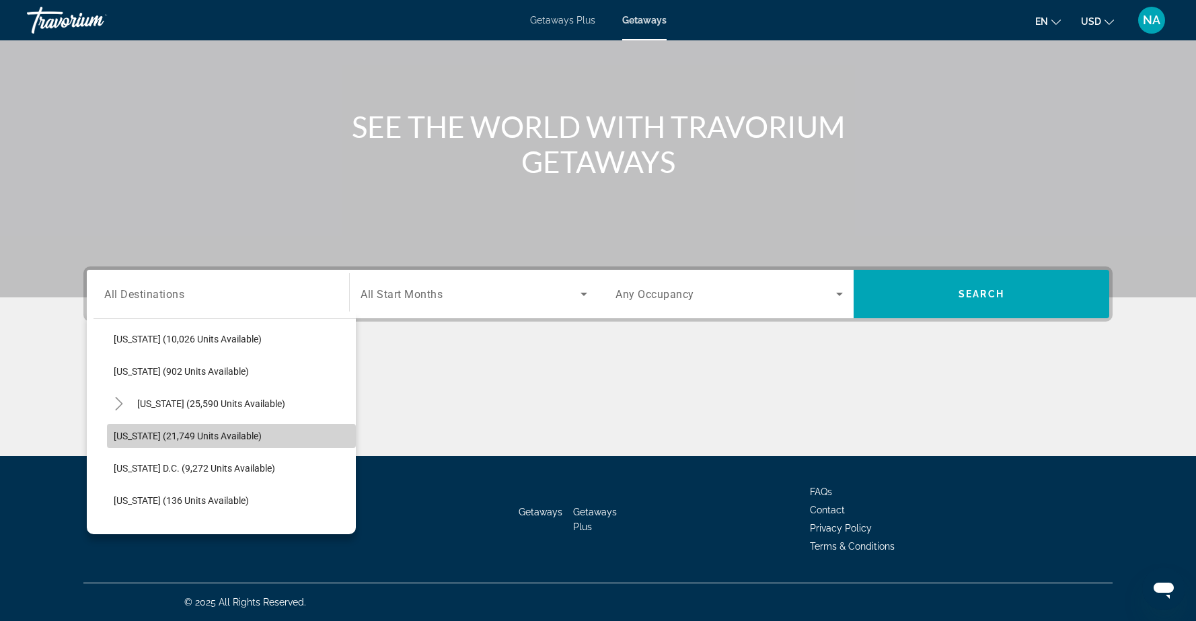
click at [126, 438] on span "Washington (21,749 units available)" at bounding box center [188, 436] width 148 height 11
type input "**********"
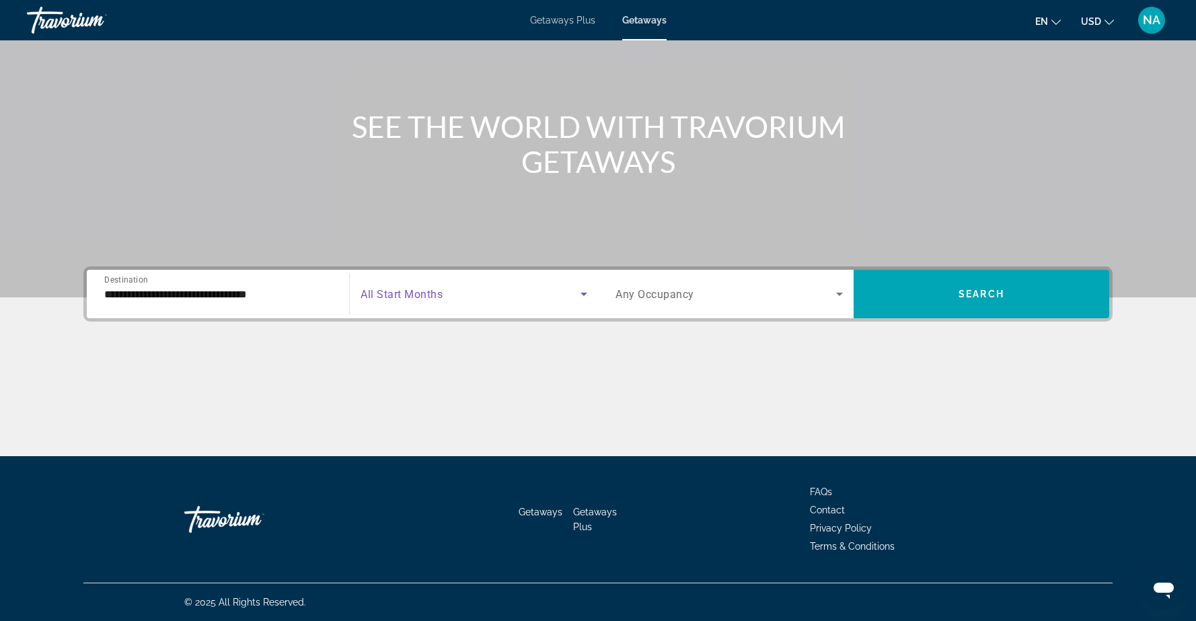
click at [584, 294] on icon "Search widget" at bounding box center [584, 294] width 7 height 3
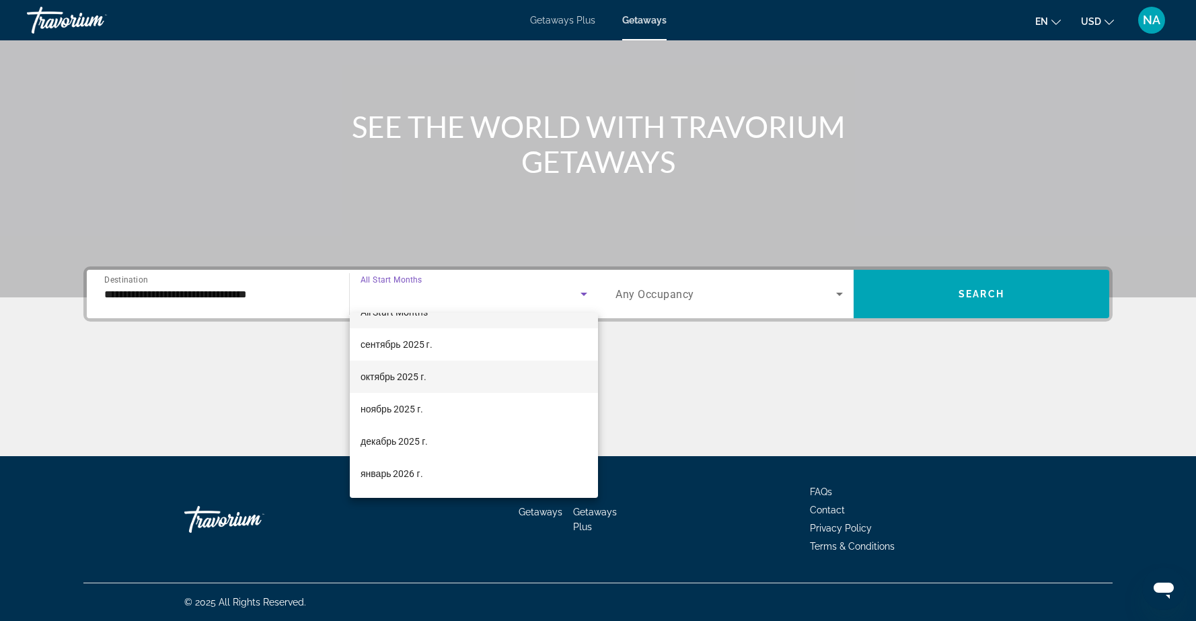
scroll to position [23, 0]
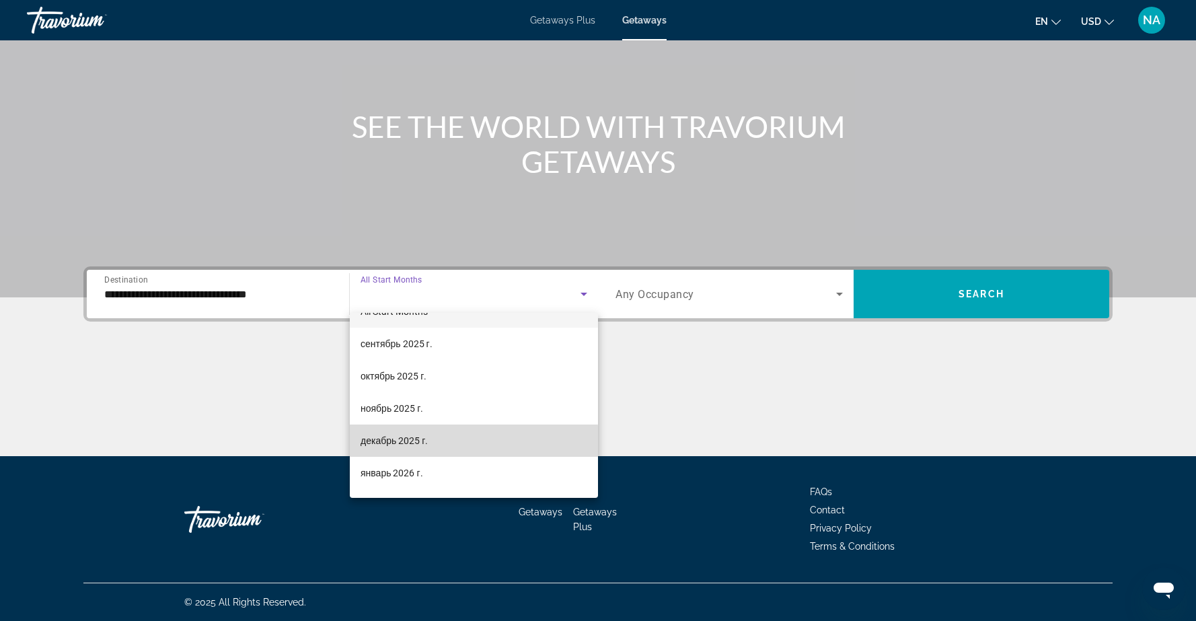
click at [439, 441] on mat-option "декабрь 2025 г." at bounding box center [474, 441] width 248 height 32
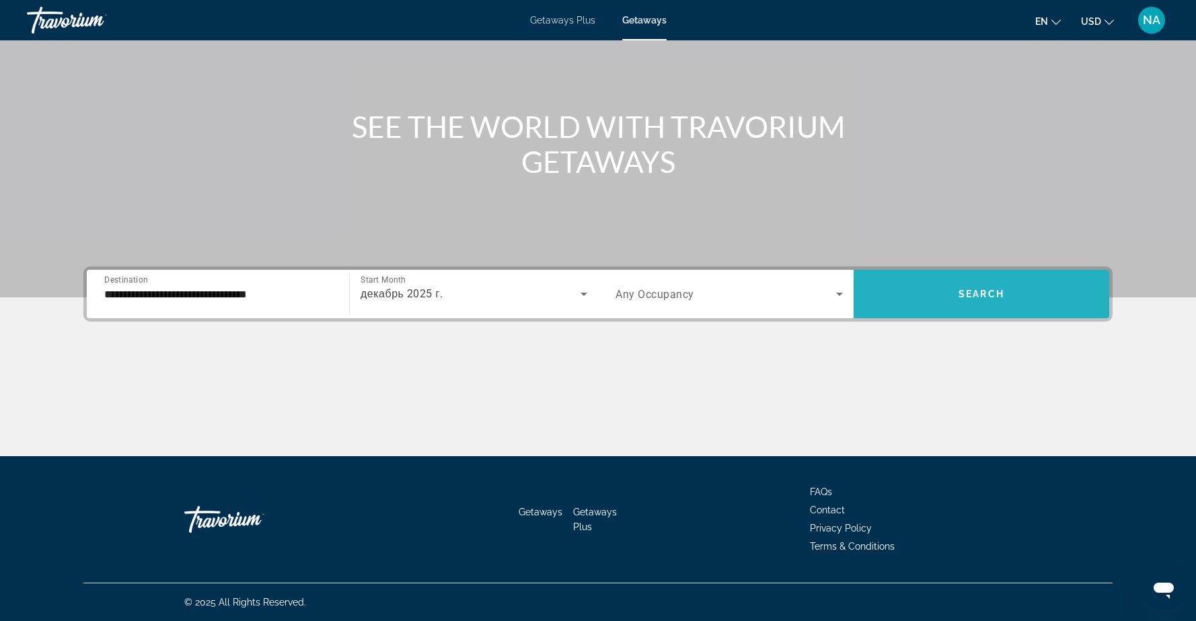
click at [935, 295] on span "Search widget" at bounding box center [982, 294] width 256 height 32
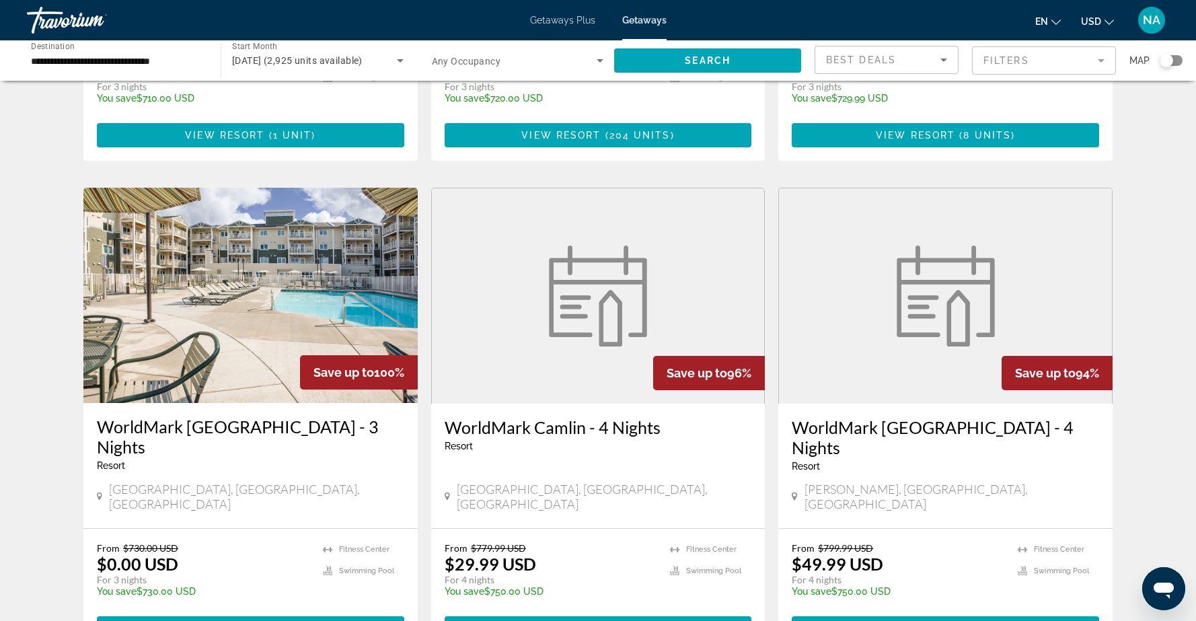
scroll to position [1417, 0]
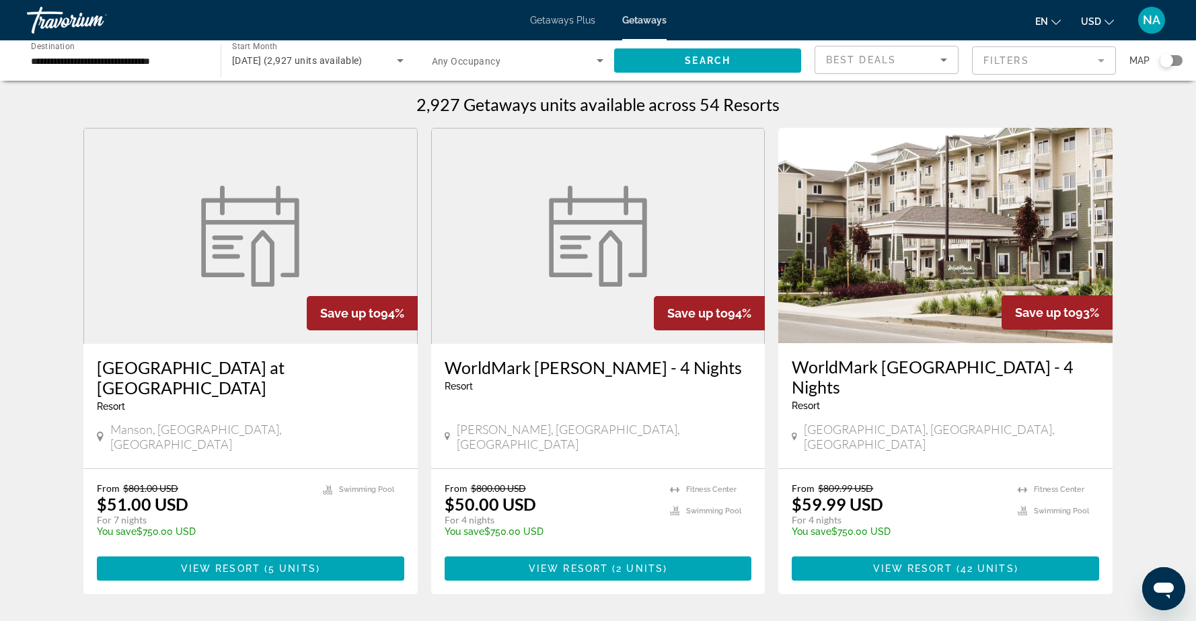
click at [929, 214] on img "Main content" at bounding box center [945, 235] width 334 height 215
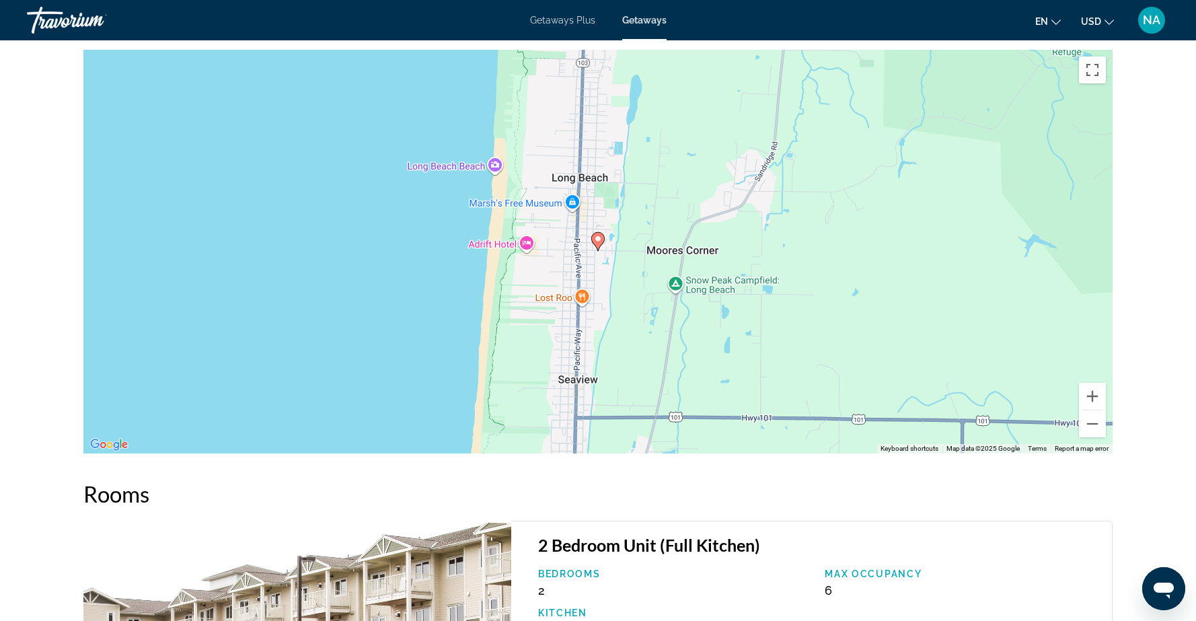
scroll to position [1945, 0]
click at [1093, 410] on button "Zoom out" at bounding box center [1092, 422] width 27 height 27
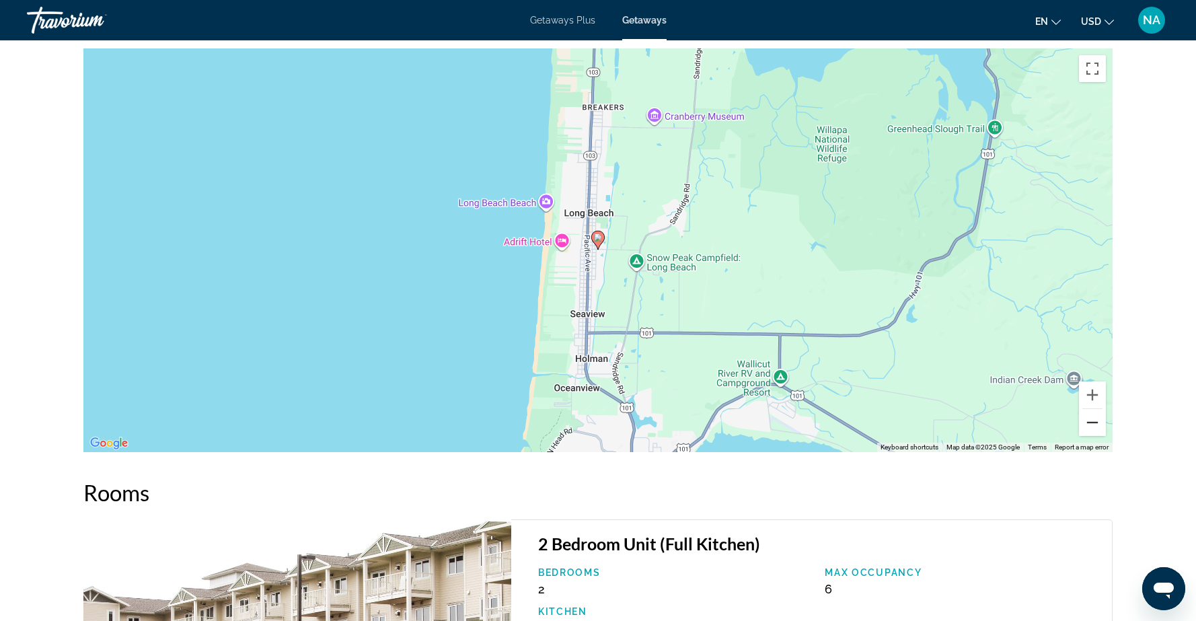
click at [1093, 410] on button "Zoom out" at bounding box center [1092, 422] width 27 height 27
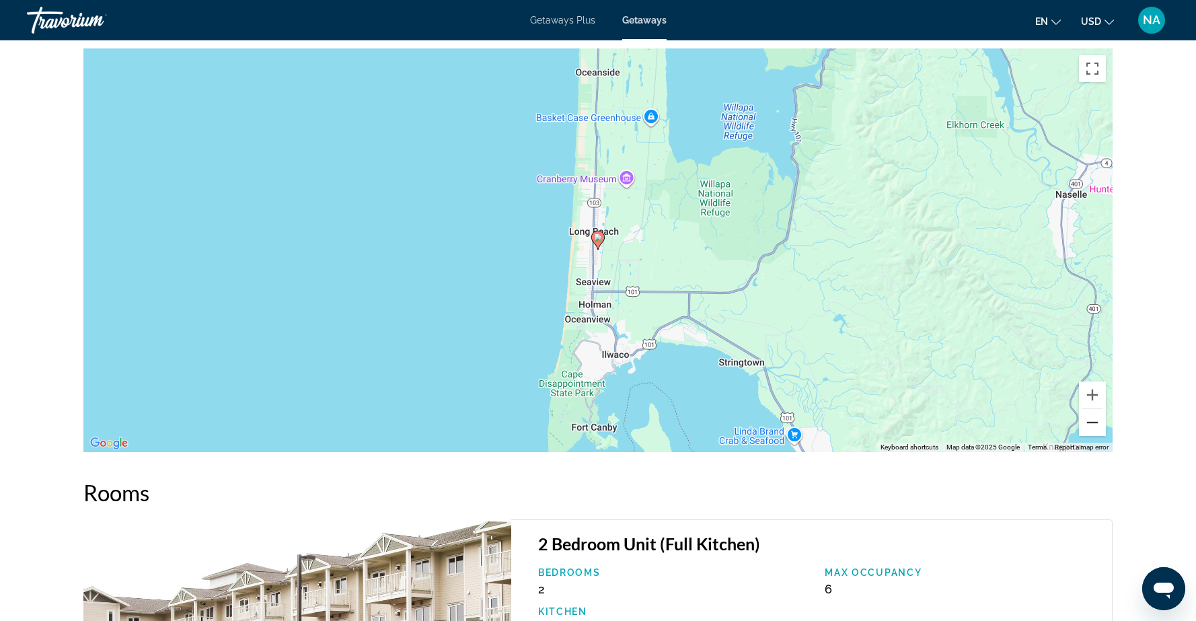
click at [1093, 410] on button "Zoom out" at bounding box center [1092, 422] width 27 height 27
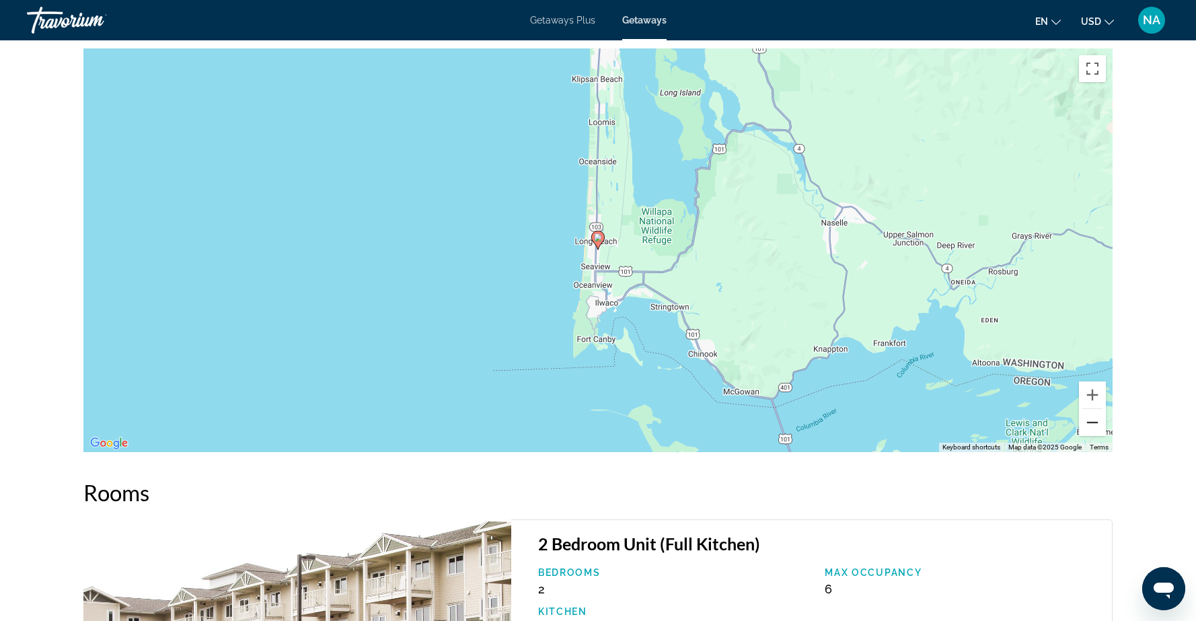
click at [1093, 410] on button "Zoom out" at bounding box center [1092, 422] width 27 height 27
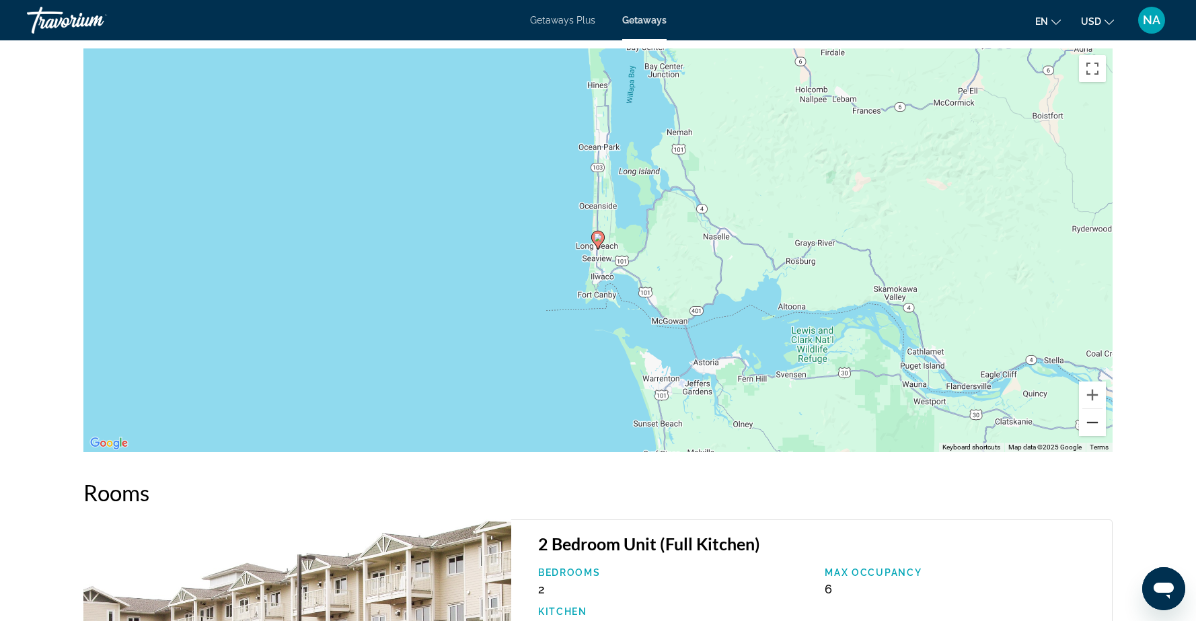
click at [1093, 410] on button "Zoom out" at bounding box center [1092, 422] width 27 height 27
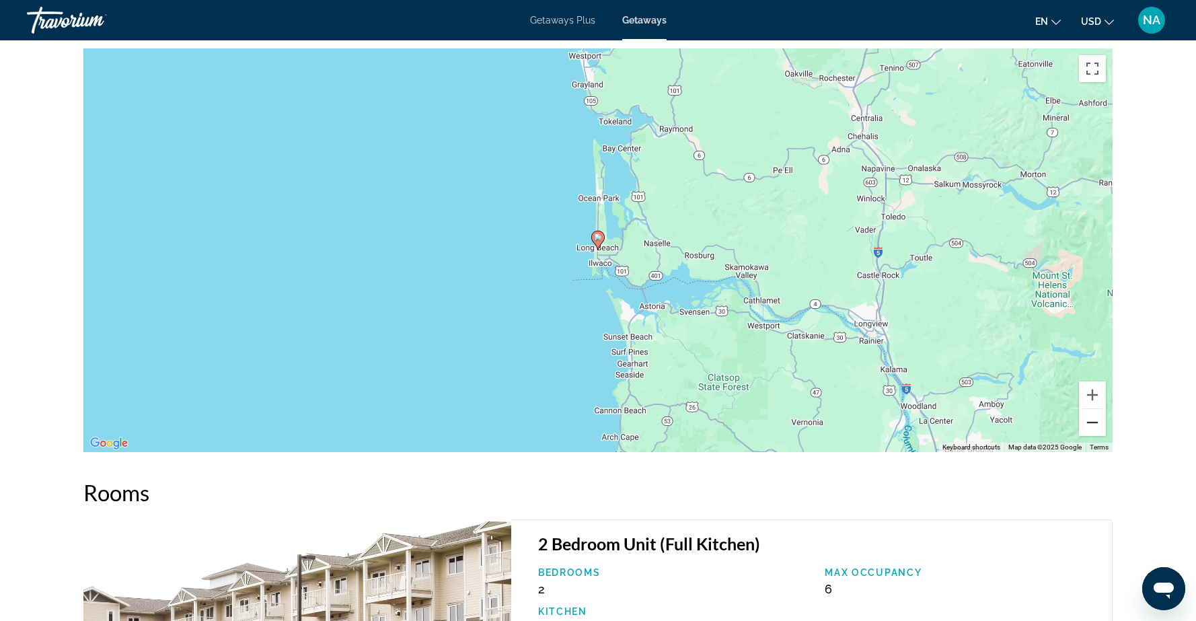
click at [1093, 410] on button "Zoom out" at bounding box center [1092, 422] width 27 height 27
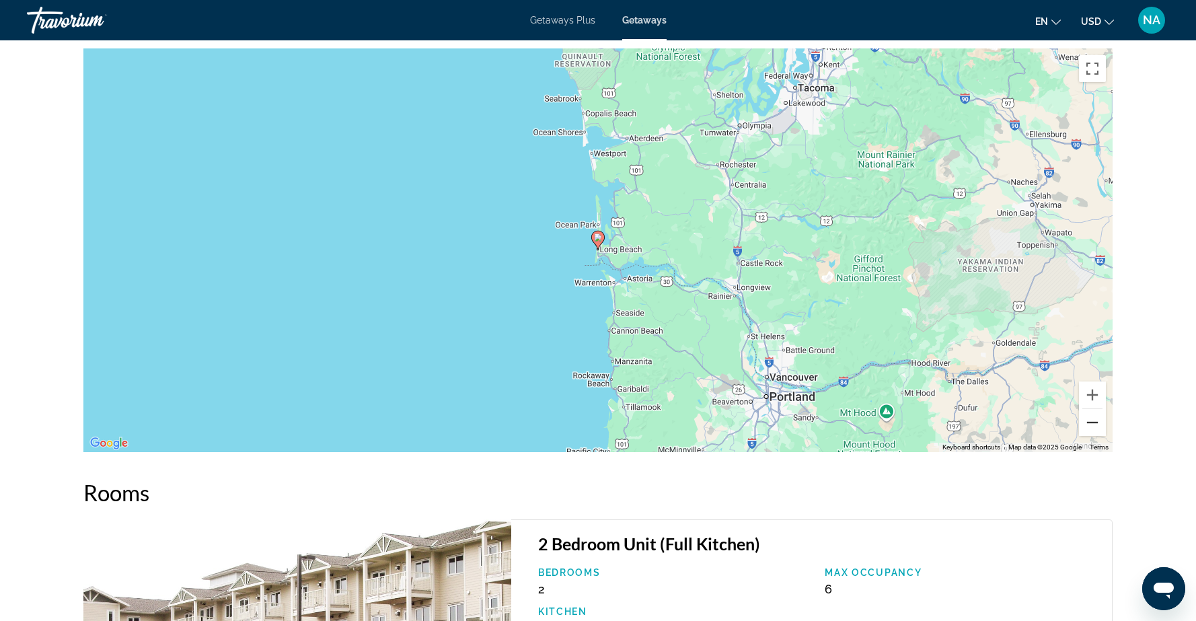
click at [1093, 410] on button "Zoom out" at bounding box center [1092, 422] width 27 height 27
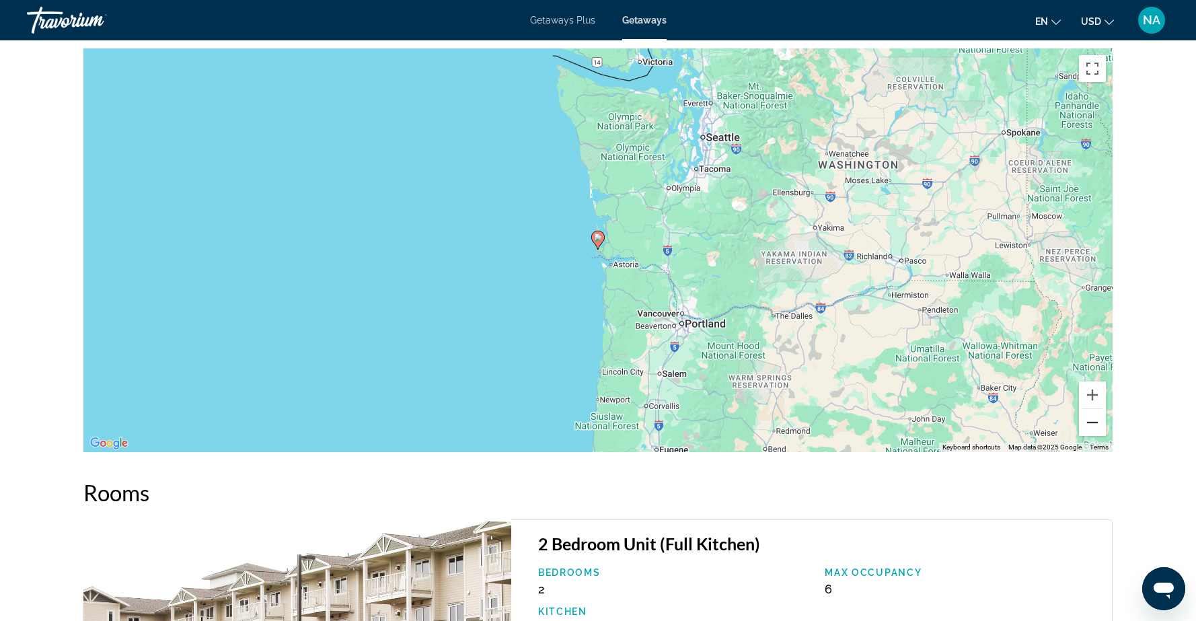
click at [1093, 410] on button "Zoom out" at bounding box center [1092, 422] width 27 height 27
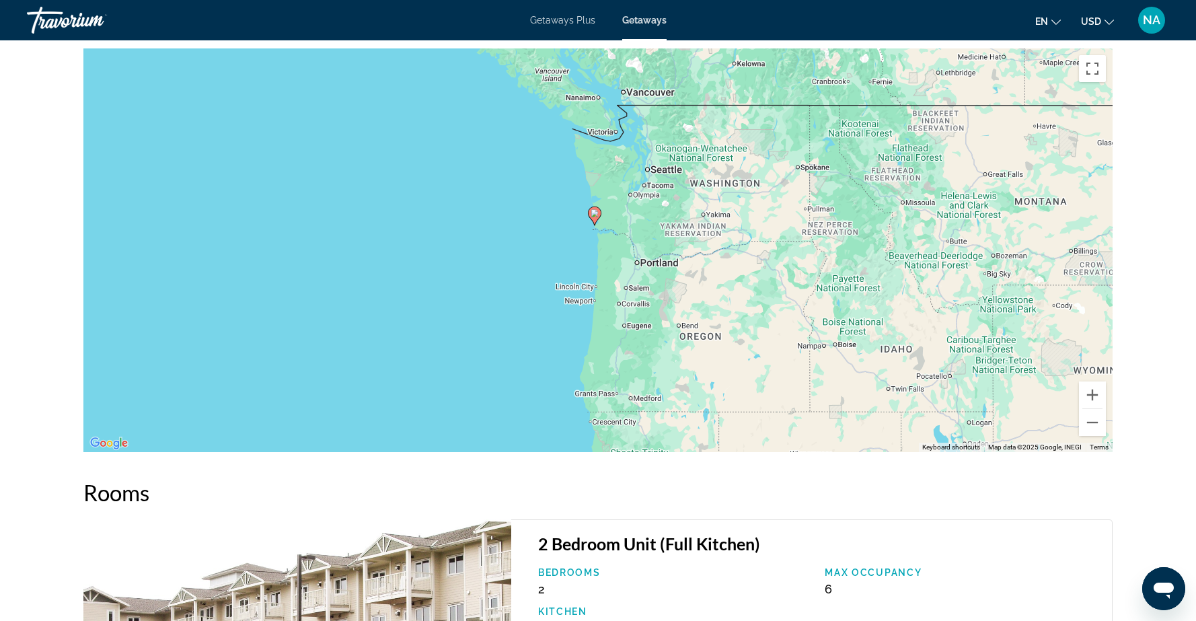
drag, startPoint x: 872, startPoint y: 288, endPoint x: 857, endPoint y: 235, distance: 55.2
click at [857, 235] on div "To activate drag with keyboard, press Alt + Enter. Once in keyboard drag state,…" at bounding box center [597, 250] width 1029 height 404
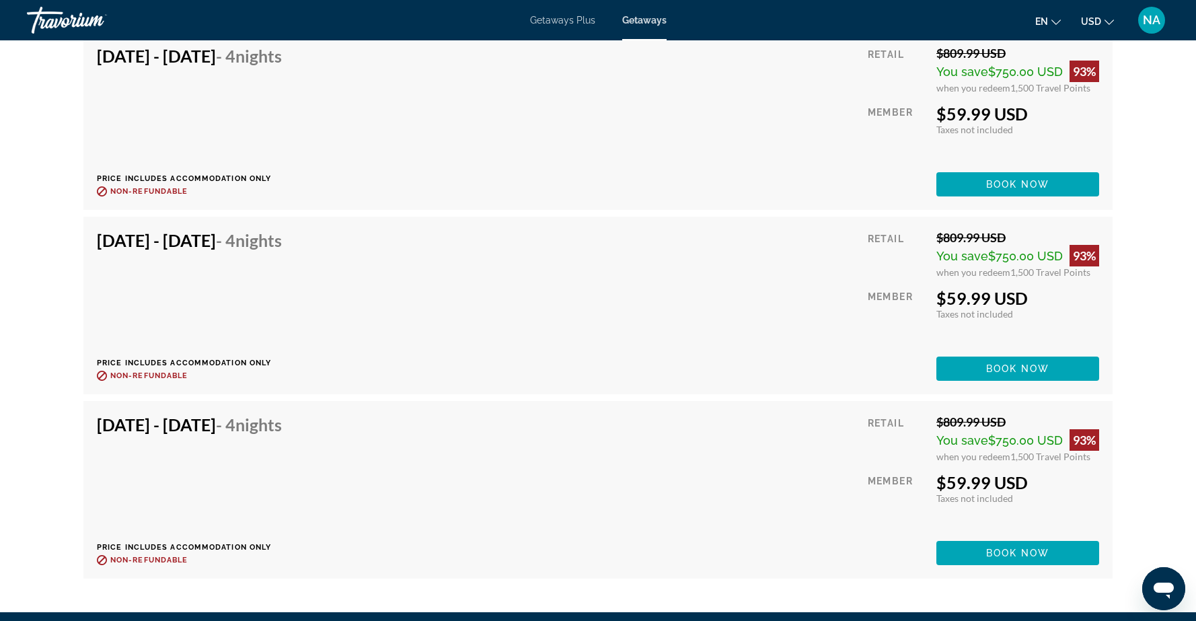
scroll to position [4425, 0]
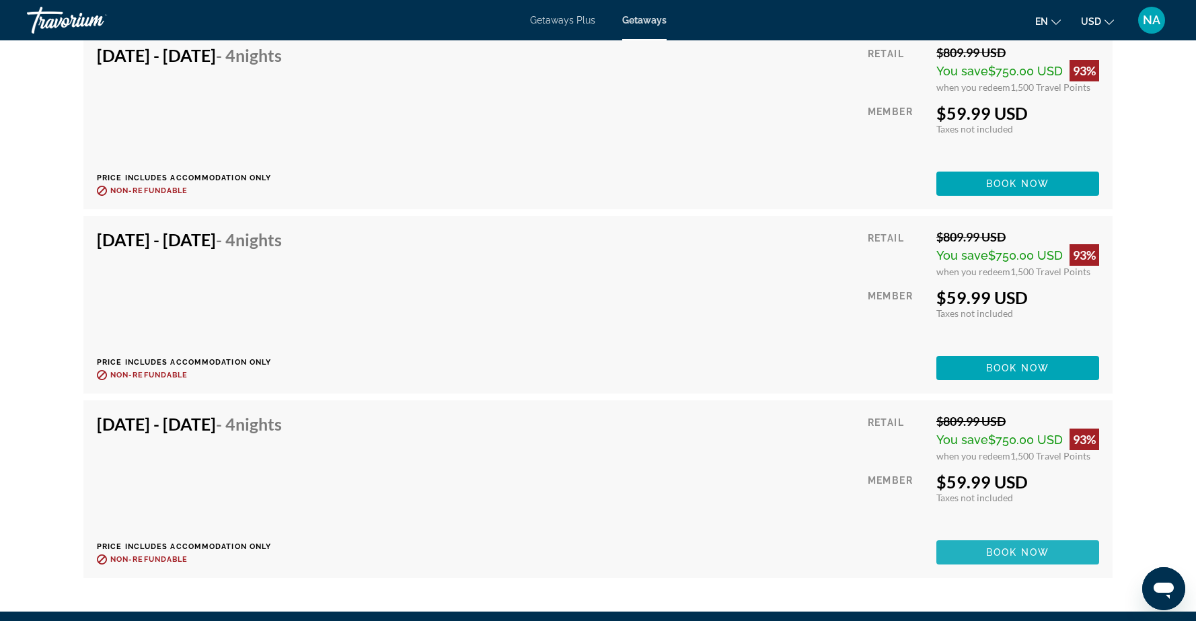
click at [984, 539] on span "Main content" at bounding box center [1018, 552] width 163 height 32
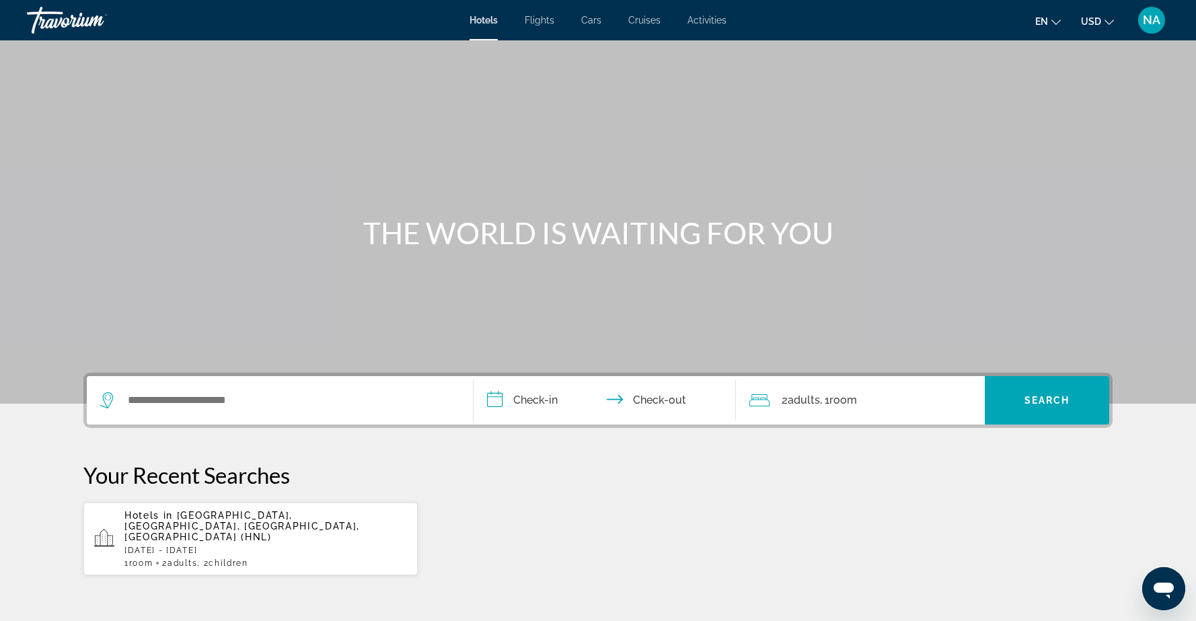
click at [653, 21] on span "Cruises" at bounding box center [644, 20] width 32 height 11
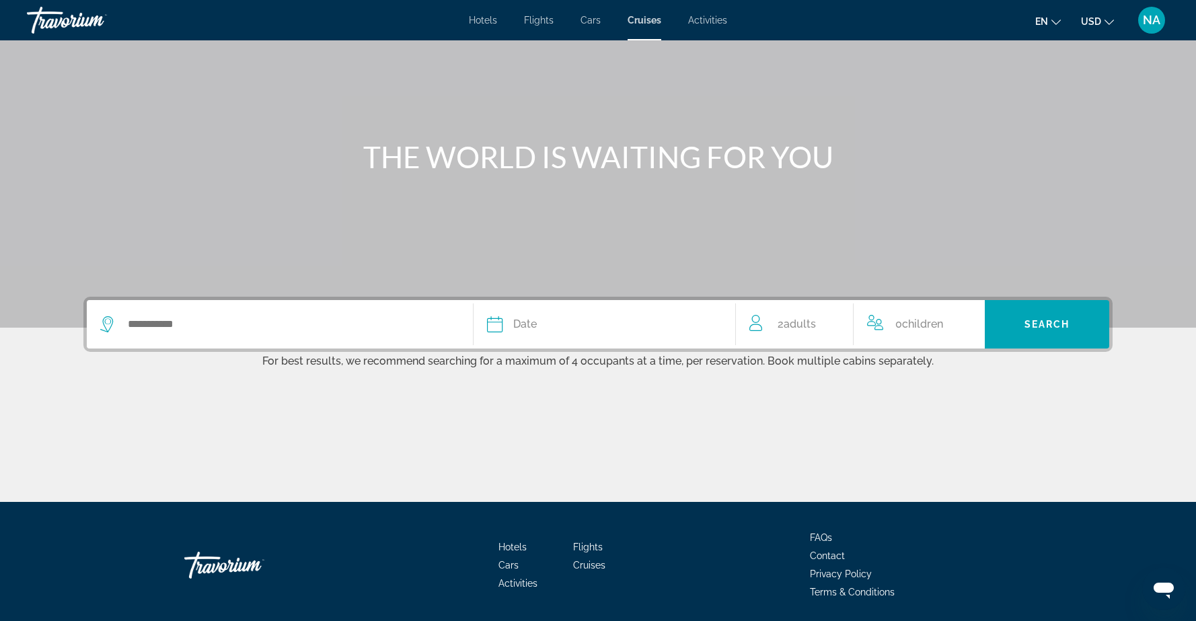
scroll to position [77, 0]
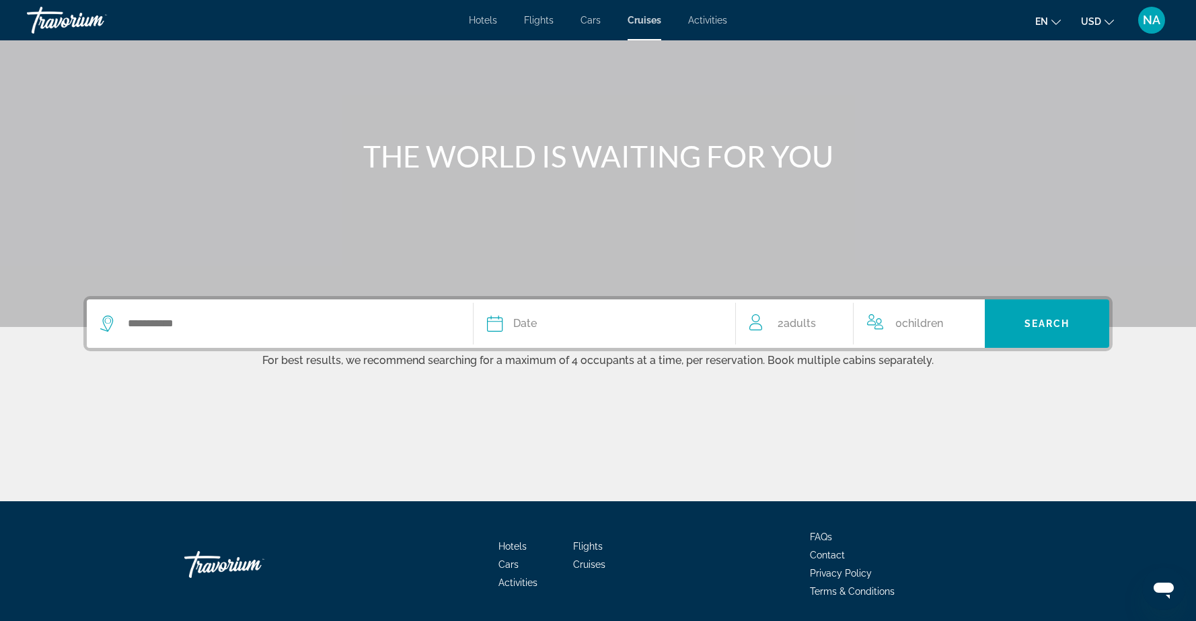
click at [106, 324] on icon "Search widget" at bounding box center [108, 324] width 16 height 16
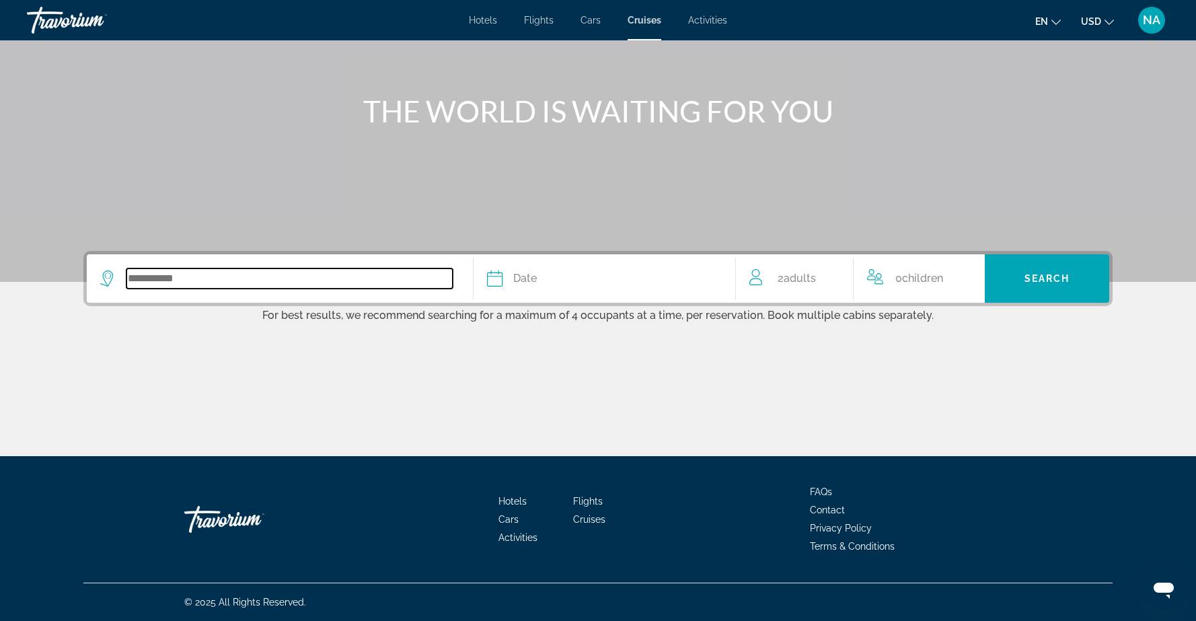
click at [164, 277] on input "Search widget" at bounding box center [289, 278] width 326 height 20
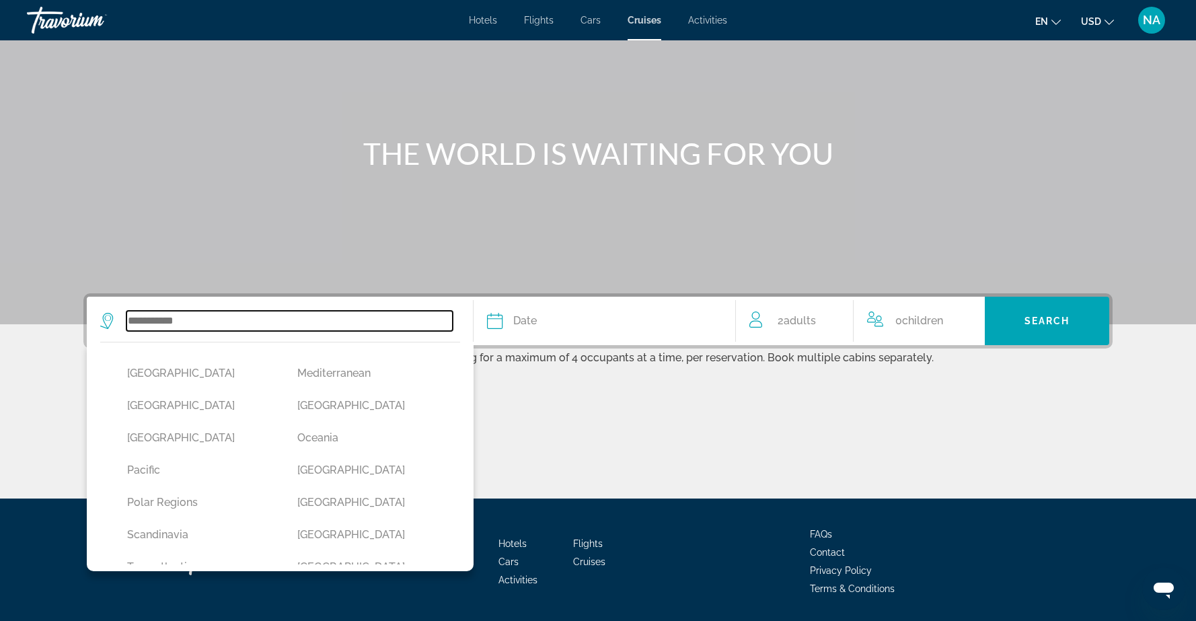
scroll to position [273, 0]
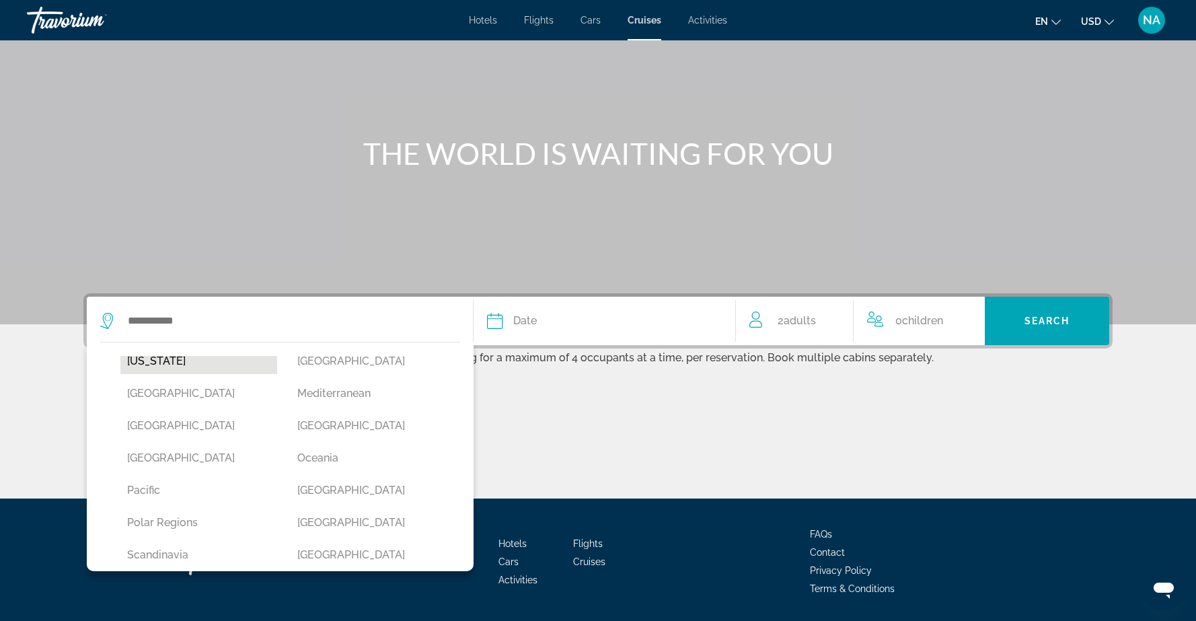
click at [225, 361] on button "Hawaii" at bounding box center [198, 362] width 157 height 26
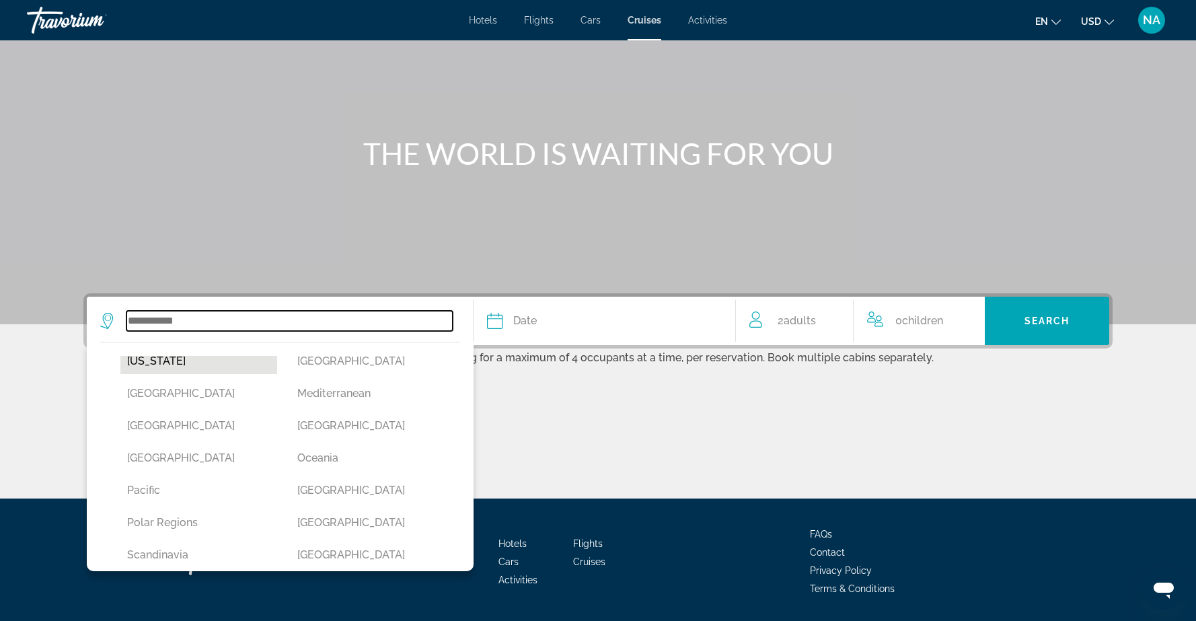
type input "******"
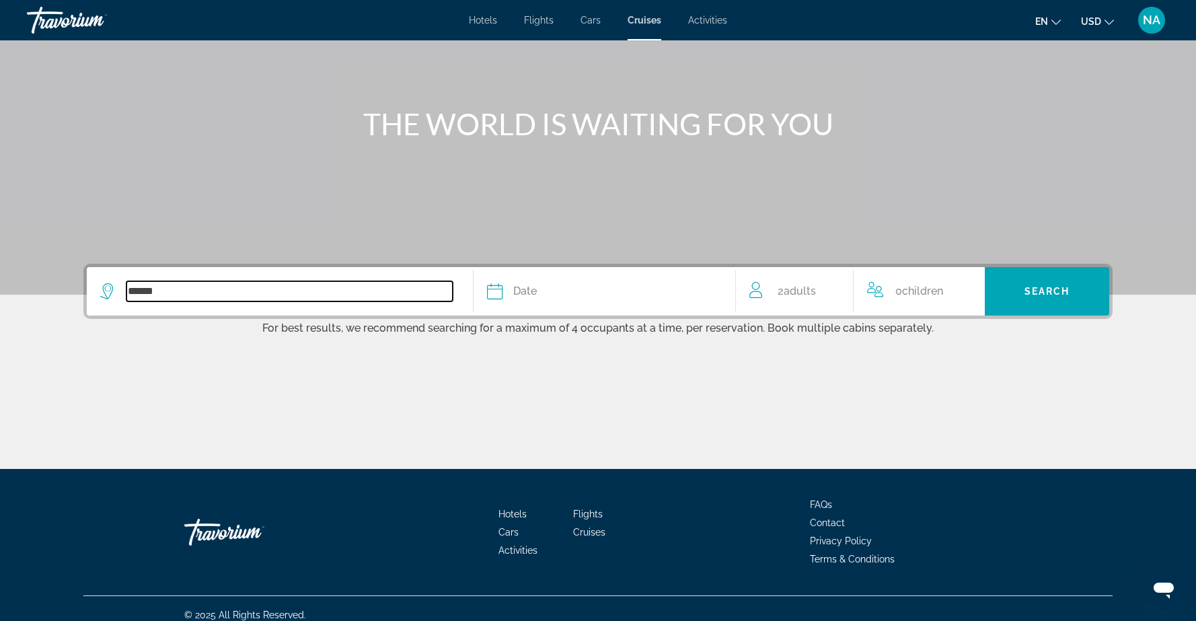
scroll to position [122, 0]
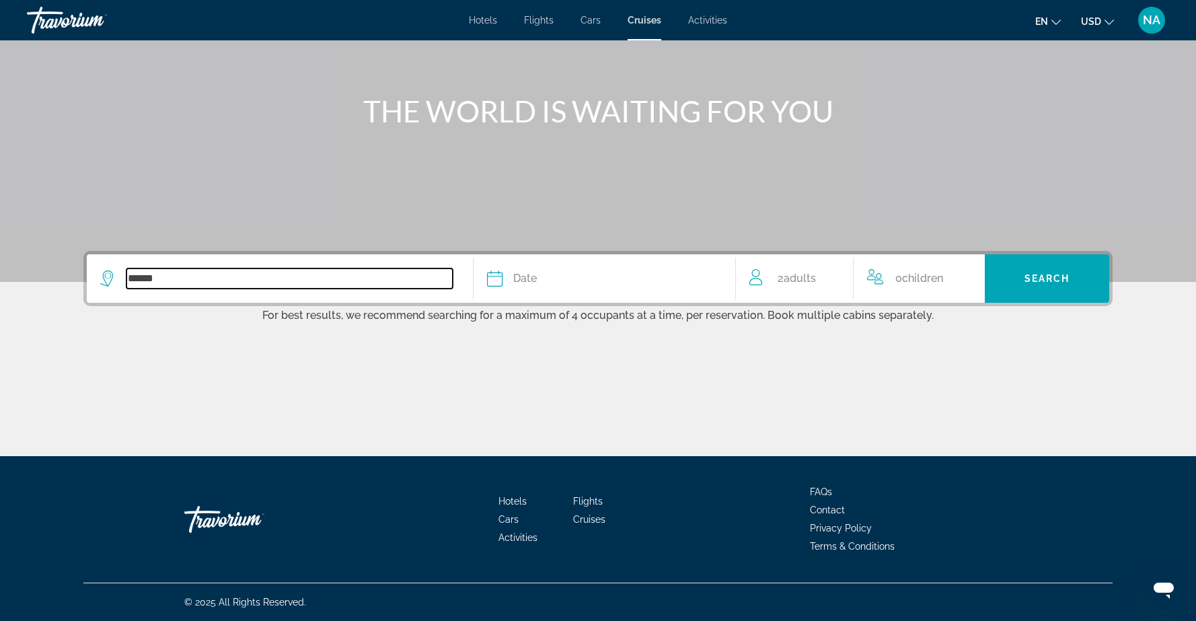
click at [411, 276] on input "******" at bounding box center [289, 278] width 326 height 20
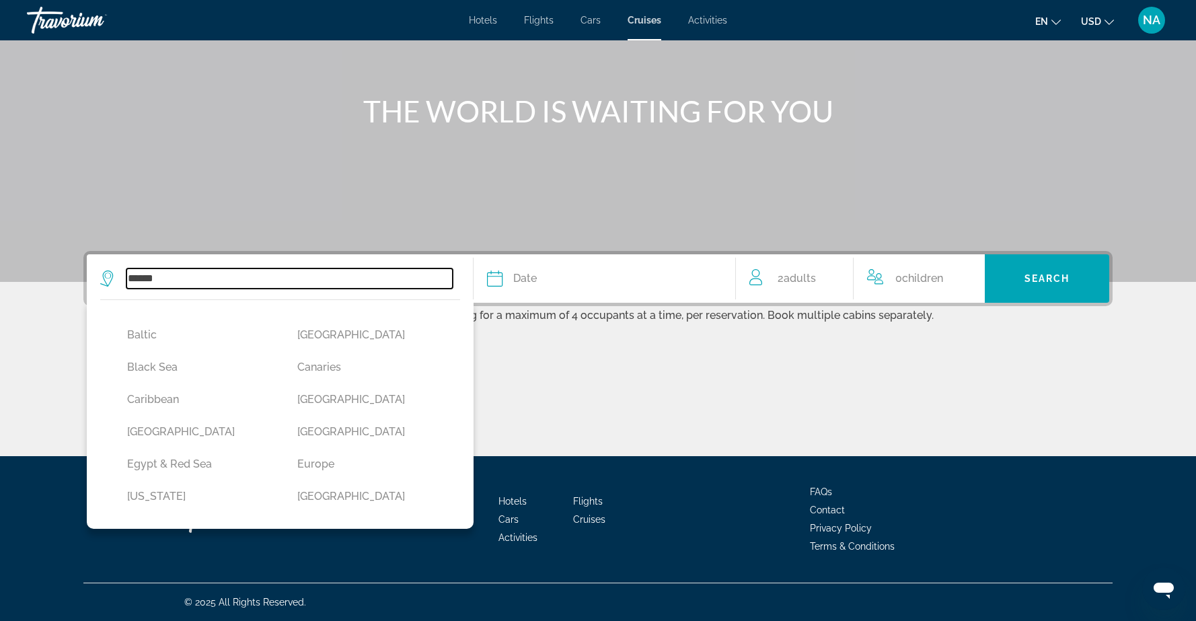
scroll to position [130, 0]
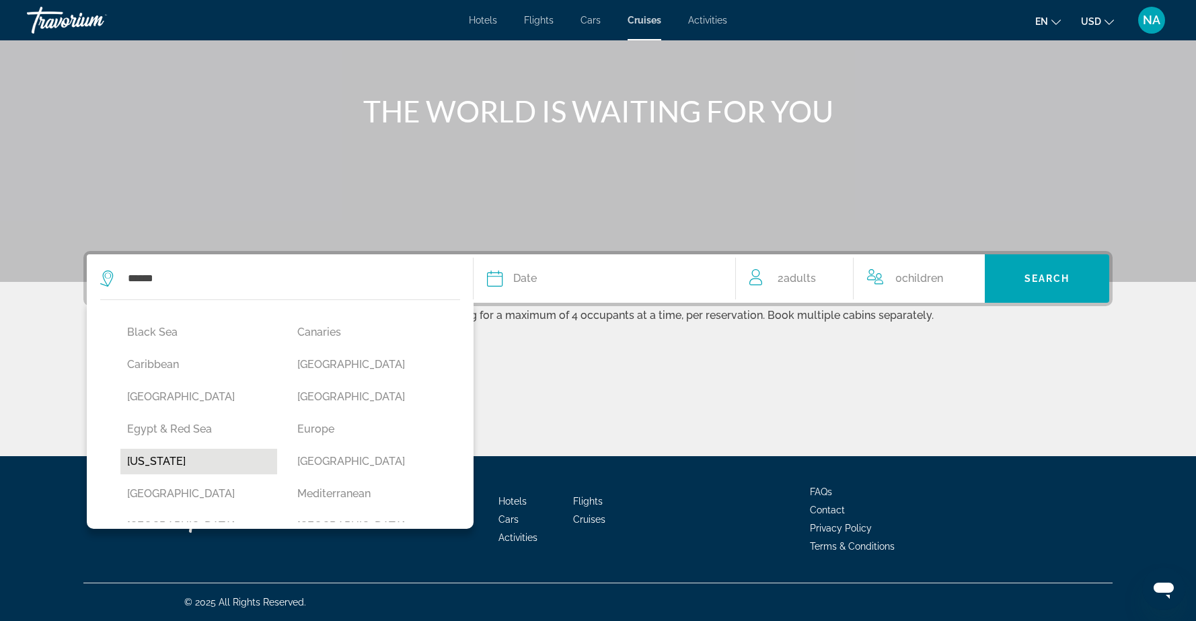
click at [172, 462] on button "Hawaii" at bounding box center [198, 462] width 157 height 26
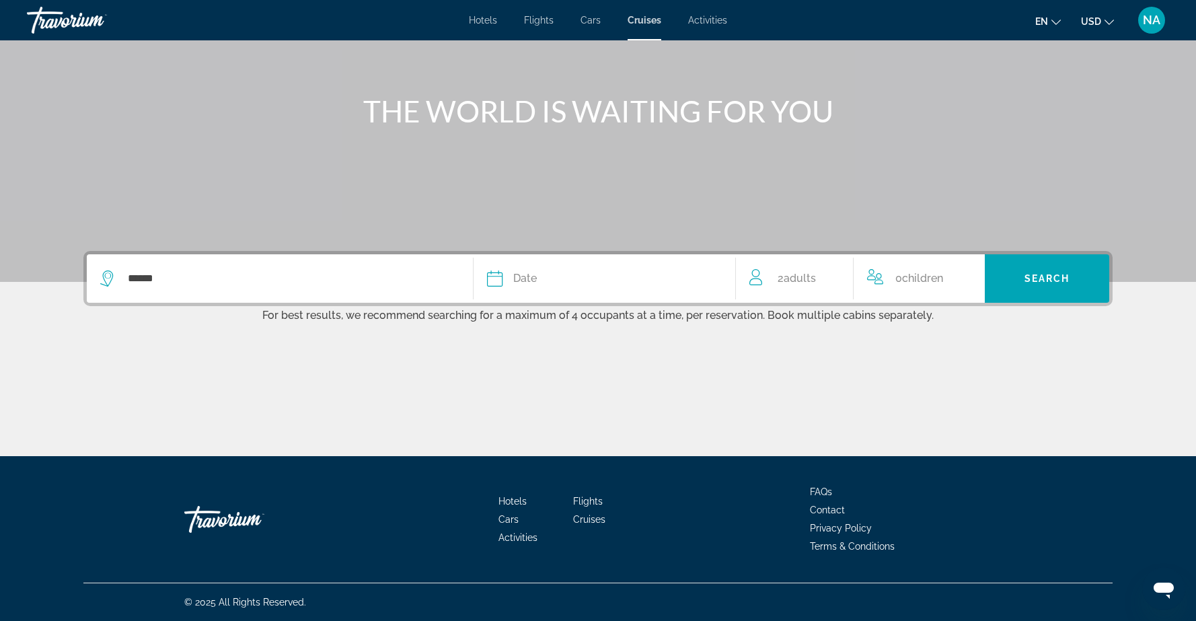
click at [632, 280] on div "Date" at bounding box center [604, 278] width 235 height 19
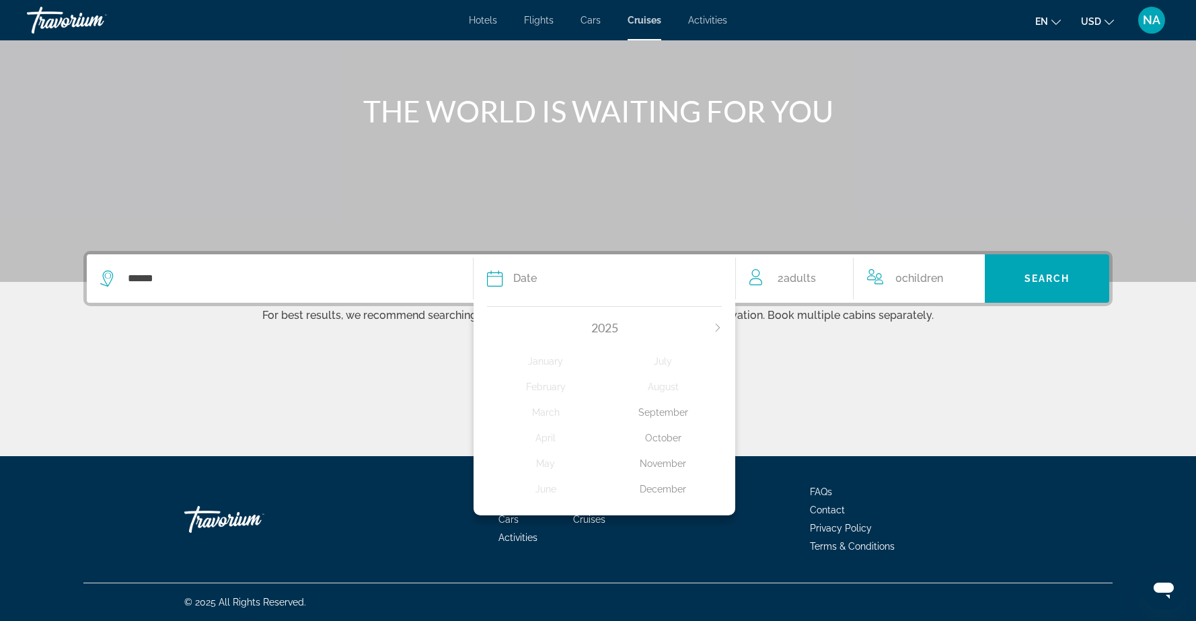
click at [660, 488] on div "December" at bounding box center [664, 489] width 118 height 24
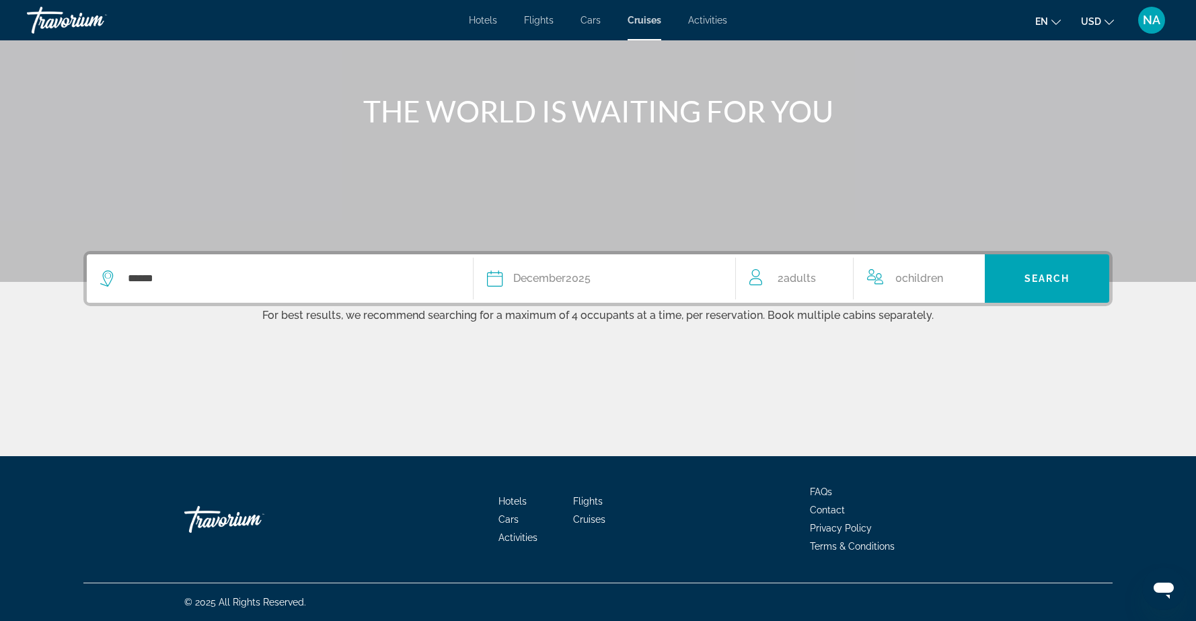
click at [943, 279] on span "Children" at bounding box center [922, 278] width 41 height 13
click at [964, 274] on icon "Increment children" at bounding box center [965, 276] width 12 height 16
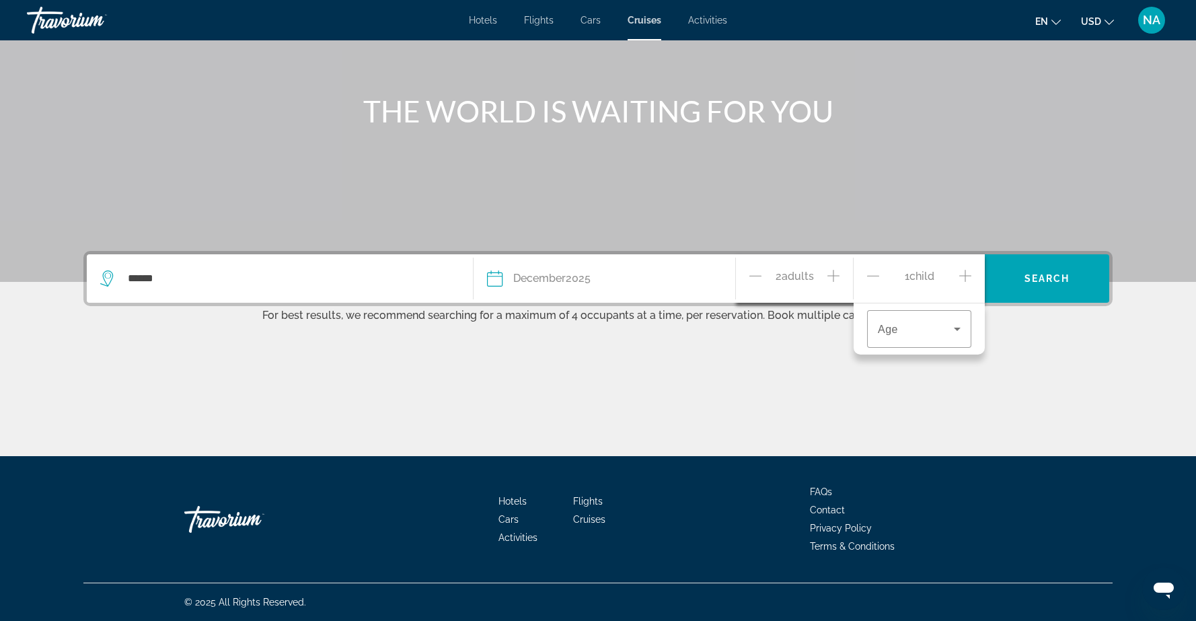
click at [964, 274] on icon "Increment children" at bounding box center [965, 276] width 12 height 16
click at [957, 330] on icon "Travelers: 2 adults, 2 children" at bounding box center [957, 329] width 16 height 16
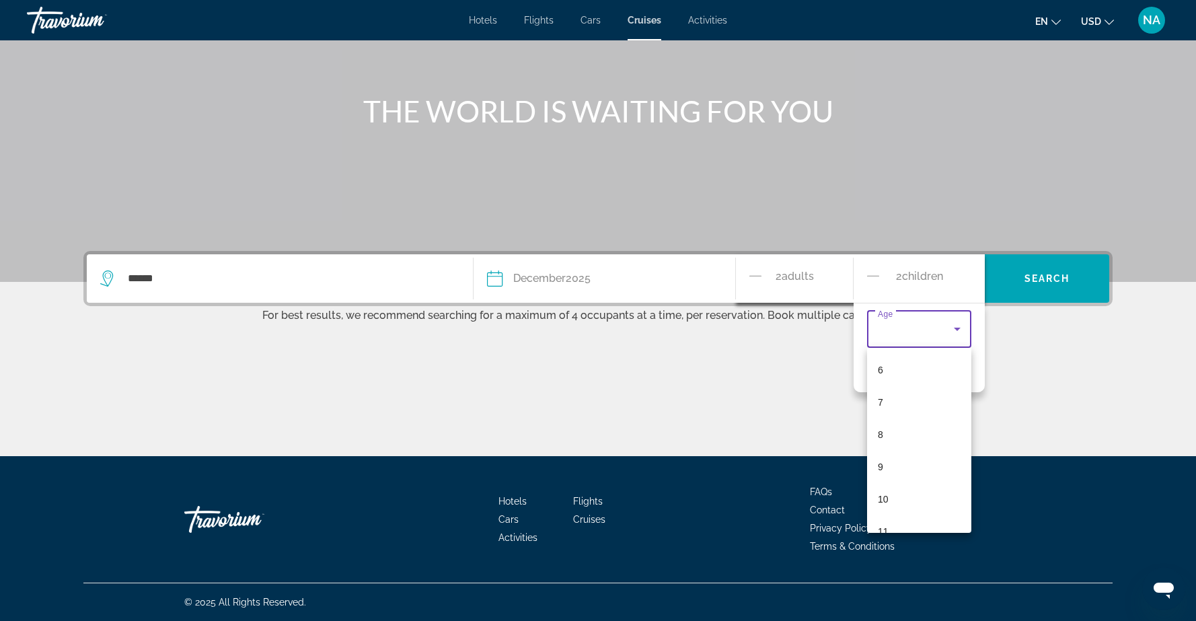
scroll to position [196, 0]
click at [900, 496] on mat-option "10" at bounding box center [919, 496] width 104 height 32
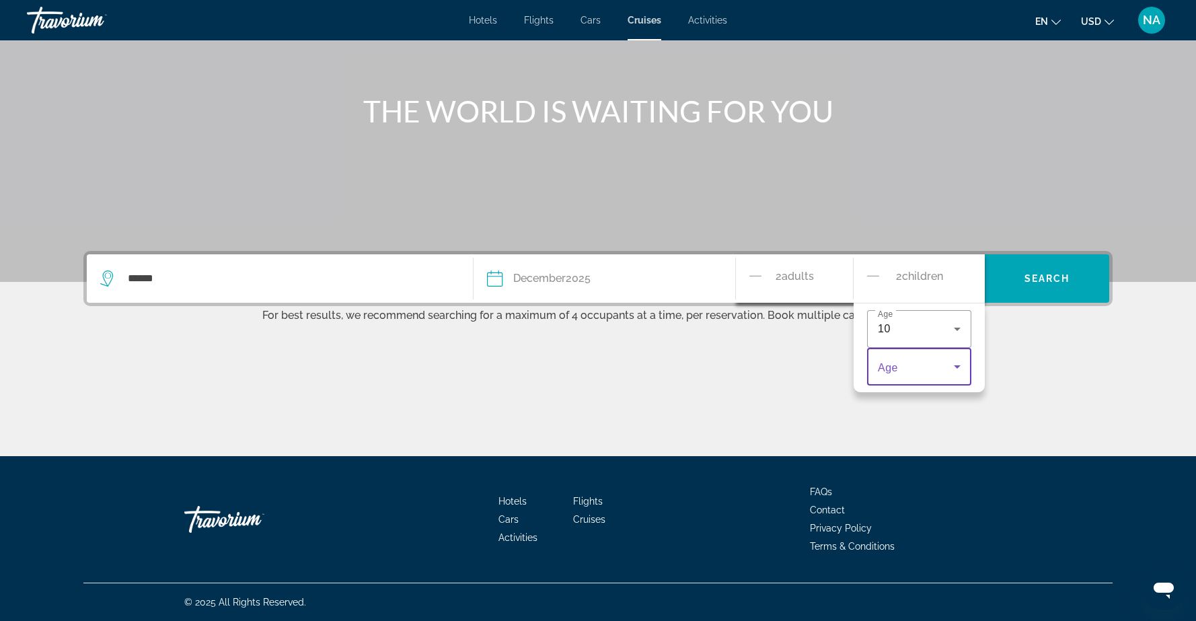
click at [959, 367] on icon "Travelers: 2 adults, 2 children" at bounding box center [957, 367] width 16 height 16
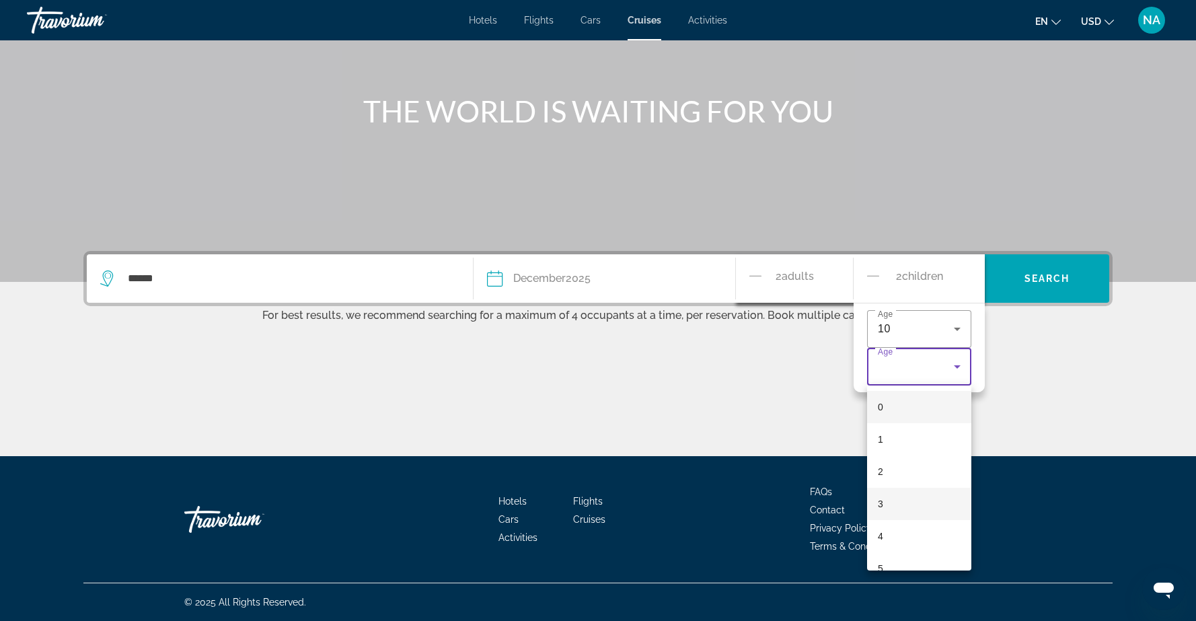
scroll to position [213, 0]
click at [871, 277] on div at bounding box center [598, 310] width 1196 height 621
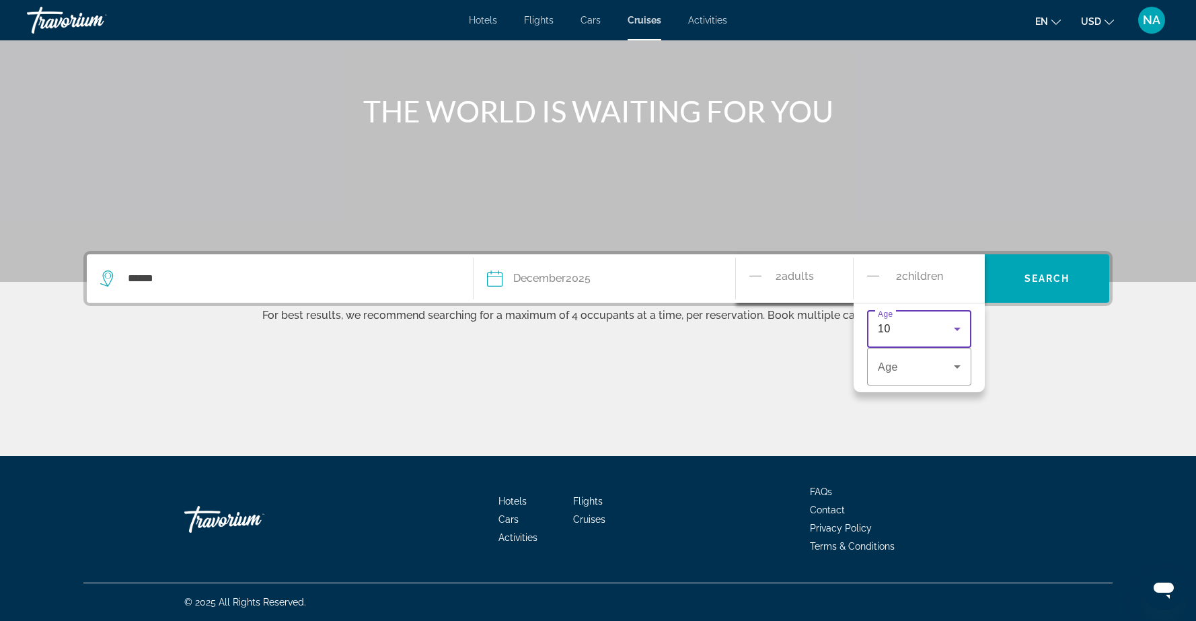
click at [956, 330] on icon "Travelers: 2 adults, 2 children" at bounding box center [957, 329] width 16 height 16
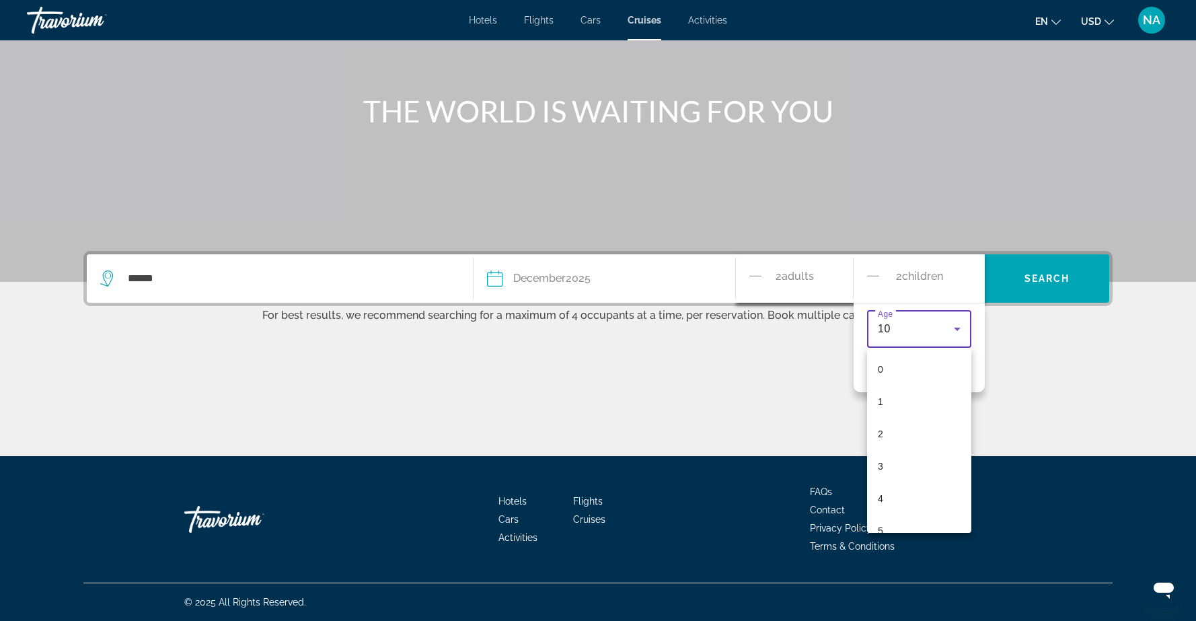
scroll to position [176, 0]
click at [870, 279] on div at bounding box center [598, 310] width 1196 height 621
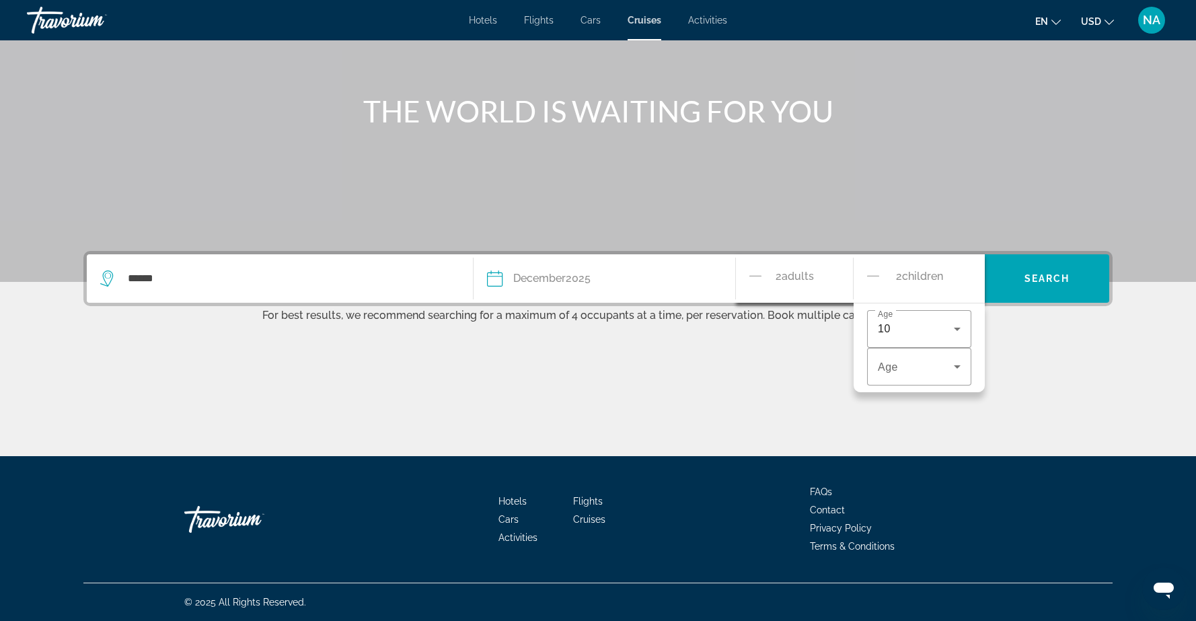
click at [872, 277] on icon "Decrement children" at bounding box center [873, 276] width 12 height 16
click at [833, 275] on icon "Increment adults" at bounding box center [834, 276] width 12 height 12
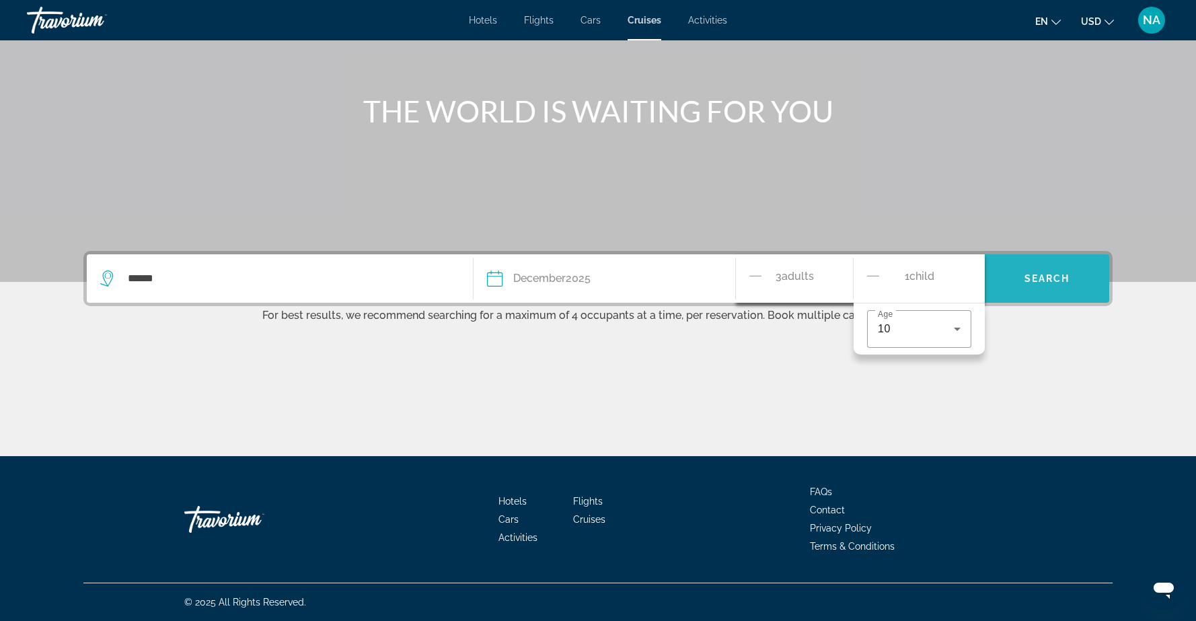
click at [1042, 279] on span "Search" at bounding box center [1048, 278] width 46 height 11
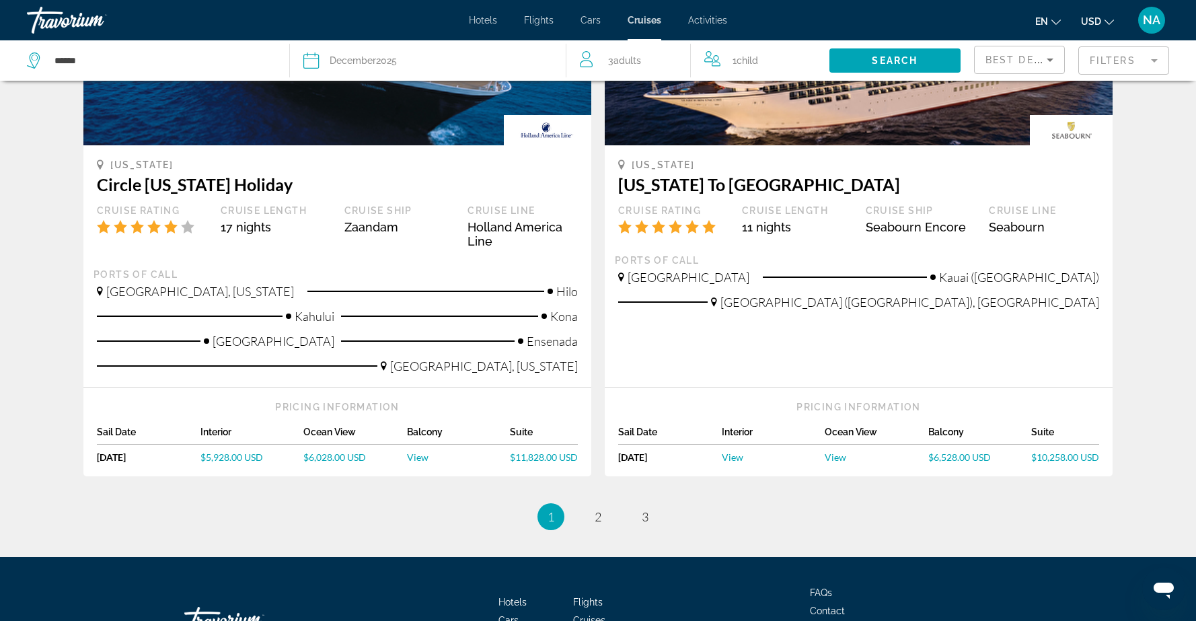
scroll to position [1476, 0]
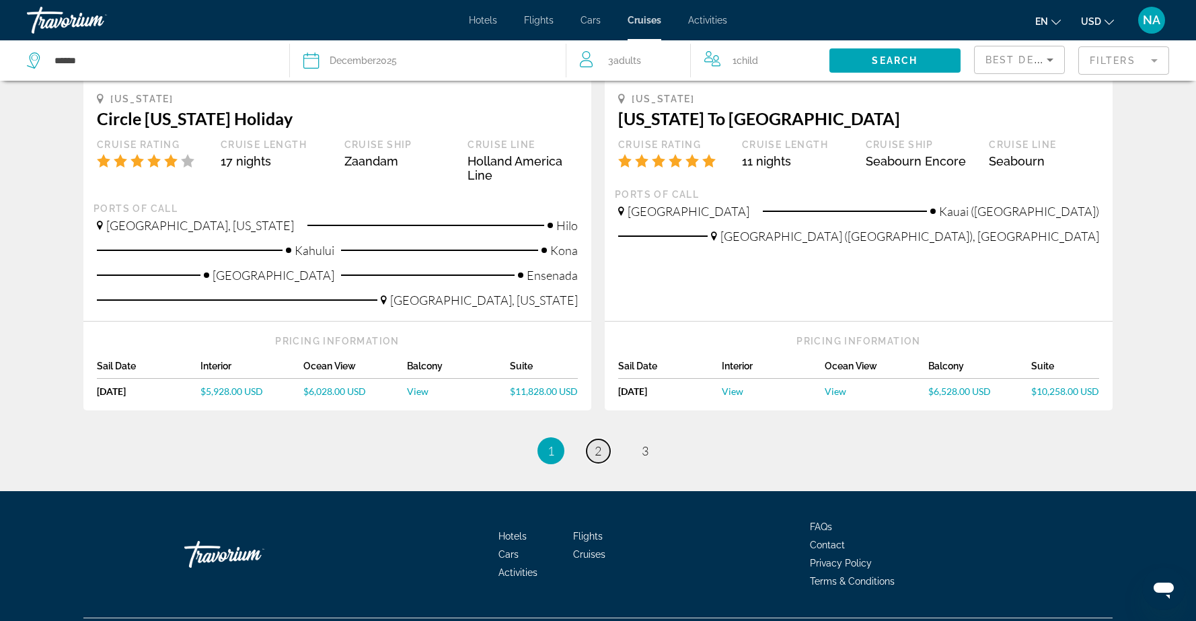
click at [597, 443] on span "2" at bounding box center [598, 450] width 7 height 15
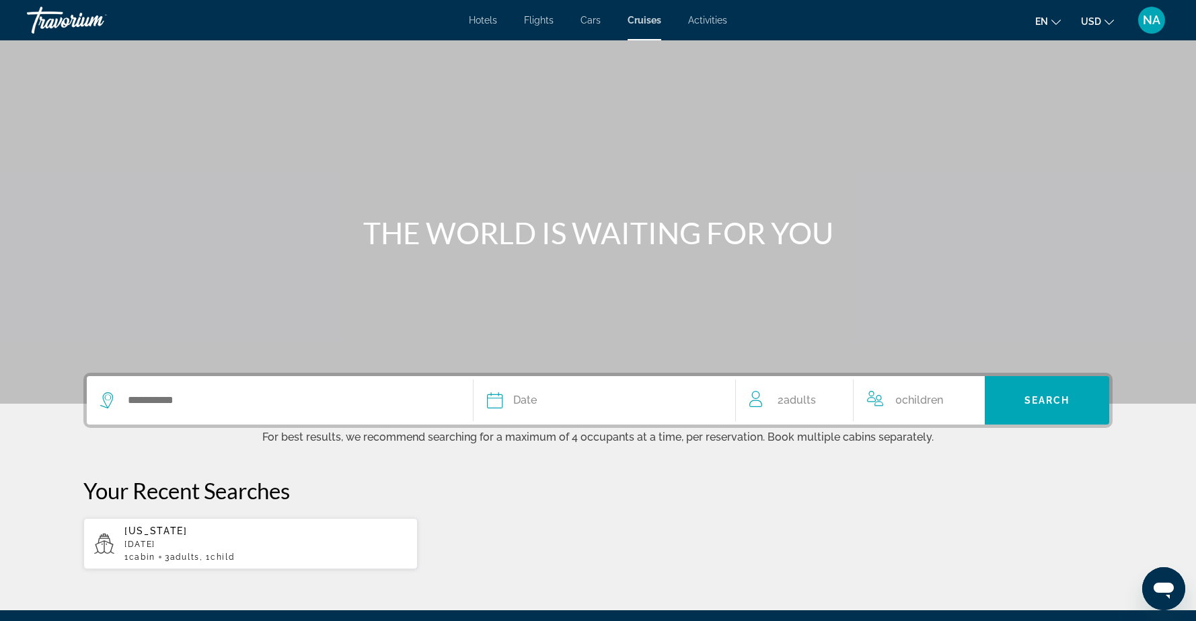
click at [453, 402] on div "Search widget" at bounding box center [279, 400] width 359 height 48
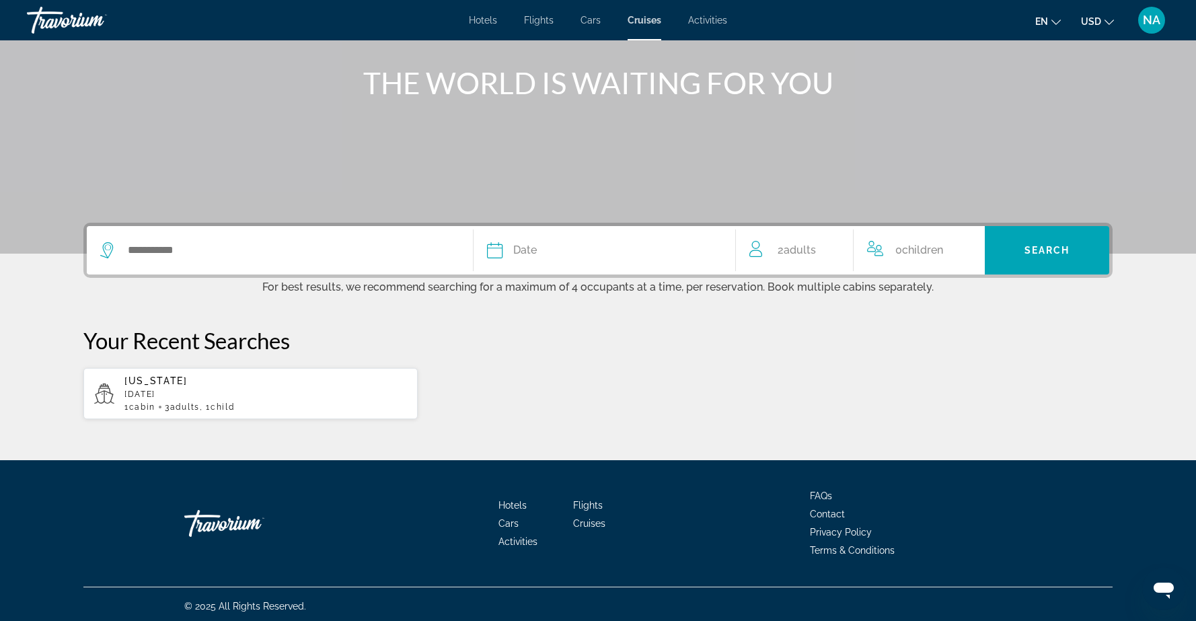
scroll to position [154, 0]
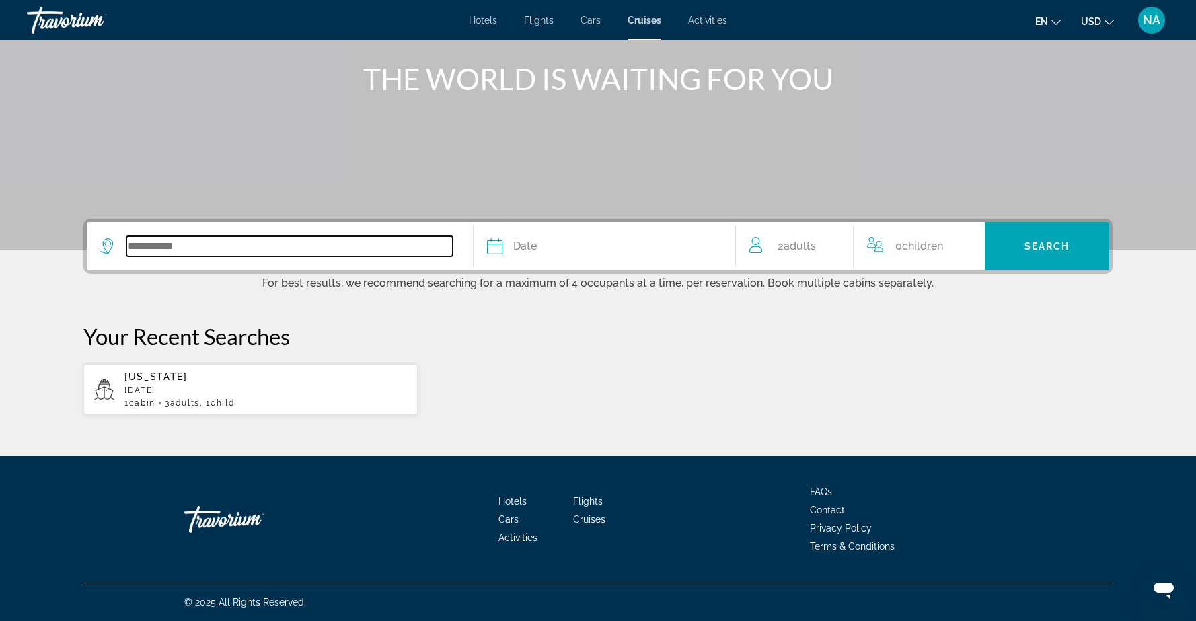
click at [137, 242] on input "Search widget" at bounding box center [289, 246] width 326 height 20
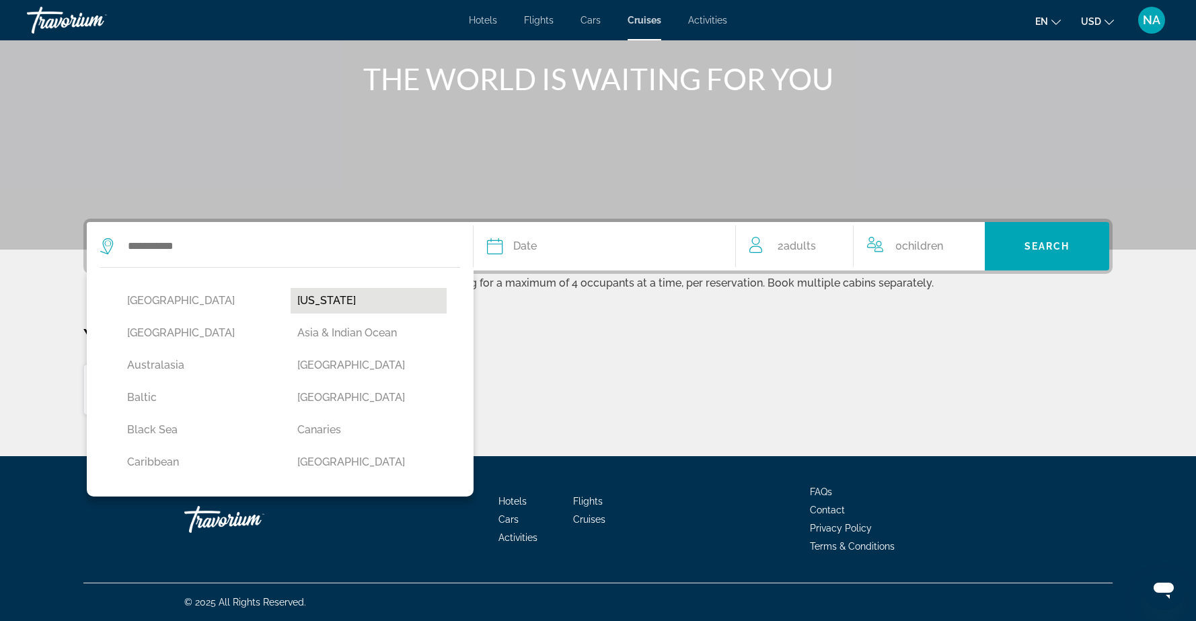
click at [314, 298] on button "Alaska" at bounding box center [369, 301] width 157 height 26
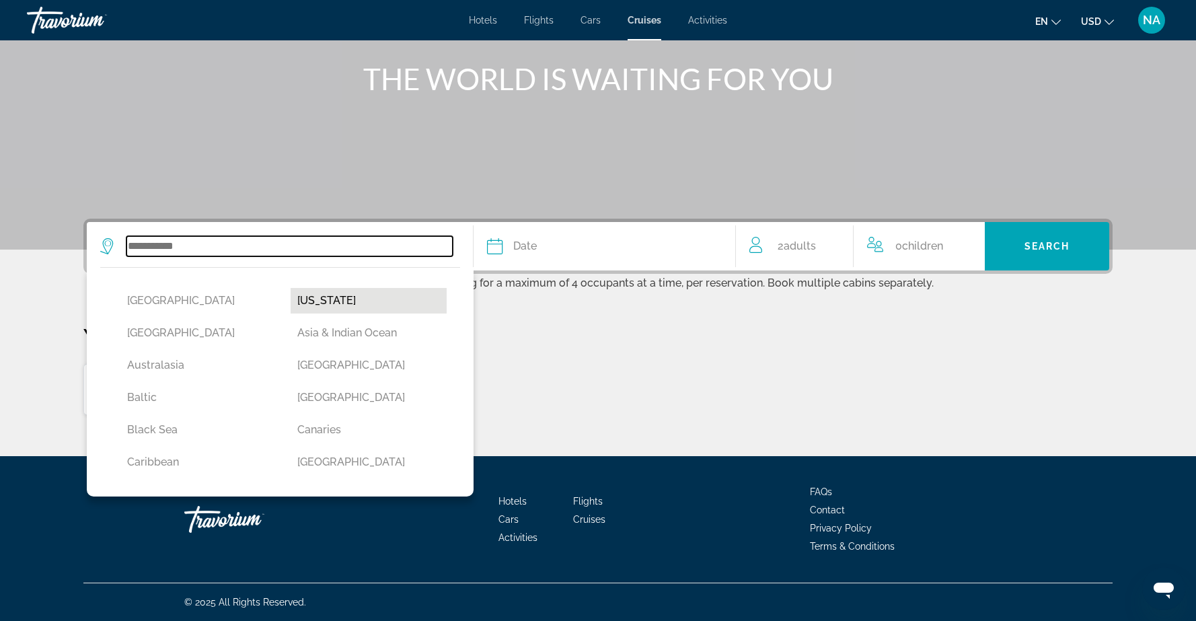
type input "******"
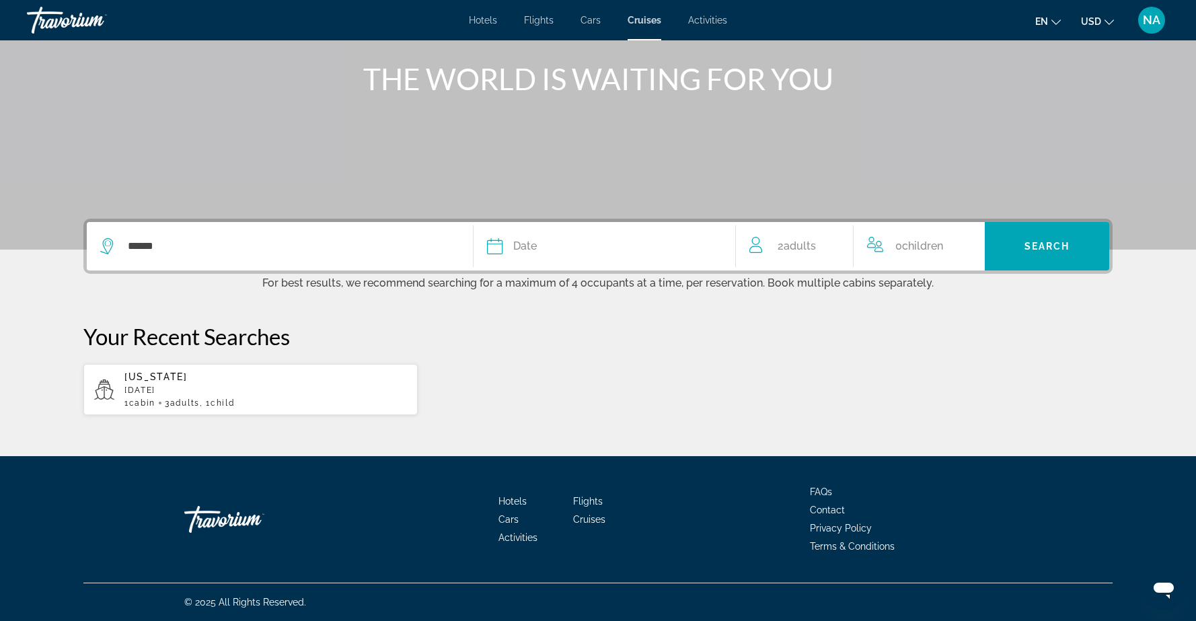
click at [620, 249] on div "Date" at bounding box center [604, 246] width 235 height 19
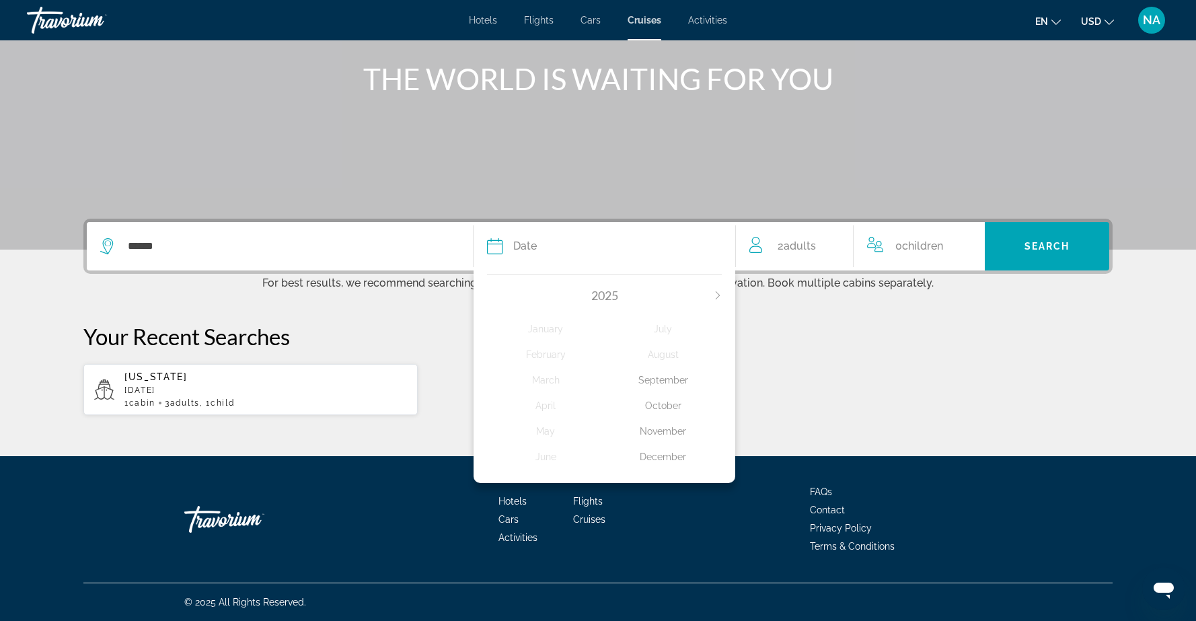
click at [715, 294] on icon "Next month" at bounding box center [718, 295] width 8 height 8
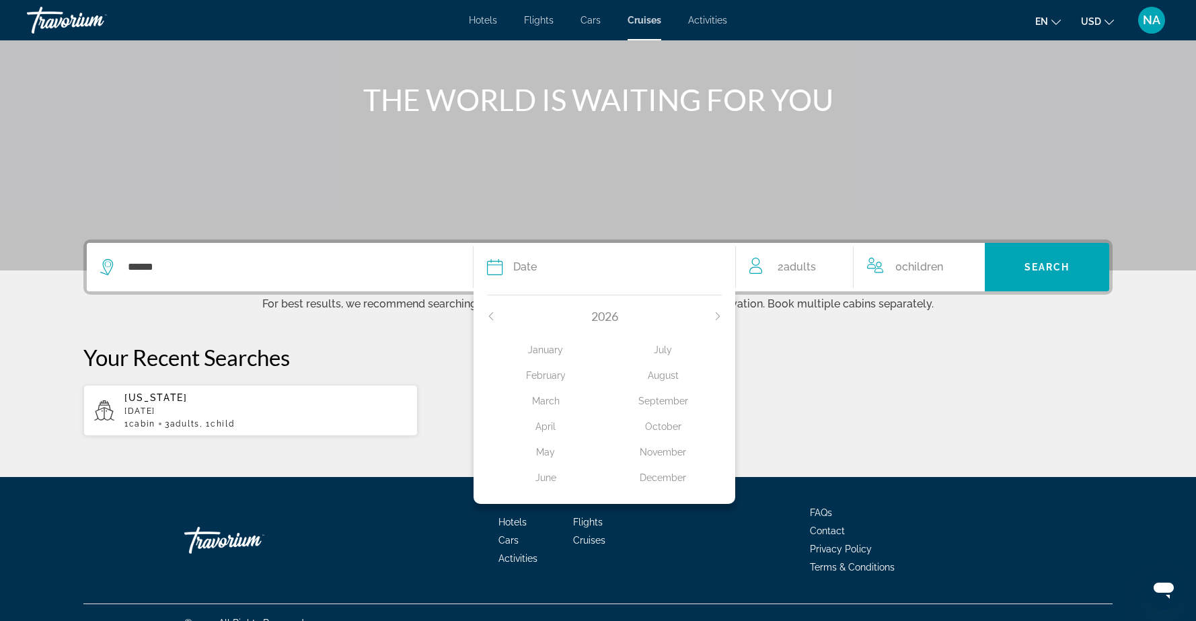
scroll to position [130, 0]
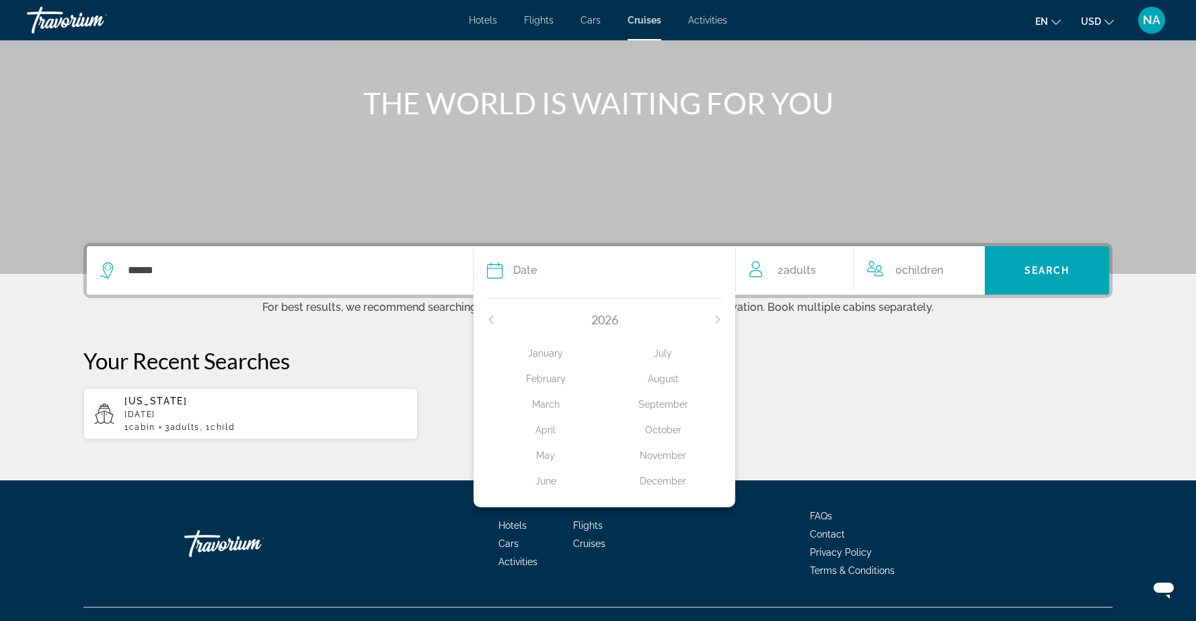
click at [490, 318] on icon "Previous month" at bounding box center [491, 320] width 8 height 8
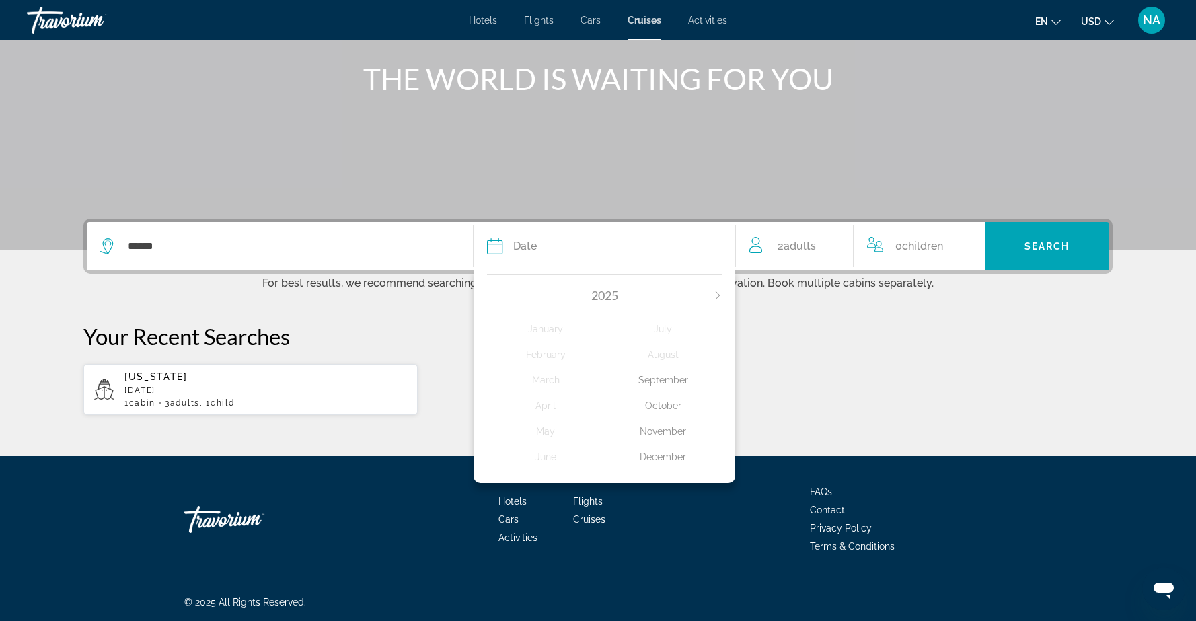
click at [719, 296] on icon "Next month" at bounding box center [718, 295] width 4 height 8
click at [544, 379] on div "March" at bounding box center [546, 380] width 118 height 24
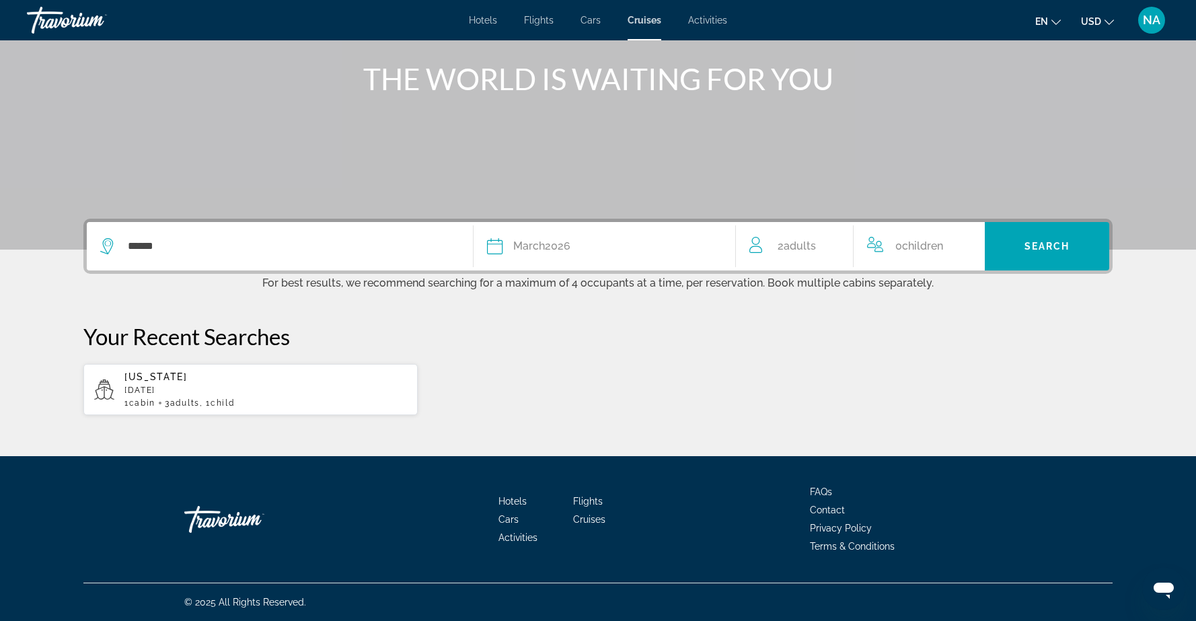
click at [828, 241] on div "2 Adult Adults" at bounding box center [802, 246] width 104 height 19
click at [832, 244] on icon "Increment adults" at bounding box center [834, 243] width 12 height 16
click at [962, 239] on icon "Increment children" at bounding box center [965, 243] width 12 height 16
click at [957, 296] on icon "Travelers: 3 adults, 1 child" at bounding box center [957, 296] width 7 height 3
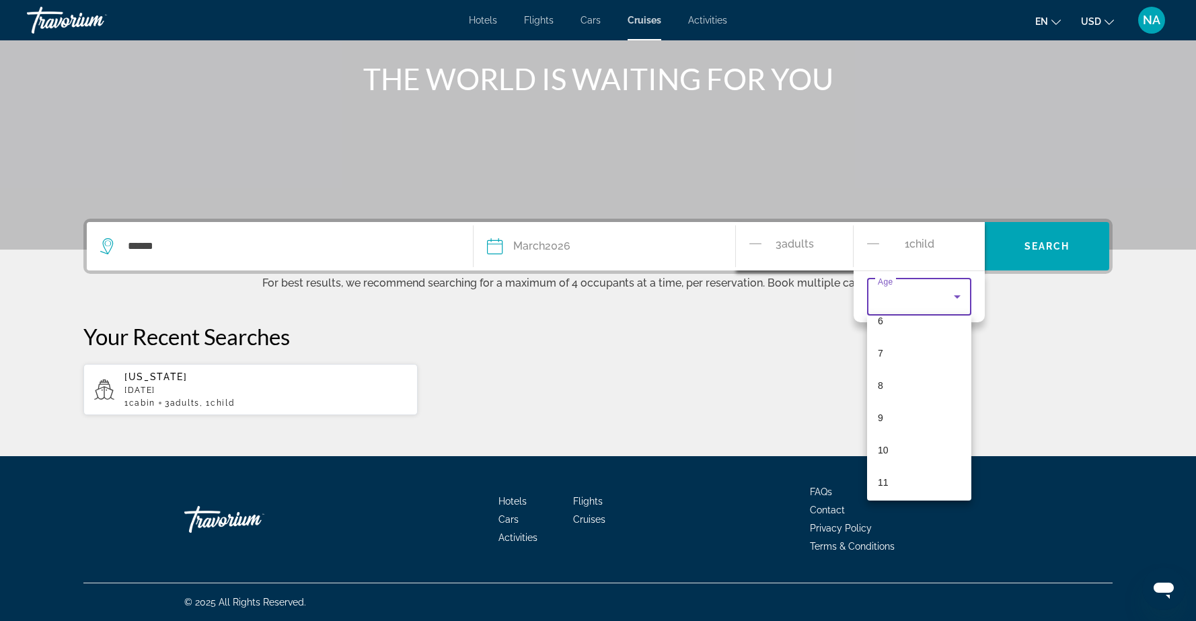
scroll to position [213, 0]
click at [892, 446] on mat-option "10" at bounding box center [919, 447] width 104 height 32
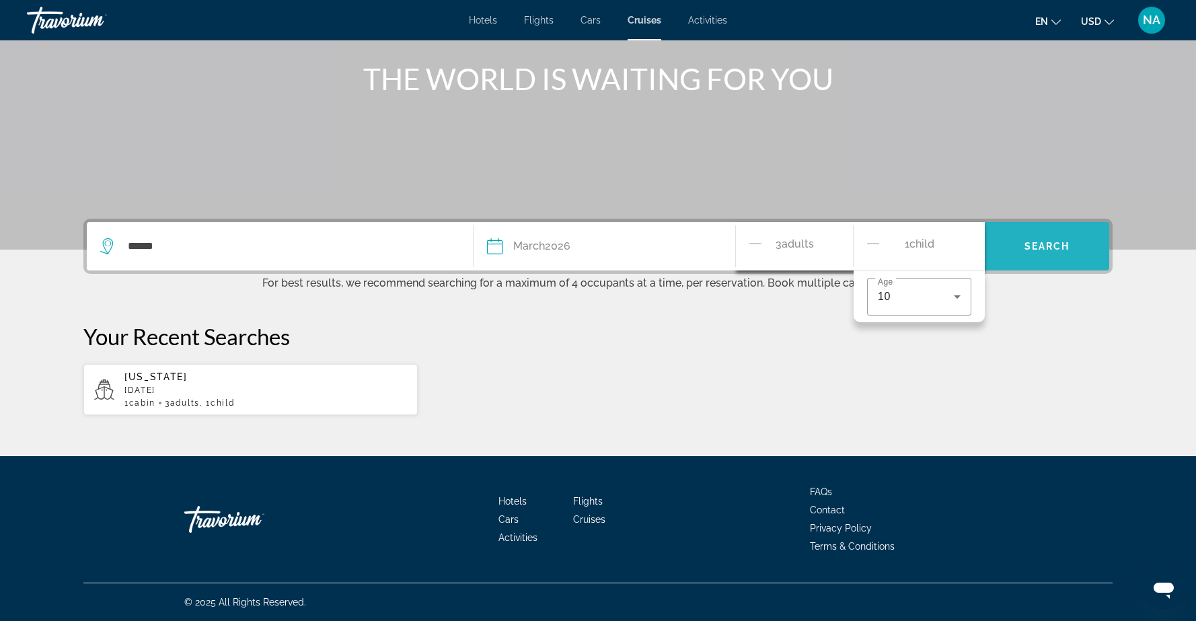
click at [1025, 250] on span "Search" at bounding box center [1048, 246] width 46 height 11
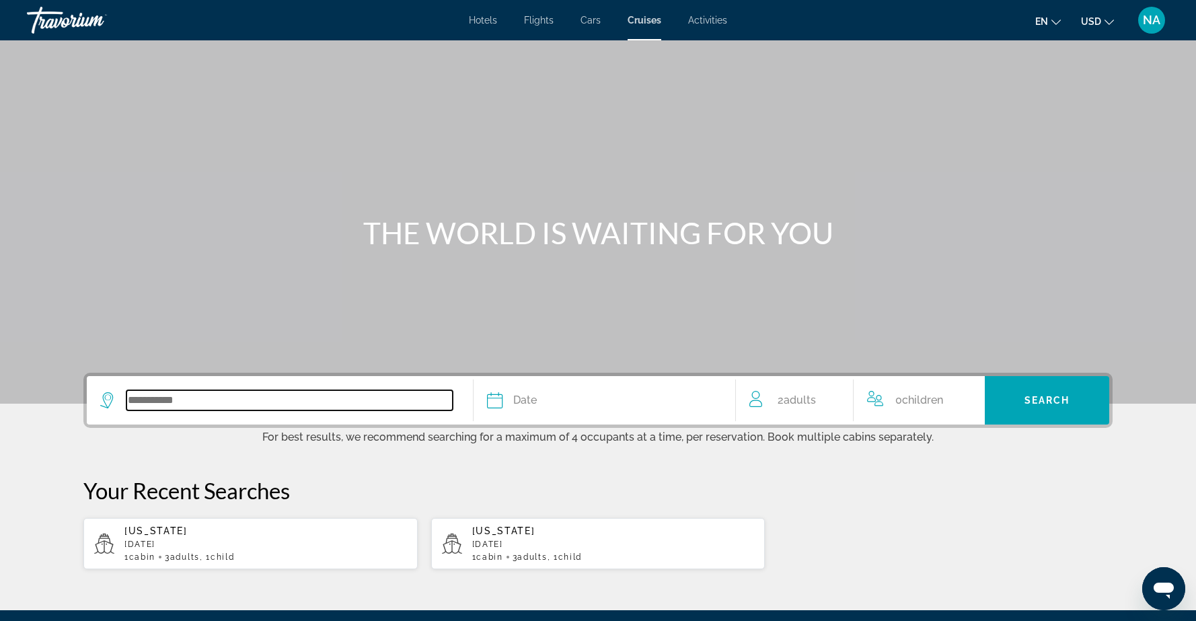
click at [180, 398] on input "Search widget" at bounding box center [289, 400] width 326 height 20
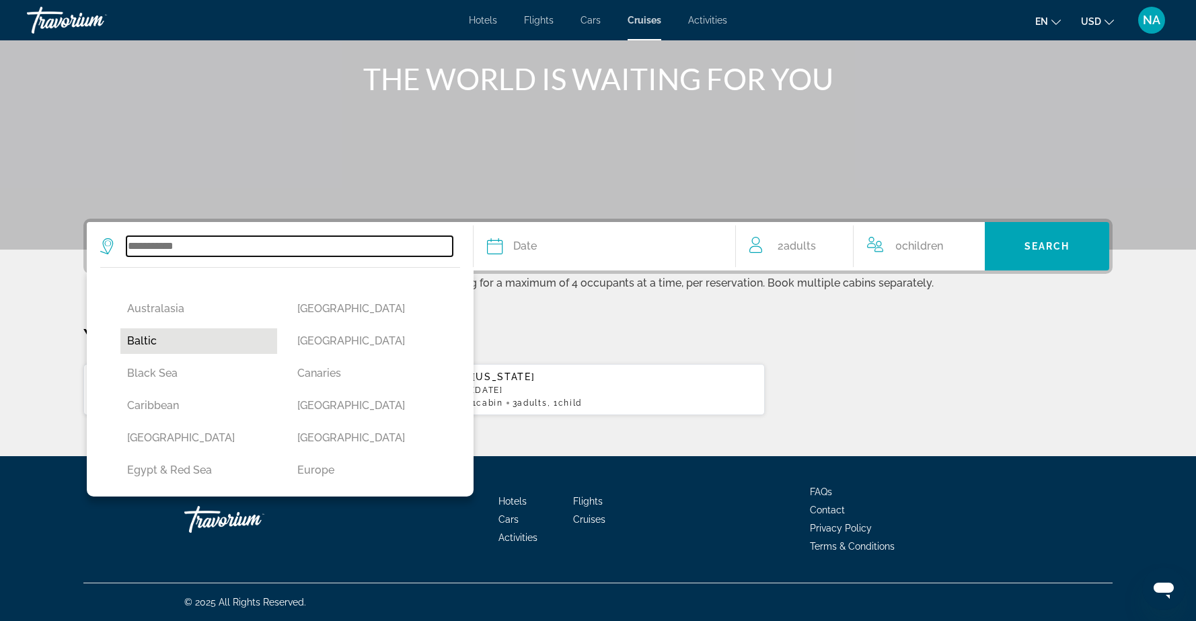
scroll to position [62, 0]
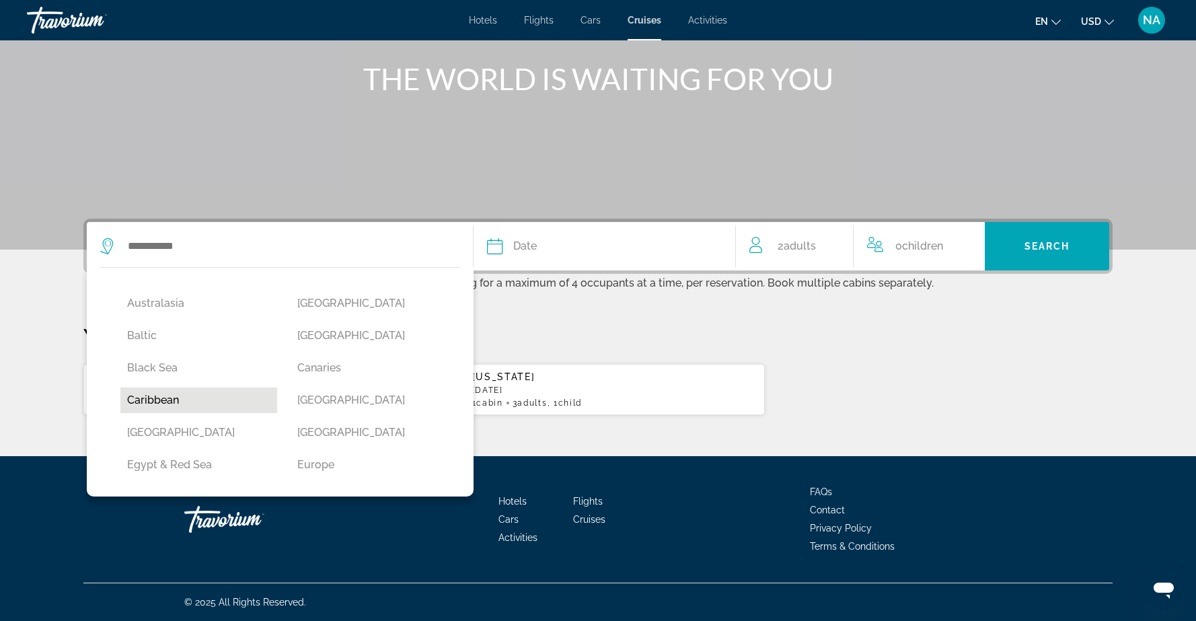
click at [166, 403] on button "Caribbean" at bounding box center [198, 401] width 157 height 26
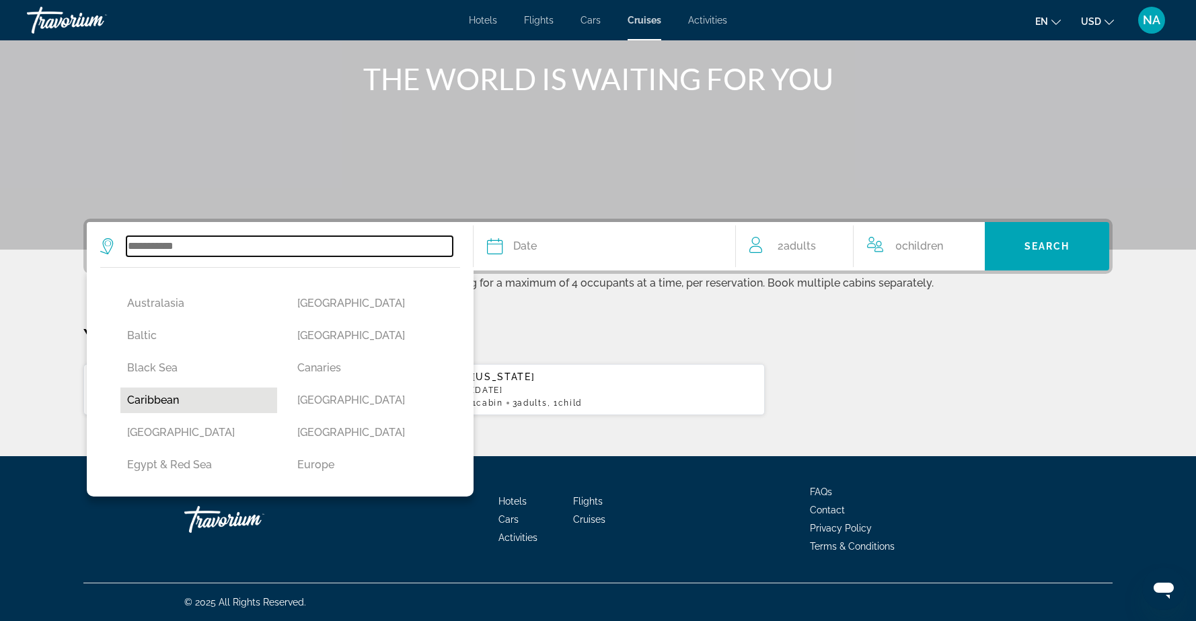
type input "*********"
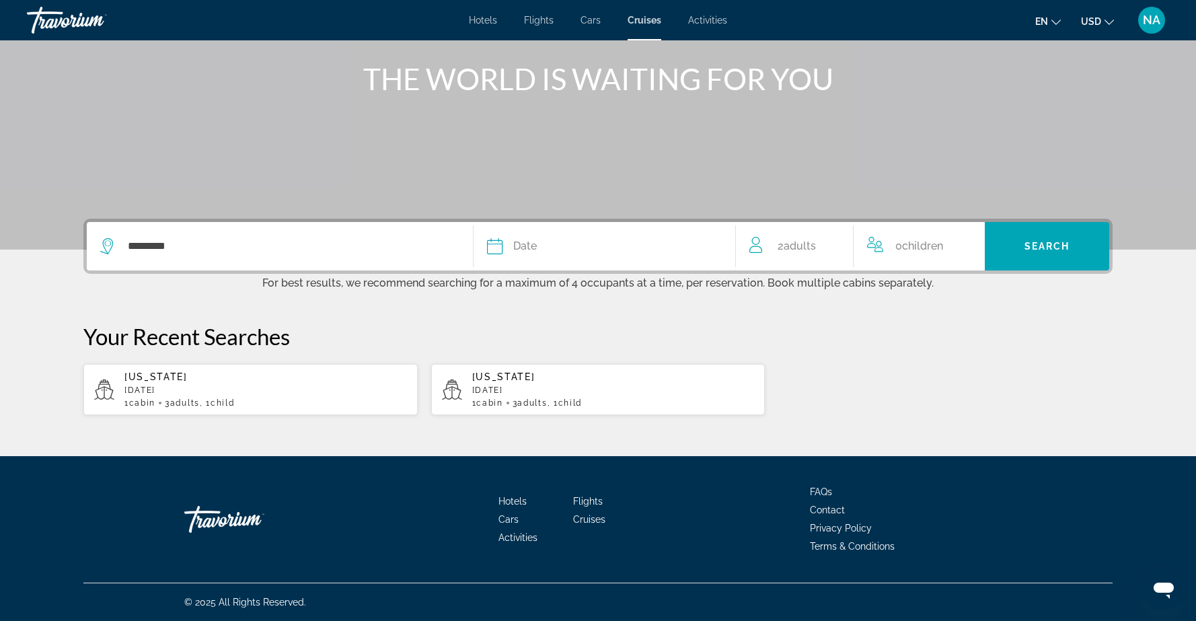
click at [685, 243] on div "Date" at bounding box center [604, 246] width 235 height 19
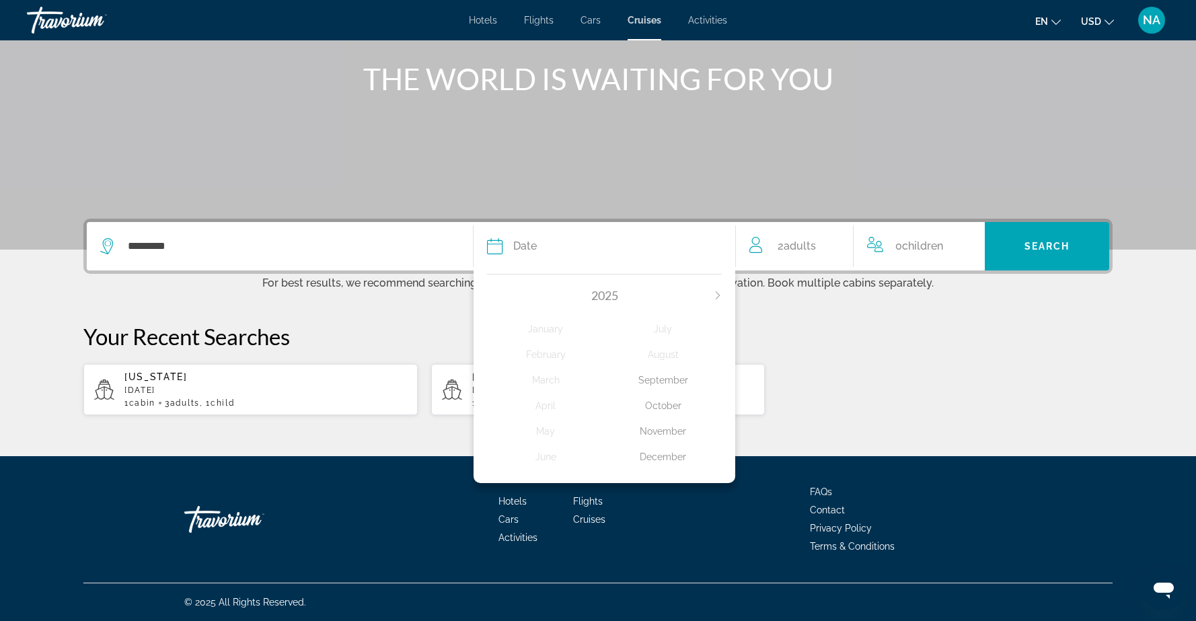
click at [719, 291] on icon "Next month" at bounding box center [718, 295] width 8 height 8
click at [538, 379] on div "March" at bounding box center [546, 380] width 118 height 24
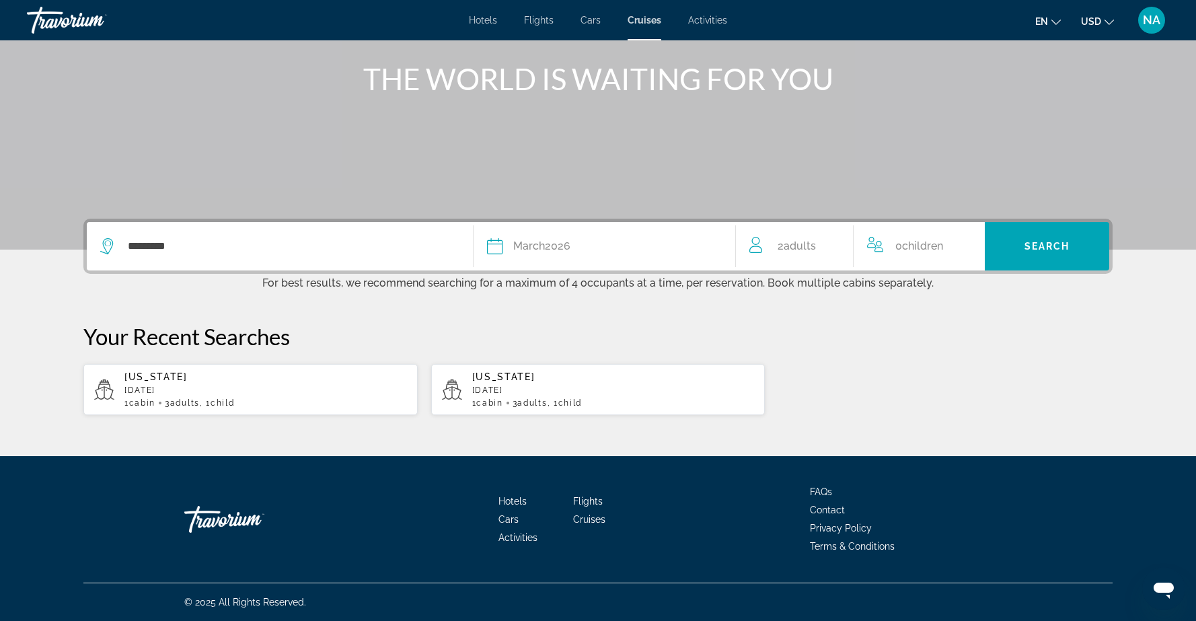
click at [824, 240] on div "2 Adult Adults" at bounding box center [802, 246] width 104 height 19
click at [839, 242] on icon "Increment adults" at bounding box center [834, 243] width 12 height 16
click at [964, 240] on icon "Increment children" at bounding box center [965, 243] width 12 height 16
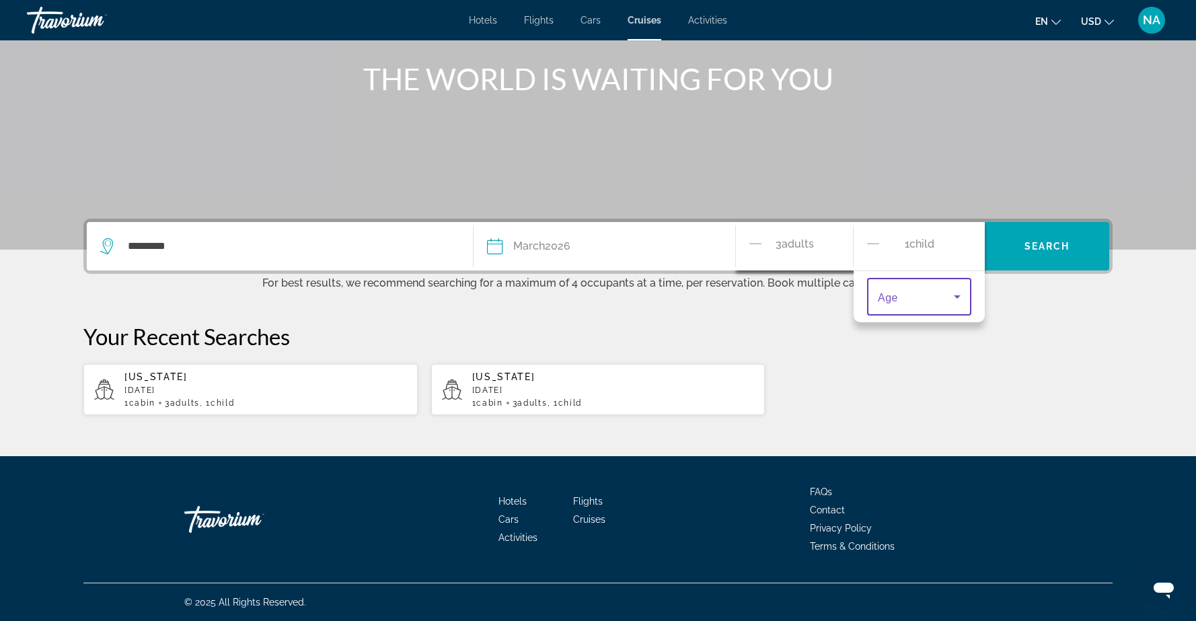
click at [959, 293] on icon "Travelers: 3 adults, 1 child" at bounding box center [957, 297] width 16 height 16
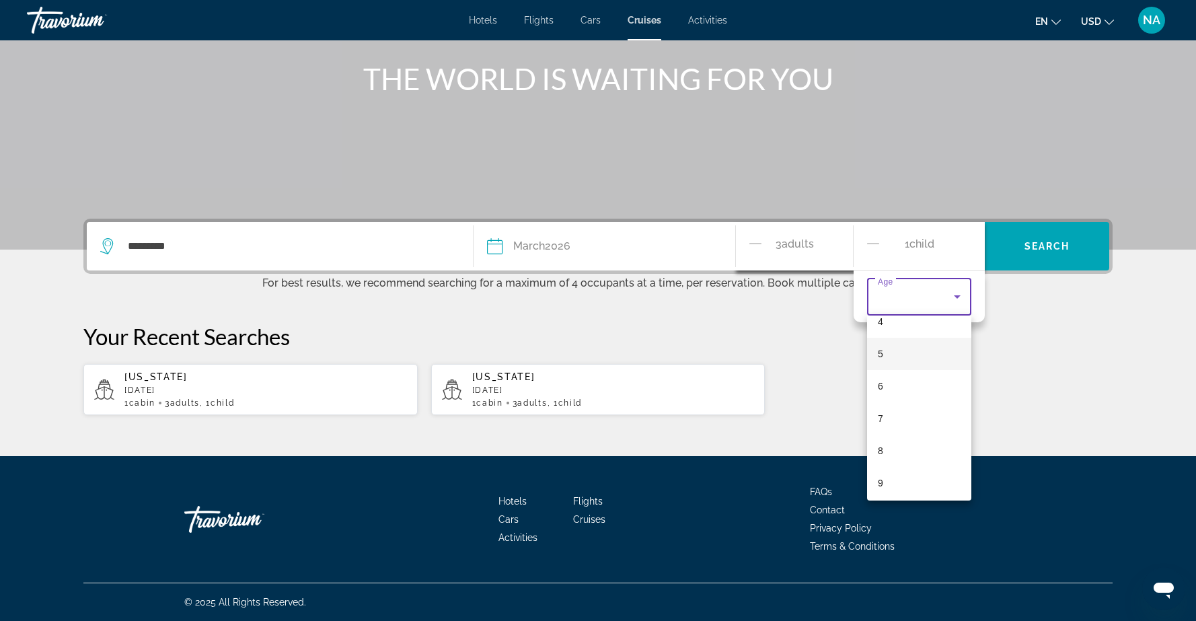
scroll to position [147, 0]
click at [914, 493] on mat-option "9" at bounding box center [919, 481] width 104 height 32
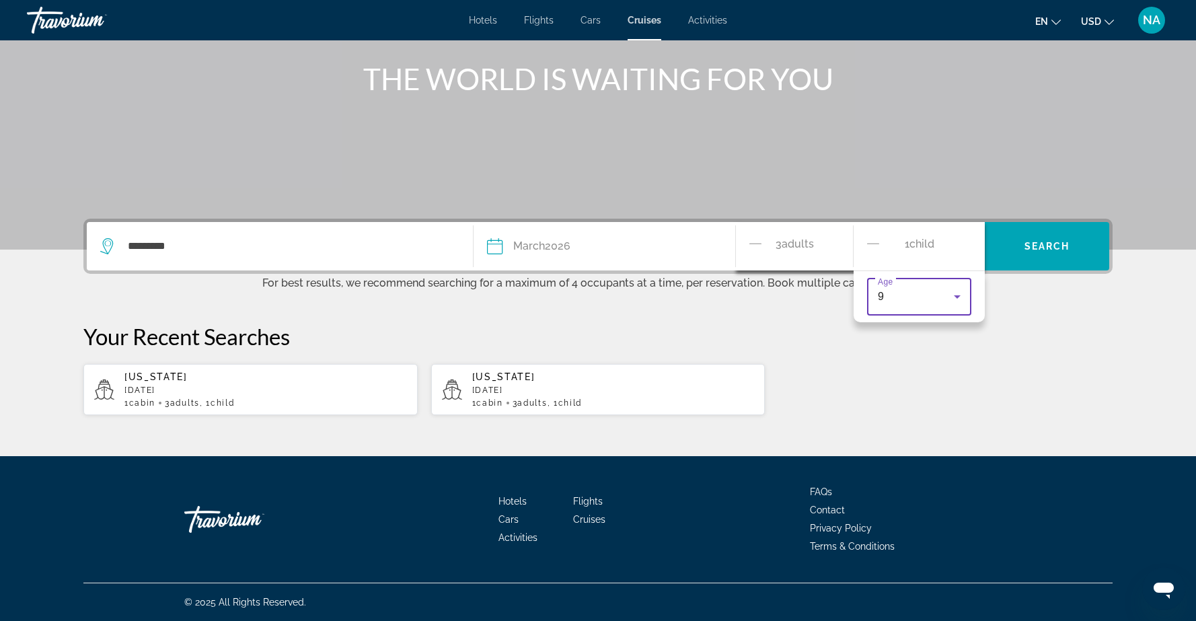
click at [957, 291] on icon "Travelers: 3 adults, 1 child" at bounding box center [957, 297] width 16 height 16
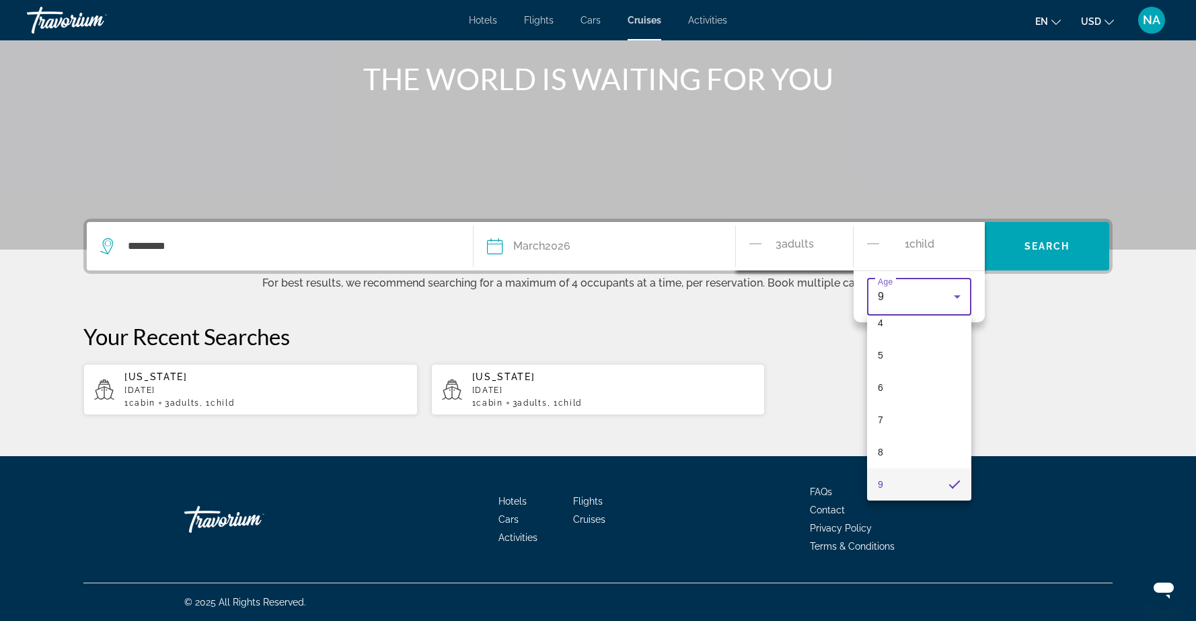
scroll to position [213, 0]
click at [905, 444] on mat-option "10" at bounding box center [919, 447] width 104 height 32
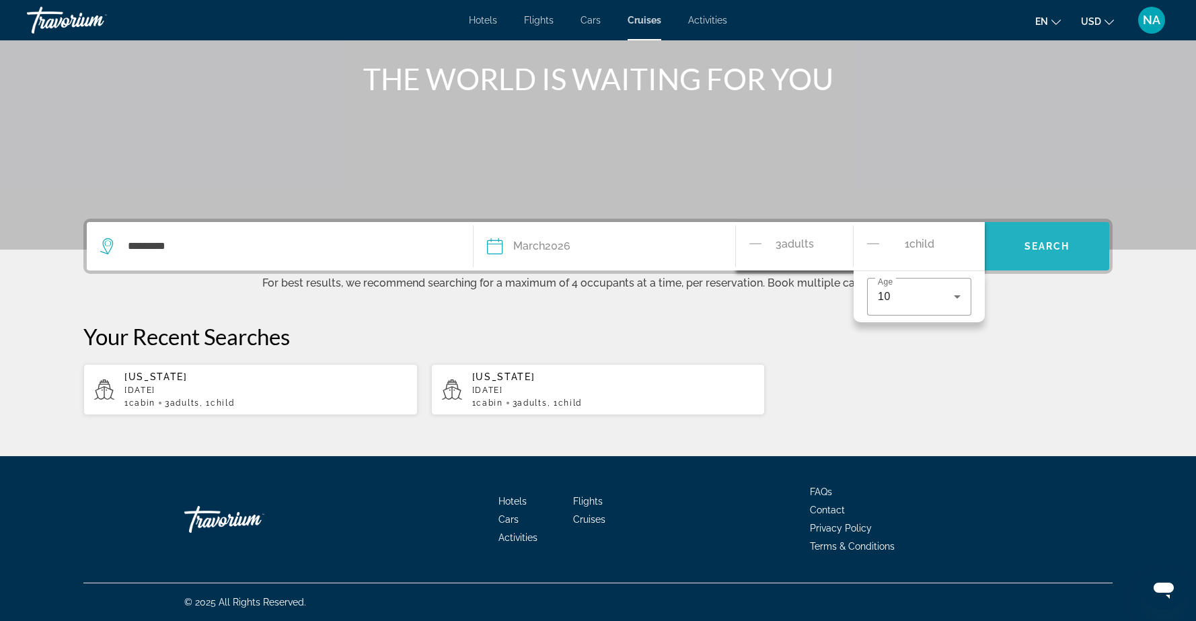
click at [1040, 238] on span "Search widget" at bounding box center [1047, 246] width 124 height 32
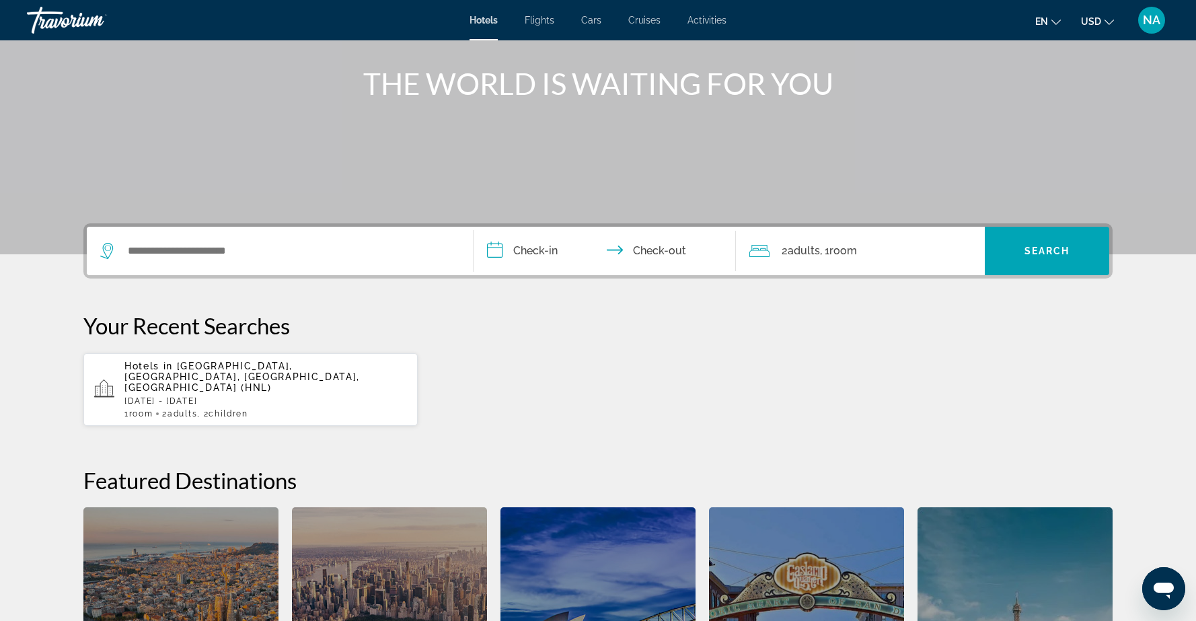
scroll to position [149, 0]
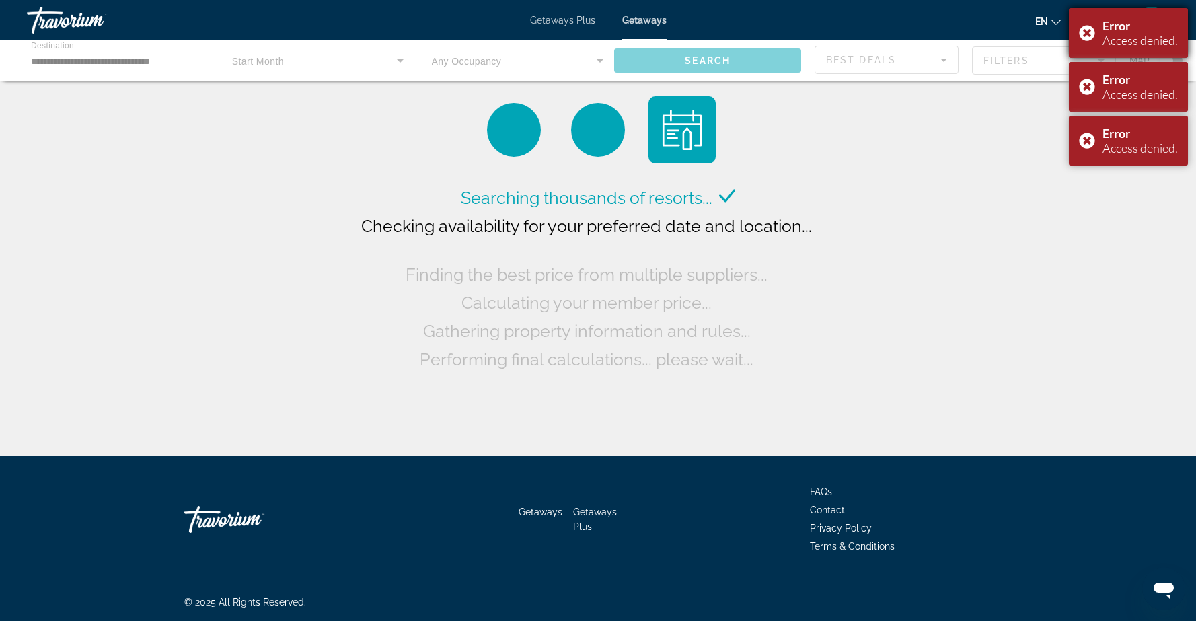
click at [1085, 32] on div "Error Access denied." at bounding box center [1128, 33] width 119 height 50
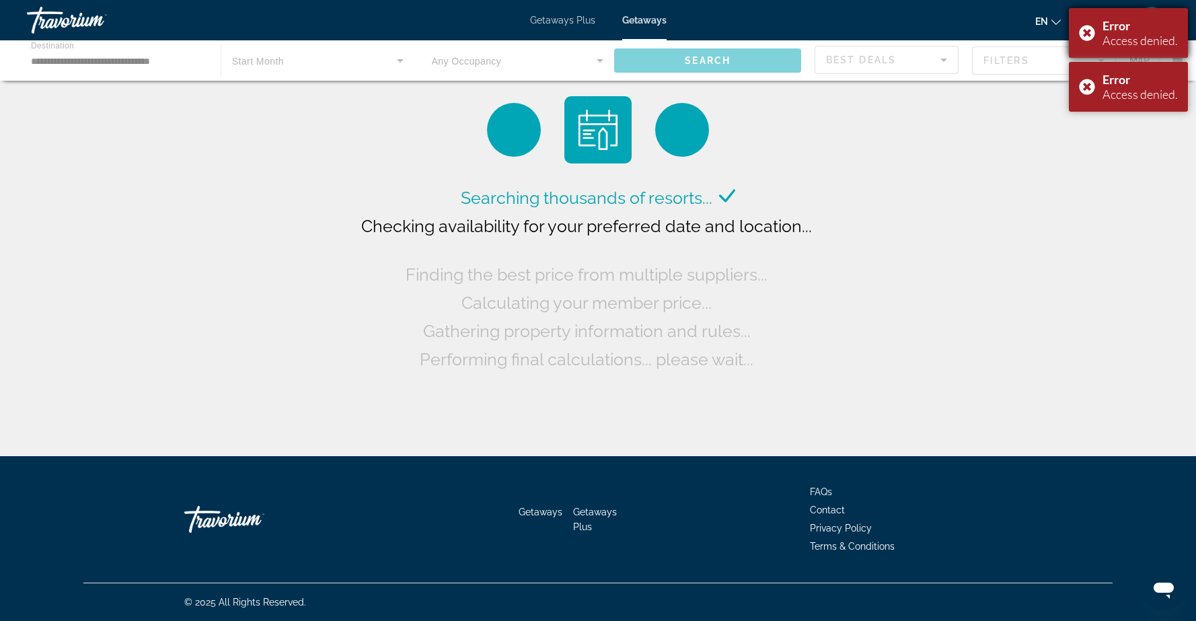
click at [1087, 35] on div "Error Access denied." at bounding box center [1128, 33] width 119 height 50
